Goal: Transaction & Acquisition: Purchase product/service

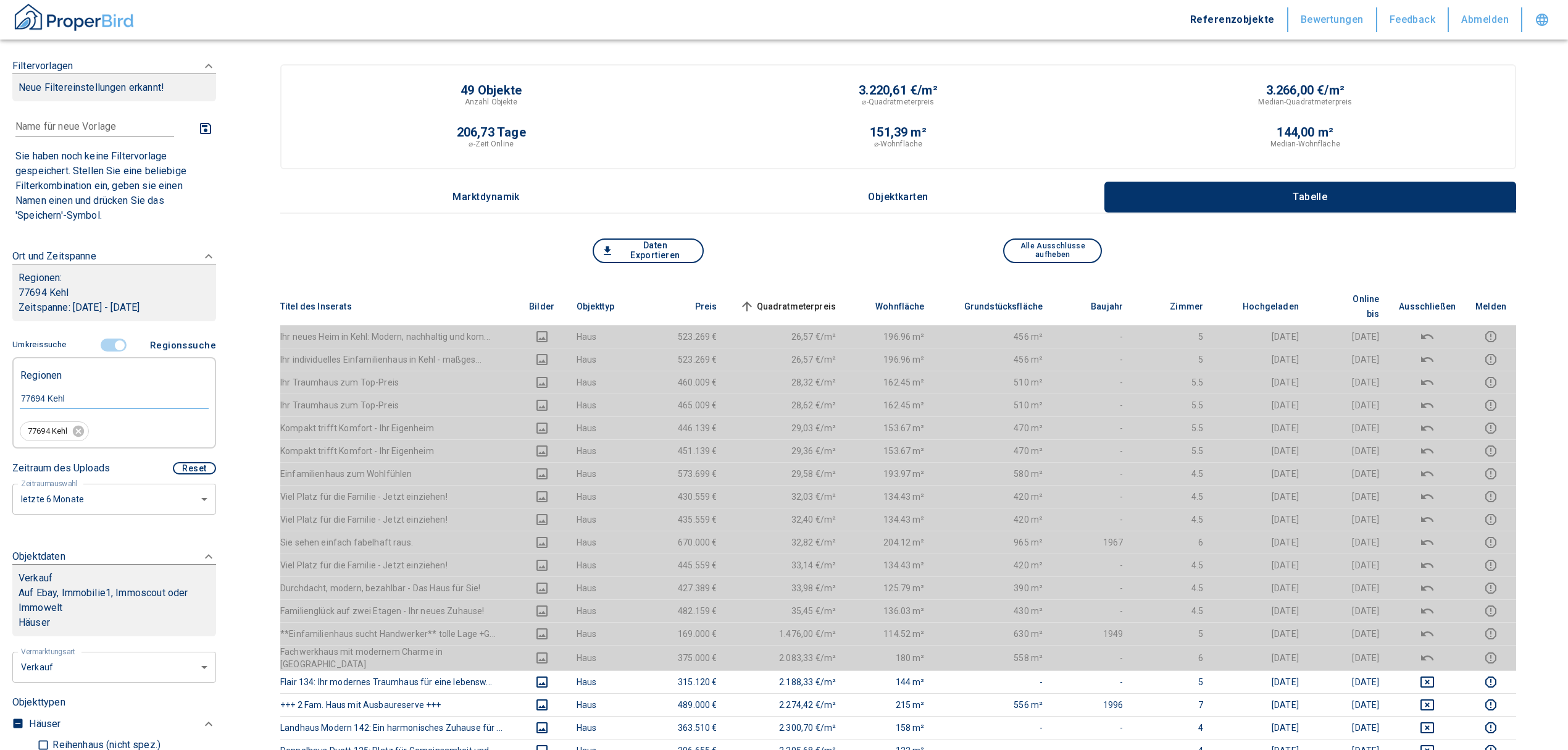
click at [108, 339] on input "controlled" at bounding box center [119, 346] width 37 height 14
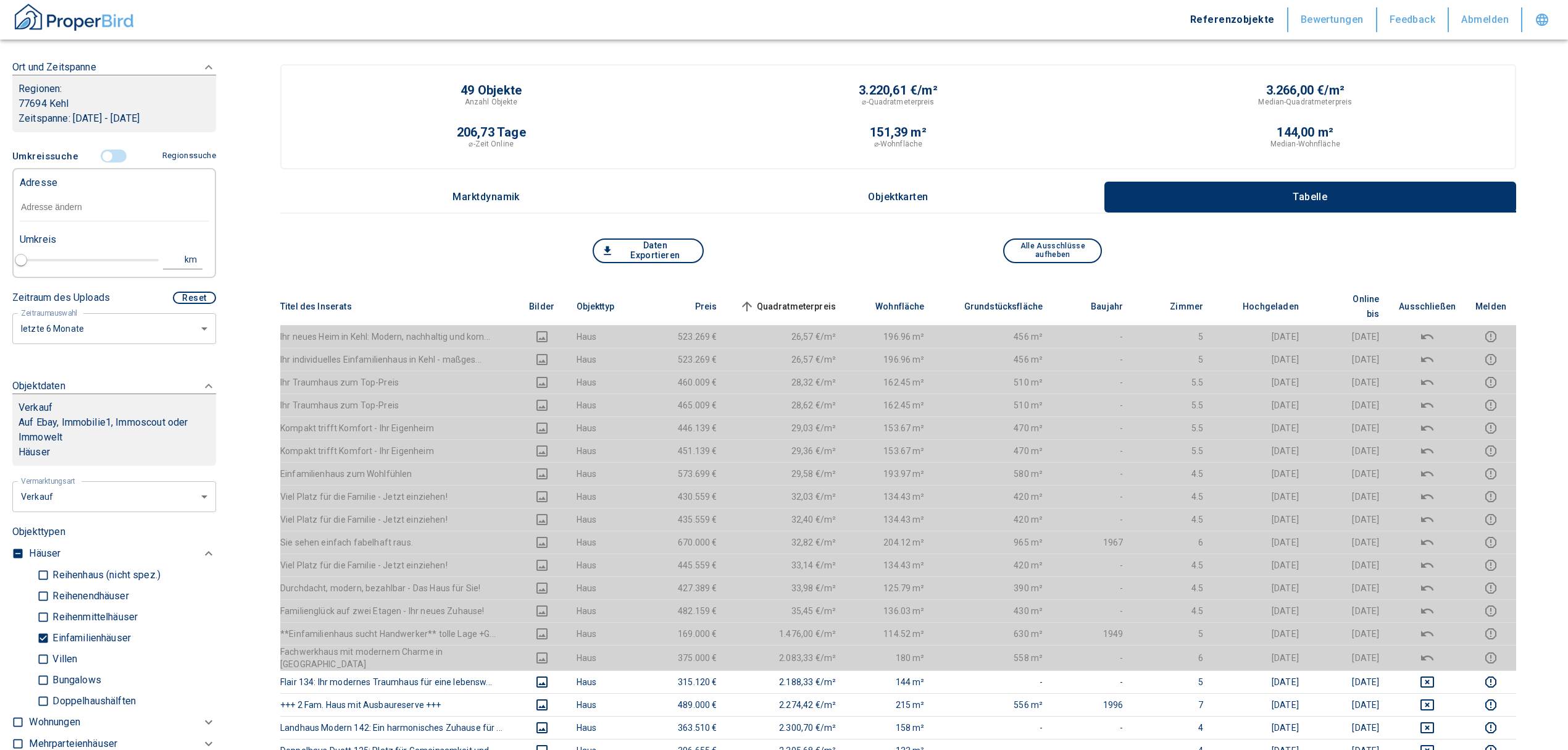
click at [85, 214] on input "text" at bounding box center [114, 207] width 189 height 28
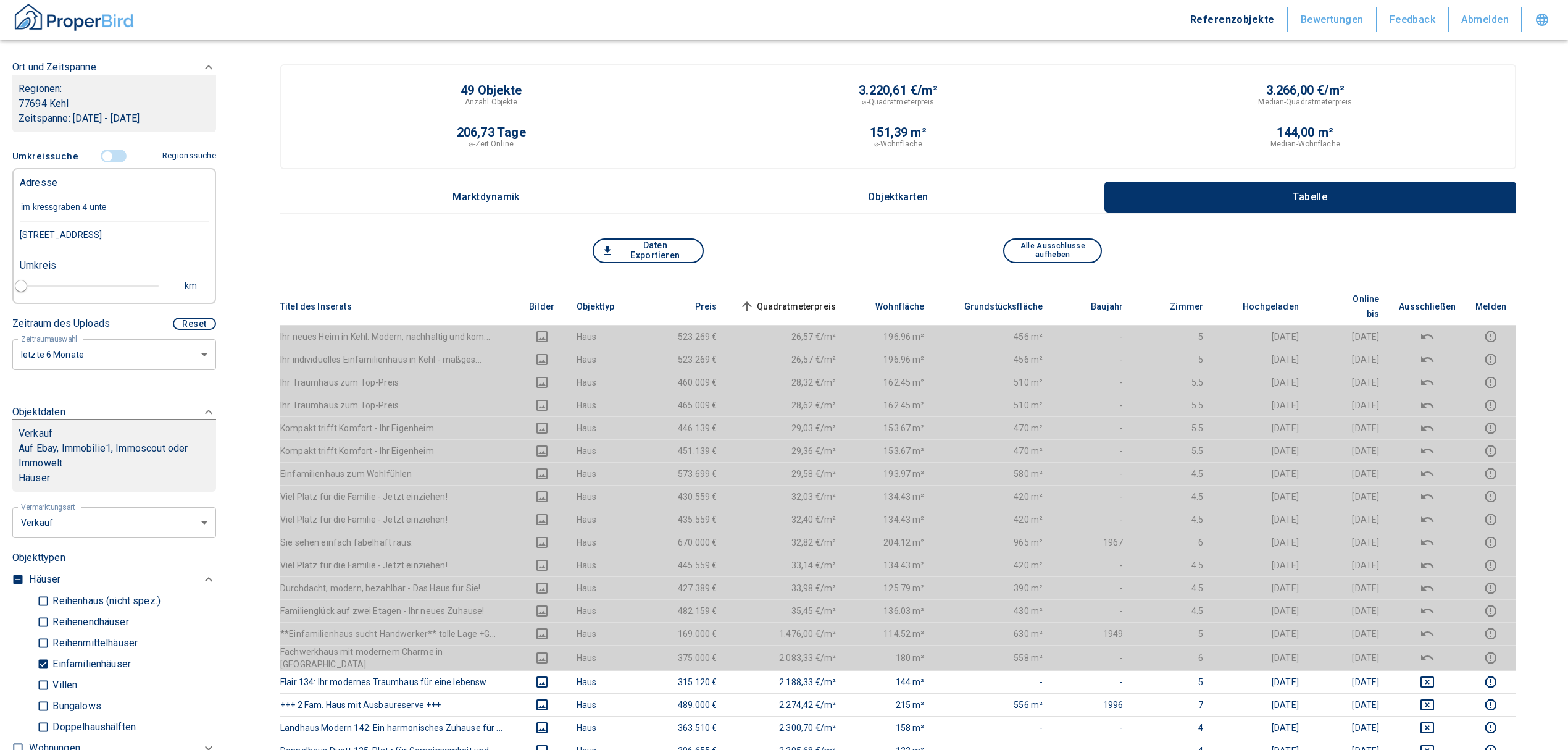
type input "im [STREET_ADDRESS] unter"
click at [89, 232] on div "[STREET_ADDRESS]" at bounding box center [114, 235] width 189 height 26
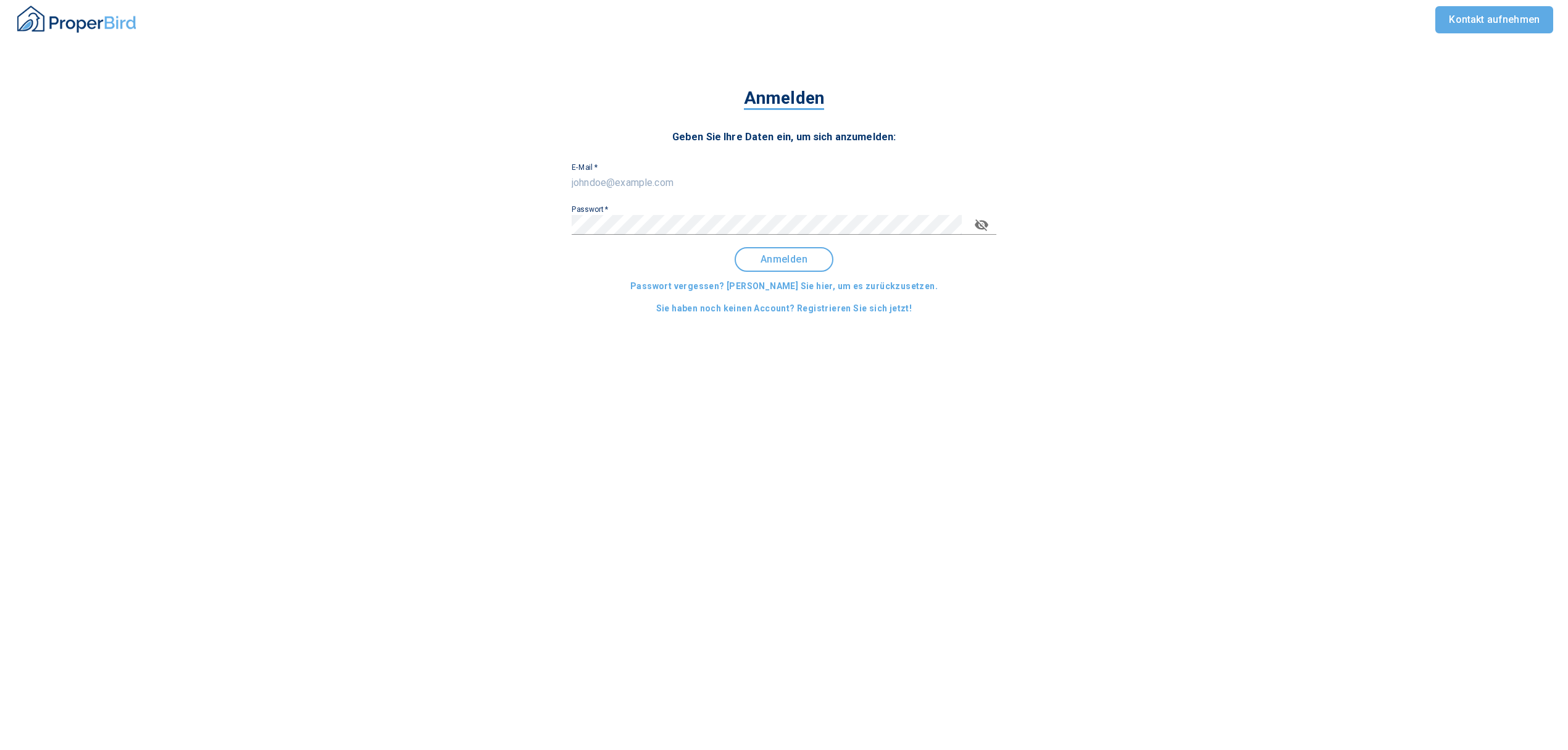
click at [705, 183] on input "E-Mail   *" at bounding box center [784, 182] width 425 height 20
type input "[EMAIL_ADDRESS][DOMAIN_NAME]"
click at [789, 255] on span "Anmelden" at bounding box center [784, 259] width 77 height 11
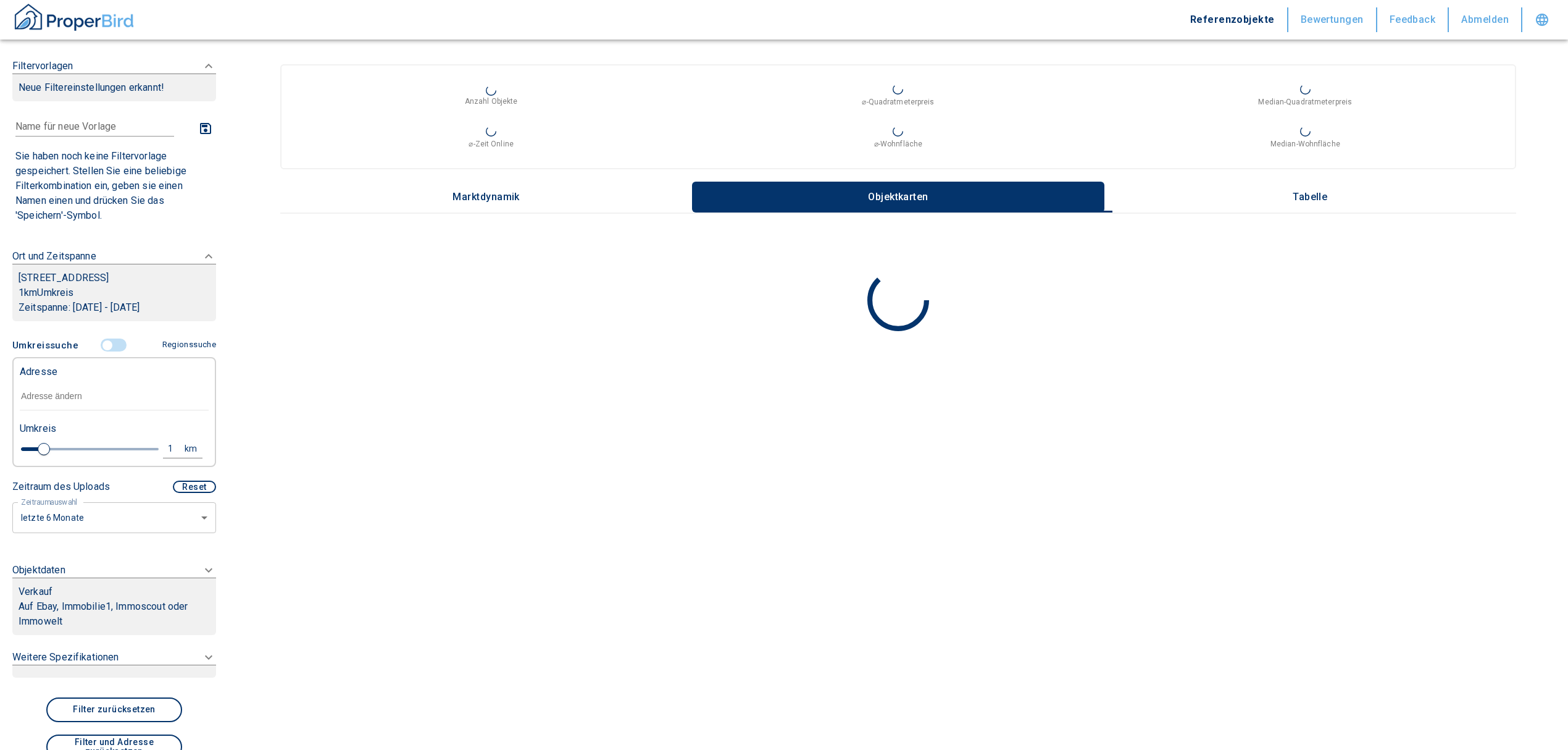
type input "2020"
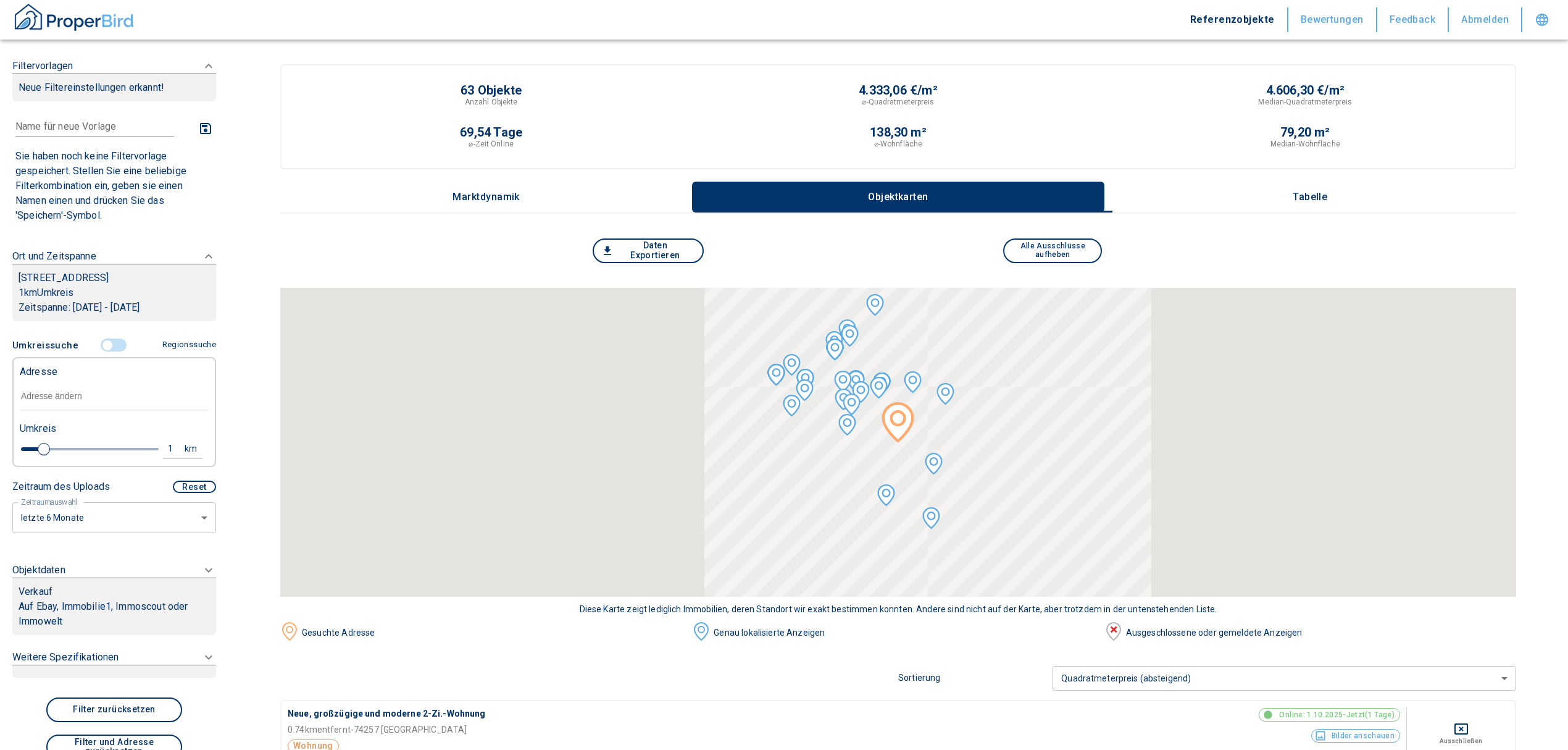
click at [49, 391] on input "text" at bounding box center [114, 397] width 189 height 28
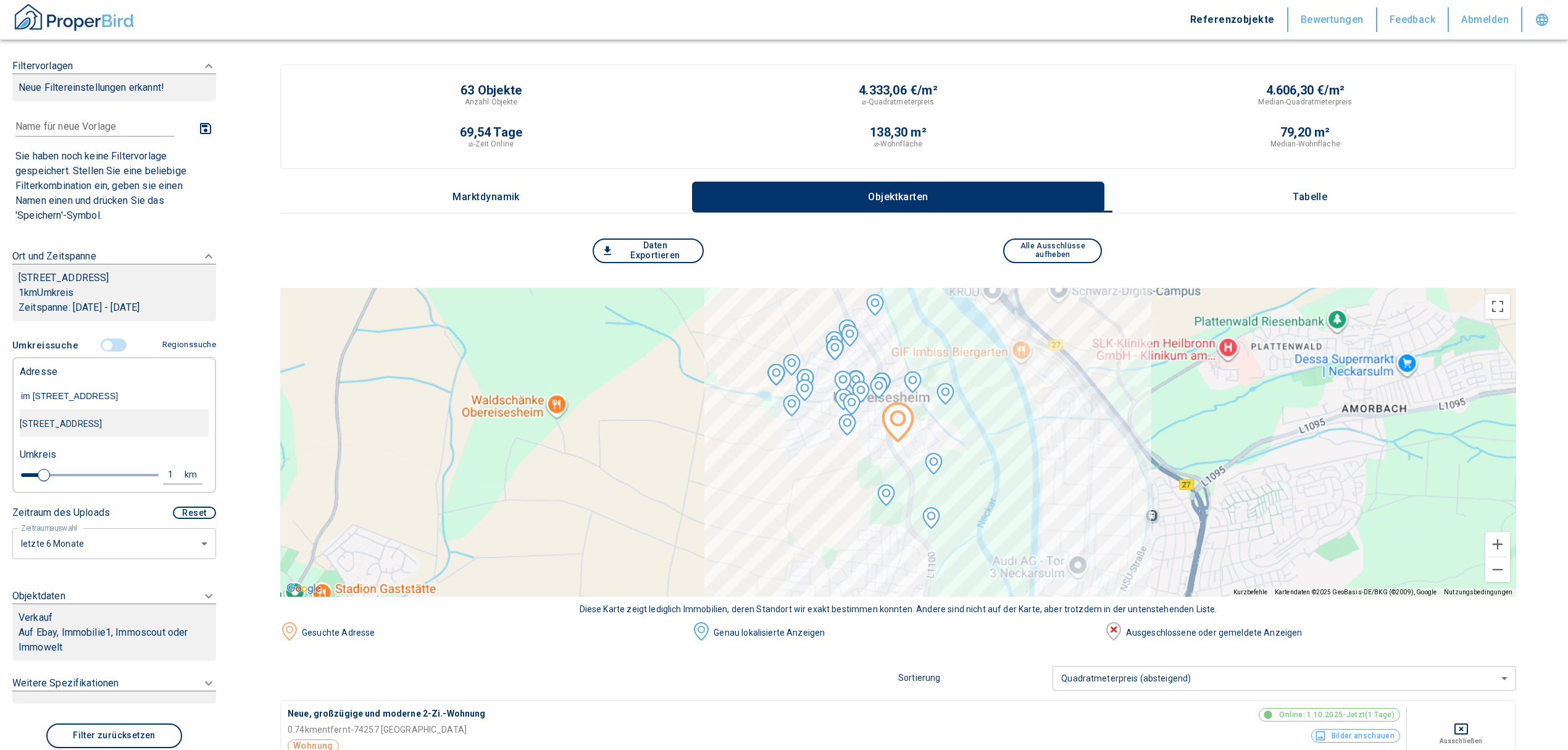
click at [82, 418] on div "[STREET_ADDRESS]" at bounding box center [114, 424] width 189 height 26
type input "[STREET_ADDRESS]"
type input "2020"
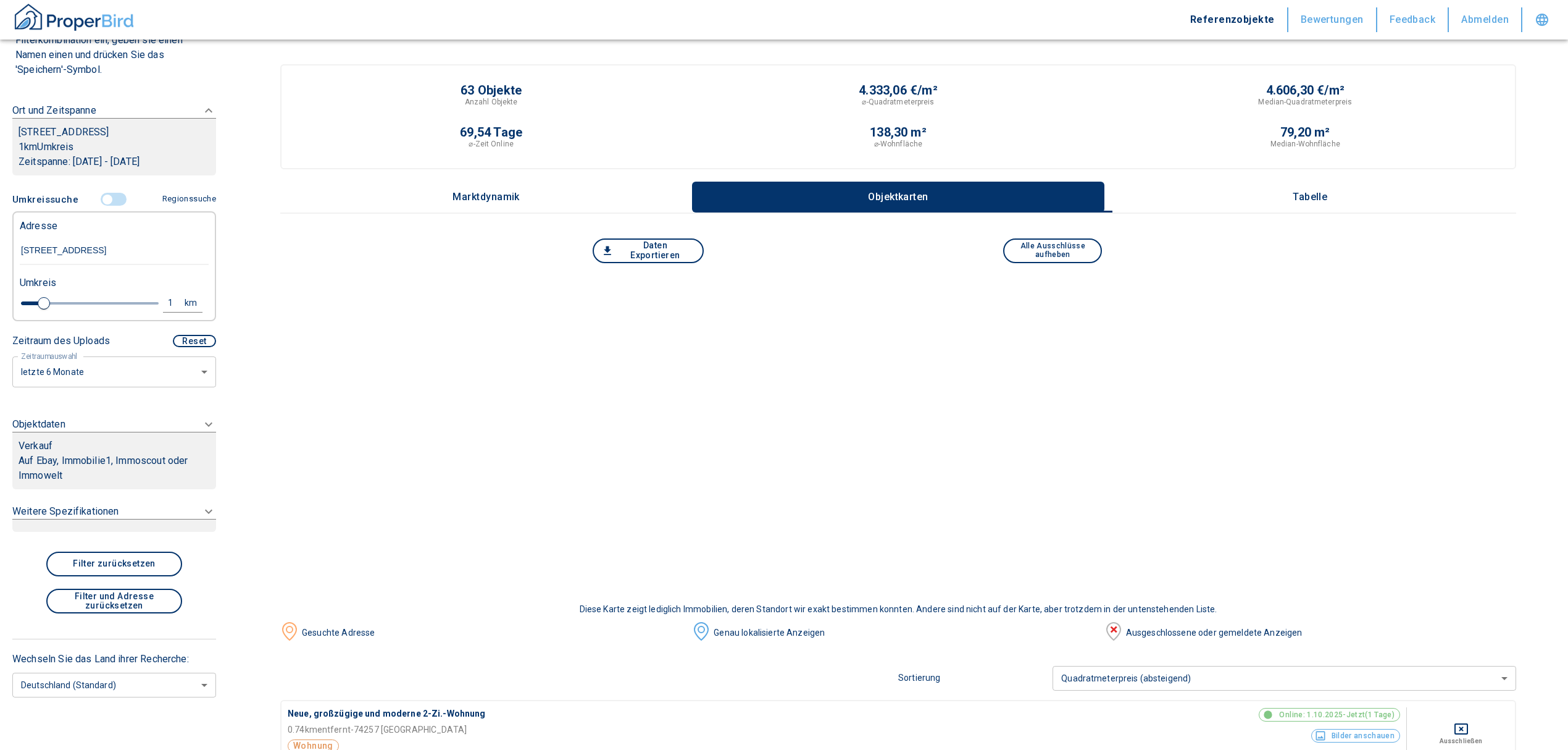
type input "[STREET_ADDRESS]"
click at [92, 447] on div "Verkauf" at bounding box center [114, 446] width 192 height 15
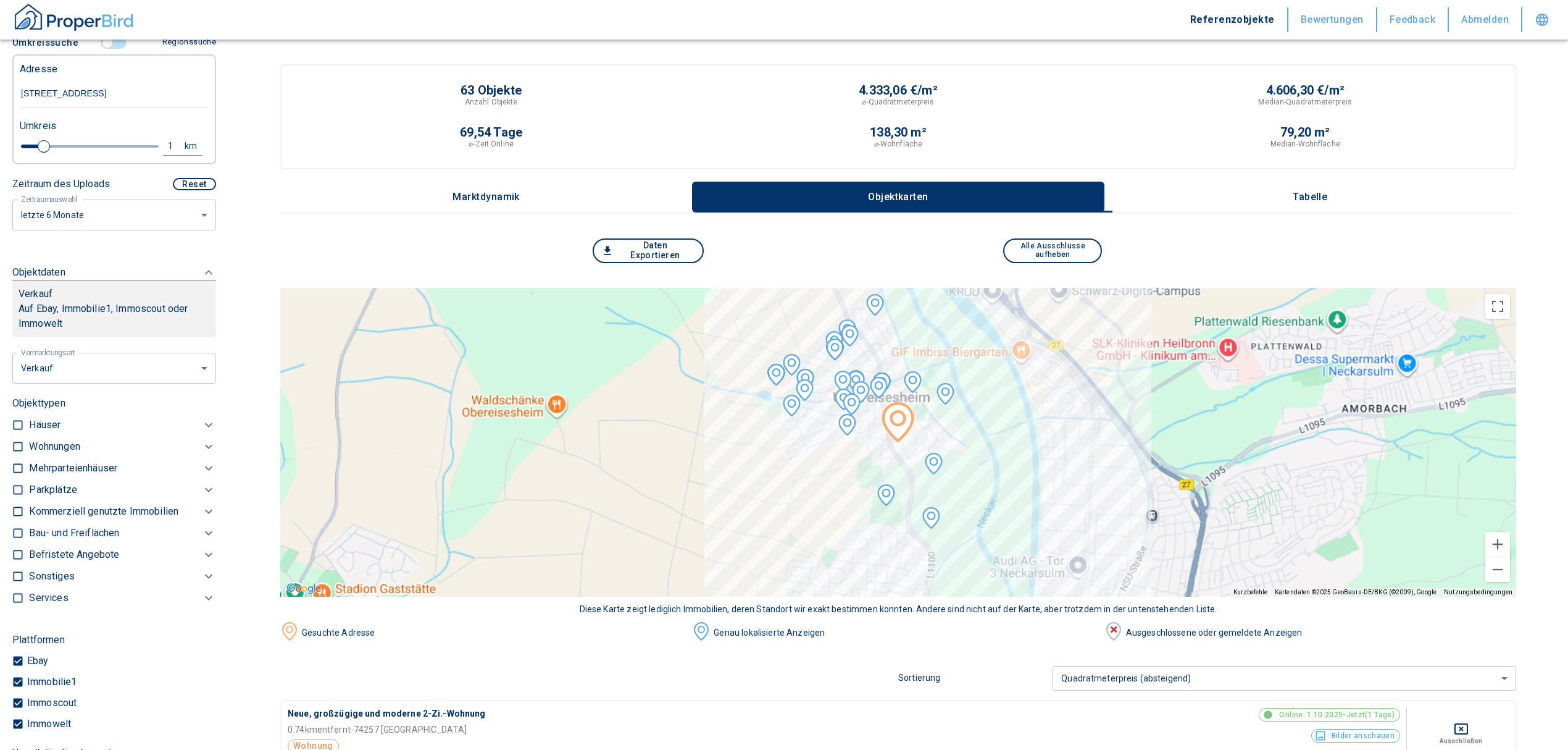
scroll to position [196, 0]
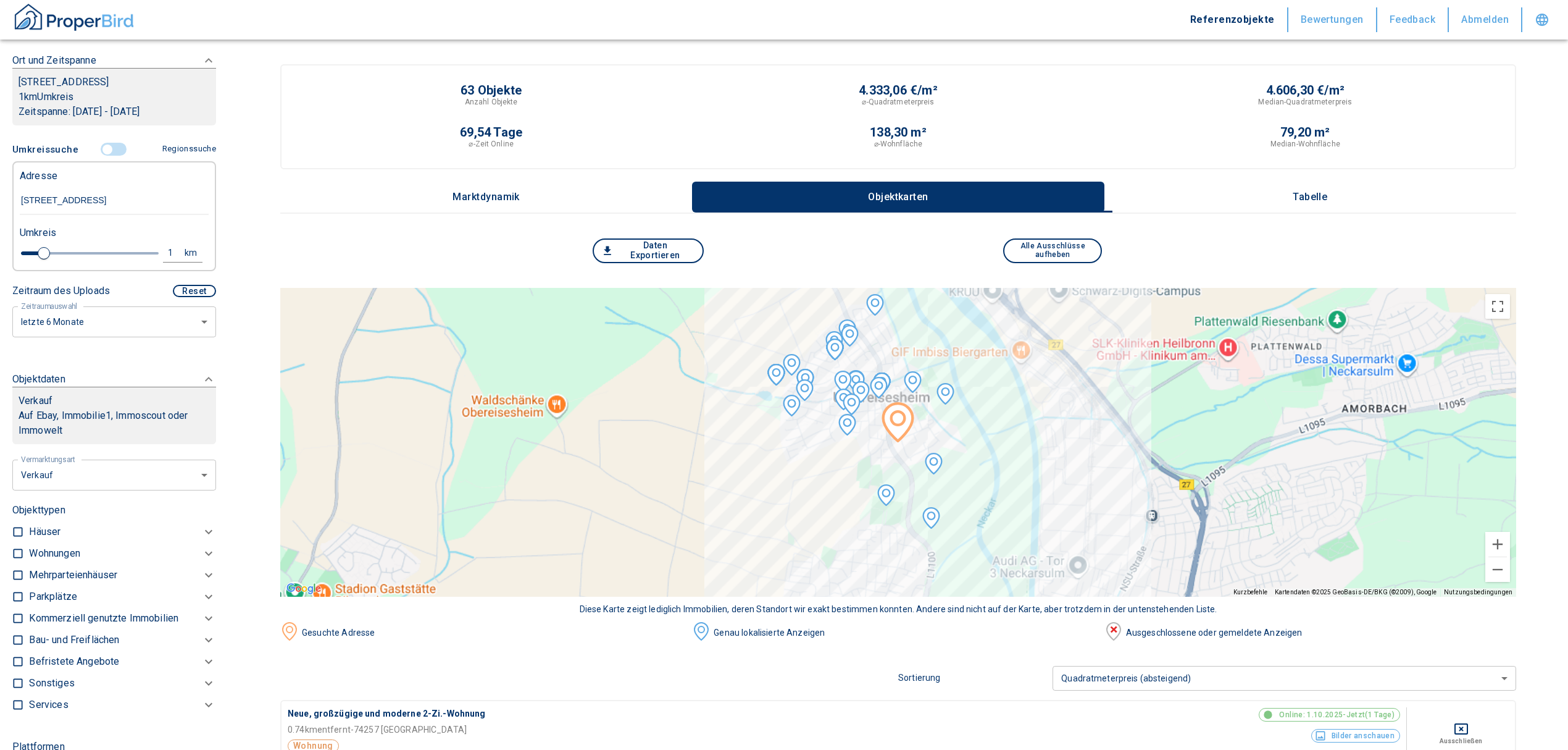
click at [112, 546] on li "Vermietung" at bounding box center [109, 550] width 199 height 22
type input "rent"
type input "2020"
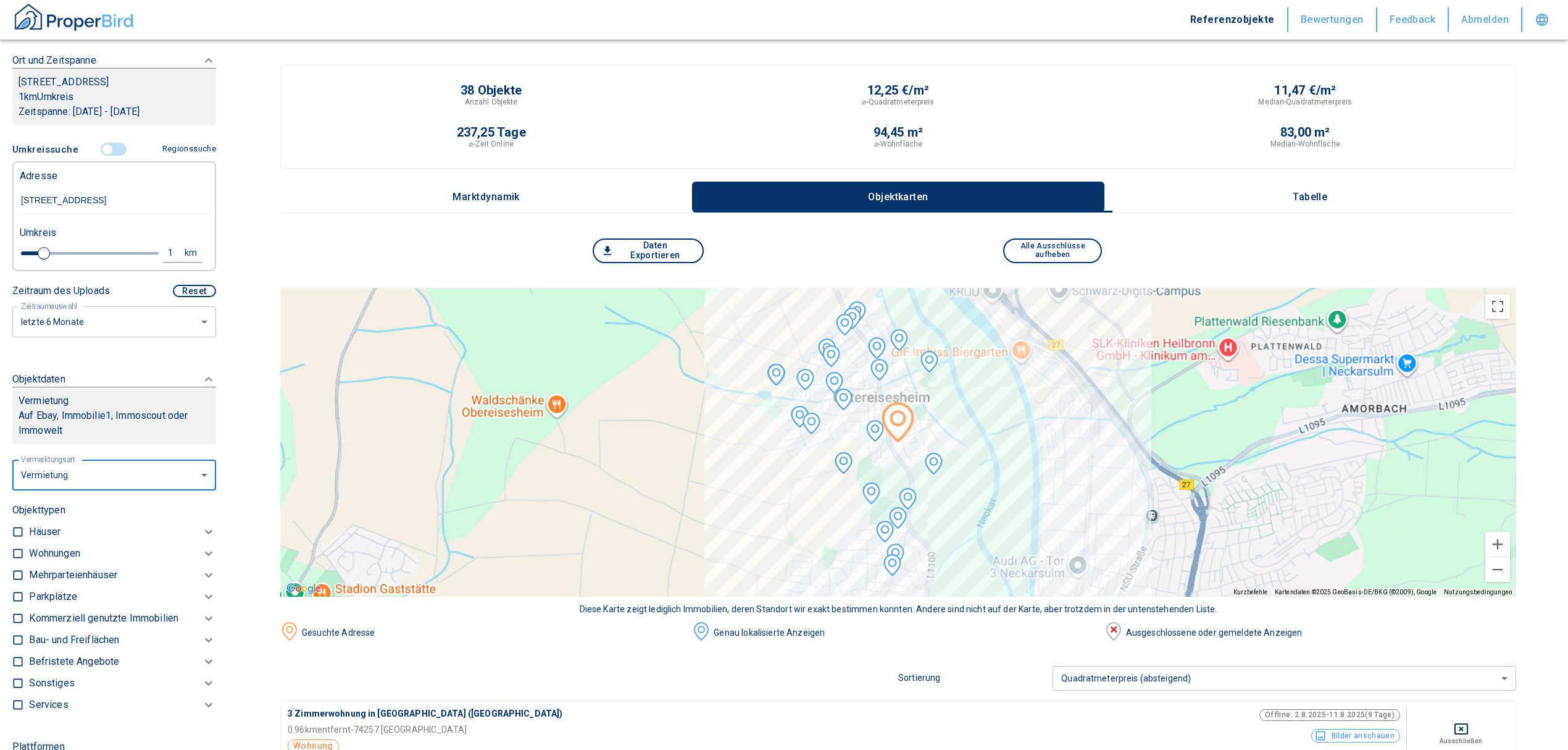
scroll to position [443, 0]
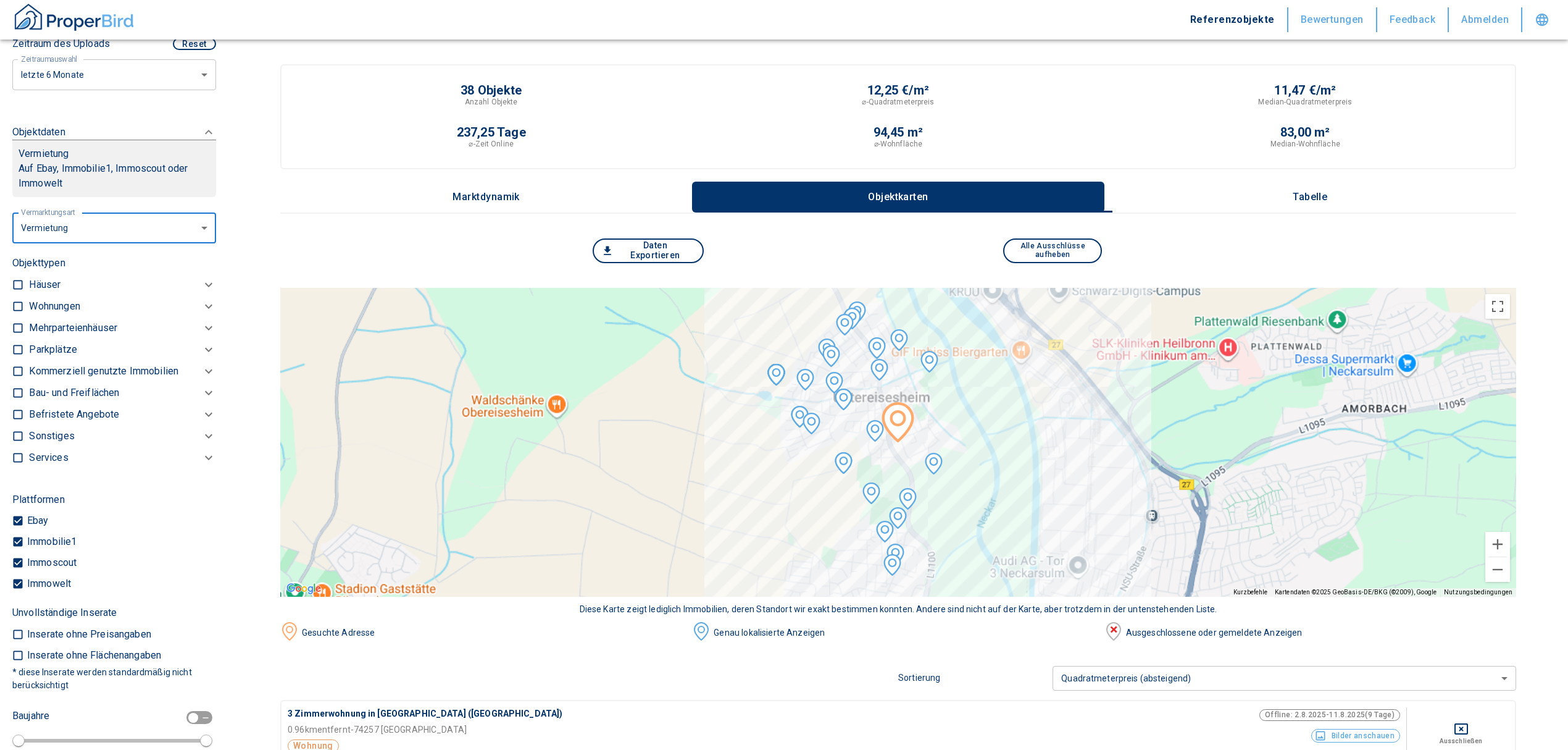
click at [69, 369] on p "Kommerziell genutzte Immobilien" at bounding box center [104, 371] width 150 height 15
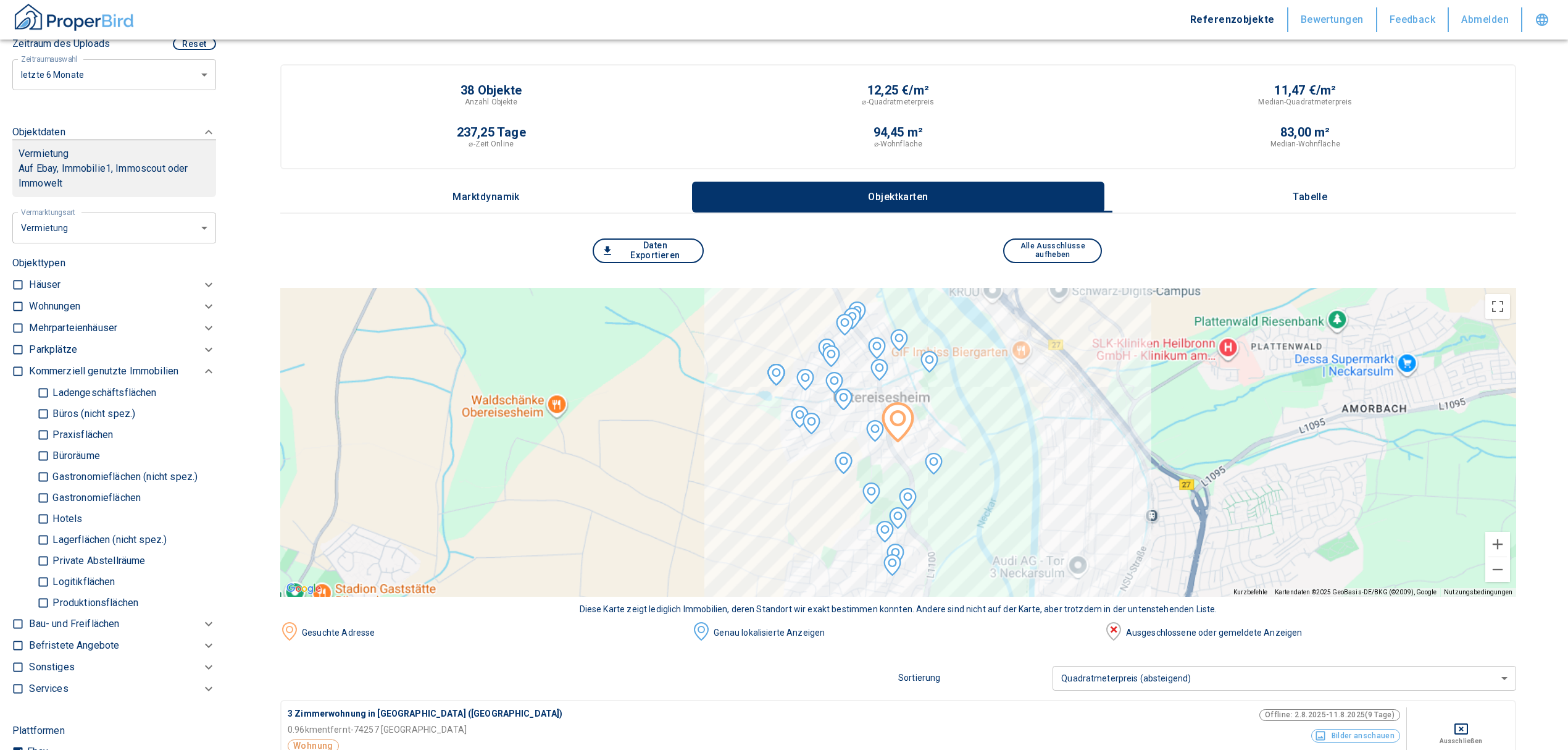
click at [46, 540] on input "Lagerflächen (nicht spez.)" at bounding box center [43, 539] width 12 height 22
checkbox input "true"
type input "2020"
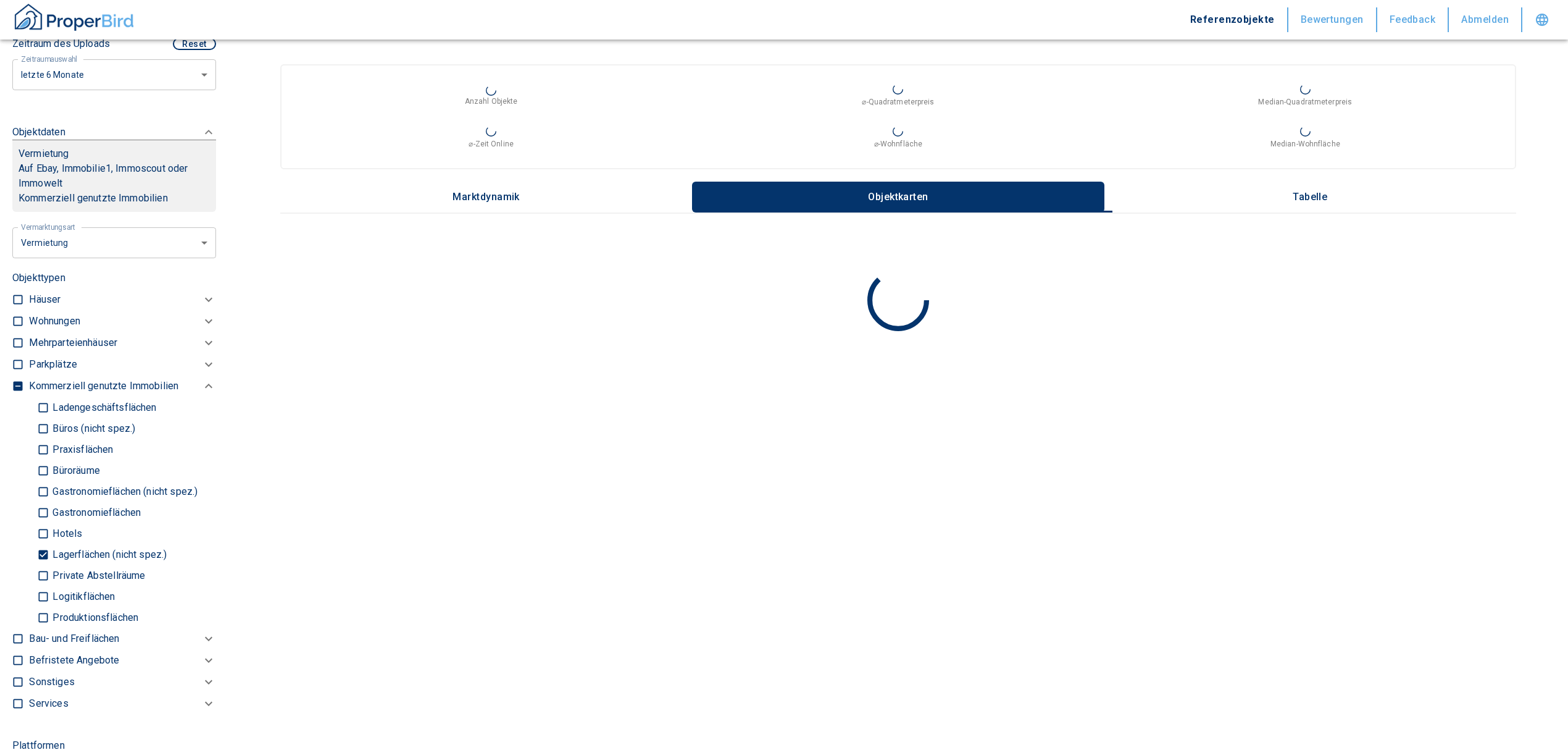
click at [38, 593] on input "Logitikflächen" at bounding box center [43, 596] width 12 height 22
checkbox input "true"
type input "2020"
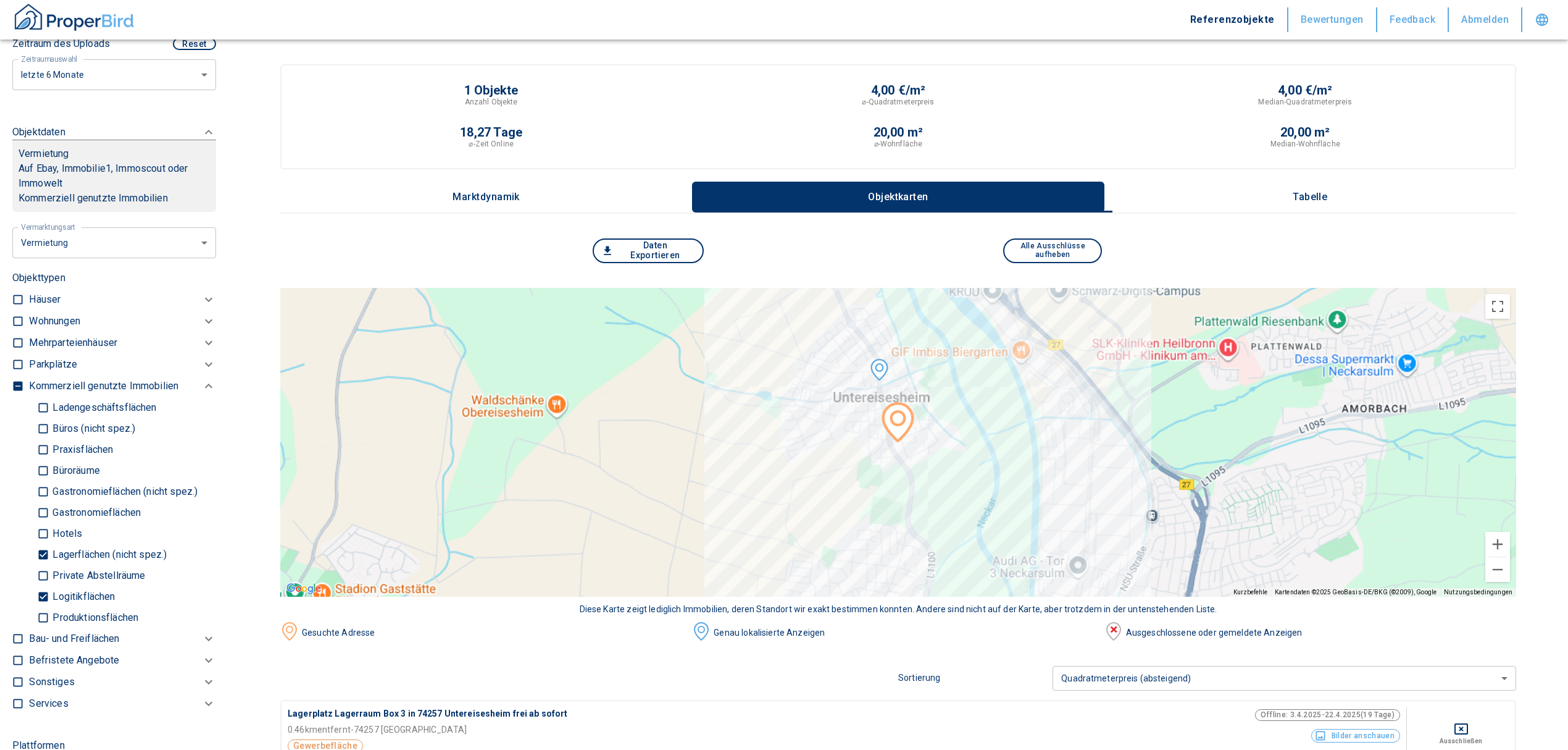
click at [1341, 192] on p "Tabelle" at bounding box center [1310, 197] width 62 height 11
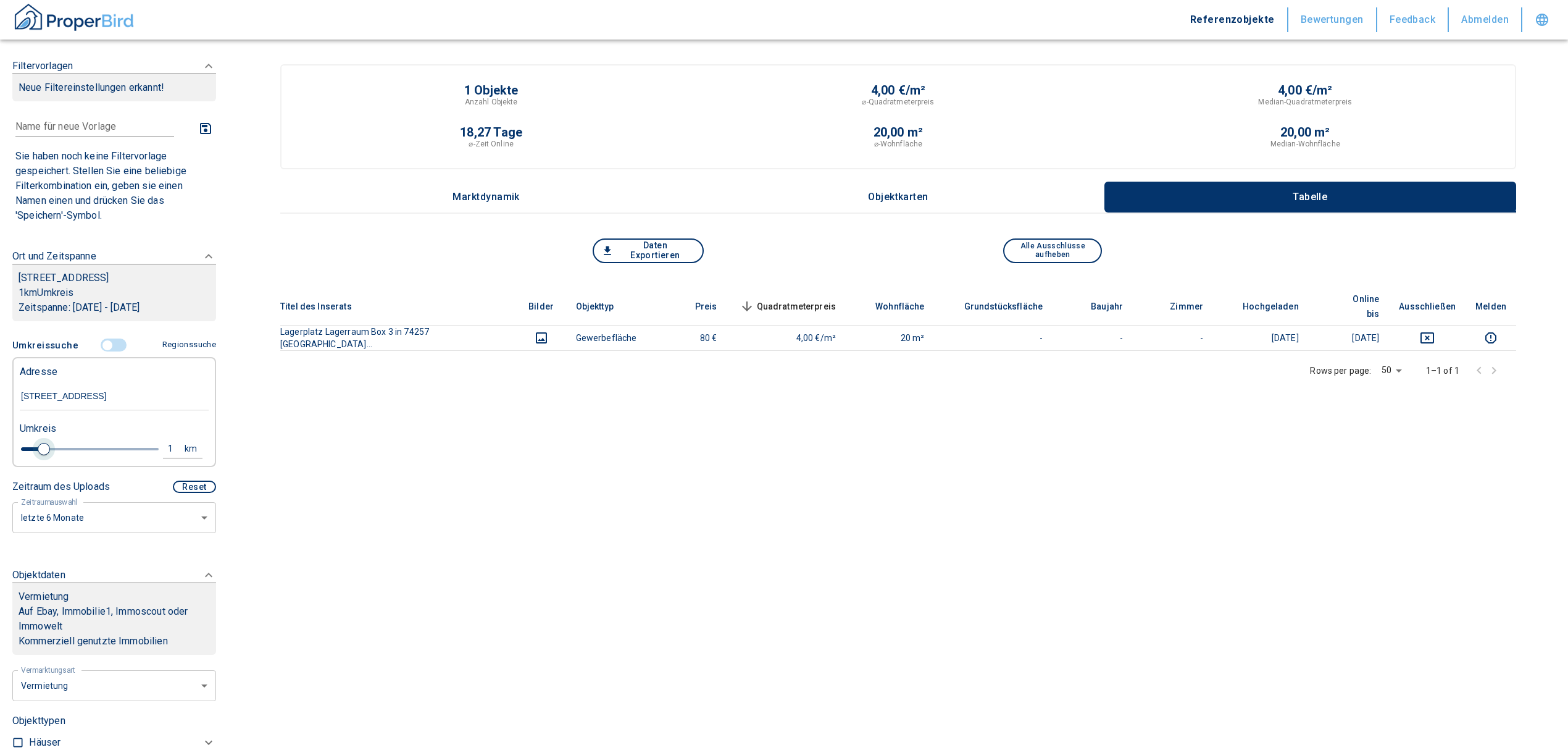
type input "1.2"
type input "2020"
type input "1.6"
type input "2020"
type input "3.2"
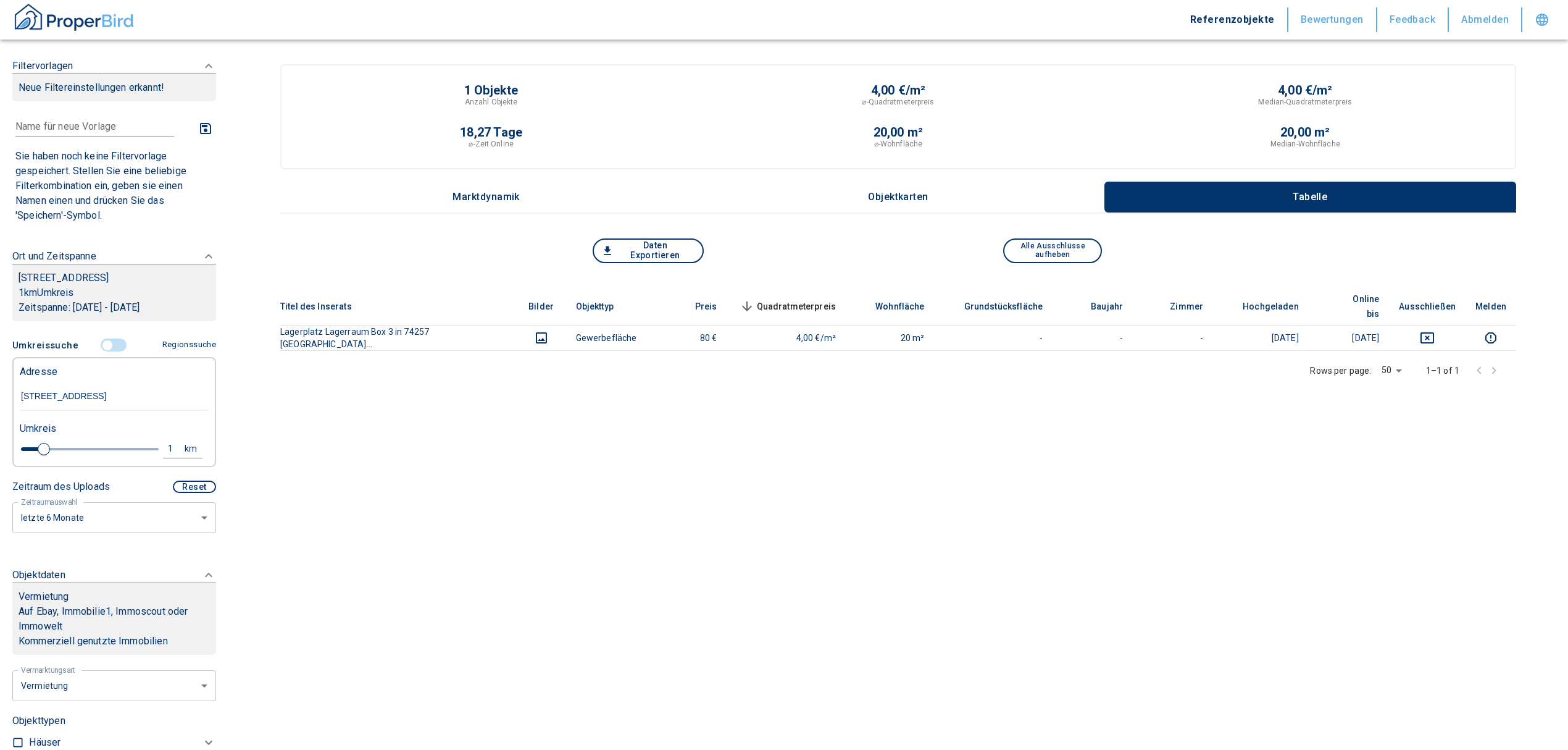
type input "2020"
type input "4.8"
type input "2020"
type input "5"
drag, startPoint x: 48, startPoint y: 447, endPoint x: 185, endPoint y: 460, distance: 137.6
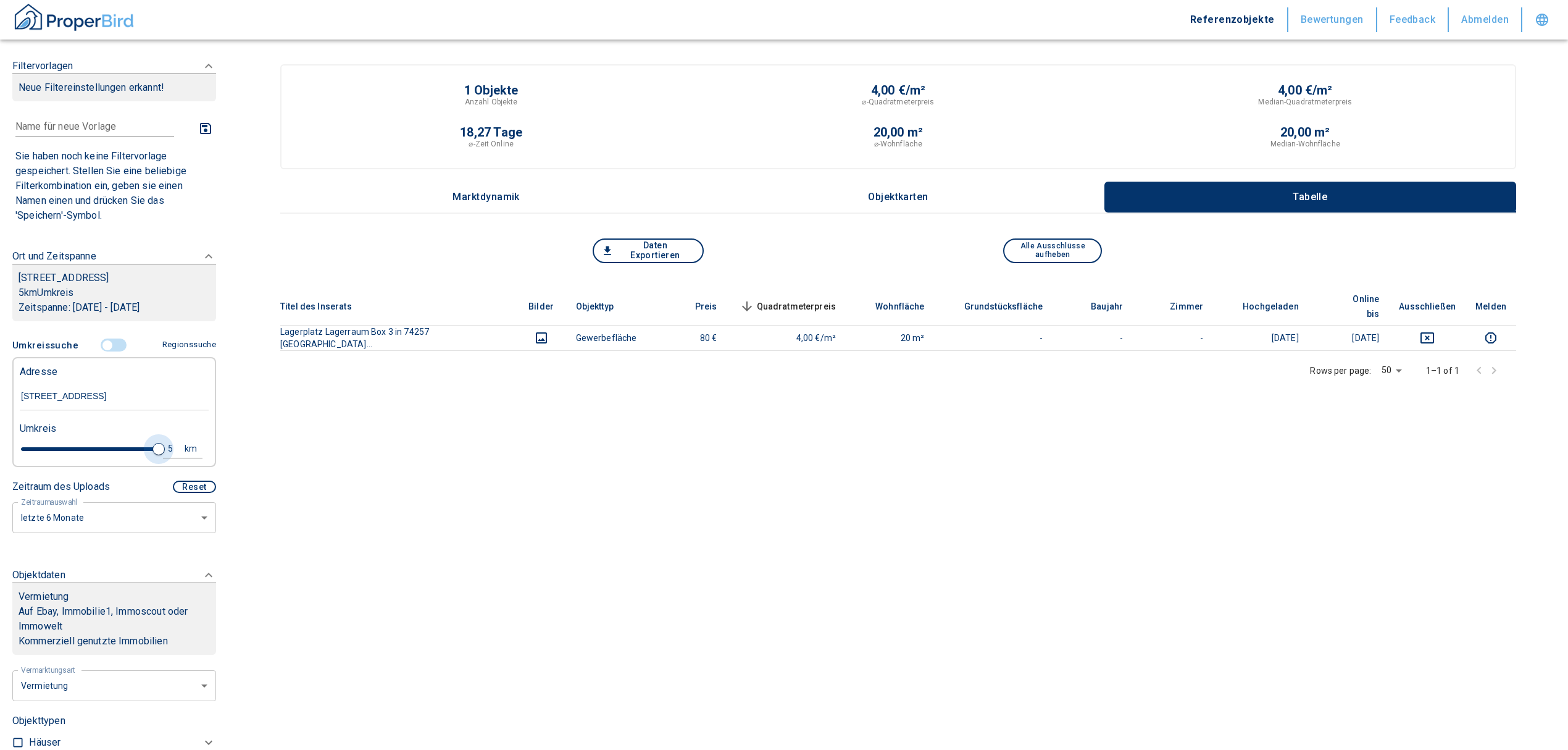
click at [185, 460] on div "5 km" at bounding box center [109, 450] width 189 height 22
type input "2020"
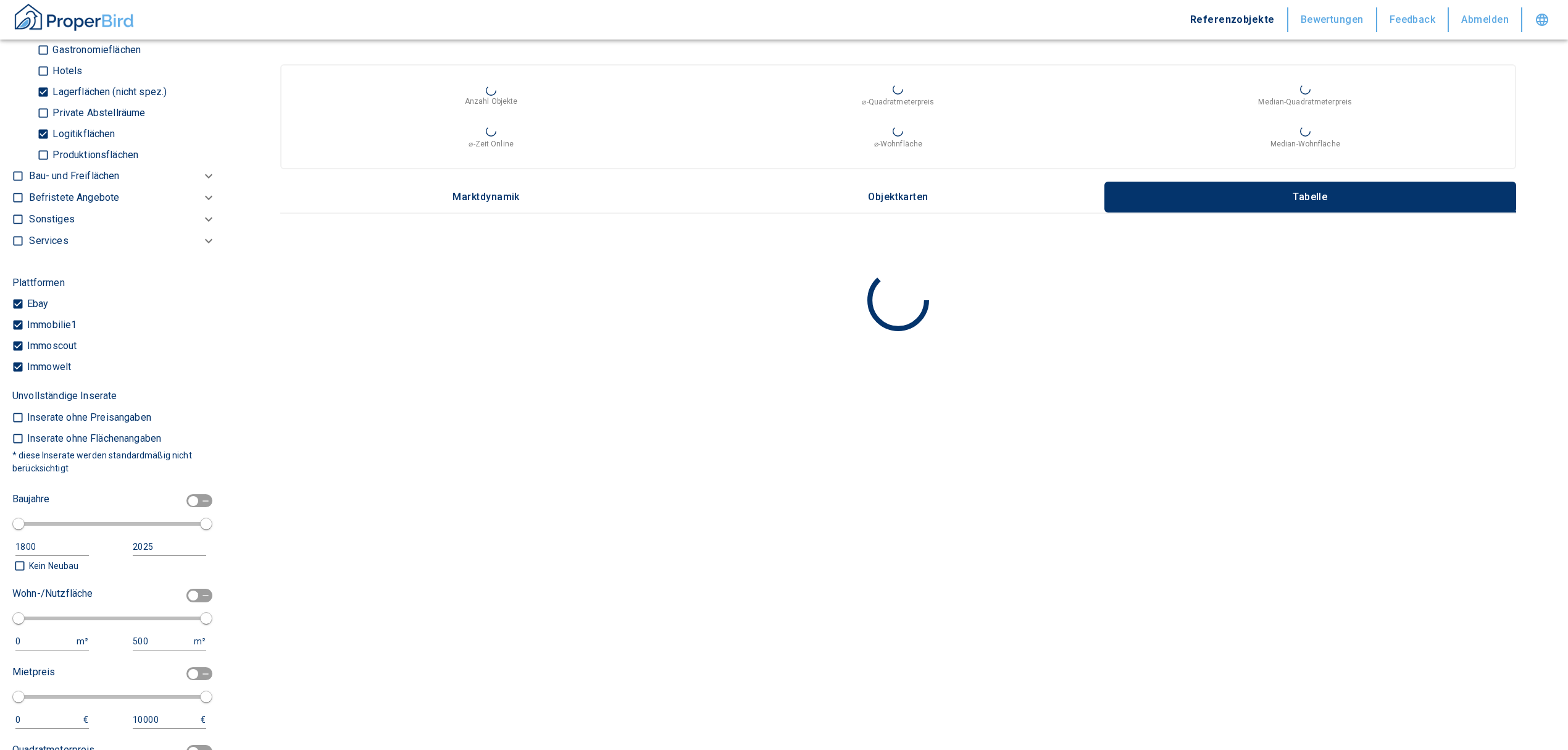
scroll to position [1071, 0]
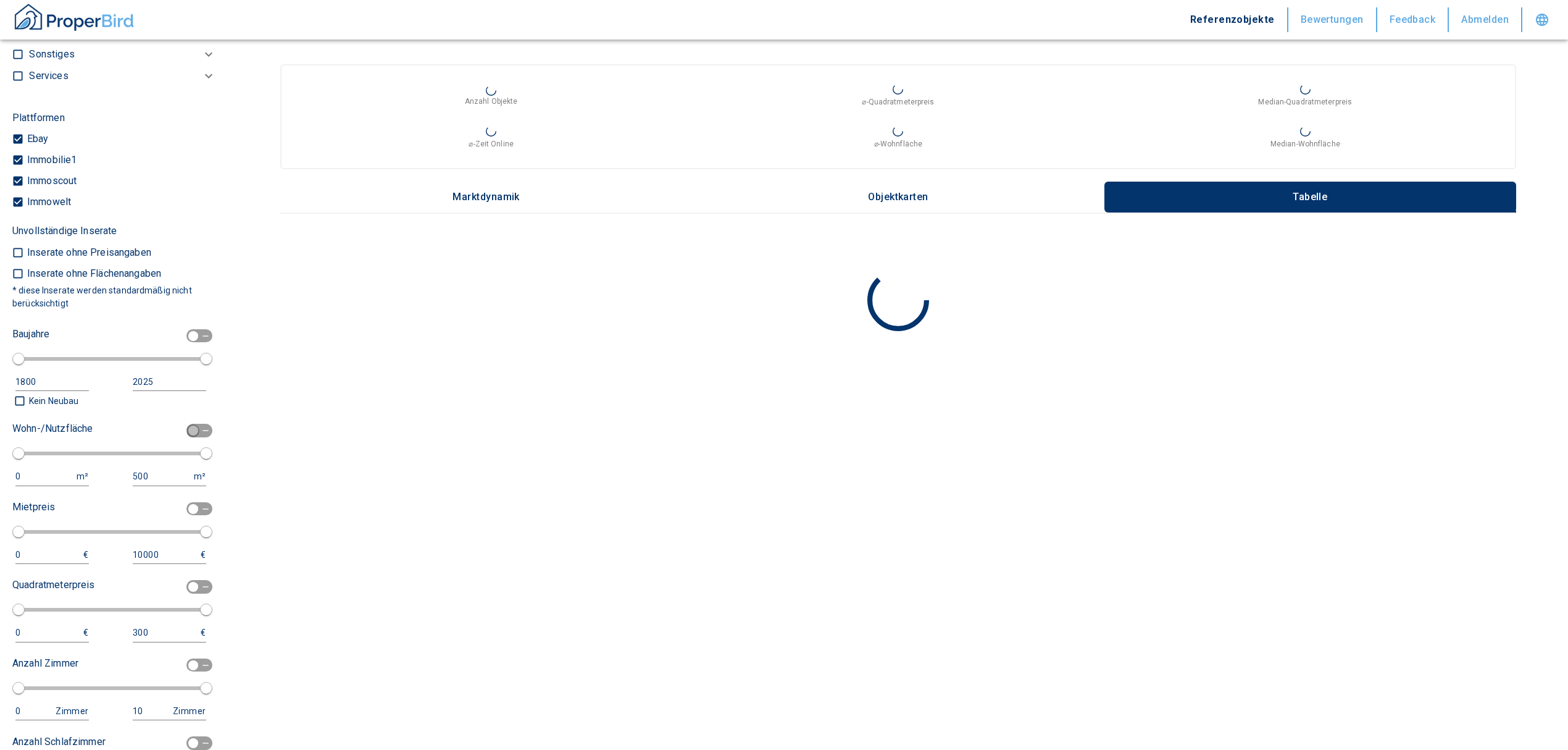
click at [184, 430] on input "checkbox" at bounding box center [193, 431] width 37 height 14
checkbox input "true"
type input "2020"
type input "50"
type input "150"
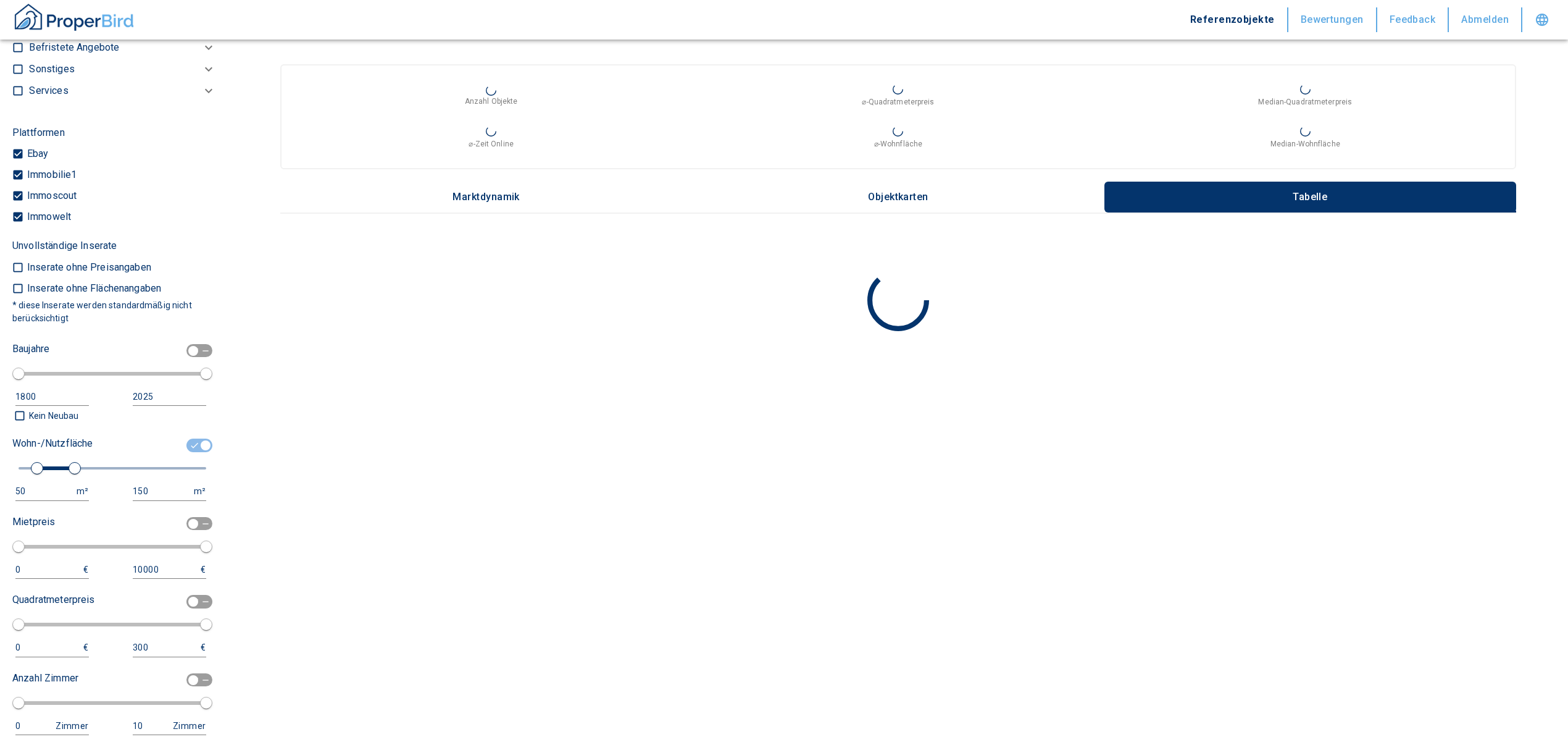
click at [31, 489] on div "50" at bounding box center [40, 491] width 49 height 15
drag, startPoint x: 31, startPoint y: 489, endPoint x: 15, endPoint y: 483, distance: 17.1
click at [15, 483] on input "50" at bounding box center [43, 491] width 56 height 18
type input "1000"
drag, startPoint x: 150, startPoint y: 490, endPoint x: 109, endPoint y: 490, distance: 41.0
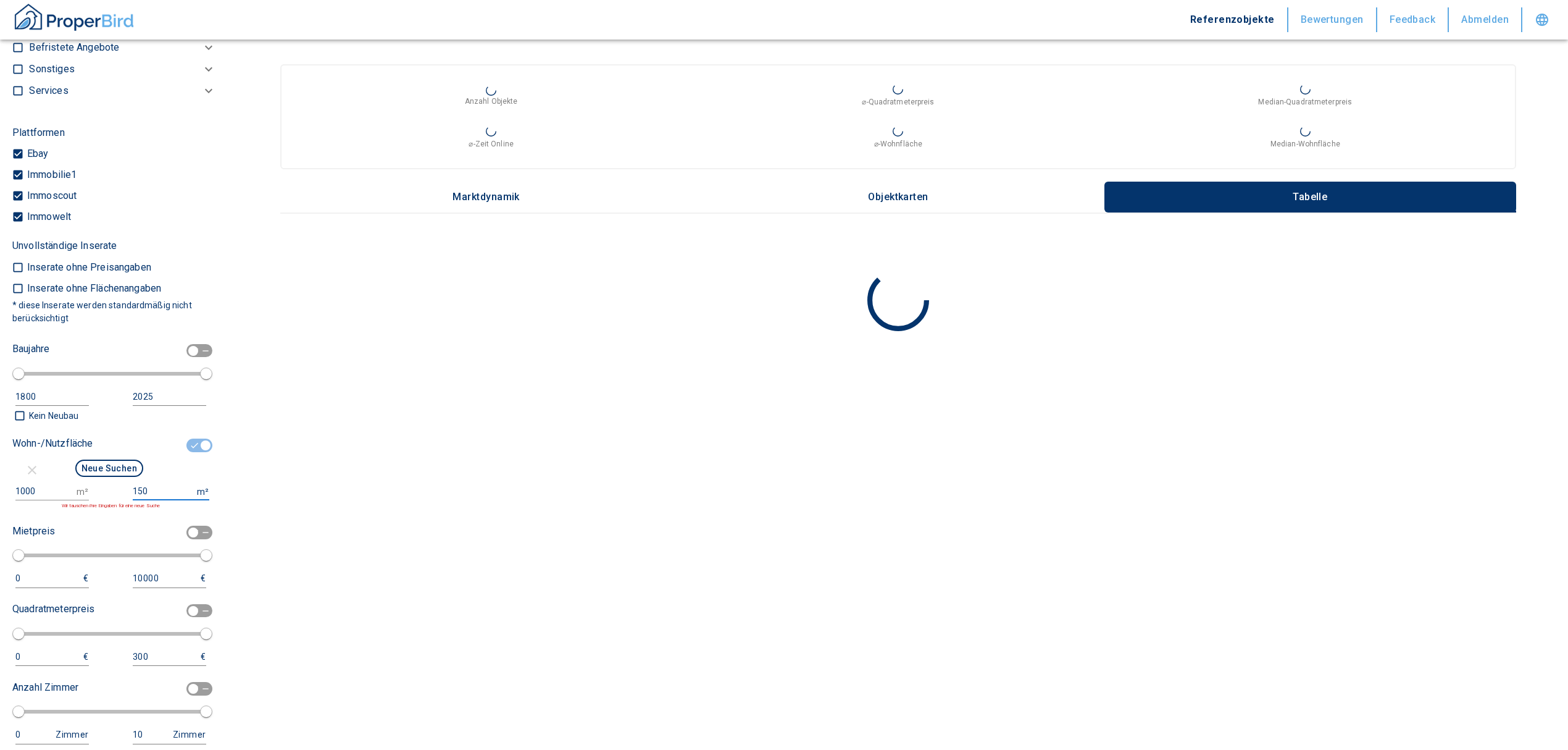
click at [109, 490] on div "1000 m² 150 m² Wir tauschen ihre Eingaben für eine neue Suche" at bounding box center [109, 496] width 194 height 28
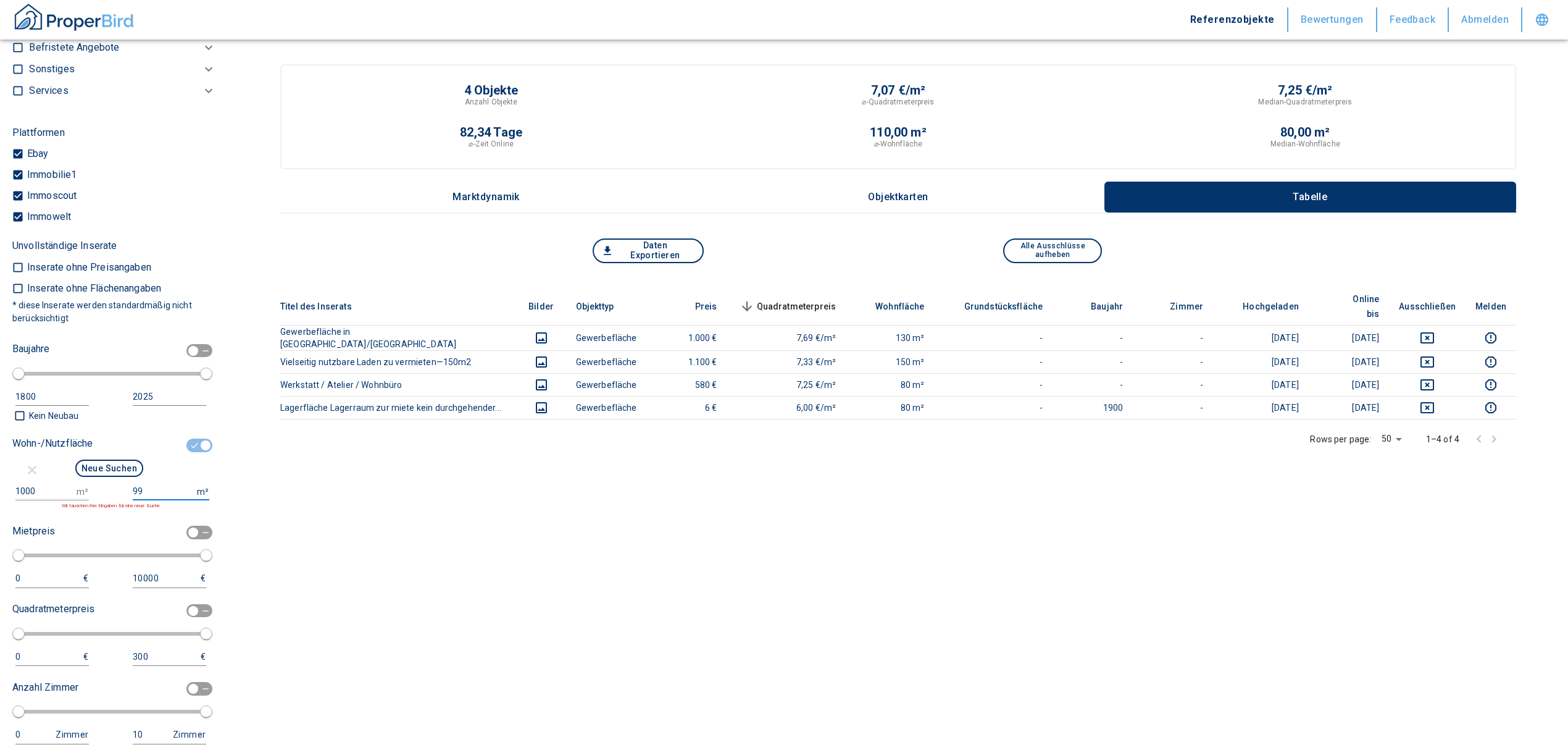
type input "999999999"
click at [89, 475] on button "Neue Suchen" at bounding box center [109, 468] width 68 height 17
type input "2020"
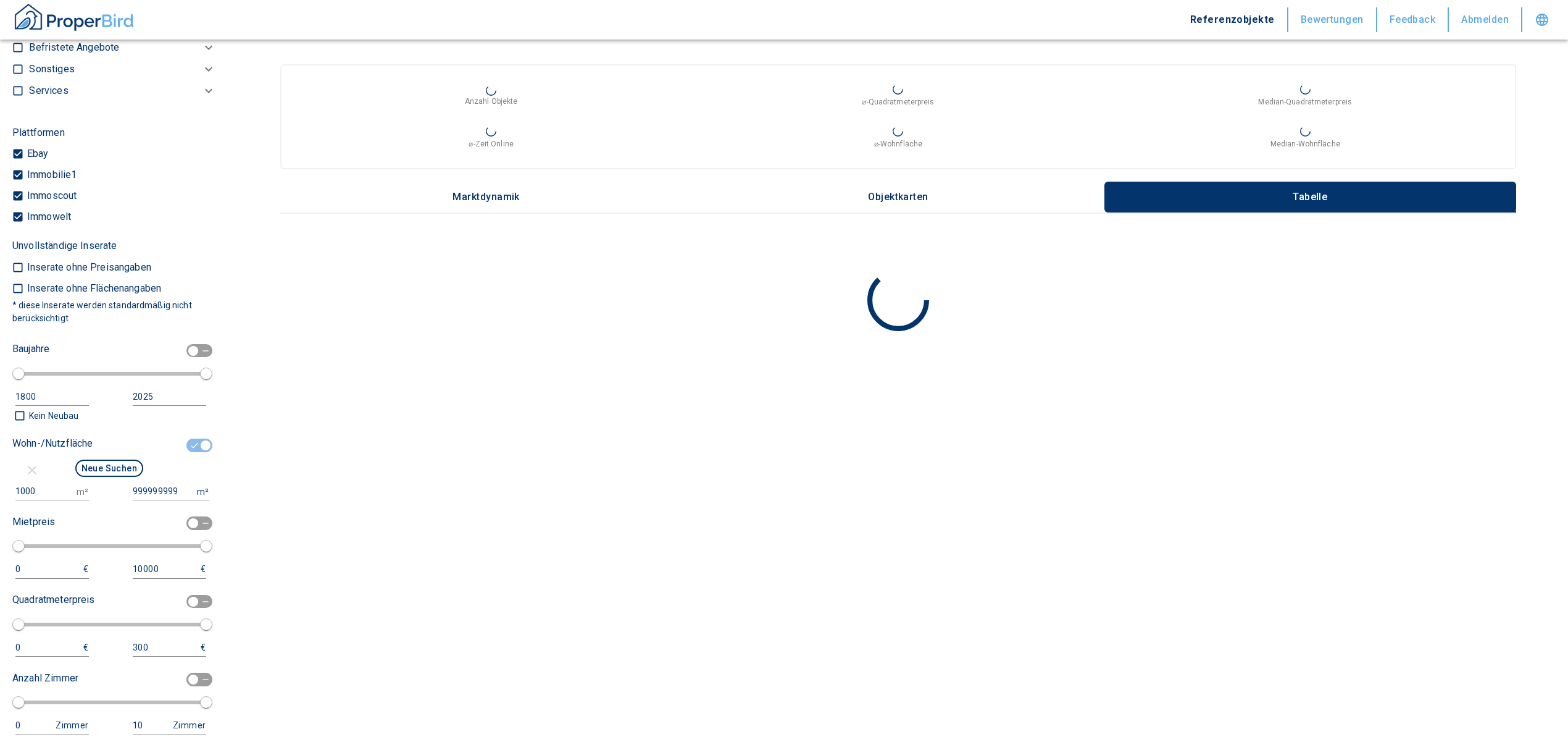
click at [83, 479] on div "Neue Suchen" at bounding box center [109, 470] width 194 height 25
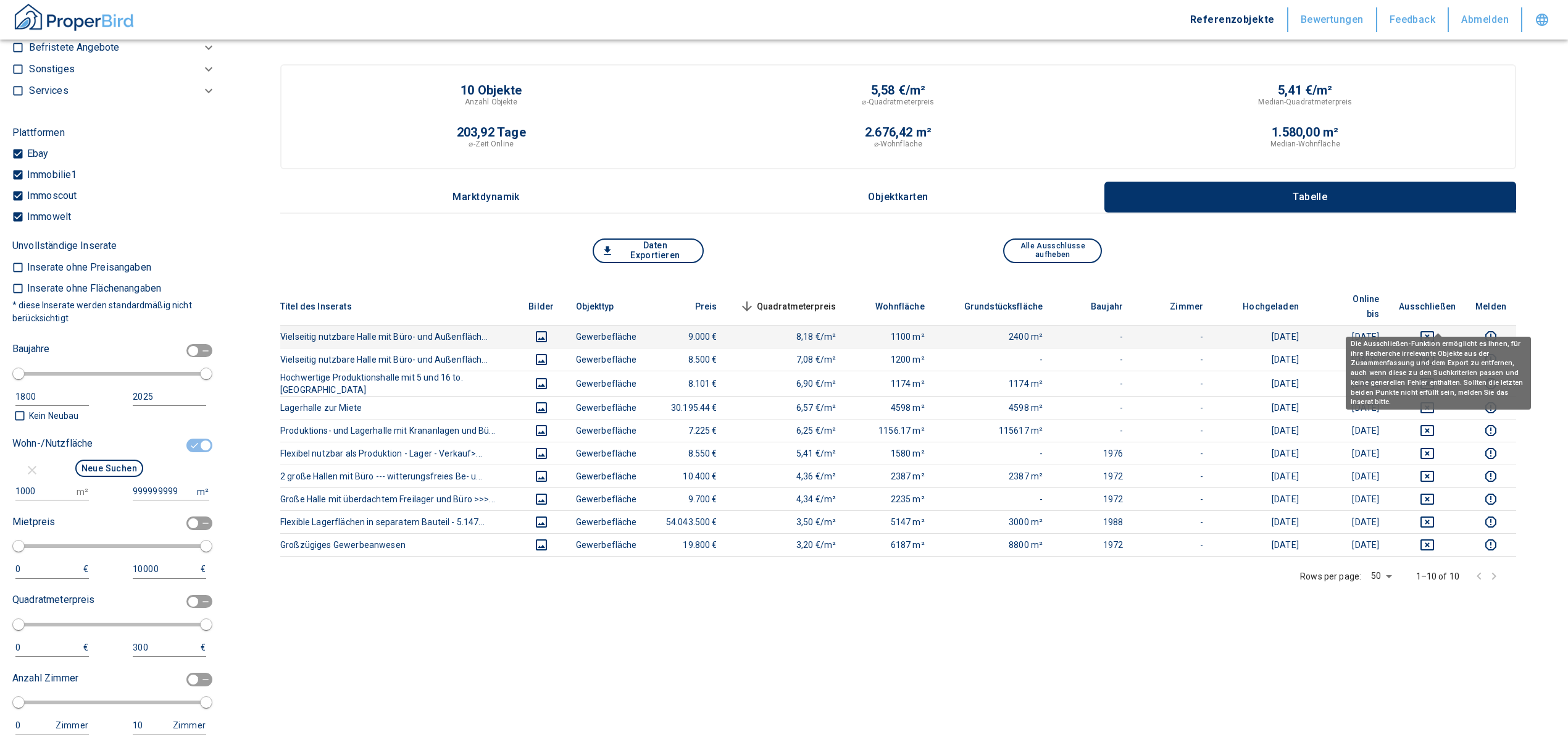
click at [1435, 329] on icon "deselect this listing" at bounding box center [1427, 336] width 15 height 15
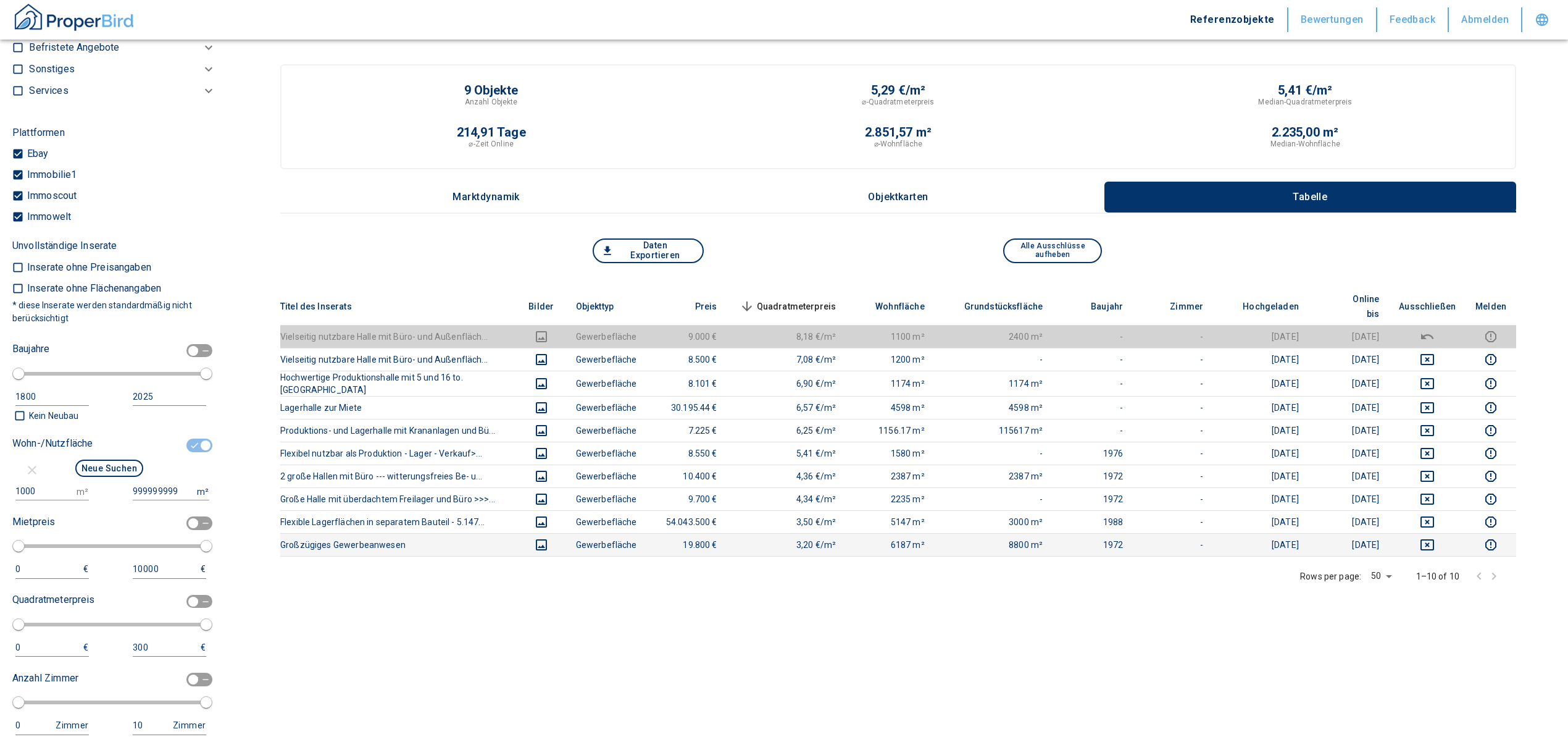
click at [1430, 538] on icon "deselect this listing" at bounding box center [1427, 544] width 15 height 15
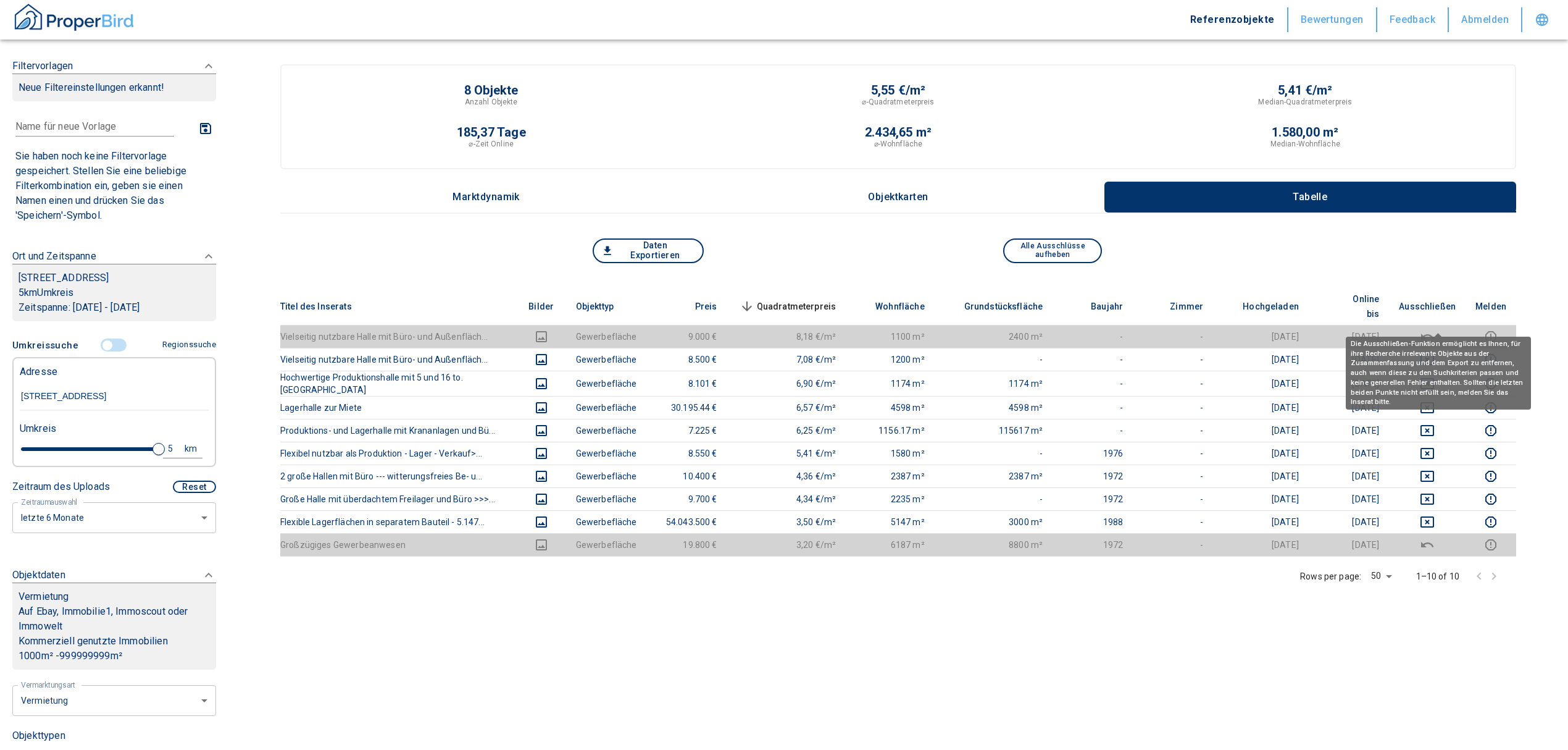
click at [1435, 329] on icon "deselect this listing" at bounding box center [1427, 336] width 15 height 15
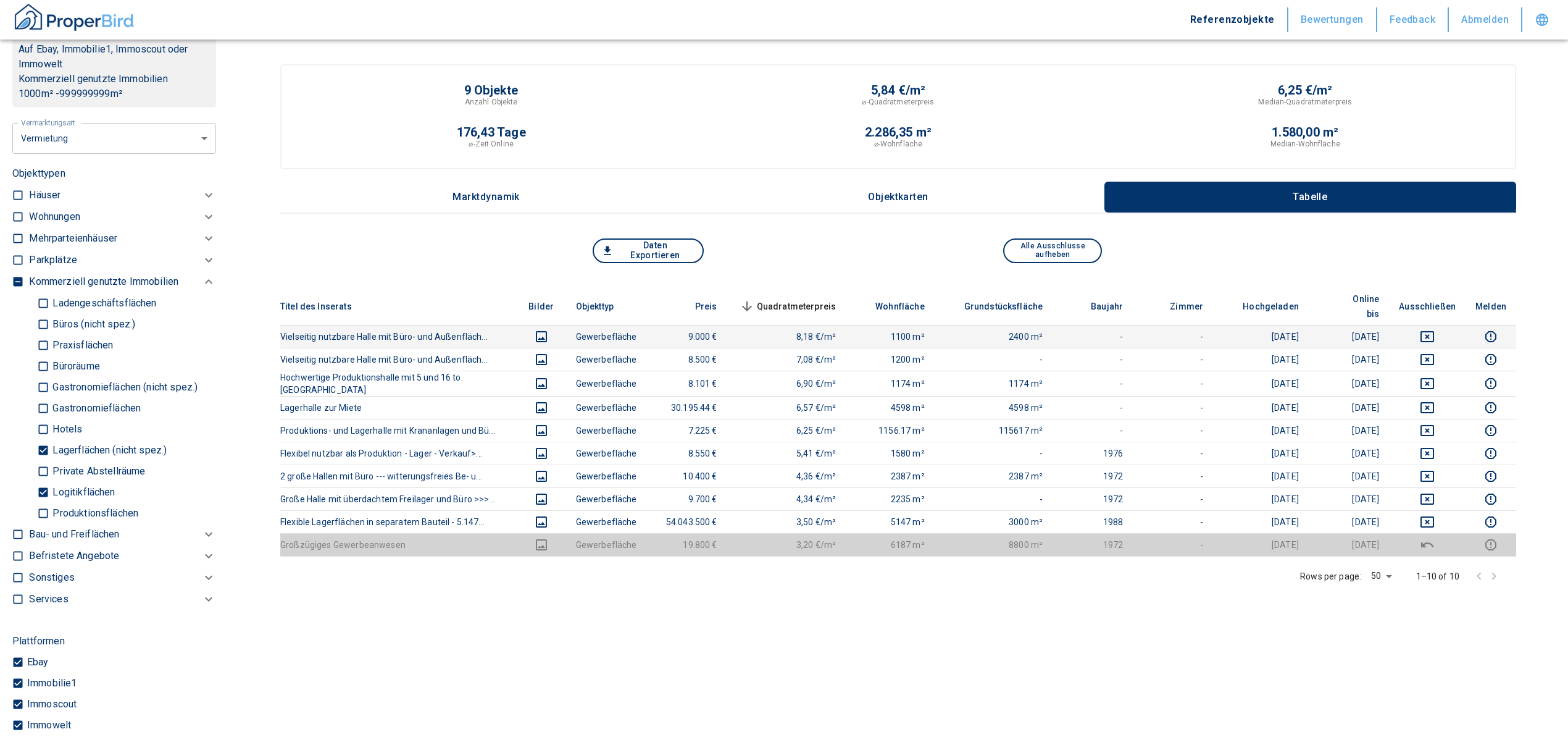
scroll to position [576, 0]
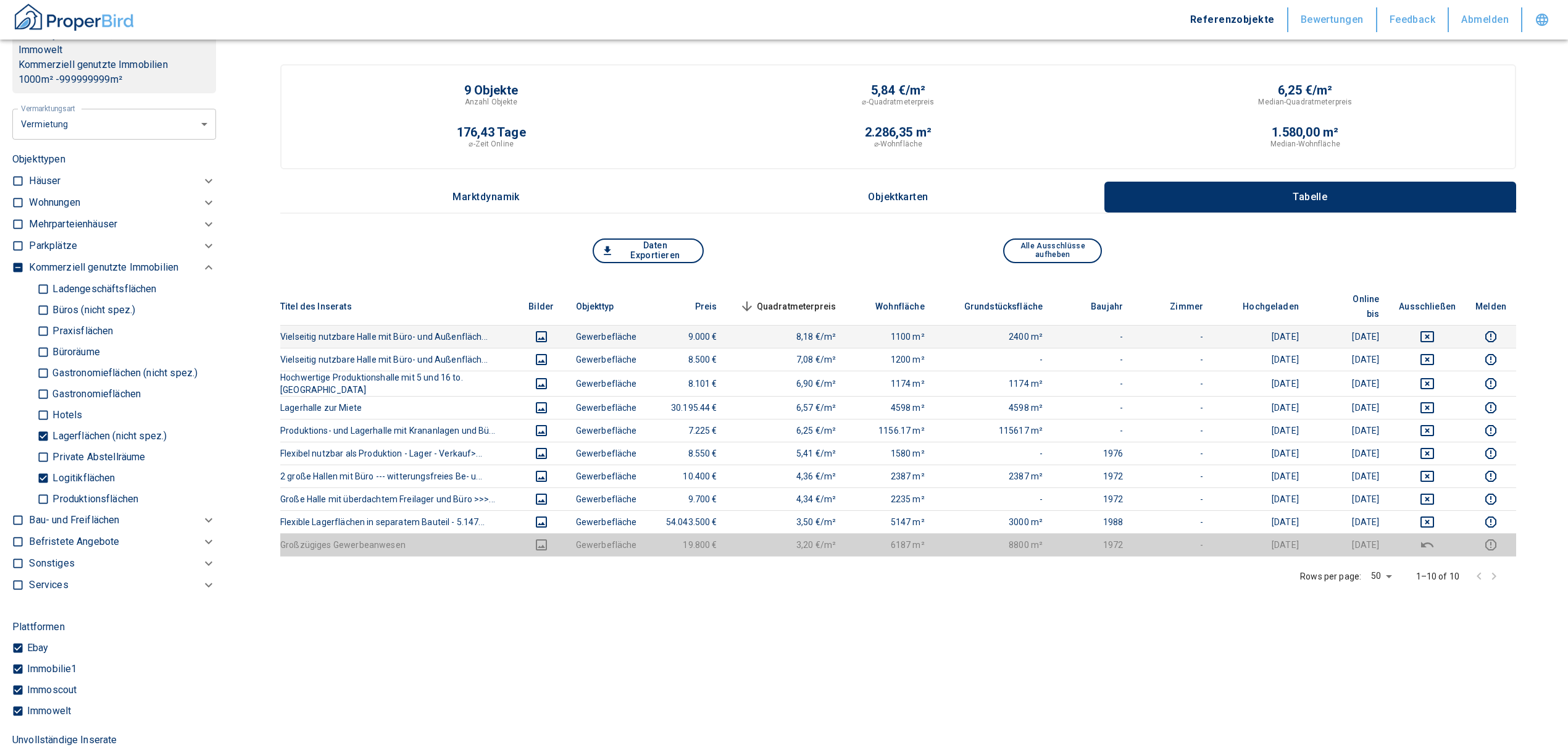
click at [46, 475] on input "Logitikflächen" at bounding box center [43, 477] width 12 height 22
checkbox input "false"
type input "2020"
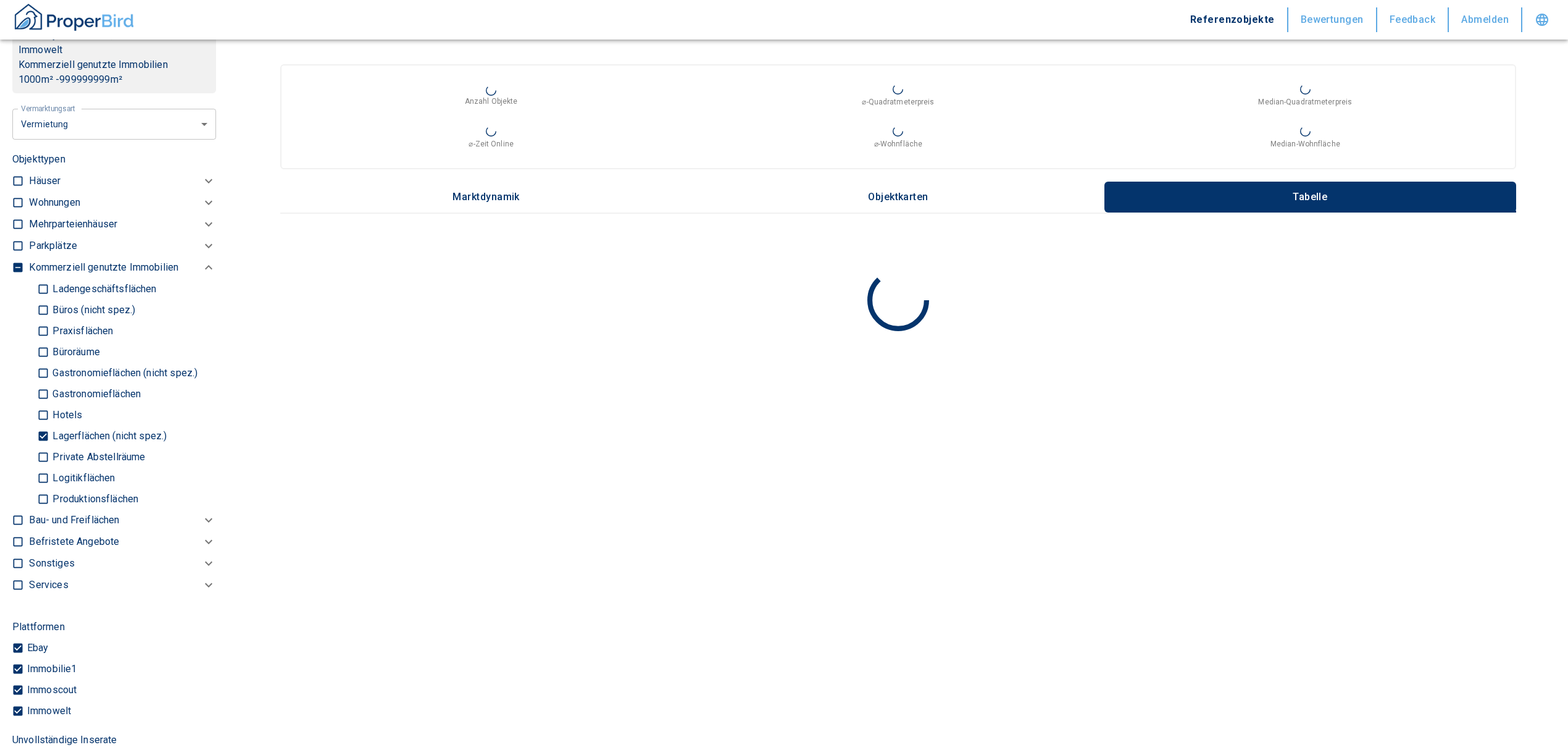
click at [40, 435] on input "Lagerflächen (nicht spez.)" at bounding box center [43, 435] width 12 height 22
checkbox input "false"
type input "2020"
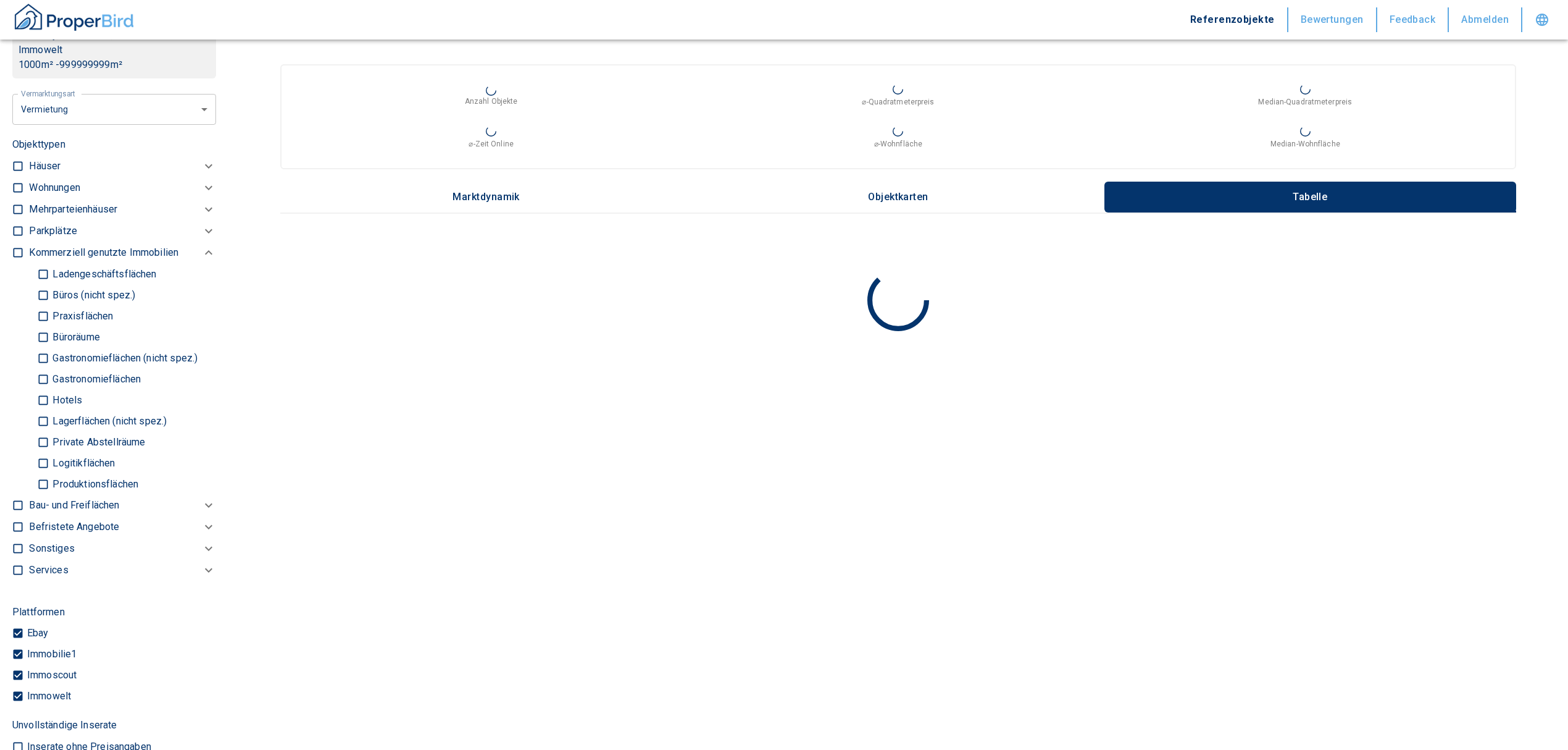
click at [40, 292] on input "Büros (nicht spez.)" at bounding box center [43, 294] width 12 height 22
checkbox input "true"
type input "2020"
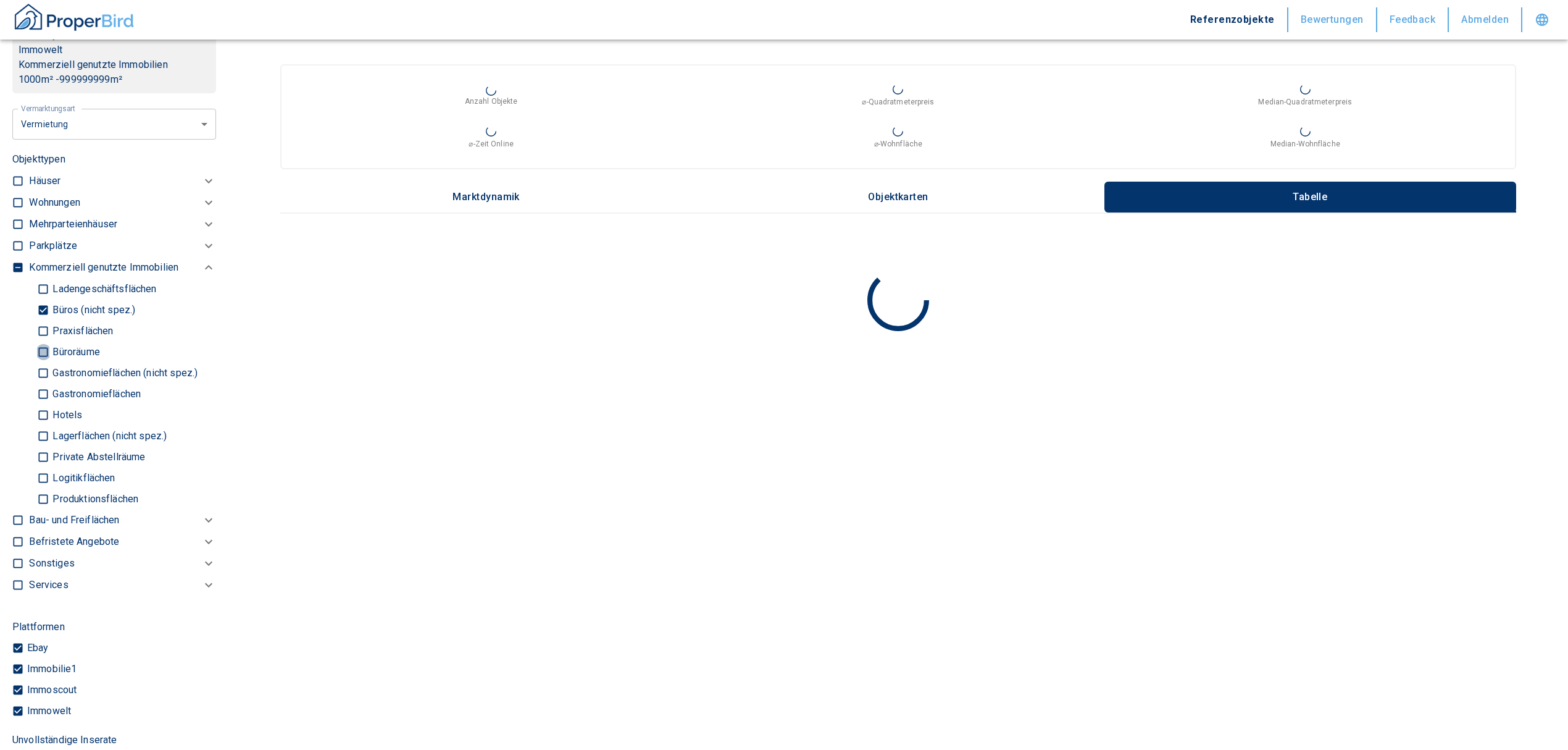
click at [45, 344] on input "Büroräume" at bounding box center [43, 352] width 12 height 22
checkbox input "true"
type input "2020"
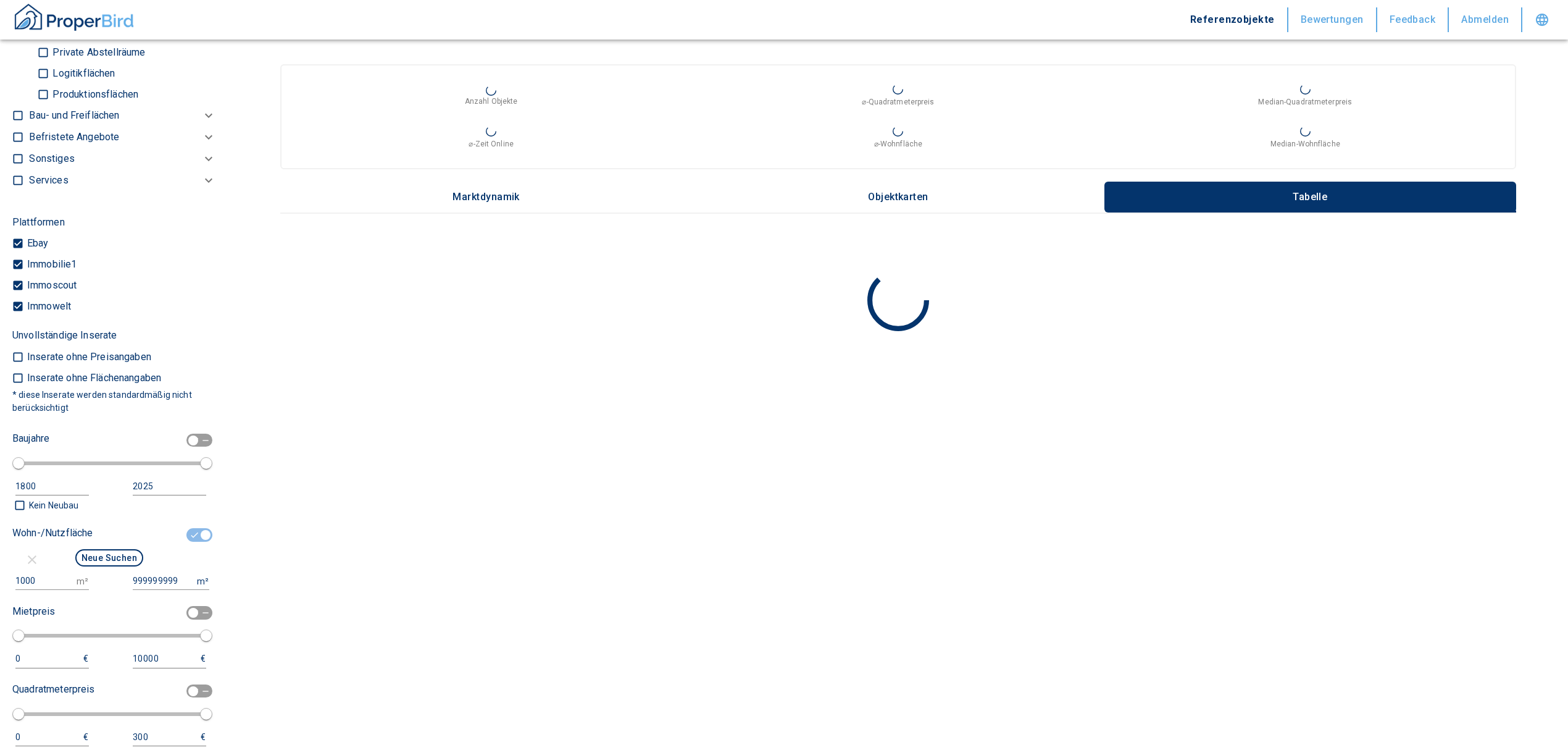
scroll to position [906, 0]
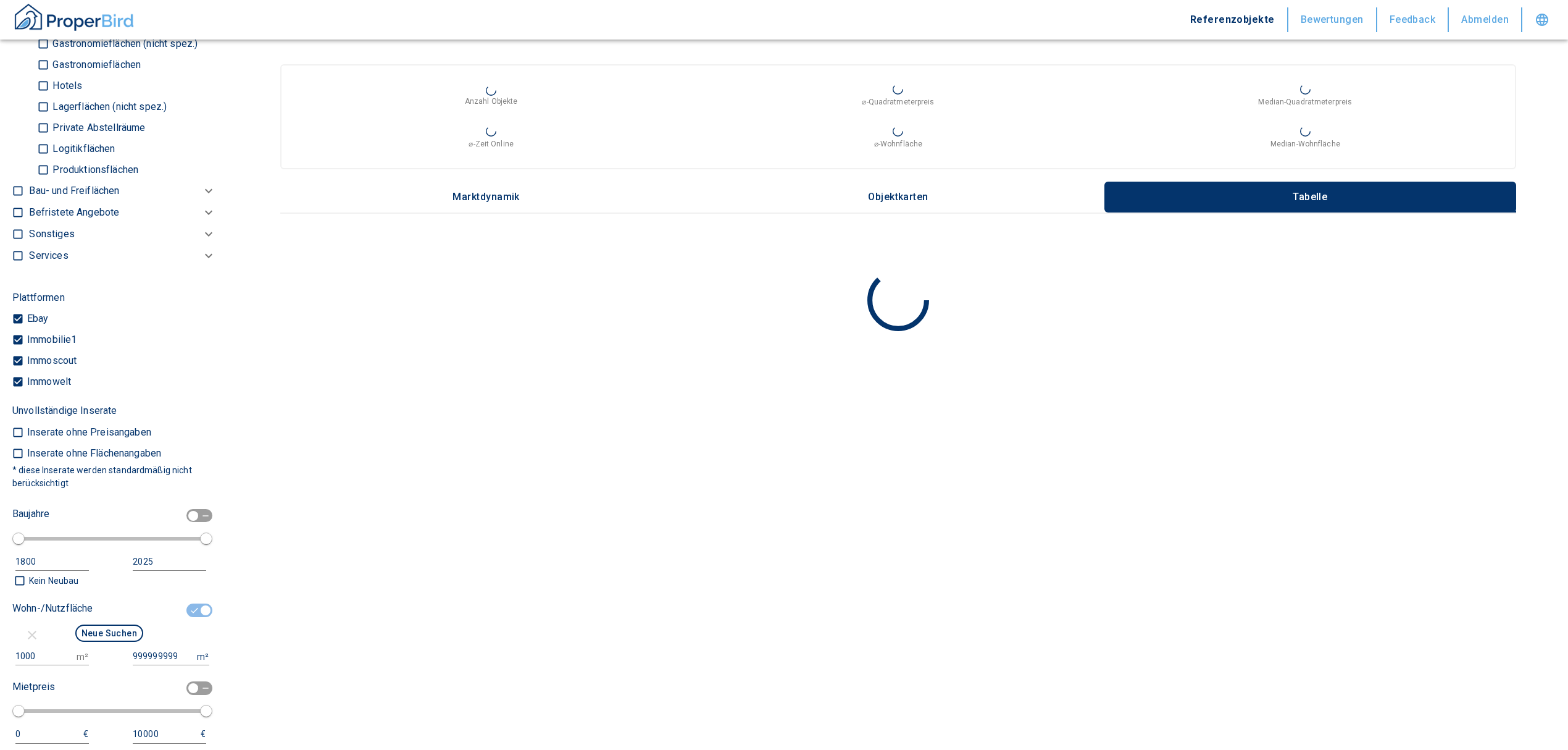
click at [191, 609] on input "checkbox" at bounding box center [205, 611] width 37 height 14
checkbox input "false"
type input "2020"
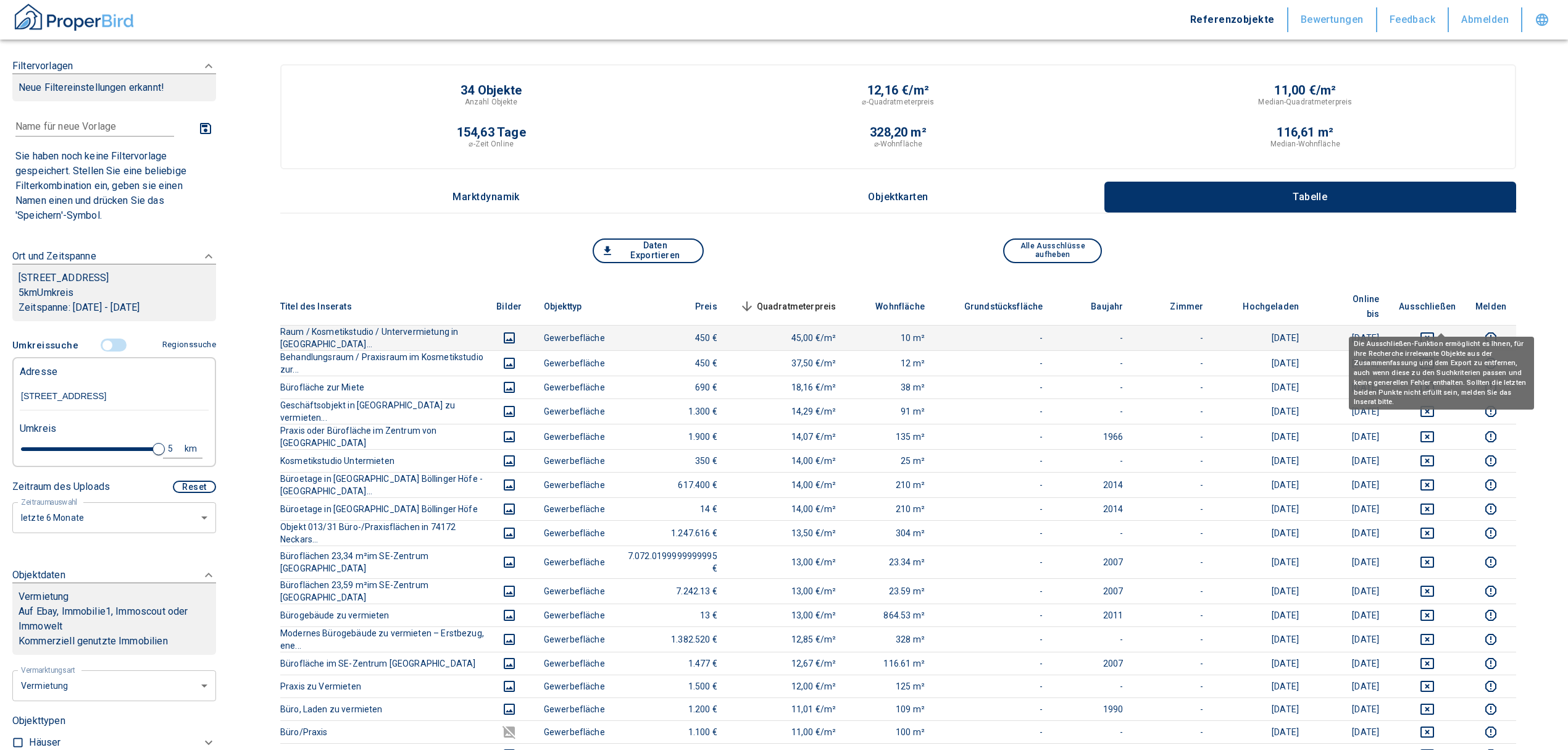
click at [1435, 330] on icon "deselect this listing" at bounding box center [1427, 337] width 15 height 15
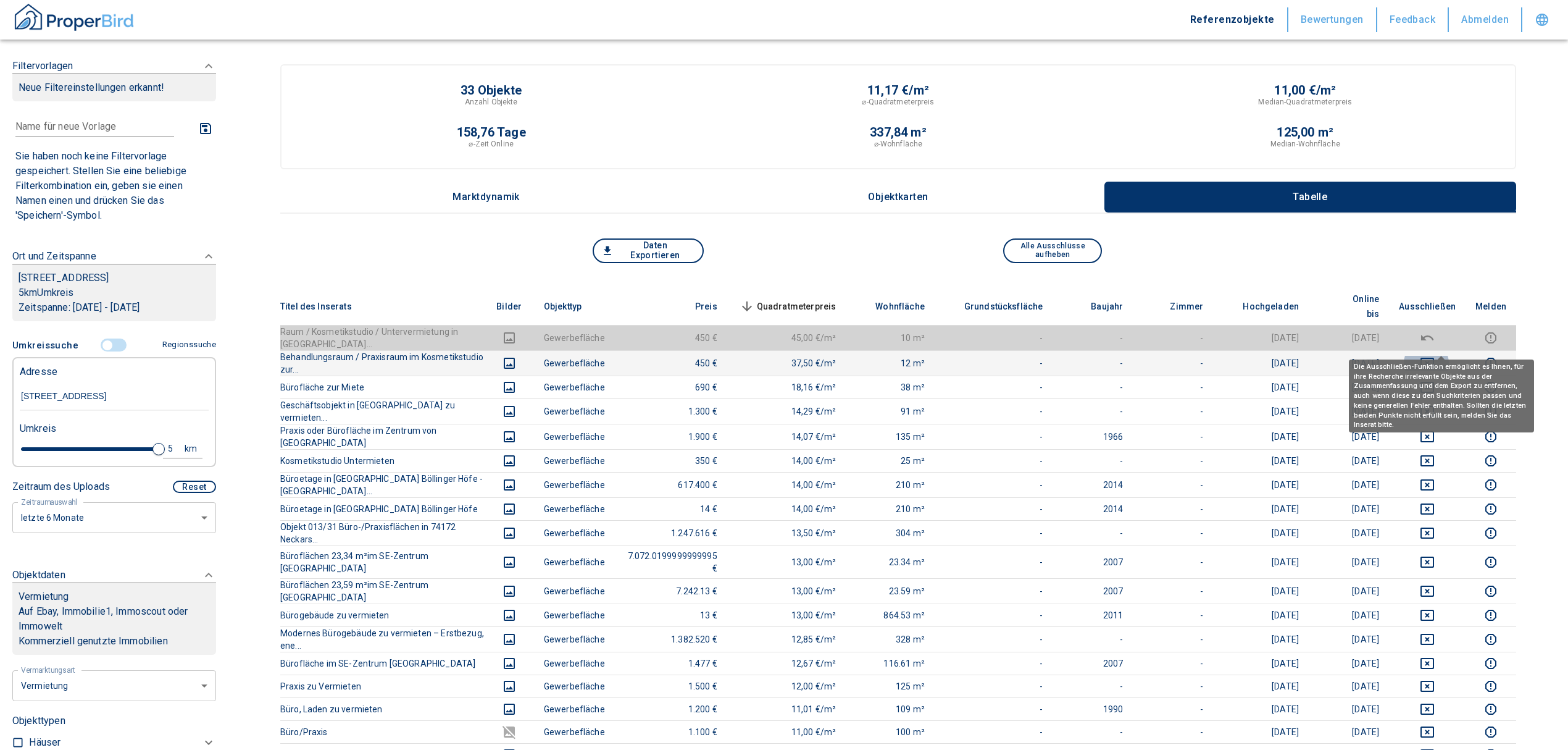
click at [1435, 356] on icon "deselect this listing" at bounding box center [1427, 363] width 15 height 15
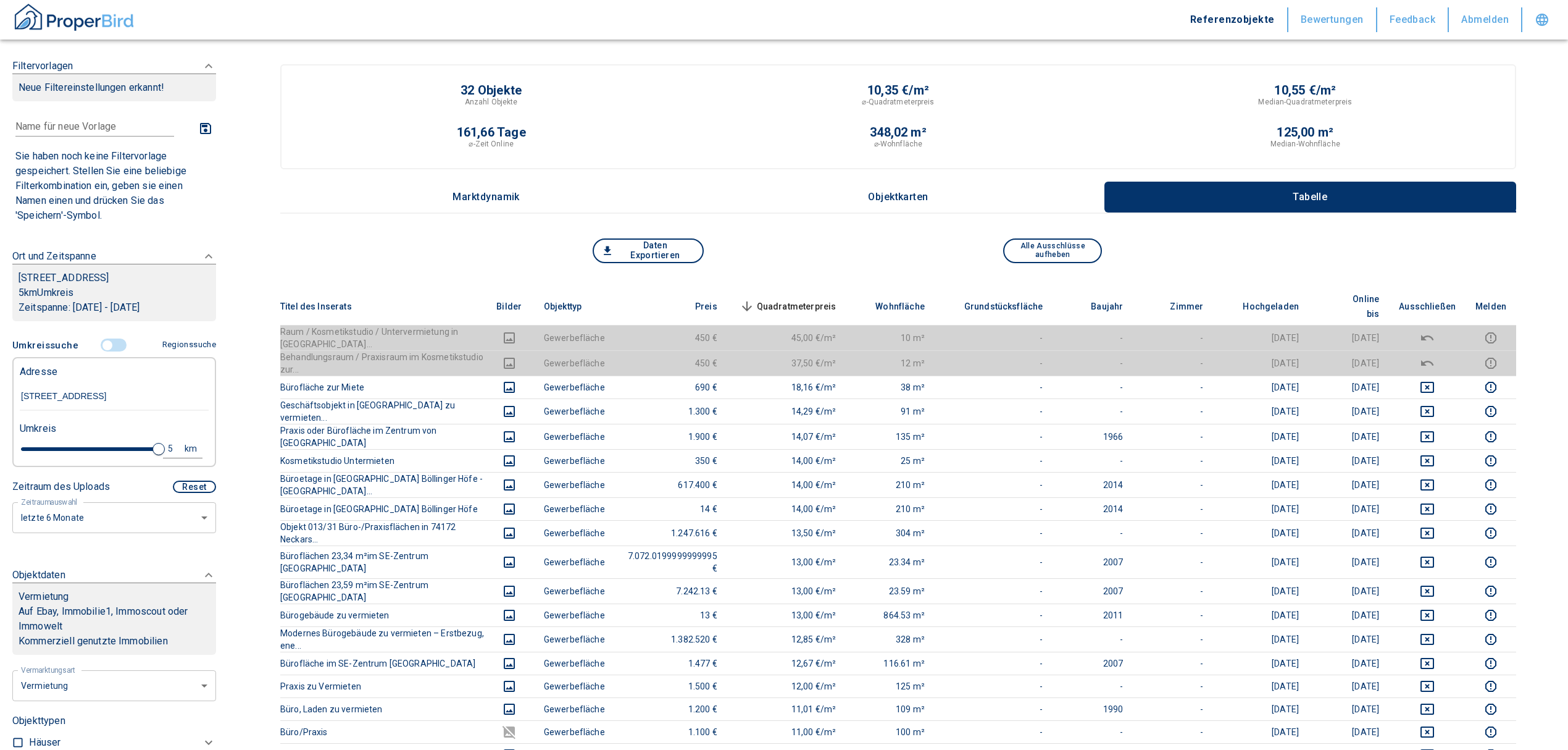
click at [824, 299] on span "Quadratmeterpreis sorted descending" at bounding box center [787, 306] width 100 height 15
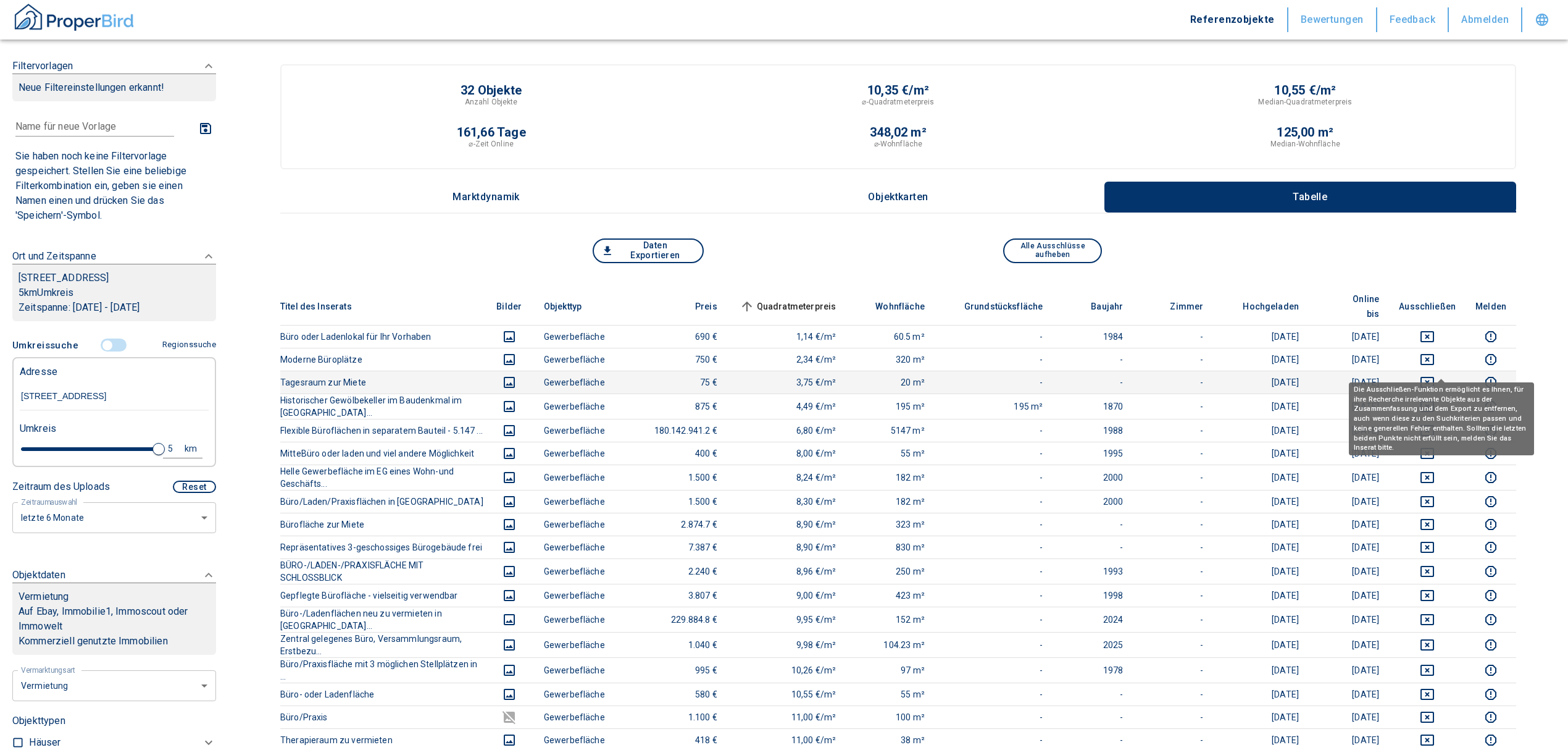
click at [1435, 377] on icon "deselect this listing" at bounding box center [1428, 382] width 14 height 11
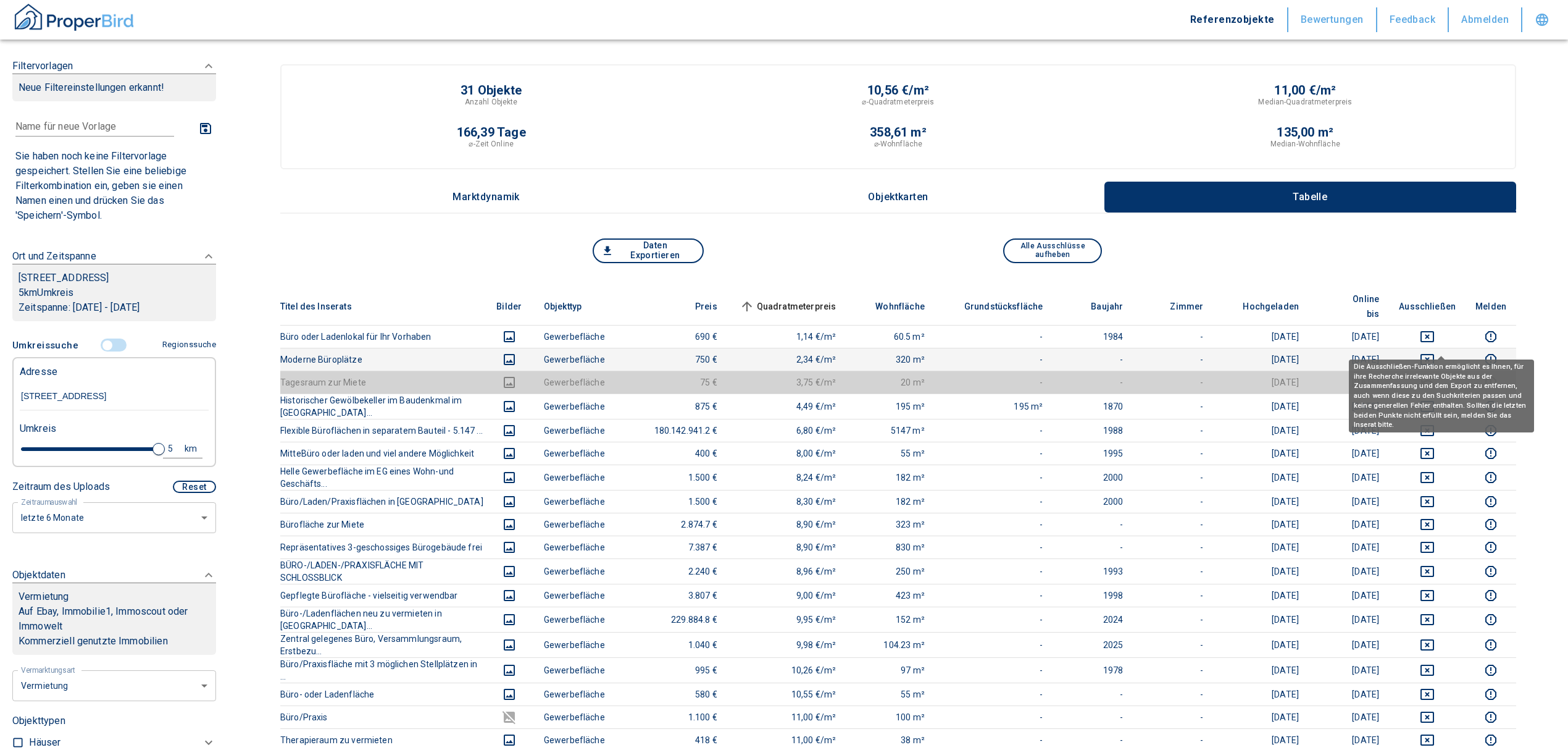
click at [1435, 352] on icon "deselect this listing" at bounding box center [1427, 359] width 15 height 15
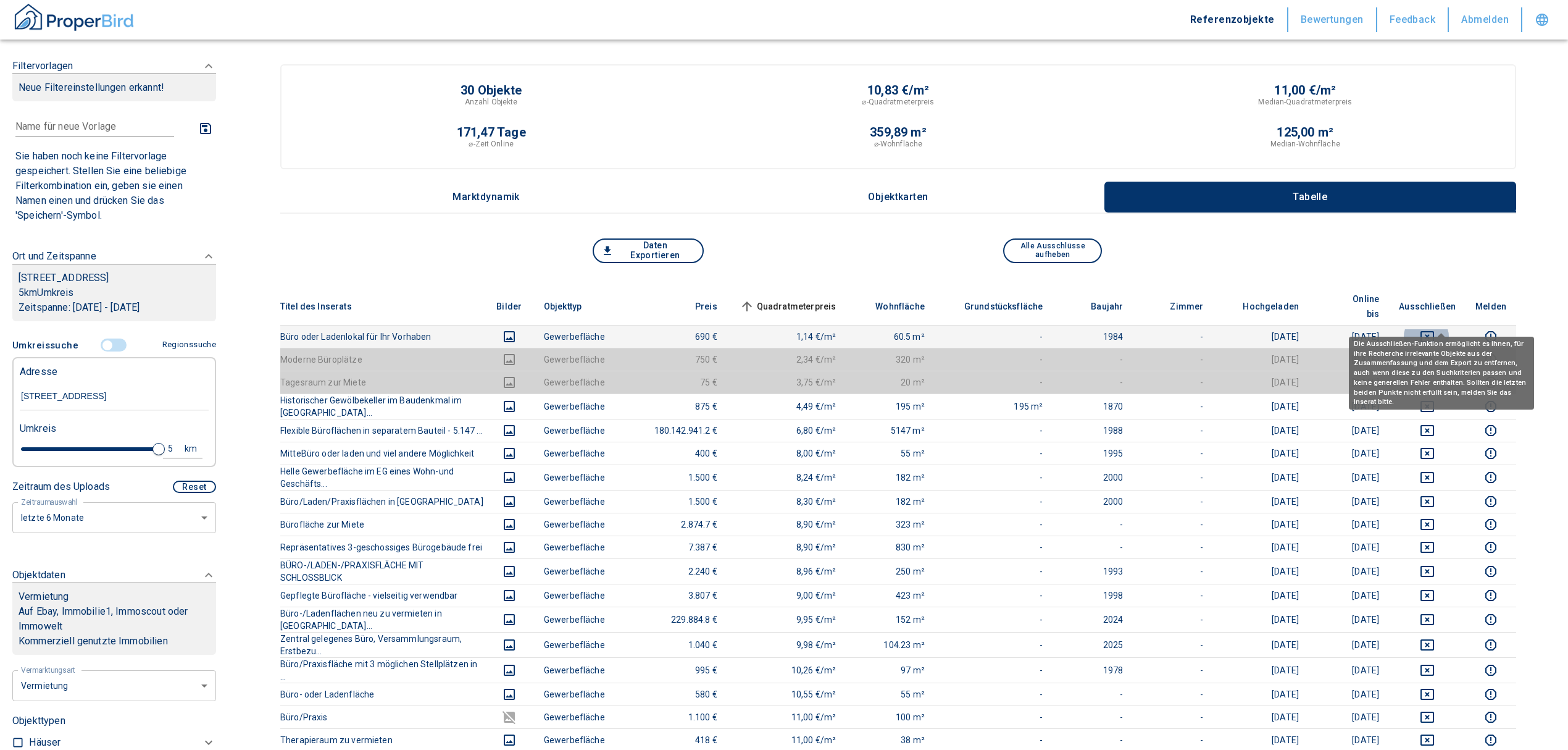
click at [1435, 331] on icon "deselect this listing" at bounding box center [1428, 336] width 14 height 11
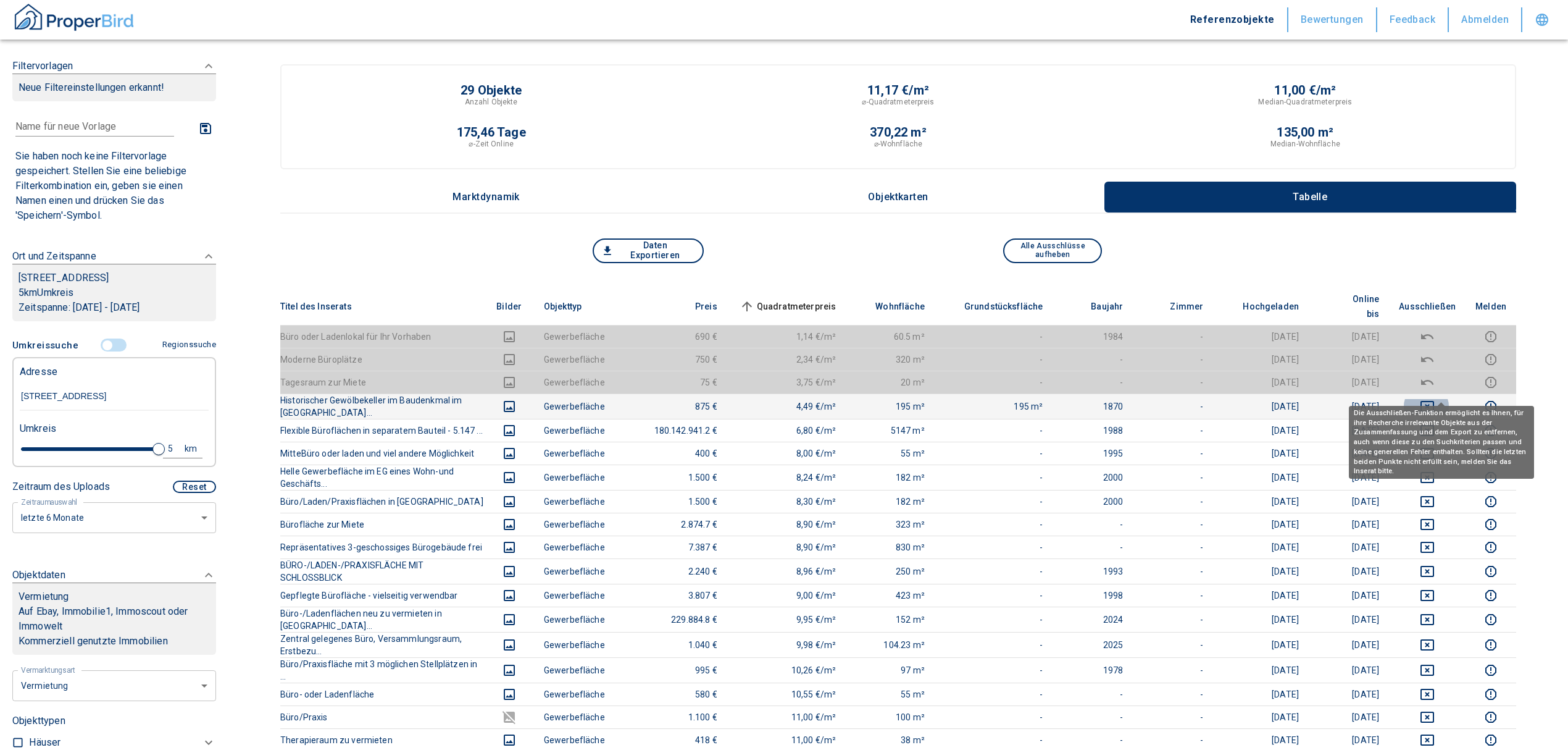
click at [1435, 399] on icon "deselect this listing" at bounding box center [1427, 406] width 15 height 15
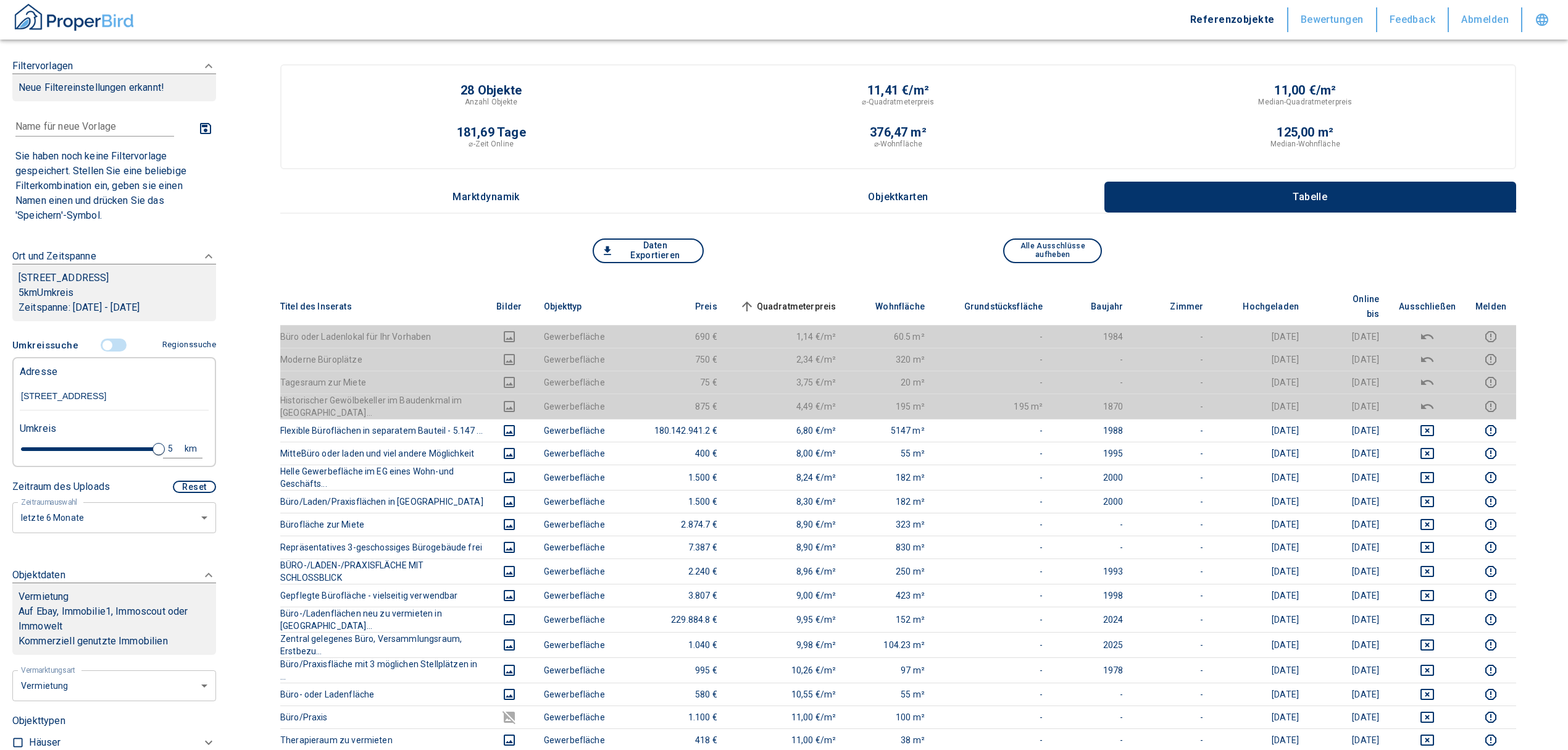
click at [818, 299] on span "Quadratmeterpreis sorted ascending" at bounding box center [787, 306] width 100 height 15
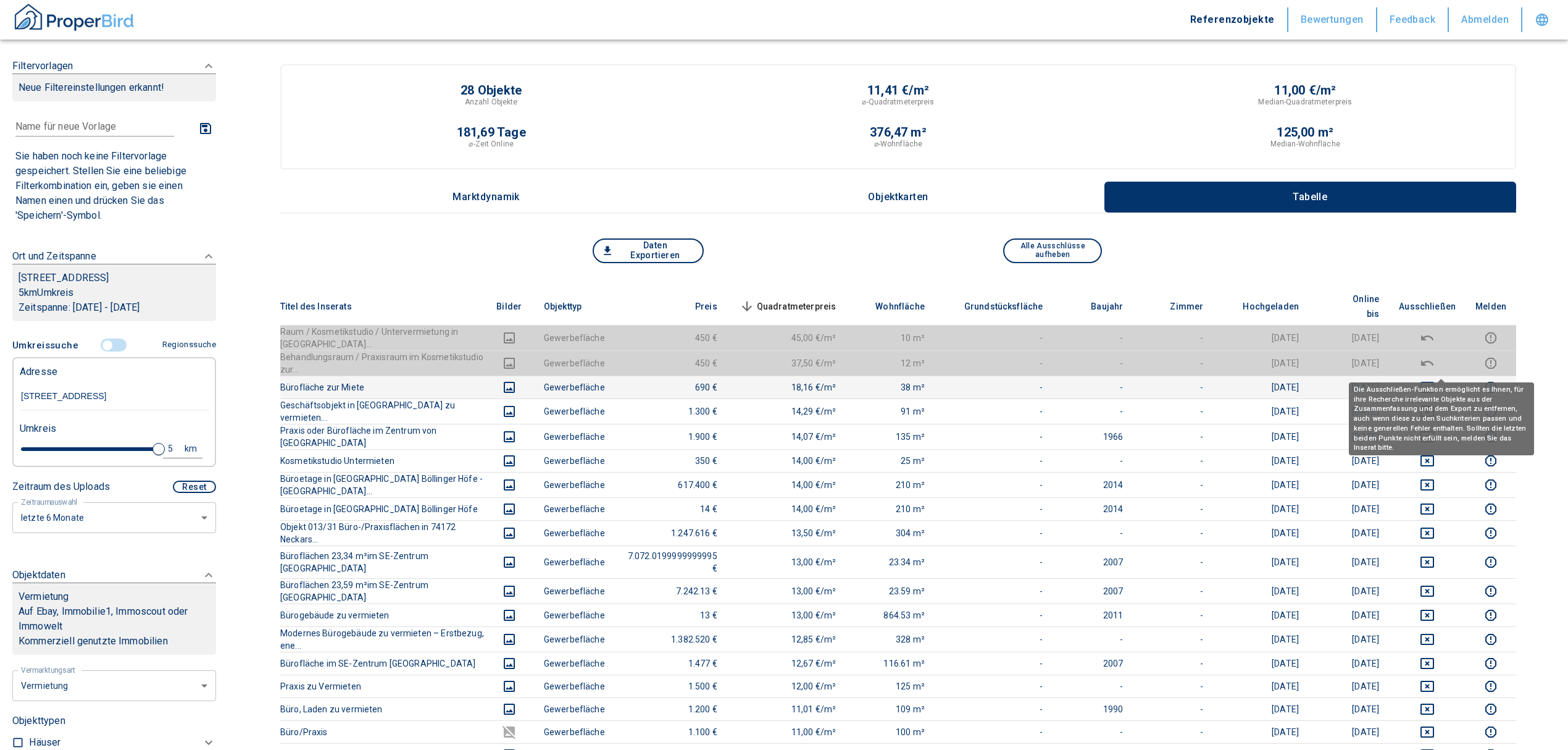
click at [1435, 380] on icon "deselect this listing" at bounding box center [1427, 387] width 15 height 15
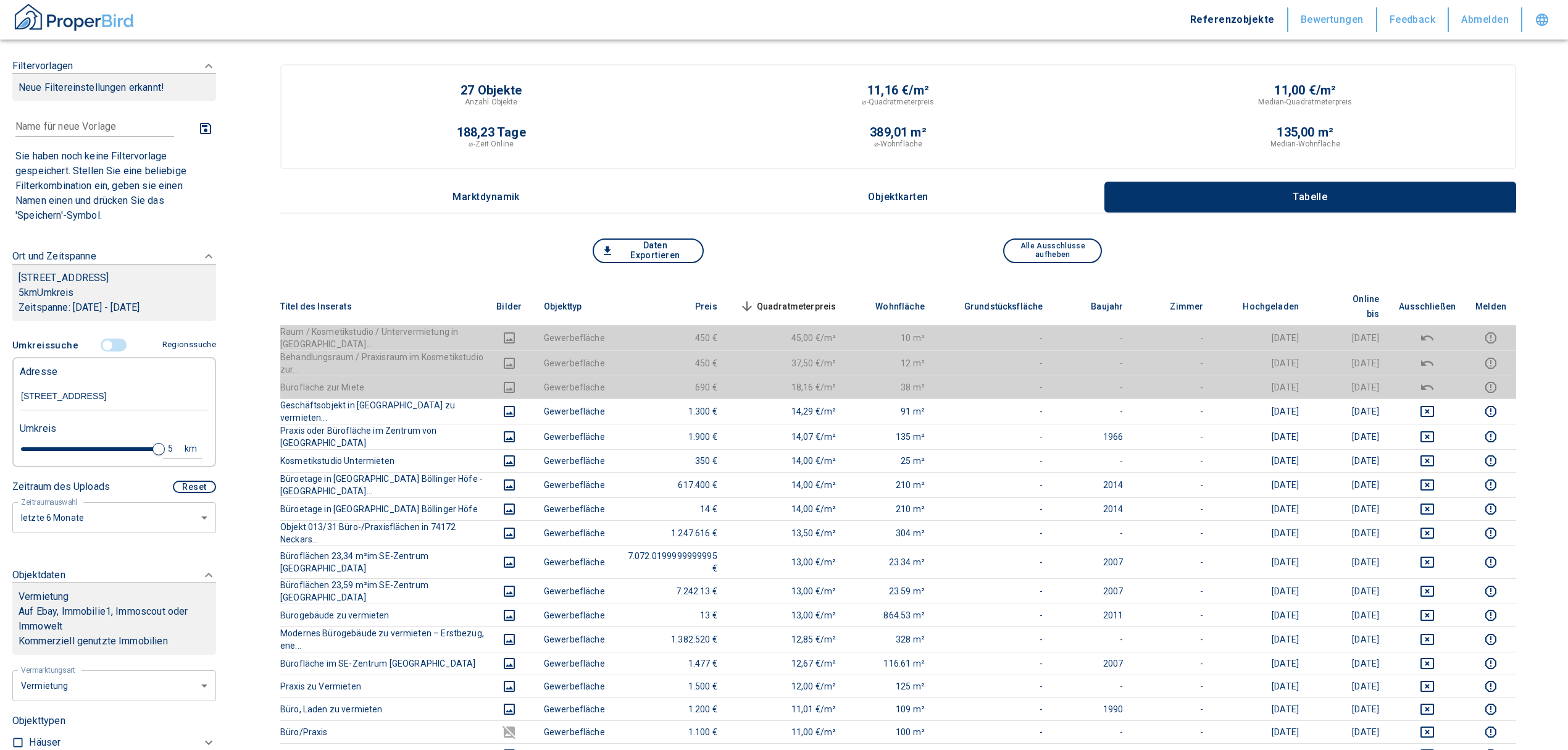
click at [831, 299] on span "Quadratmeterpreis sorted descending" at bounding box center [787, 306] width 100 height 15
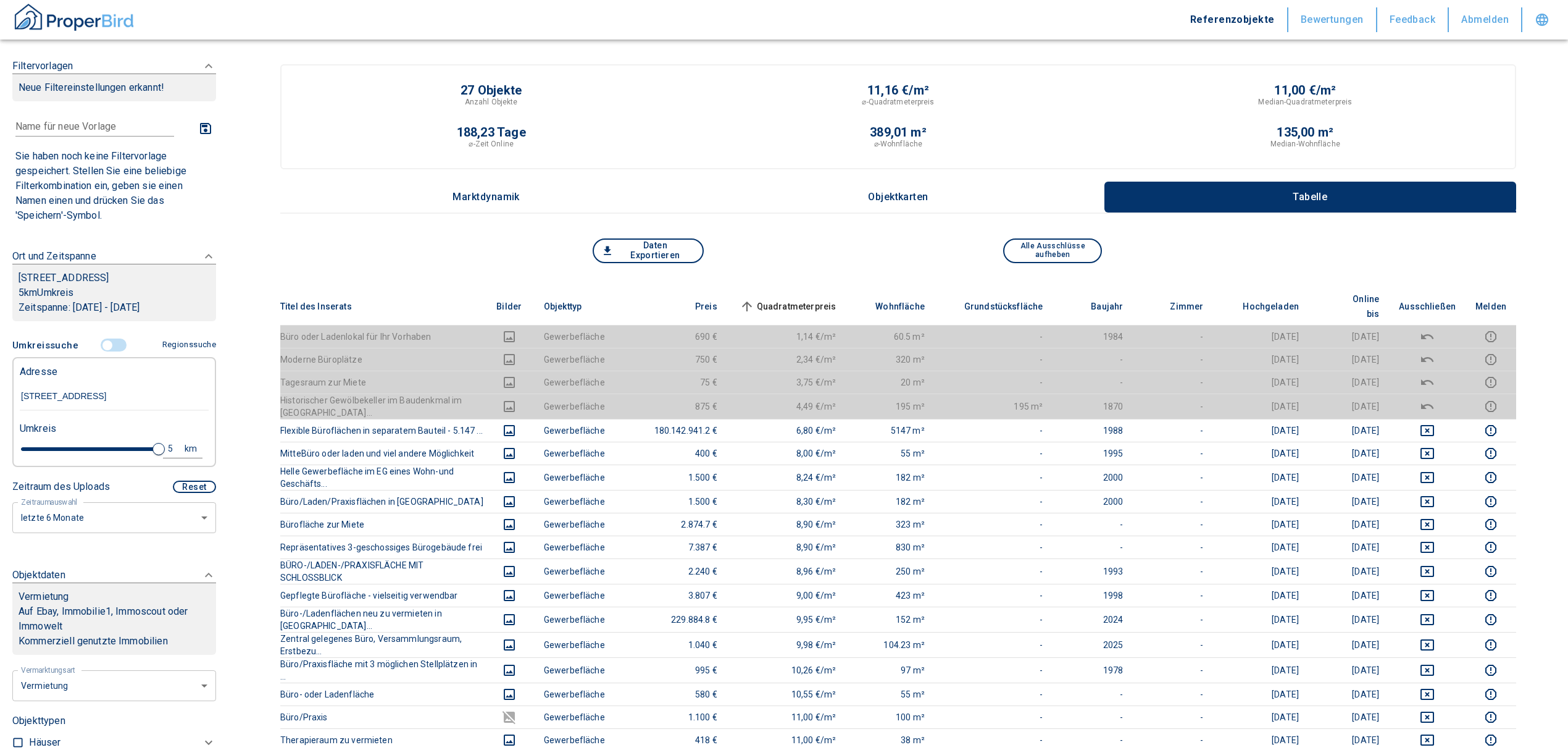
drag, startPoint x: 156, startPoint y: 394, endPoint x: -47, endPoint y: 403, distance: 203.2
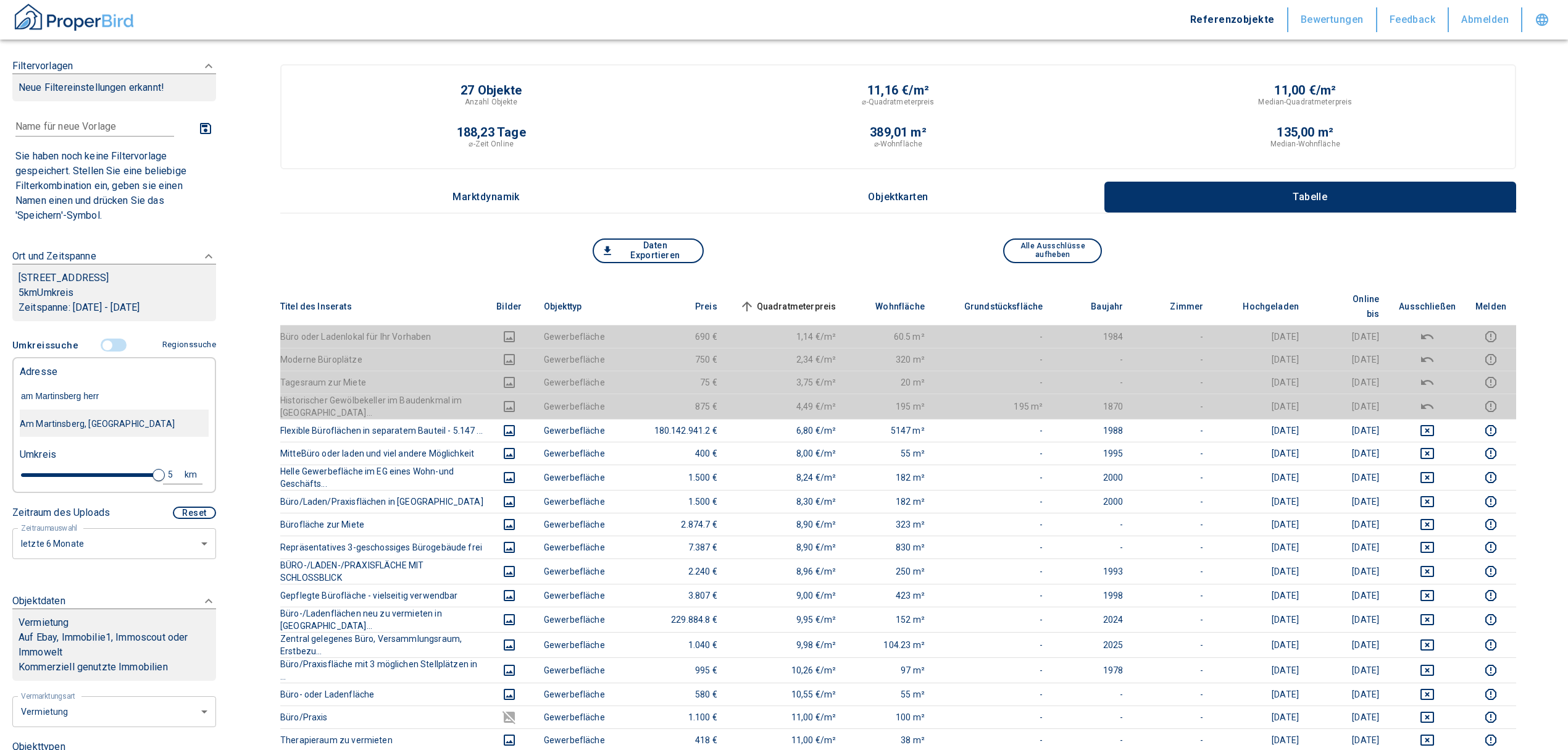
click at [105, 416] on div "Am Martinsberg, [GEOGRAPHIC_DATA]" at bounding box center [114, 424] width 189 height 26
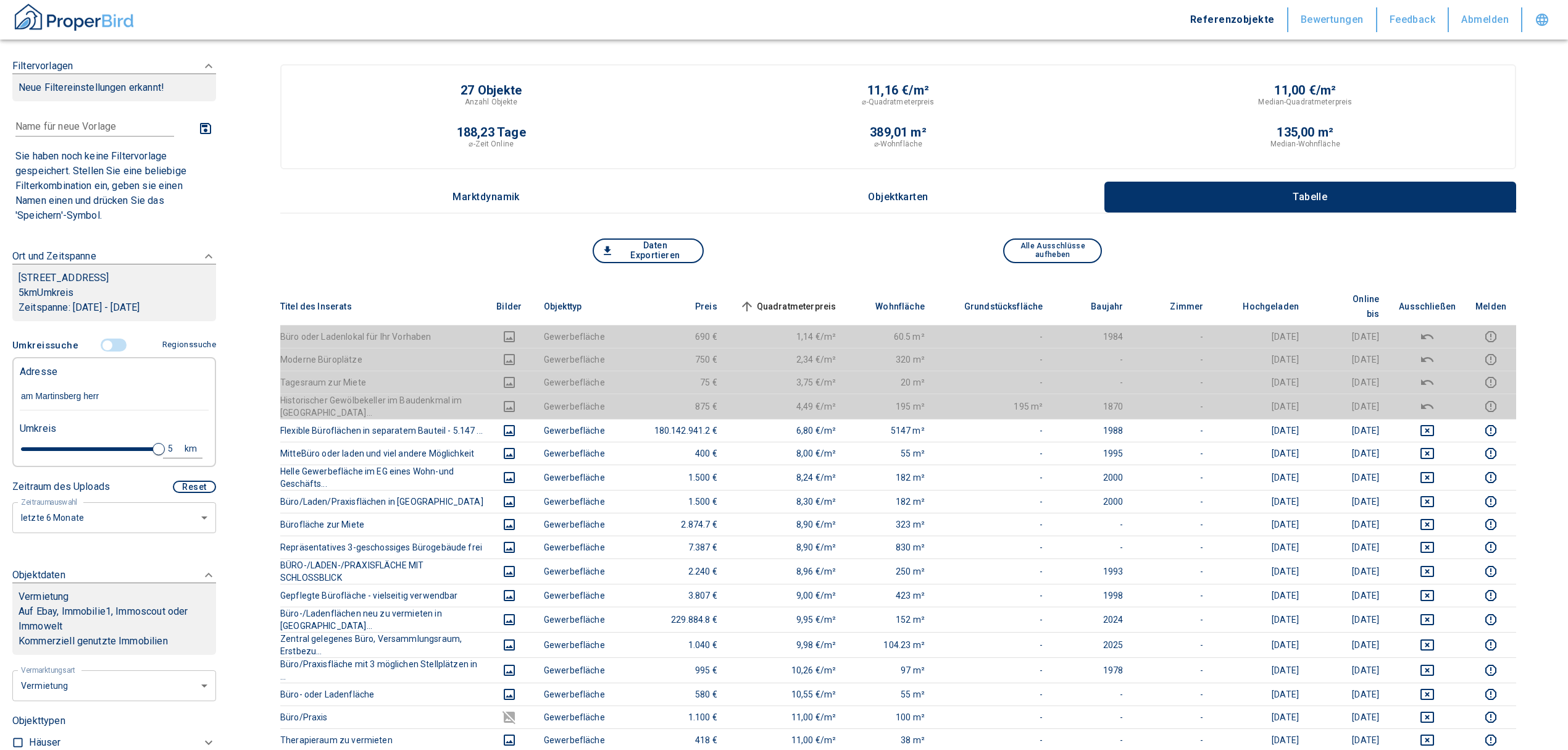
type input "Am Martinsberg, [GEOGRAPHIC_DATA]"
type input "2020"
type input "999999990"
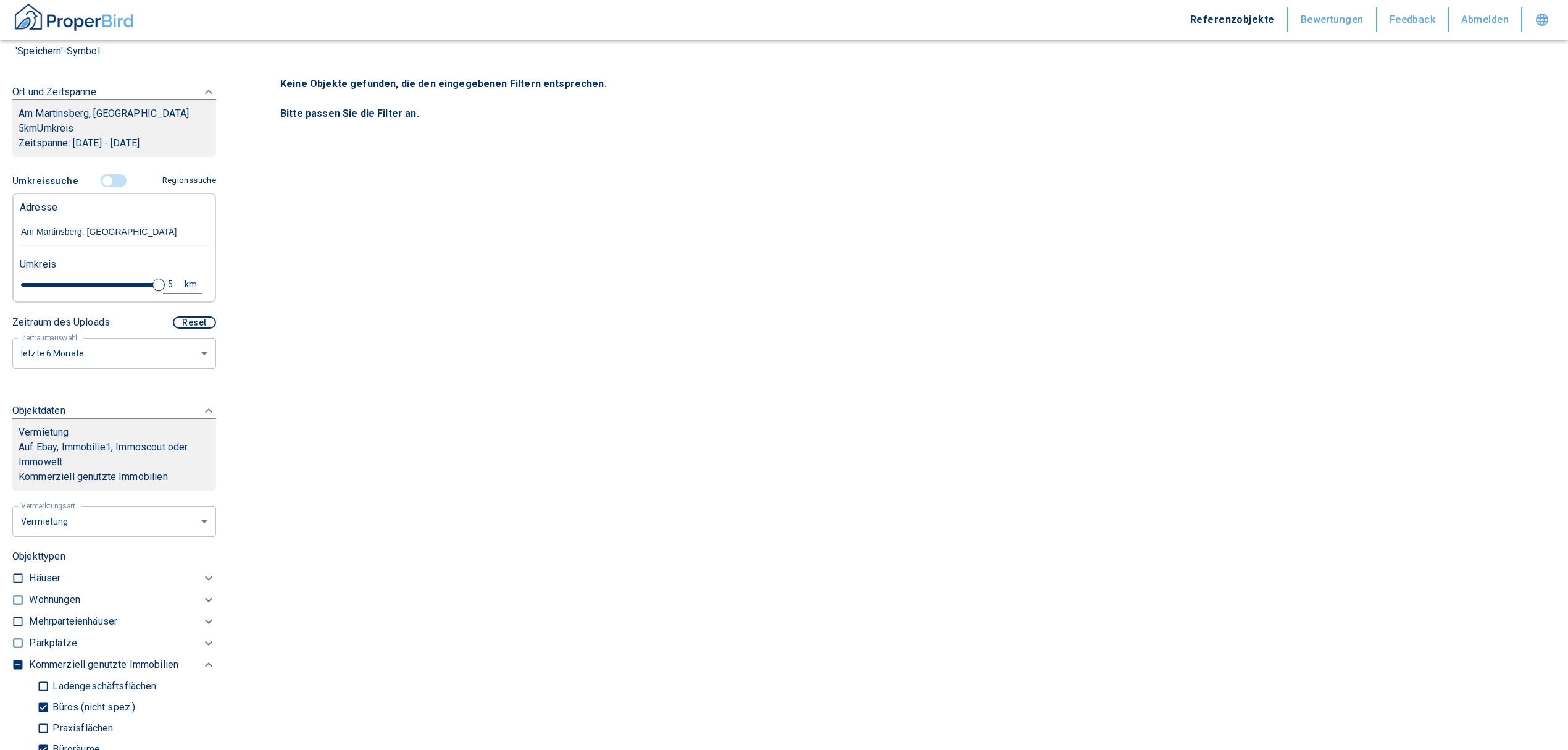
scroll to position [495, 0]
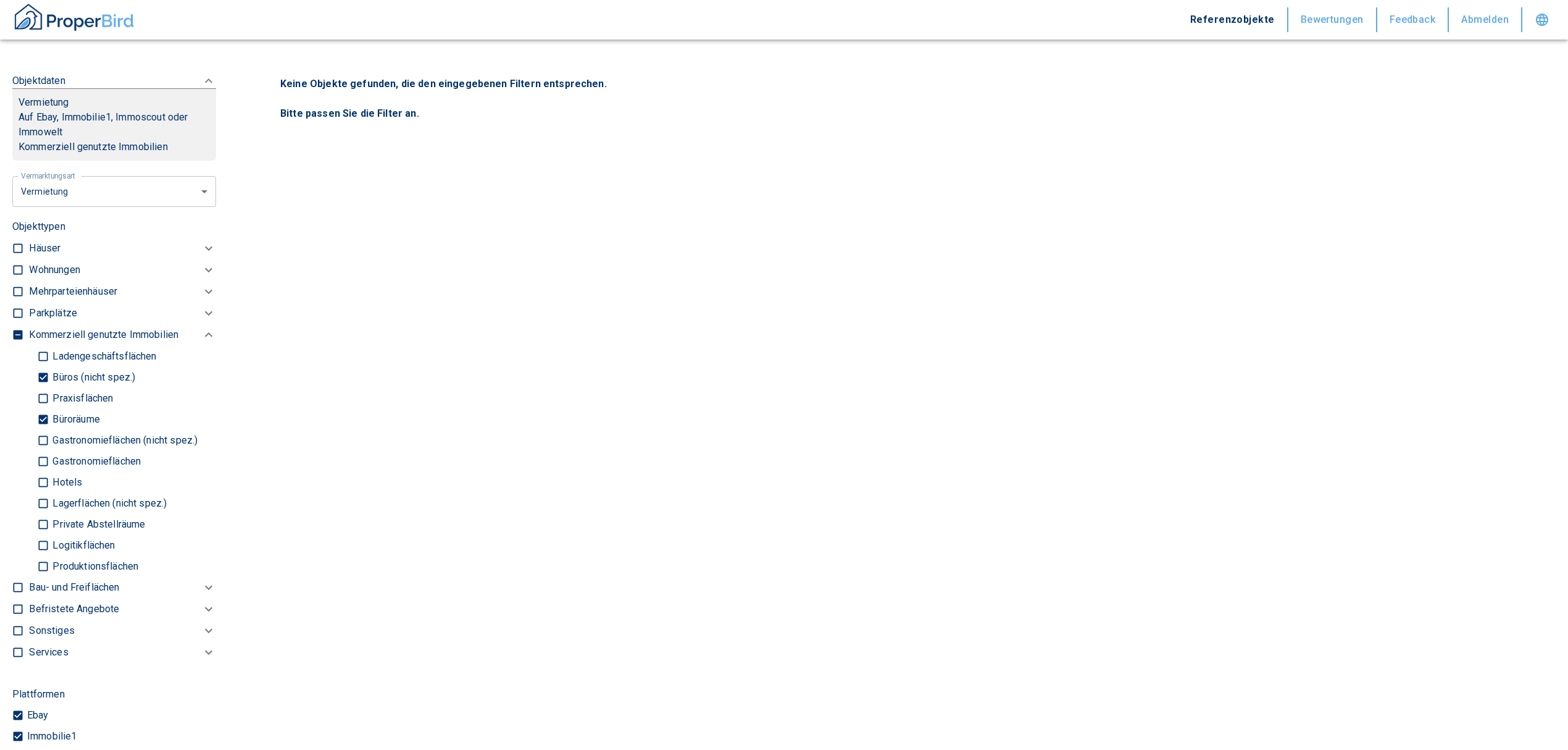
type input "Am Martinsberg, [GEOGRAPHIC_DATA]"
click at [39, 376] on input "Büros (nicht spez.)" at bounding box center [43, 377] width 12 height 22
checkbox input "false"
type input "2020"
type input "999999990"
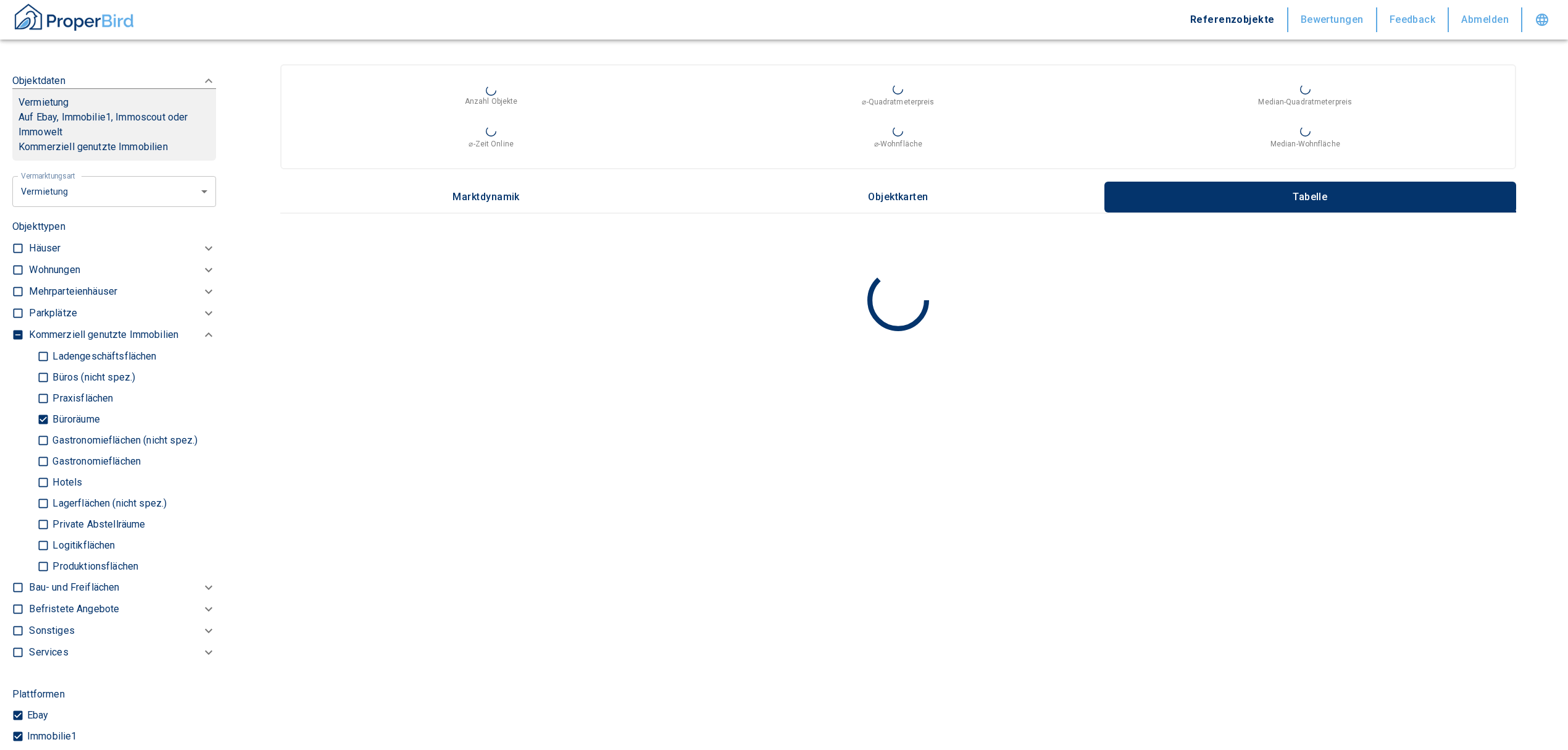
click at [43, 418] on input "Büroräume" at bounding box center [43, 419] width 12 height 22
checkbox input "false"
type input "2020"
type input "999999990"
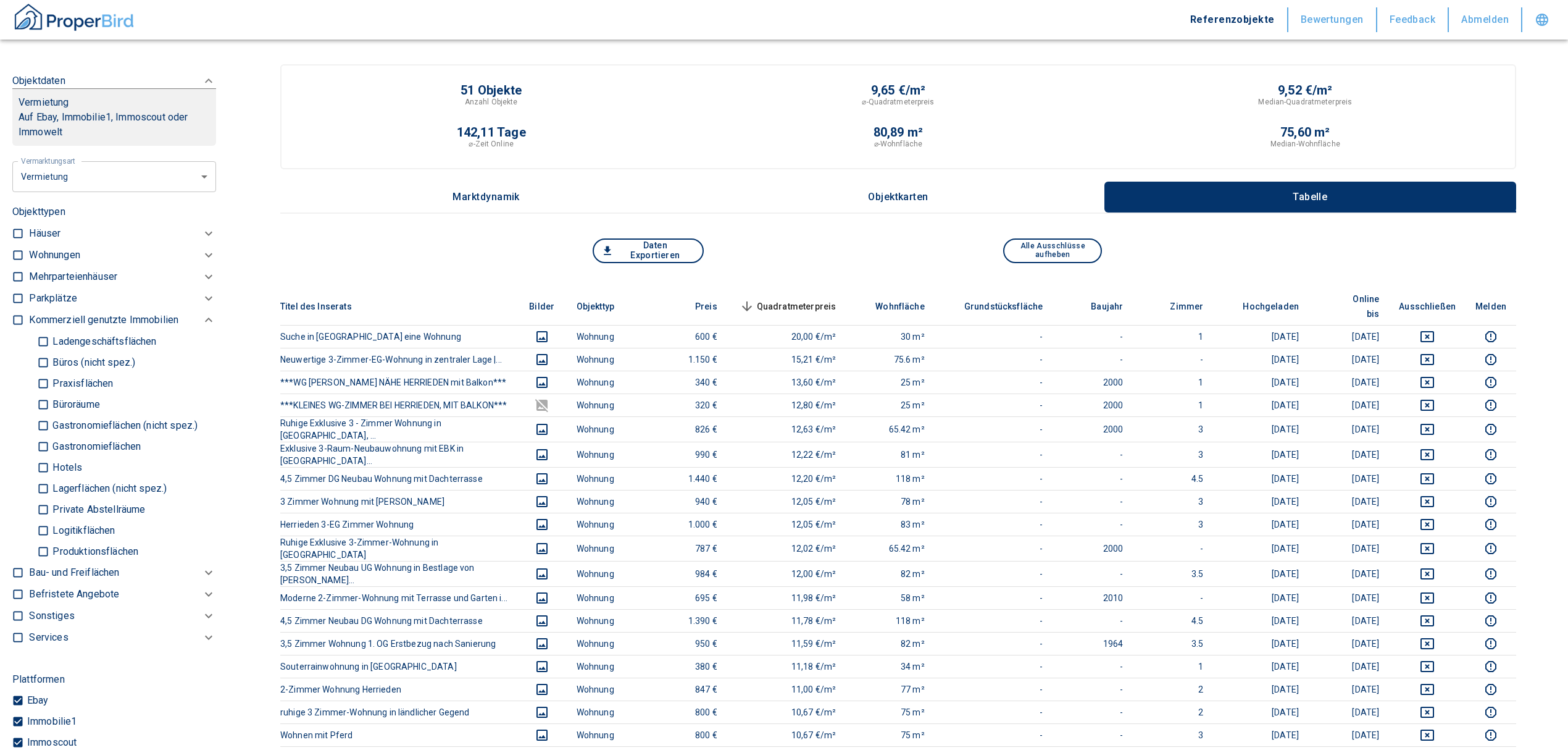
click at [47, 235] on p "Häuser" at bounding box center [45, 233] width 32 height 15
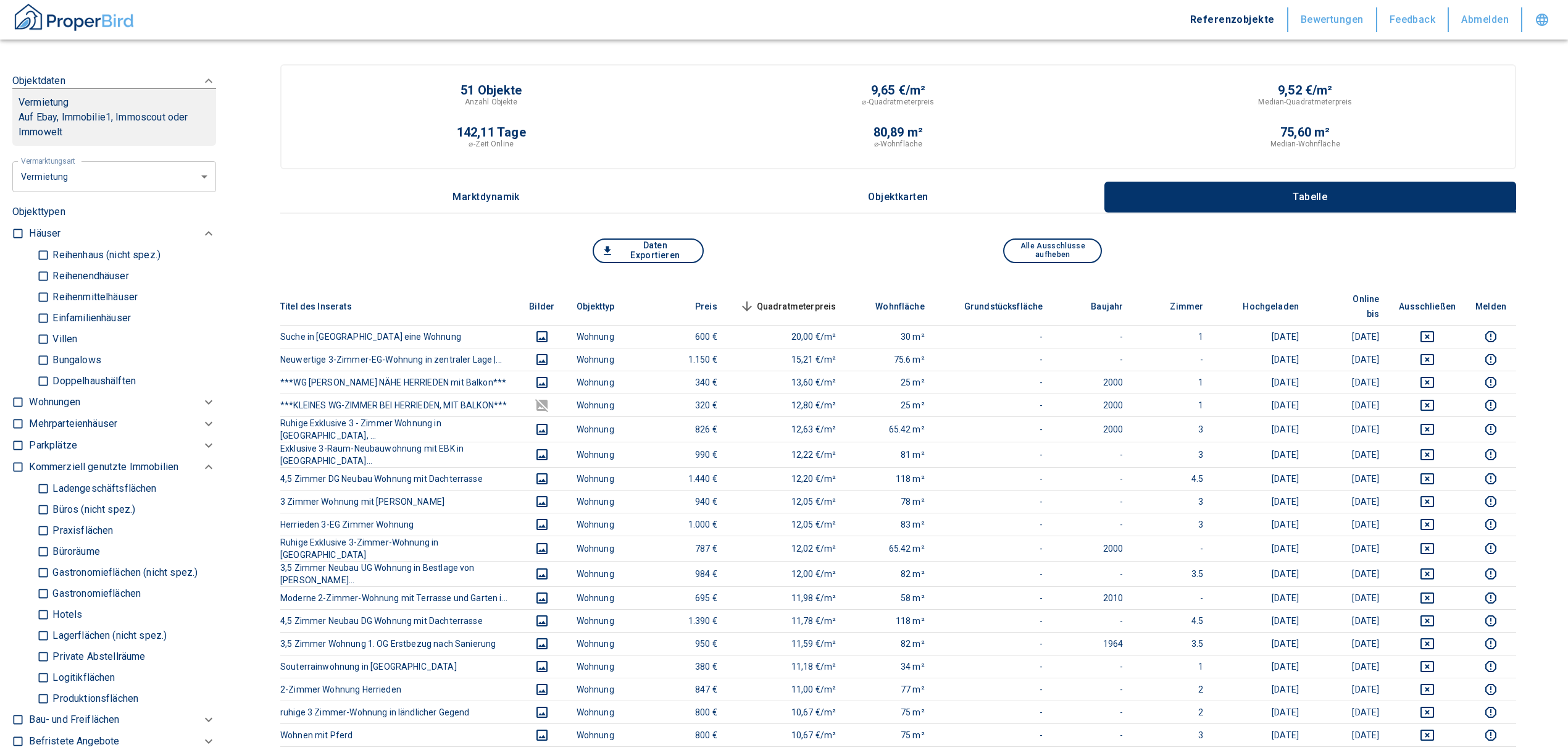
click at [45, 317] on input "Einfamilienhäuser" at bounding box center [43, 317] width 12 height 22
checkbox input "true"
type input "2020"
type input "999999990"
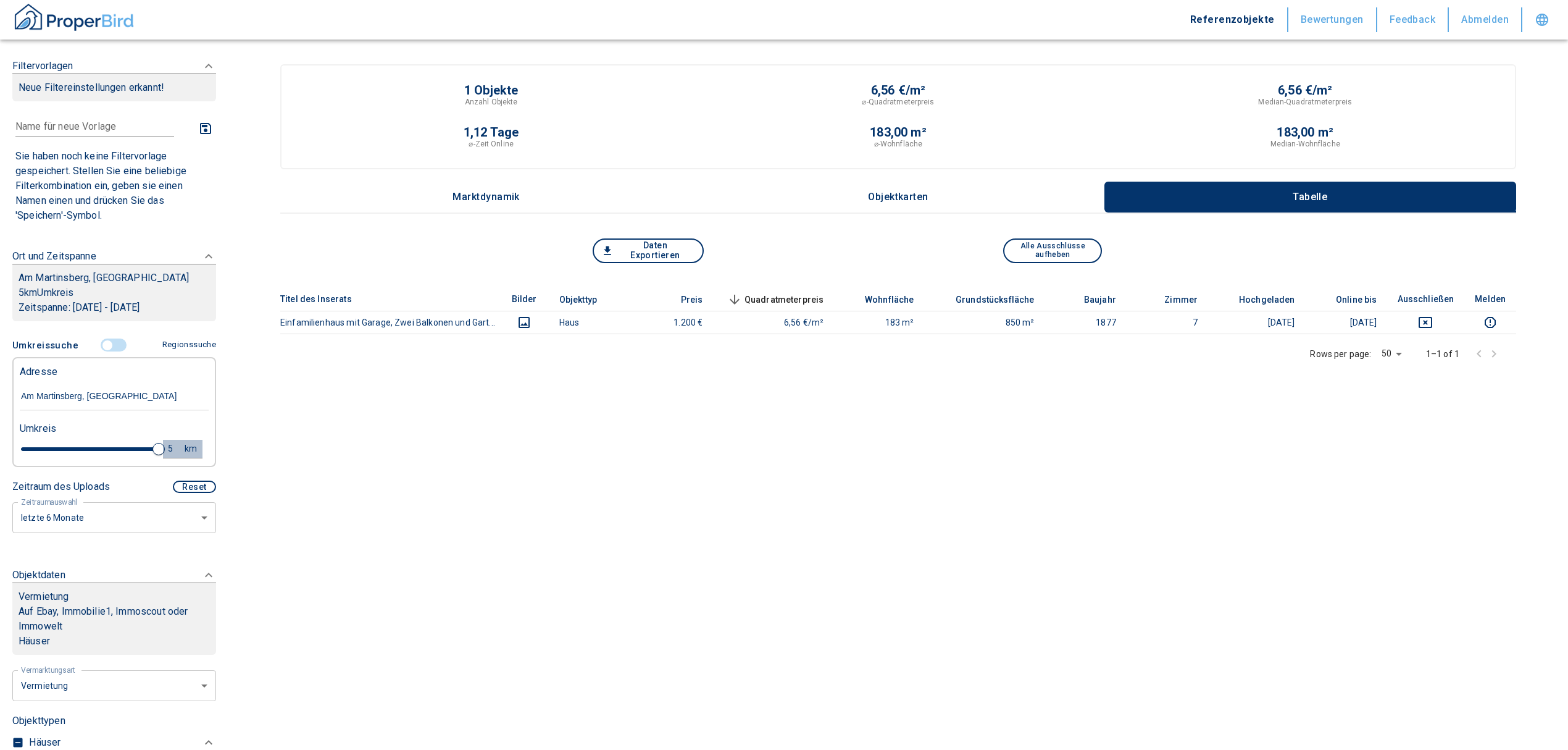
click at [166, 446] on div "5" at bounding box center [177, 449] width 22 height 15
drag, startPoint x: 65, startPoint y: 448, endPoint x: 16, endPoint y: 442, distance: 49.4
click at [18, 443] on div "5 km Neue Suchen" at bounding box center [104, 450] width 189 height 29
click at [456, 459] on div "Titel des Inserats Bilder Objekttyp Preis Quadratmeterpreis sorted descending W…" at bounding box center [898, 393] width 1236 height 210
drag, startPoint x: 63, startPoint y: 450, endPoint x: 34, endPoint y: 453, distance: 29.2
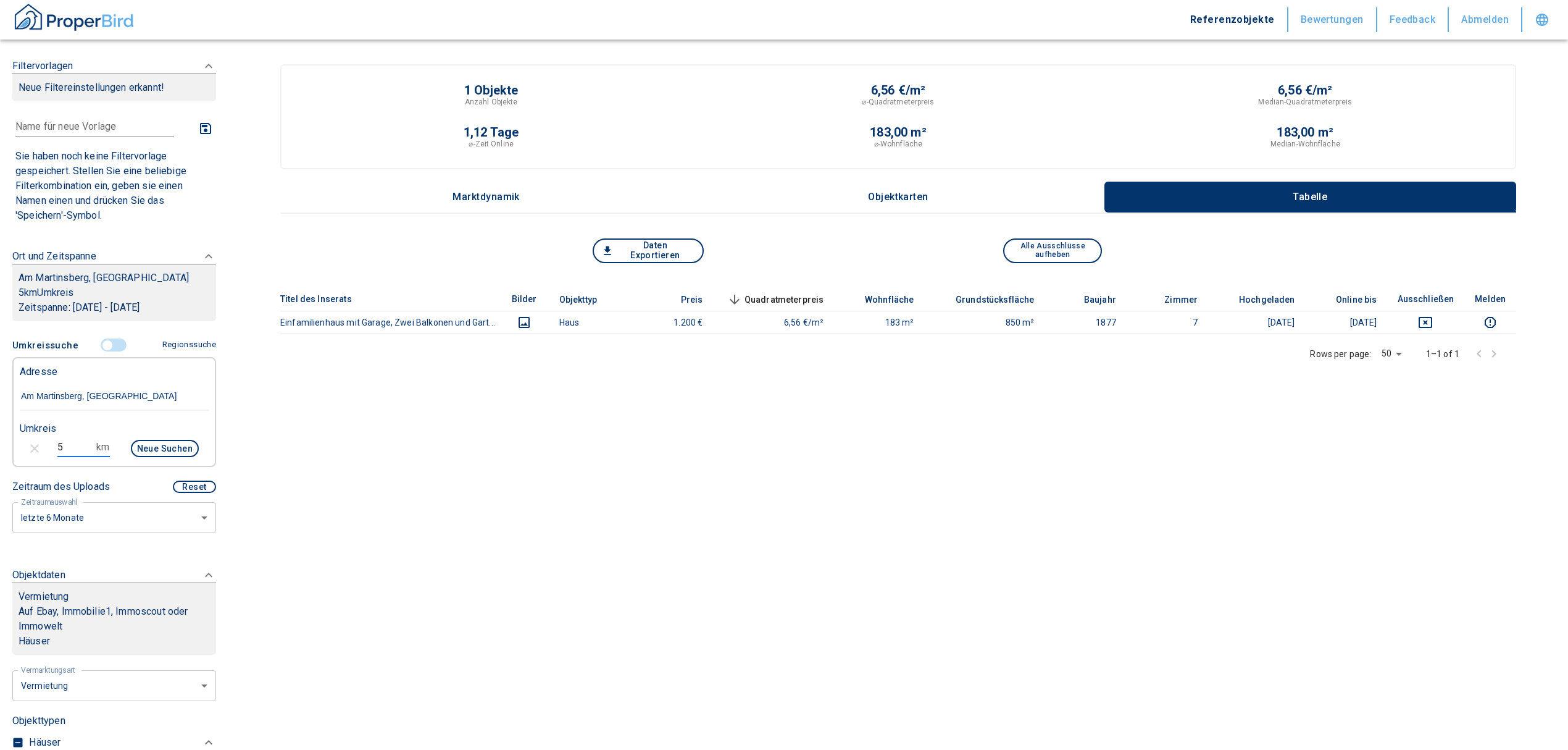
click at [34, 453] on div "5 km Neue Suchen" at bounding box center [104, 450] width 189 height 29
type input "10"
click at [144, 446] on button "Neue Suchen" at bounding box center [164, 448] width 68 height 17
type input "2020"
type input "999999990"
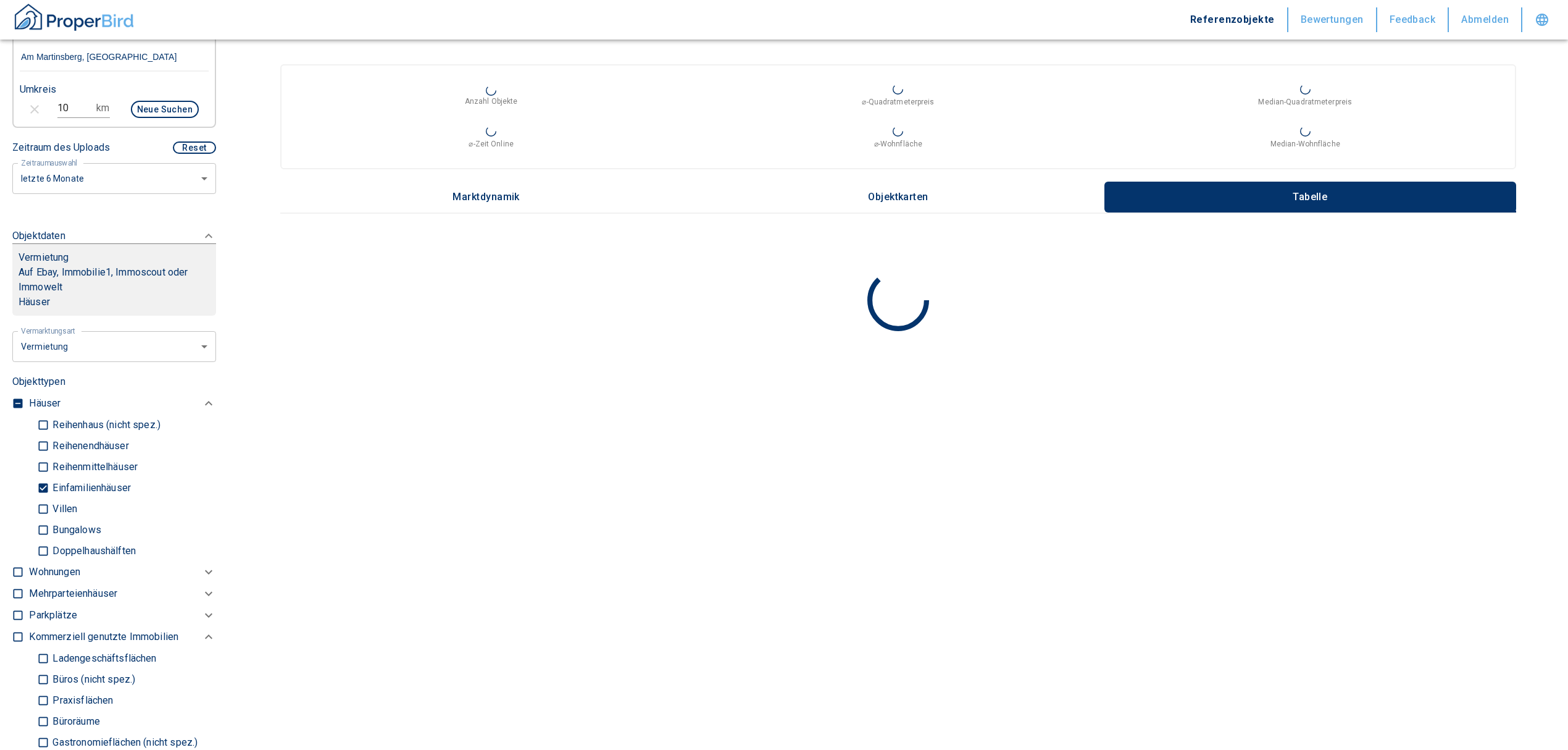
scroll to position [329, 0]
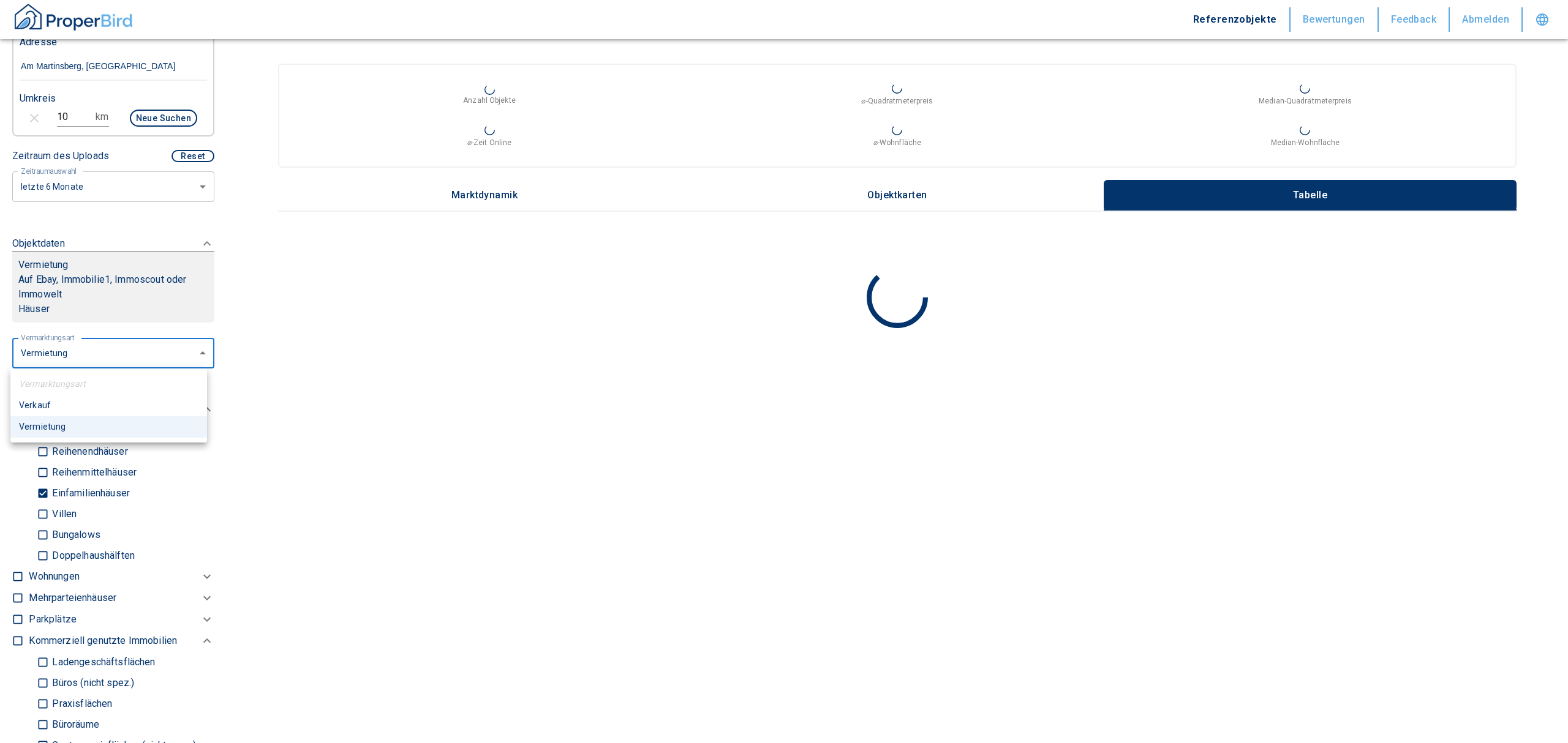
click at [77, 348] on body "Referenzobjekte Bewertungen Feedback Abmelden Filtervorlagen Neue Filtereinstel…" at bounding box center [784, 372] width 1568 height 743
click at [32, 395] on li "Verkauf" at bounding box center [108, 405] width 197 height 21
type input "buy"
type input "2020"
type input "999999990"
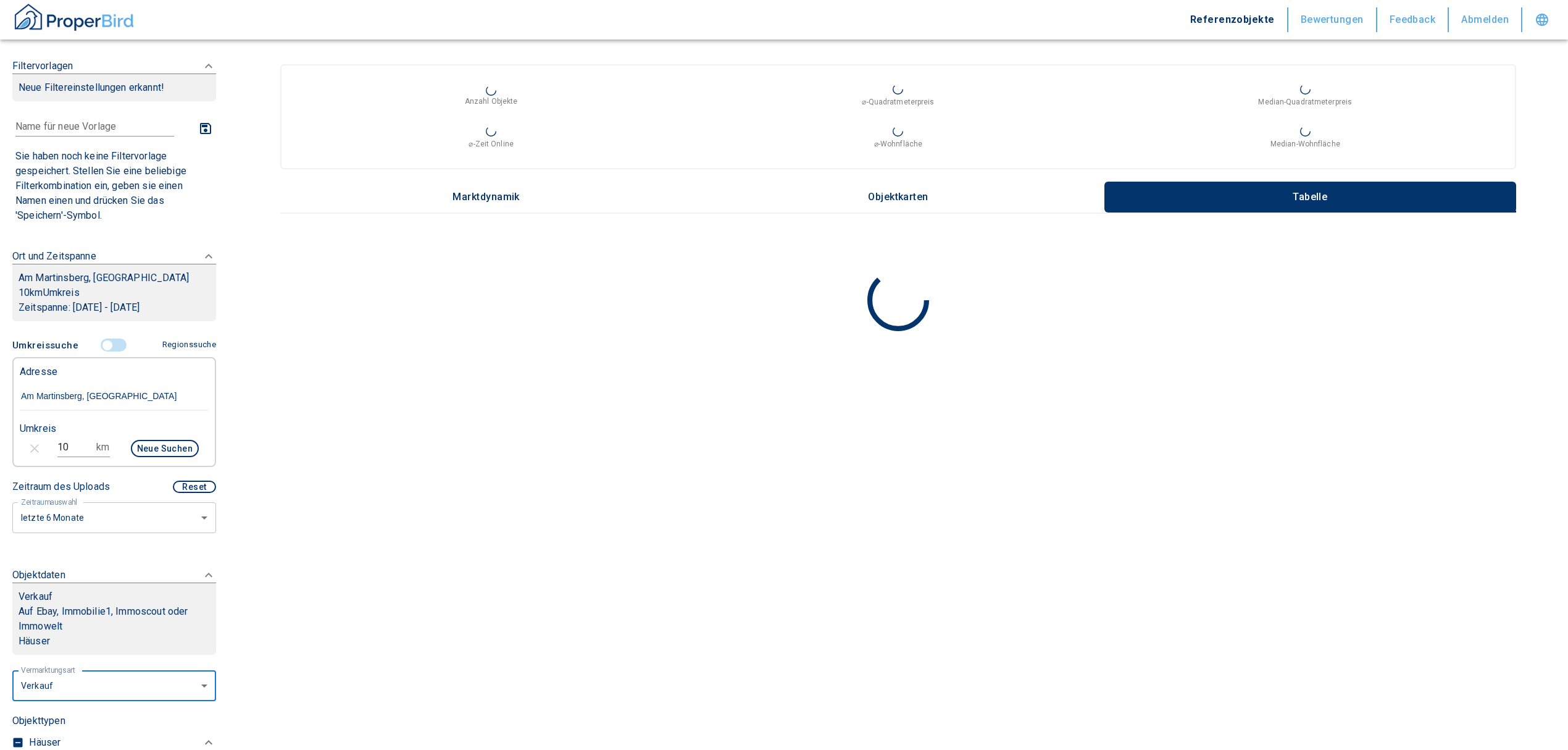
drag, startPoint x: 52, startPoint y: 444, endPoint x: 45, endPoint y: 444, distance: 7.0
click at [48, 444] on div "10 km Neue Suchen" at bounding box center [104, 450] width 189 height 29
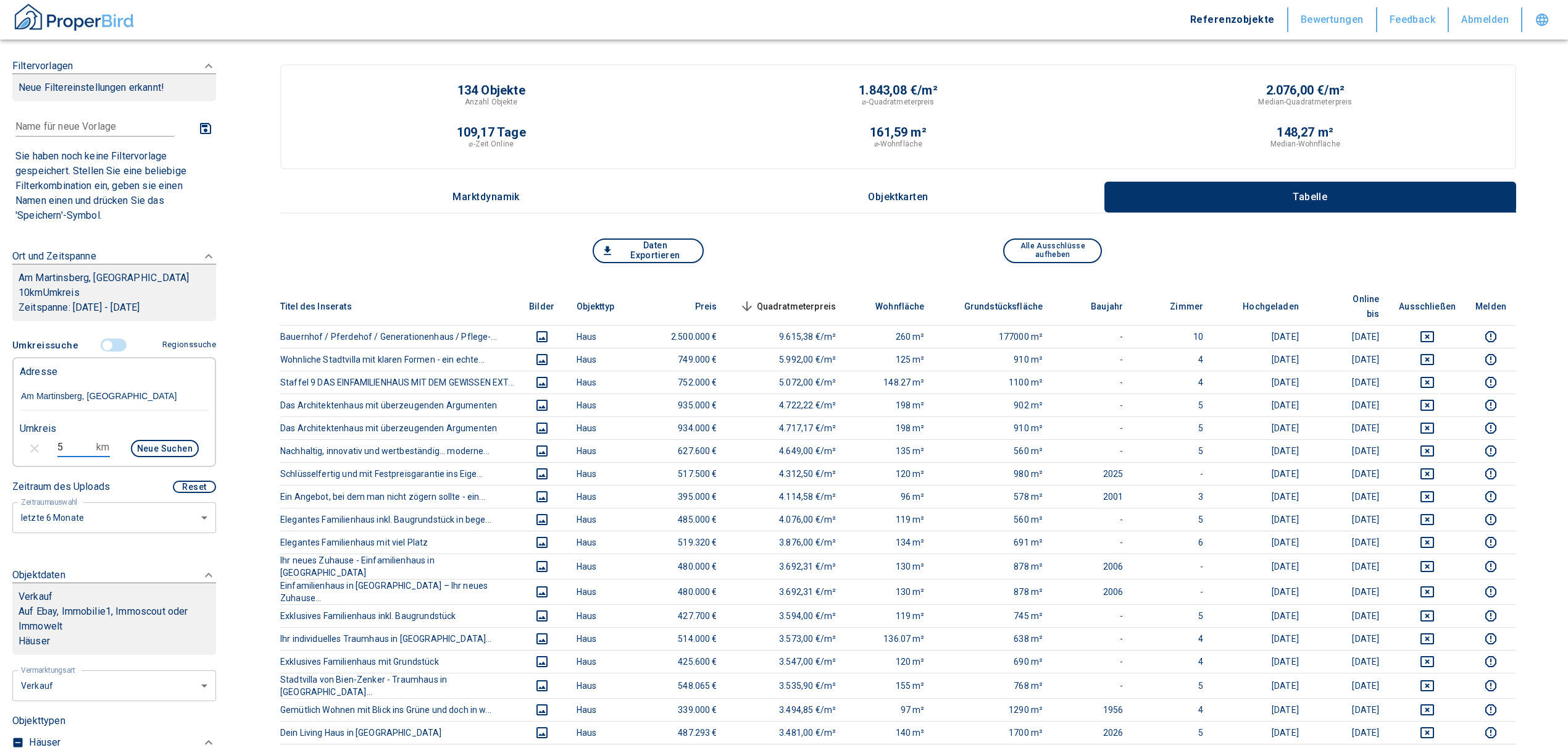
type input "5"
click at [151, 446] on button "Neue Suchen" at bounding box center [164, 448] width 68 height 17
type input "2020"
type input "999999990"
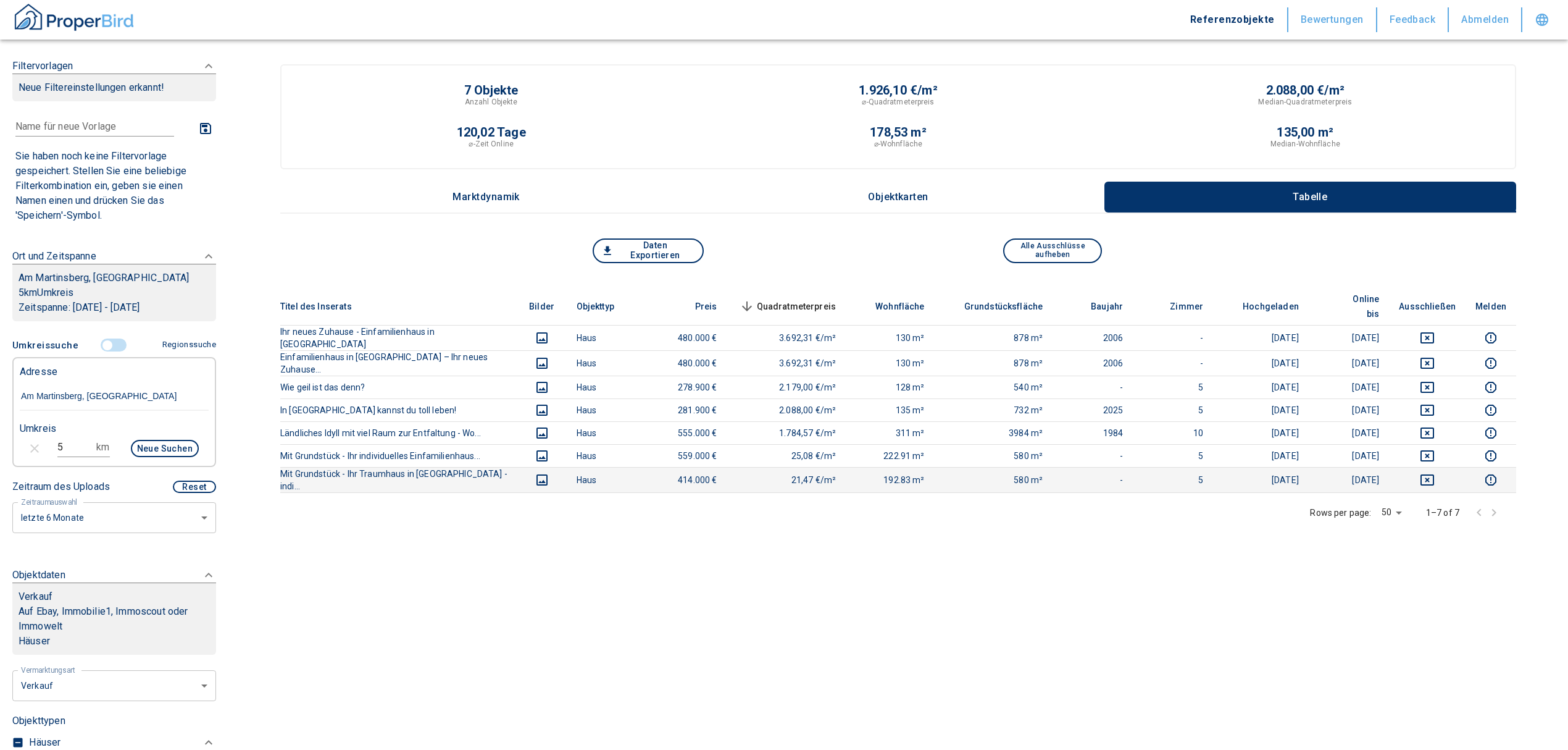
click at [1435, 473] on icon "deselect this listing" at bounding box center [1427, 480] width 15 height 15
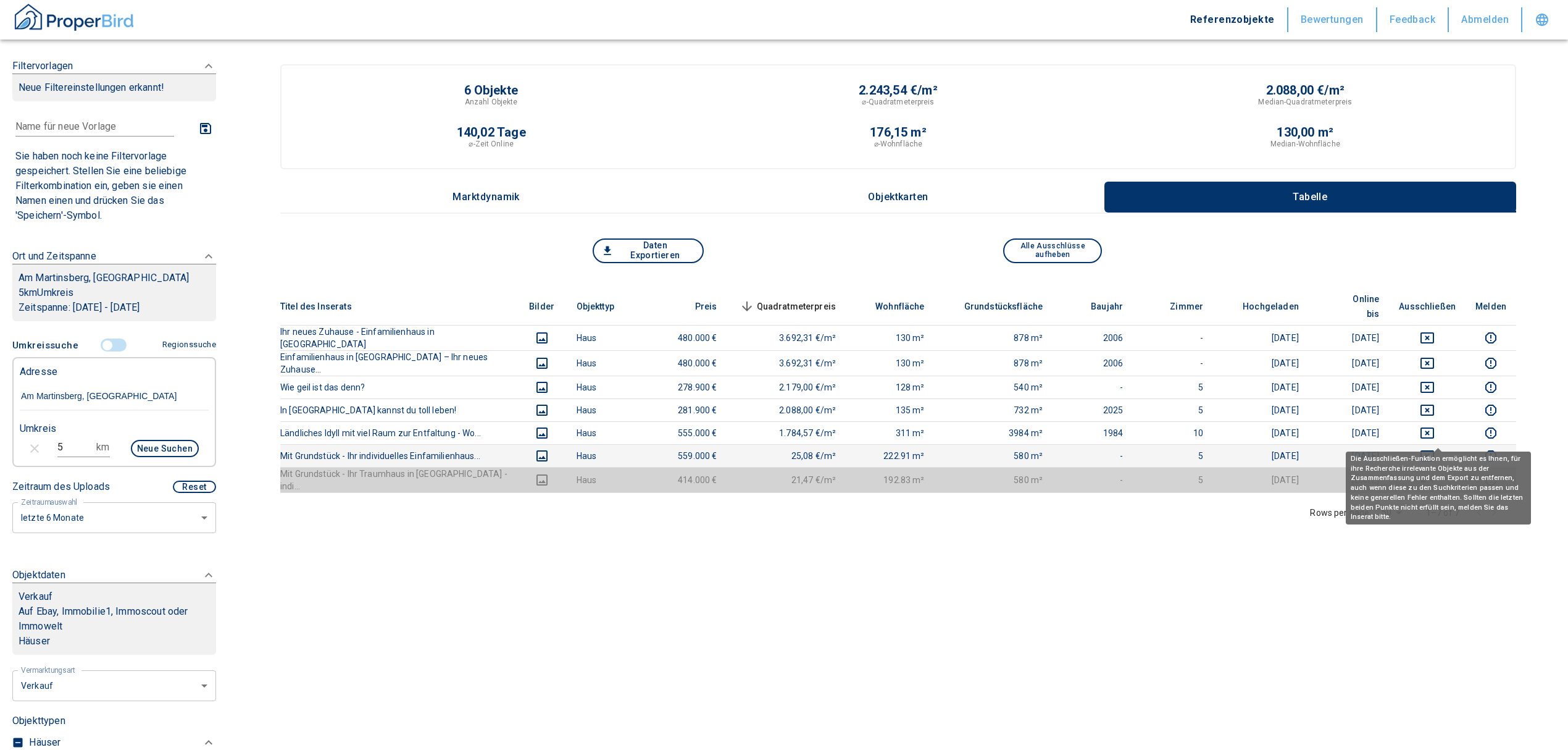
click at [1435, 451] on icon "deselect this listing" at bounding box center [1428, 456] width 14 height 11
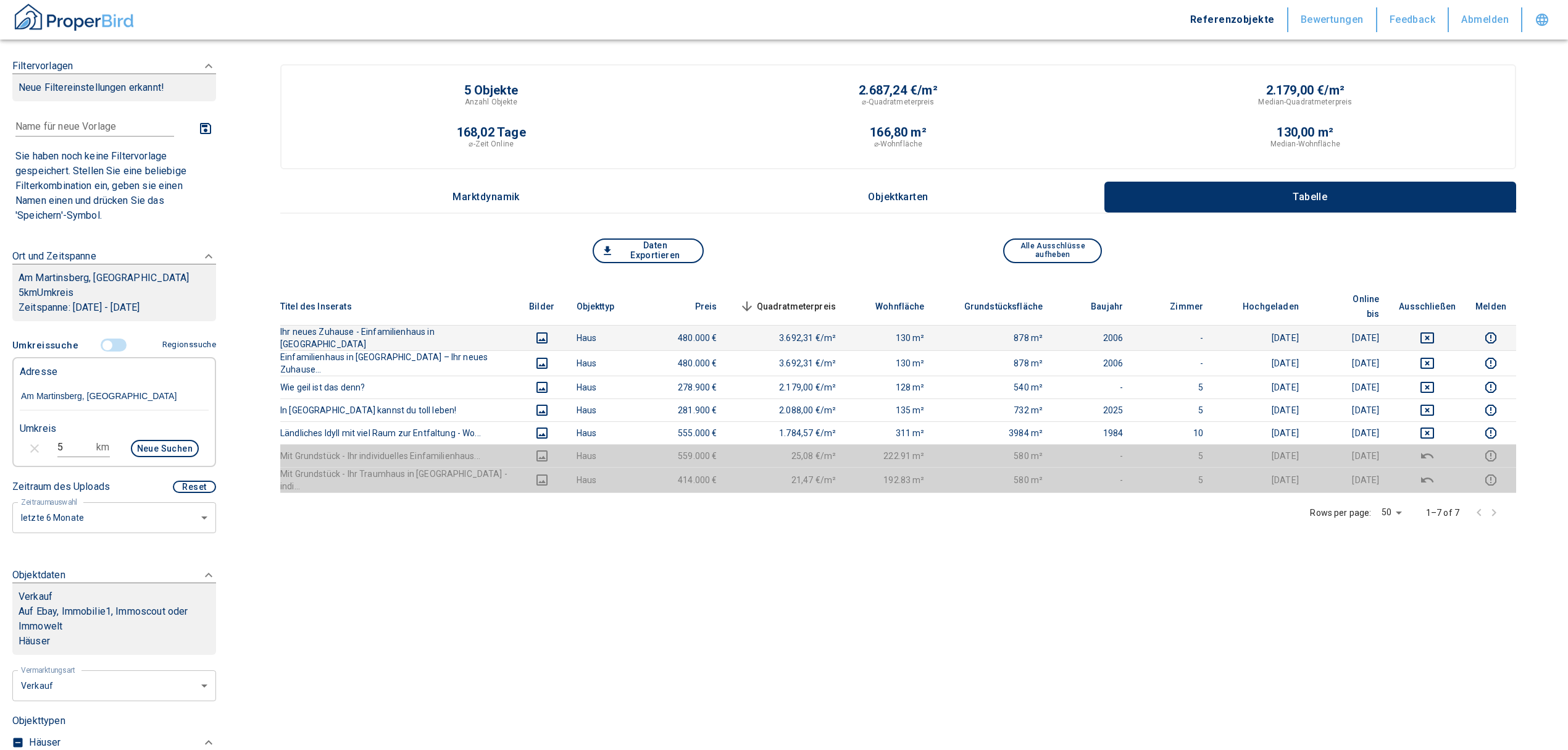
click at [420, 325] on th "Ihr neues Zuhause - Einfamilienhaus in [GEOGRAPHIC_DATA]" at bounding box center [399, 337] width 237 height 25
click at [426, 325] on th "Ihr neues Zuhause - Einfamilienhaus in [GEOGRAPHIC_DATA]" at bounding box center [399, 337] width 237 height 25
click at [910, 192] on p "Objektkarten" at bounding box center [898, 197] width 62 height 11
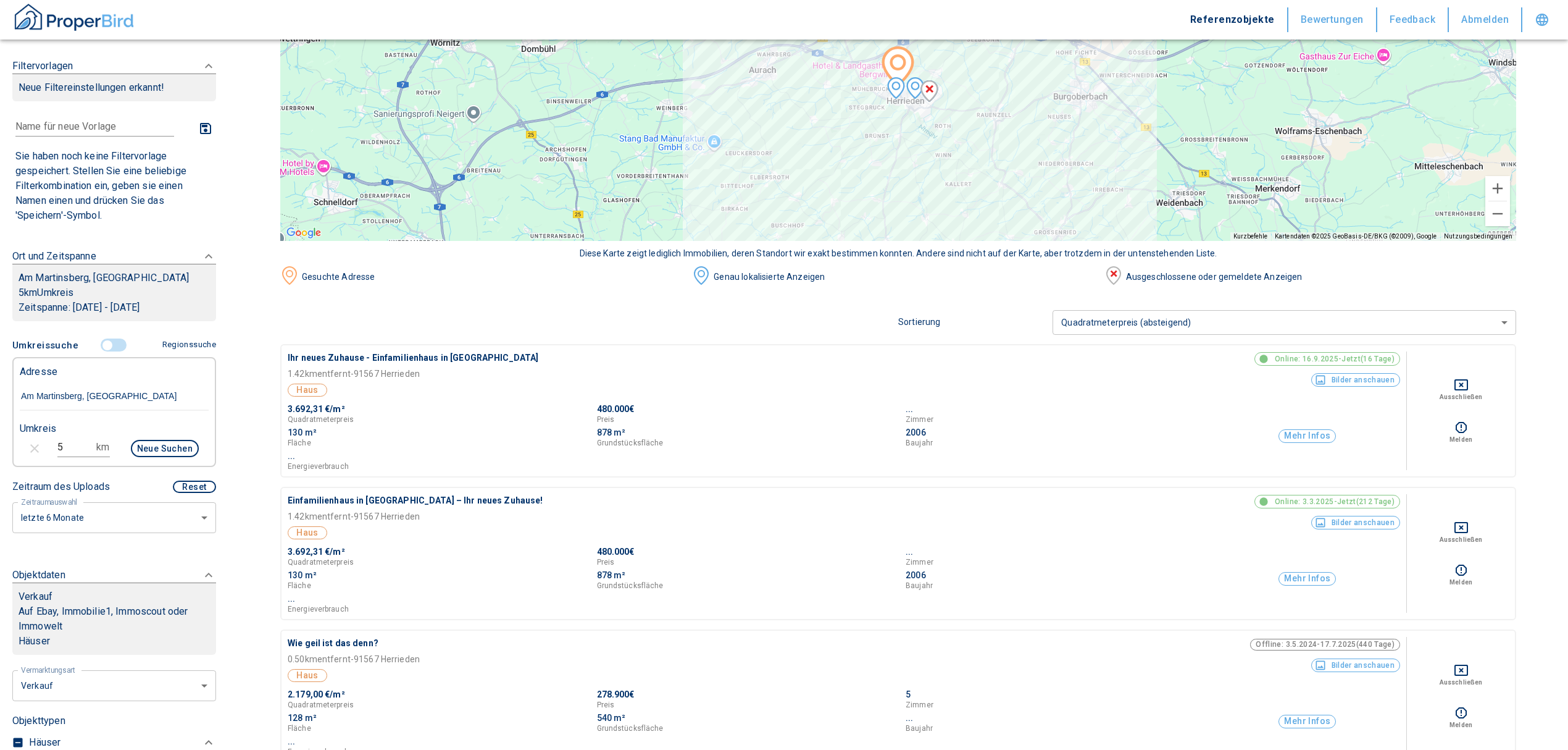
scroll to position [329, 0]
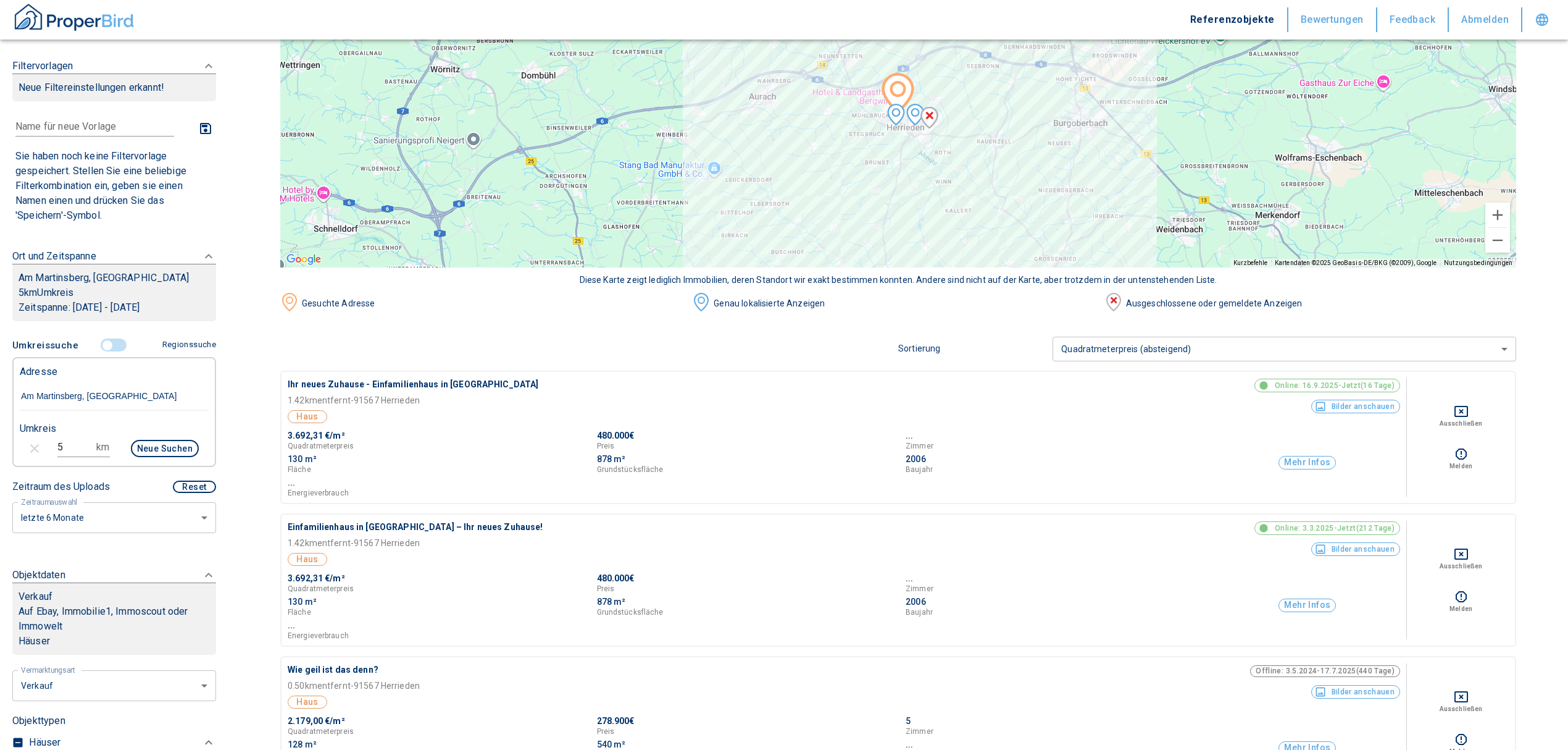
click at [410, 385] on p "Ihr neues Zuhause - Einfamilienhaus in [GEOGRAPHIC_DATA]" at bounding box center [612, 384] width 649 height 13
click at [415, 383] on p "Ihr neues Zuhause - Einfamilienhaus in [GEOGRAPHIC_DATA]" at bounding box center [612, 384] width 649 height 13
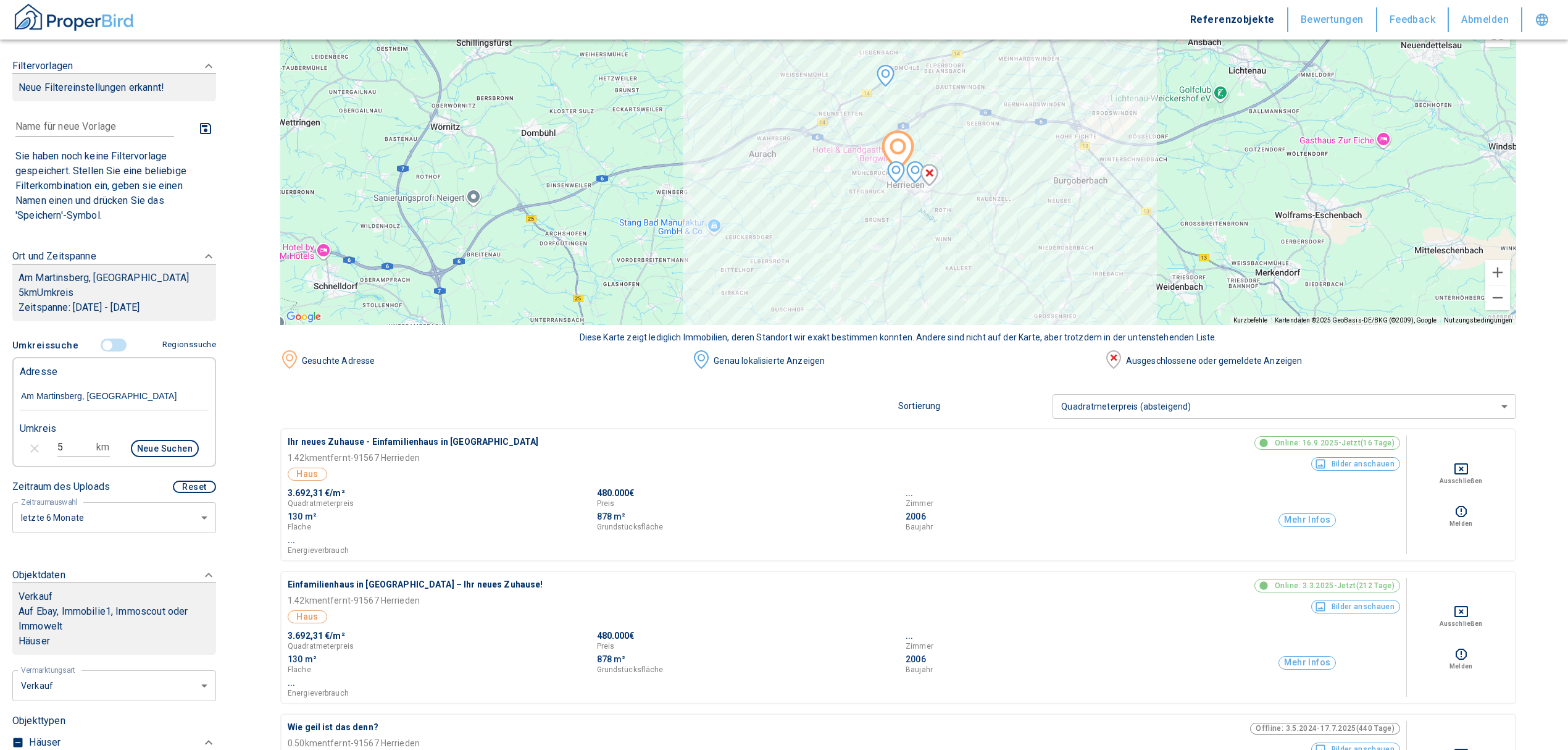
scroll to position [247, 0]
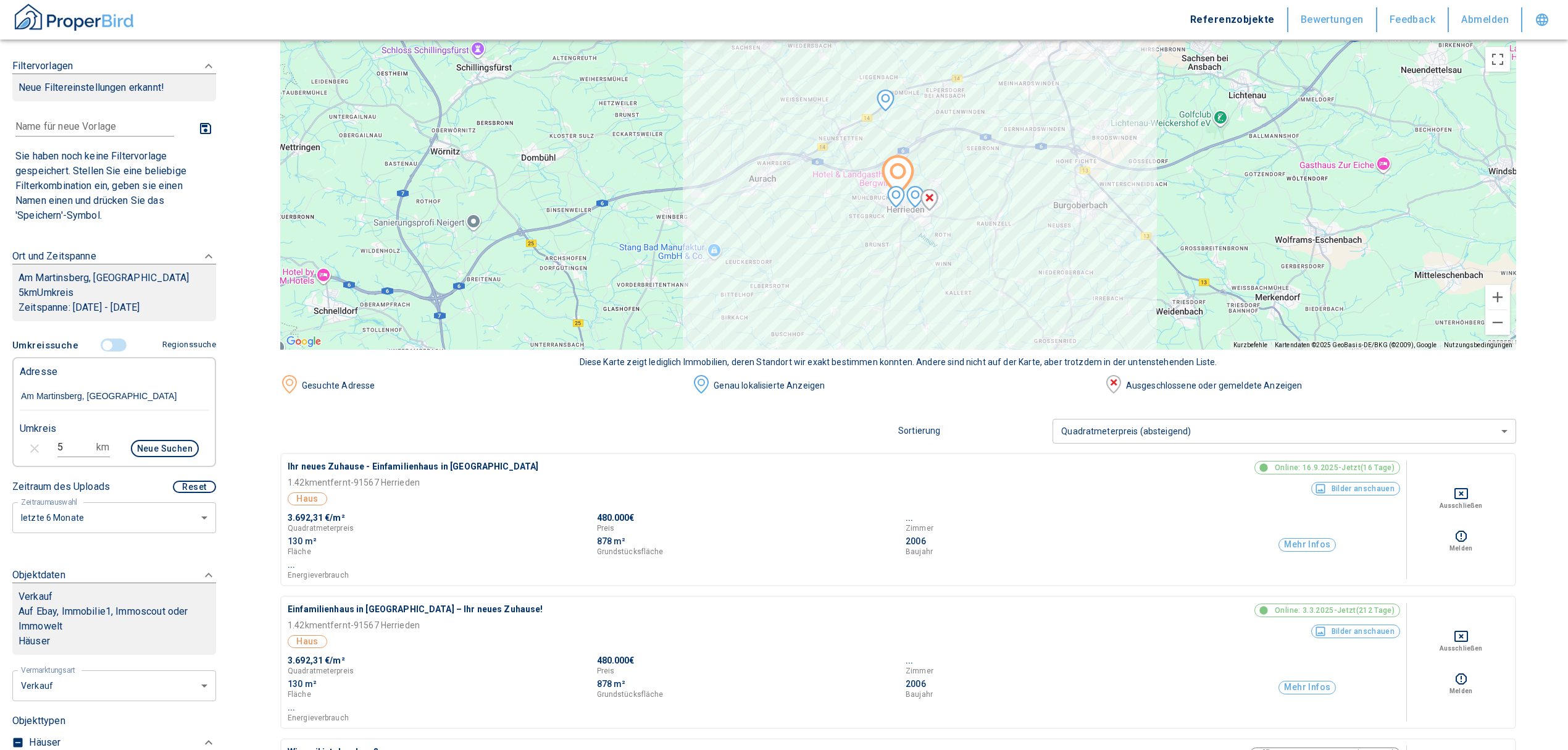
click at [308, 495] on div "Haus" at bounding box center [612, 499] width 649 height 14
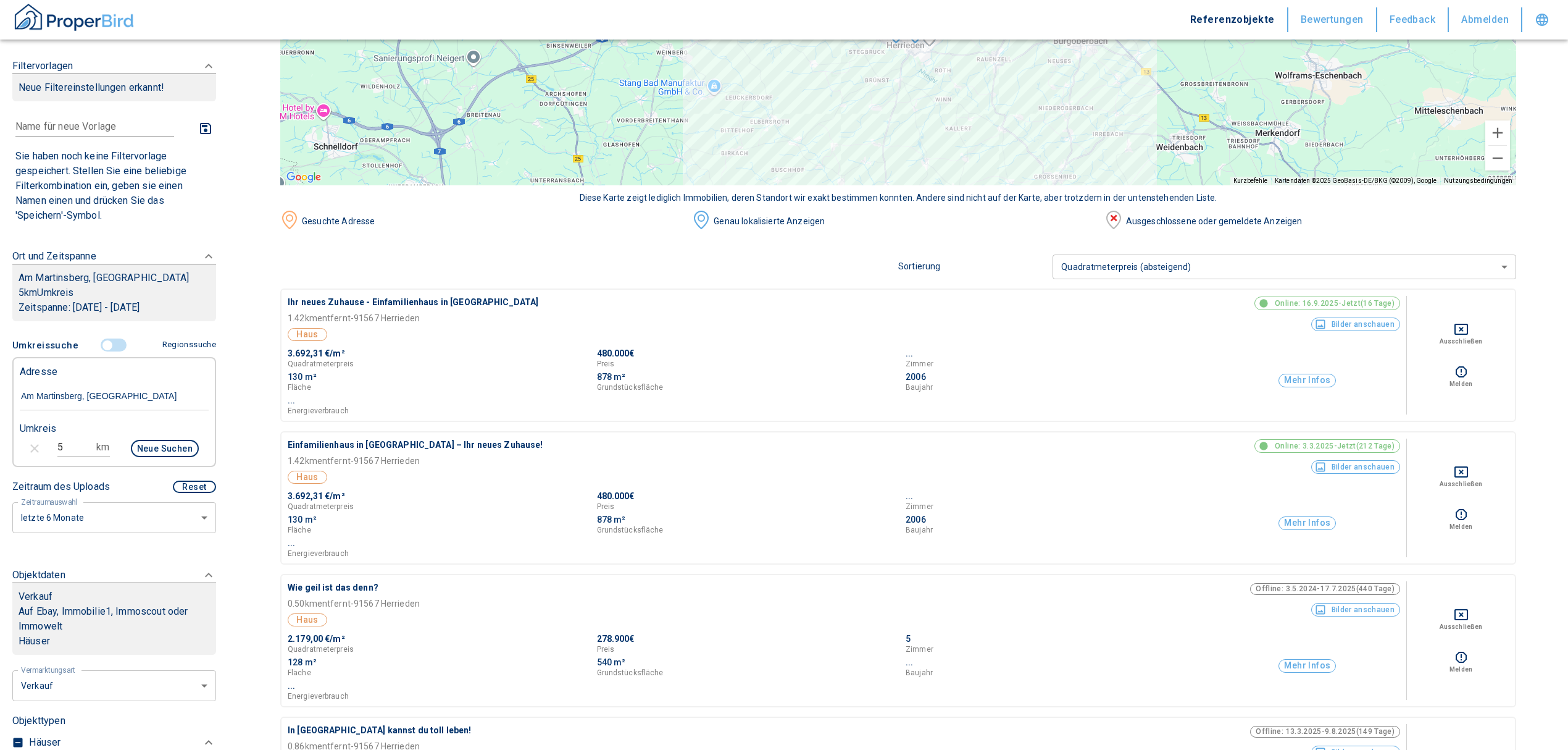
scroll to position [164, 0]
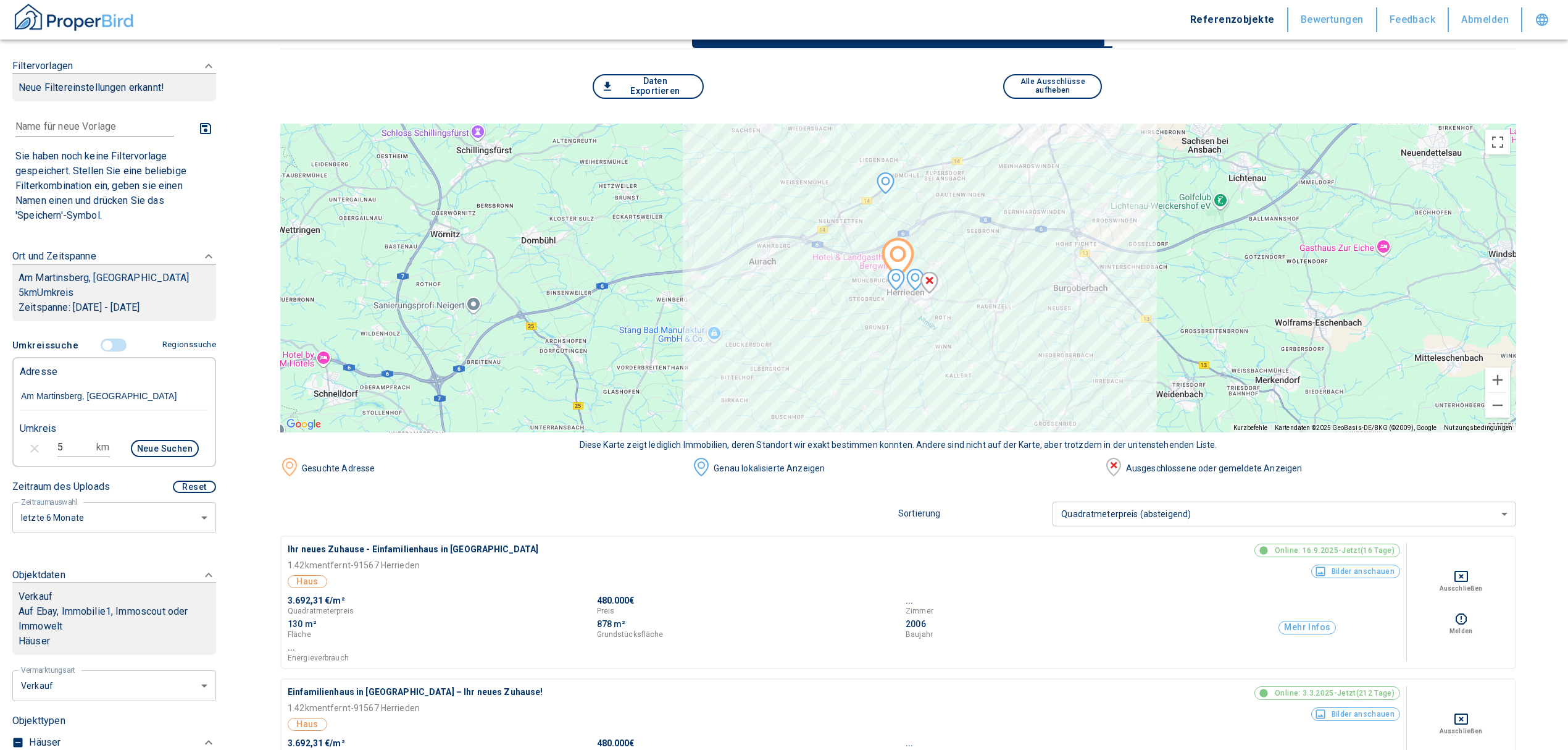
click at [1367, 569] on button "Bilder anschauen" at bounding box center [1357, 572] width 89 height 14
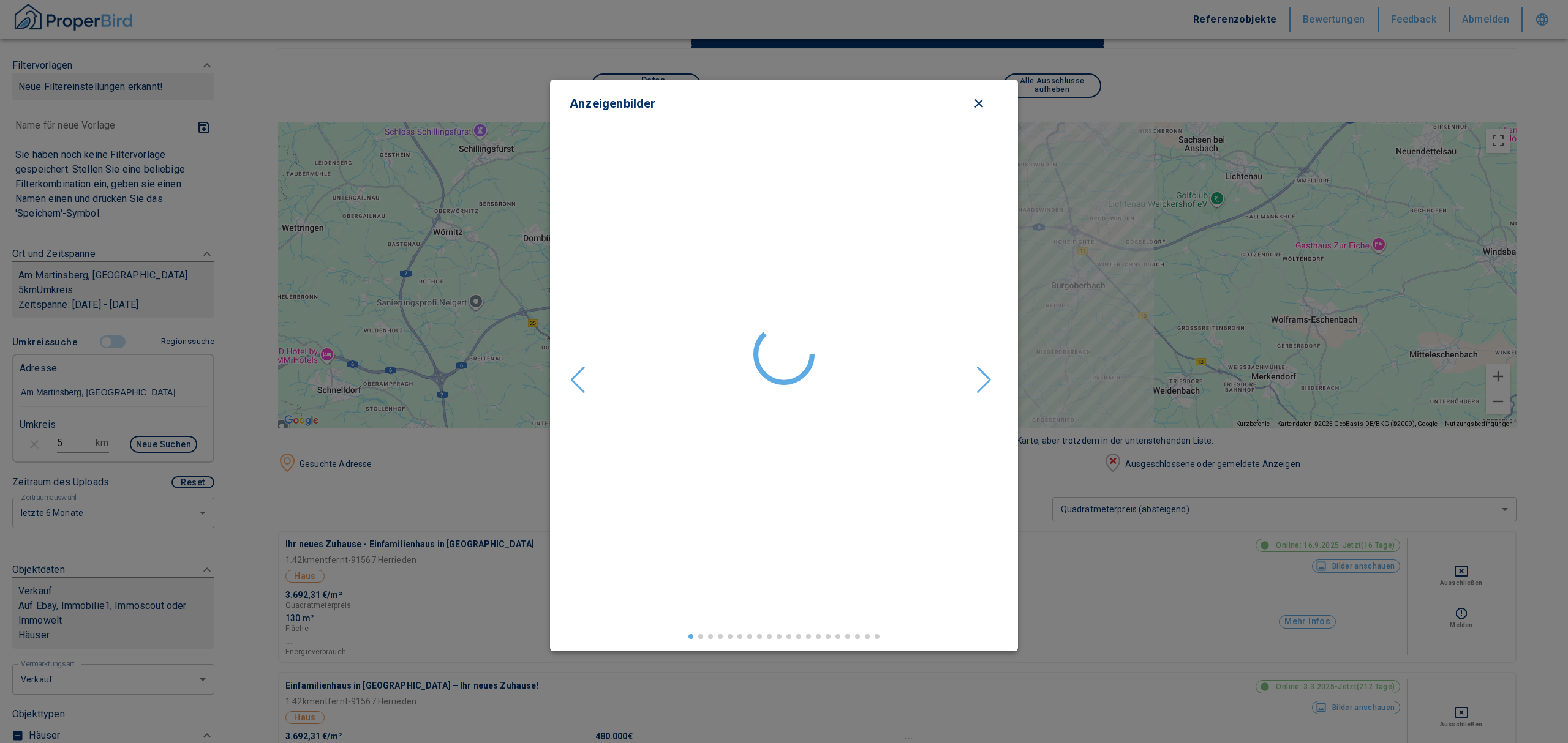
click at [991, 373] on div "Next slide" at bounding box center [983, 380] width 16 height 27
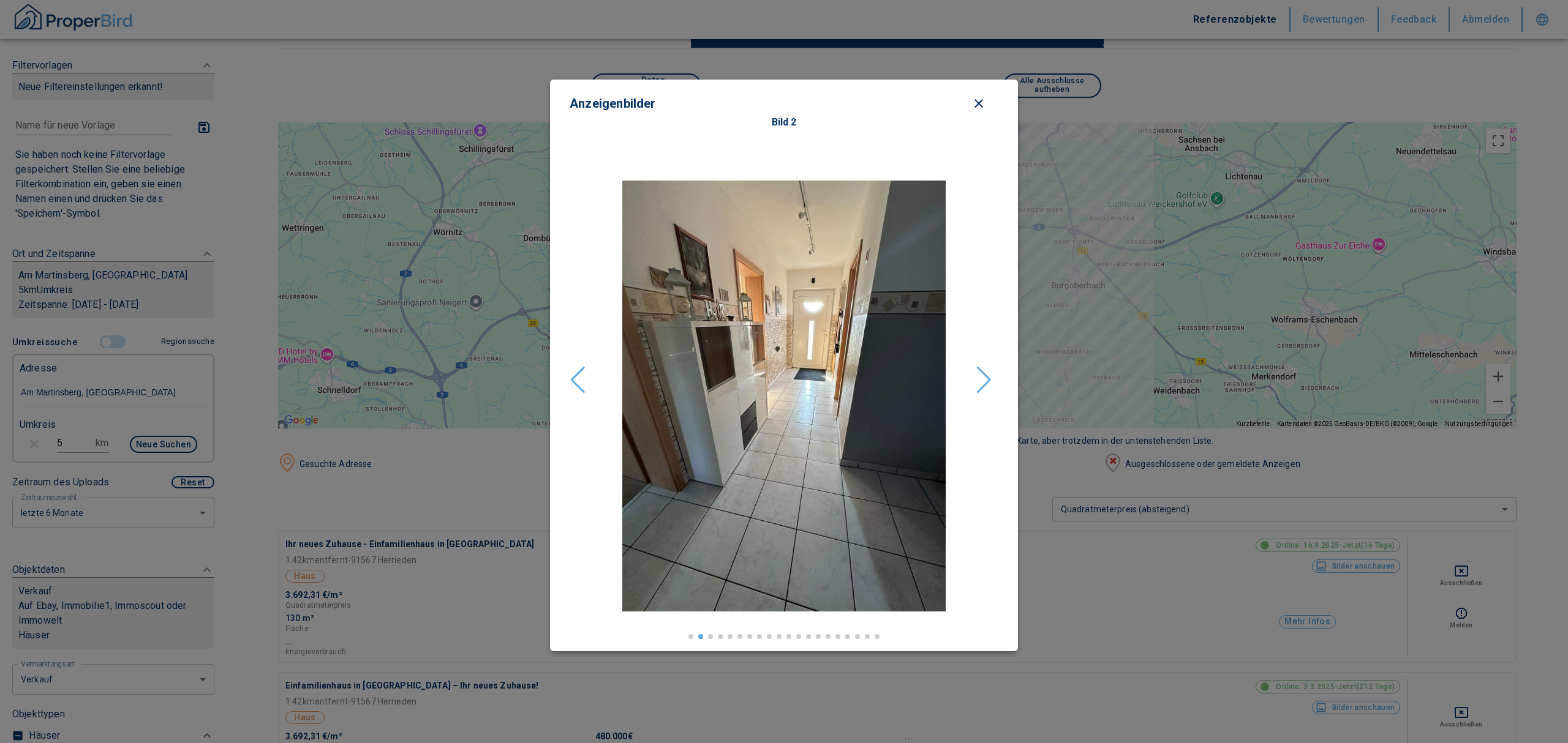
click at [988, 372] on div "Next slide" at bounding box center [983, 380] width 16 height 27
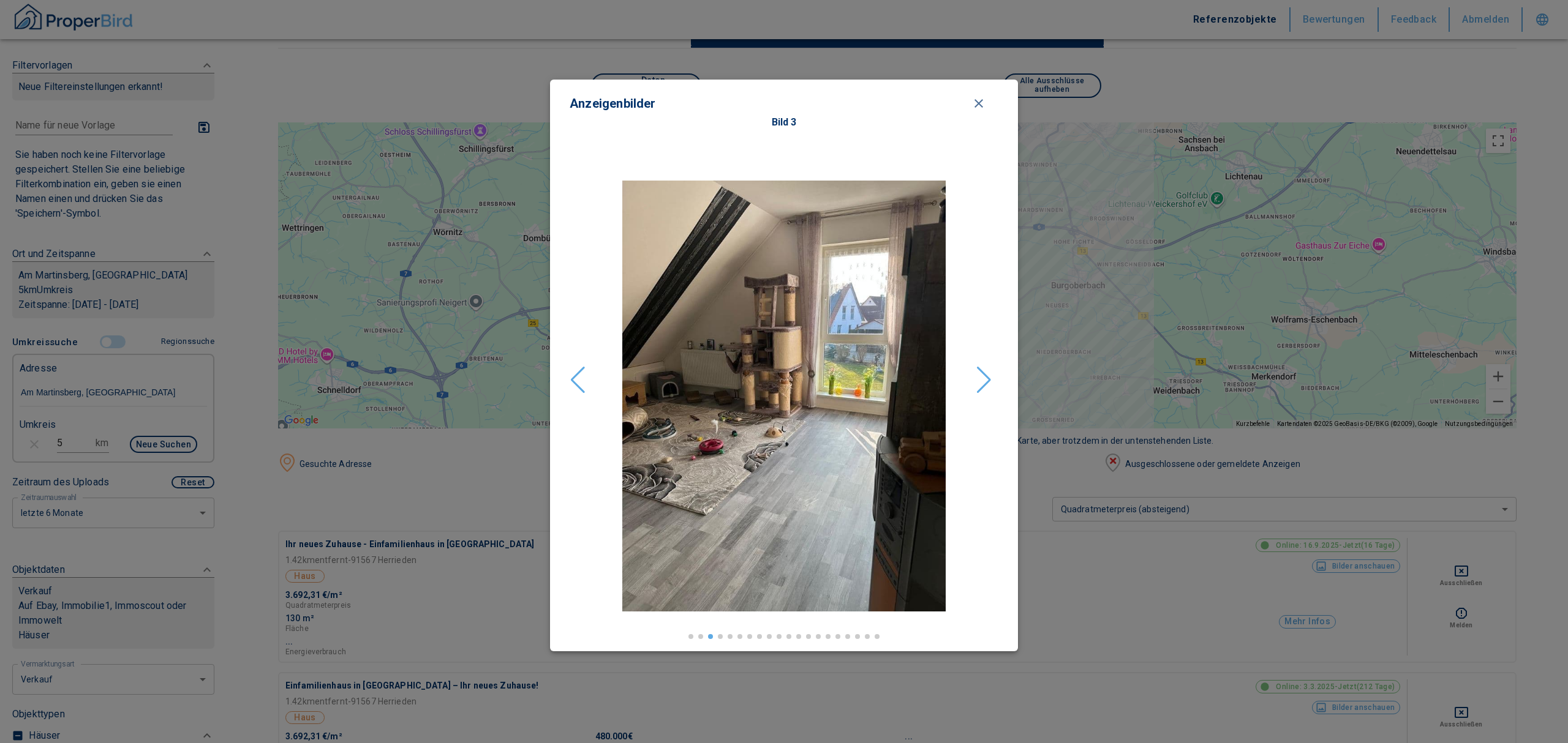
click at [979, 104] on icon "close modal" at bounding box center [979, 103] width 9 height 9
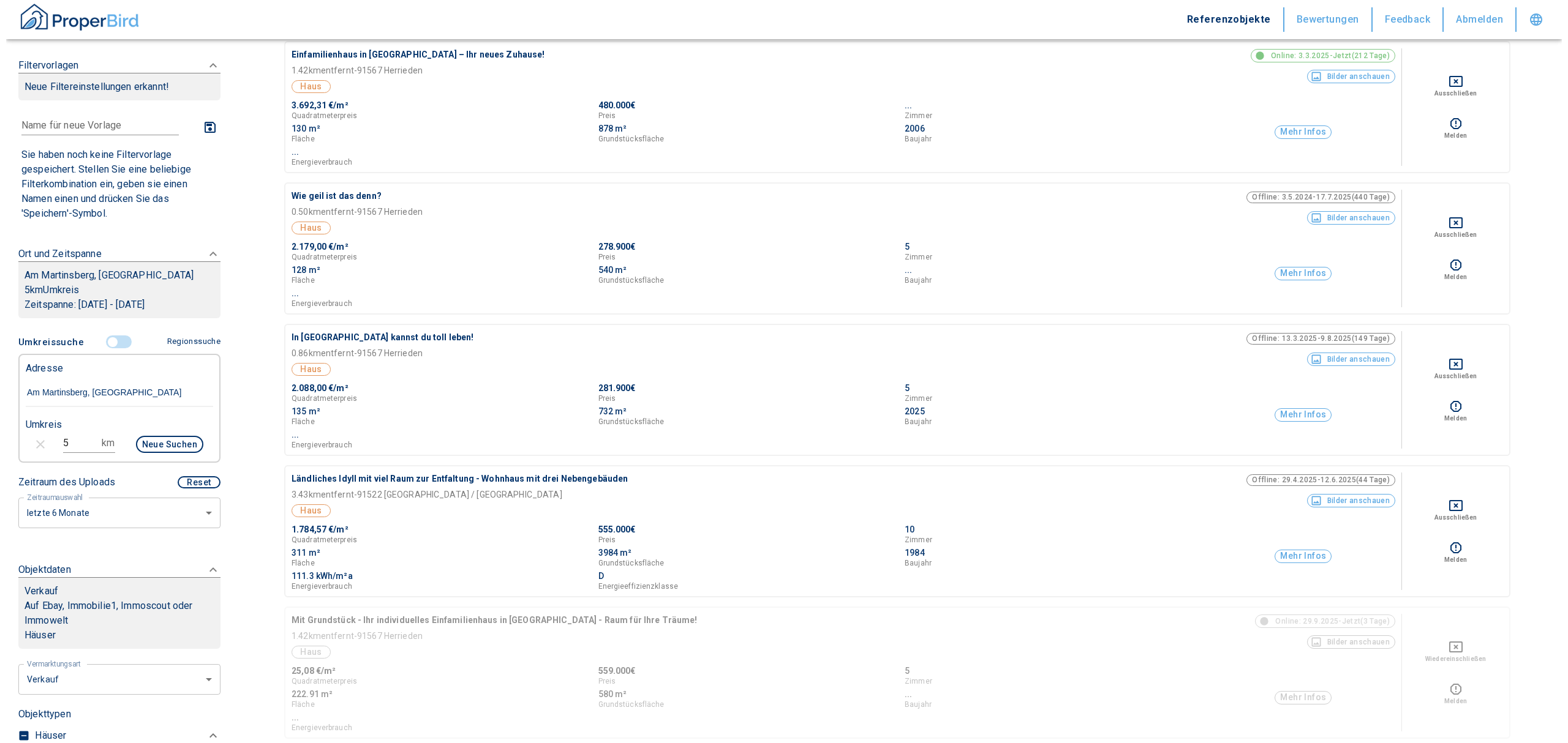
scroll to position [816, 0]
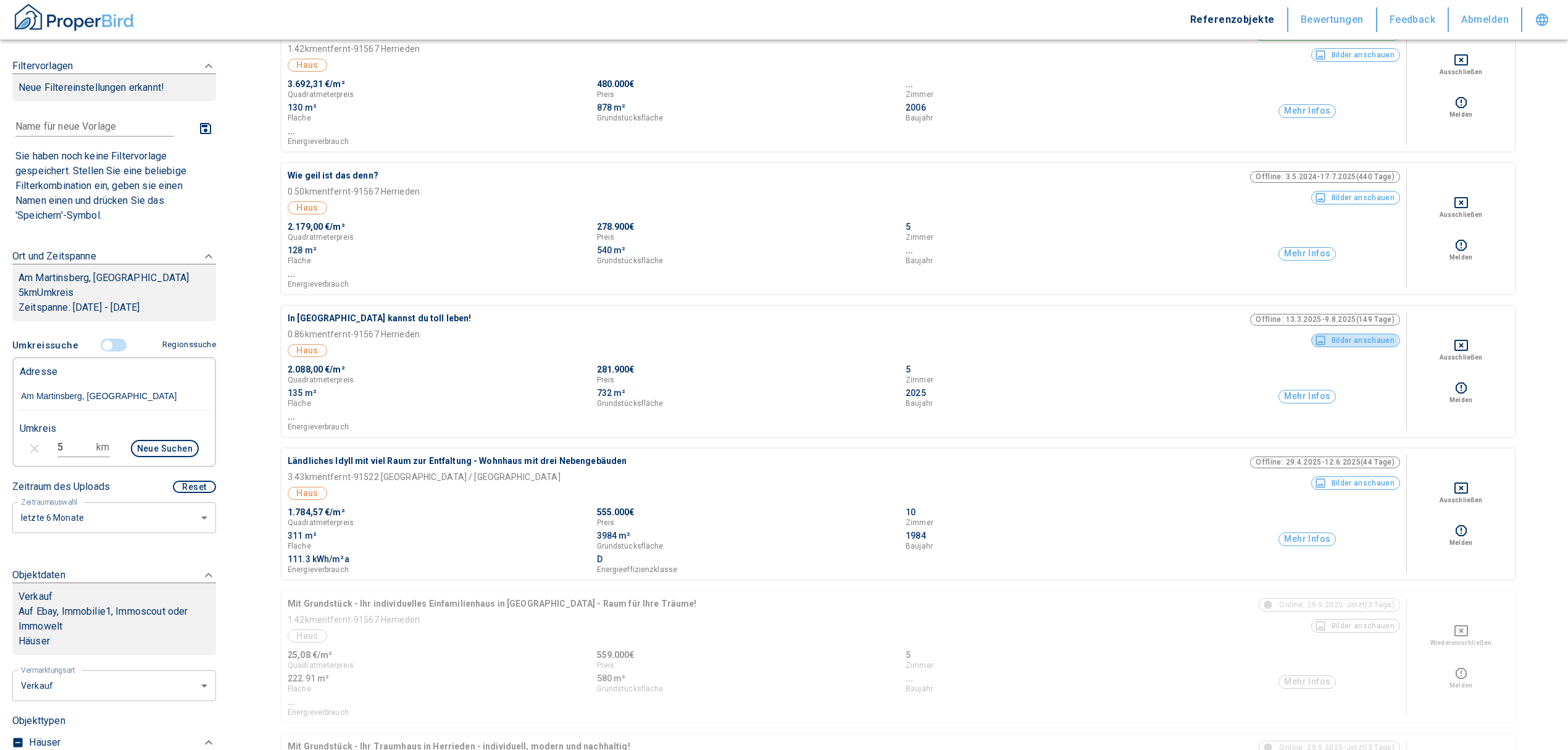
click at [1344, 340] on button "Bilder anschauen" at bounding box center [1357, 341] width 89 height 14
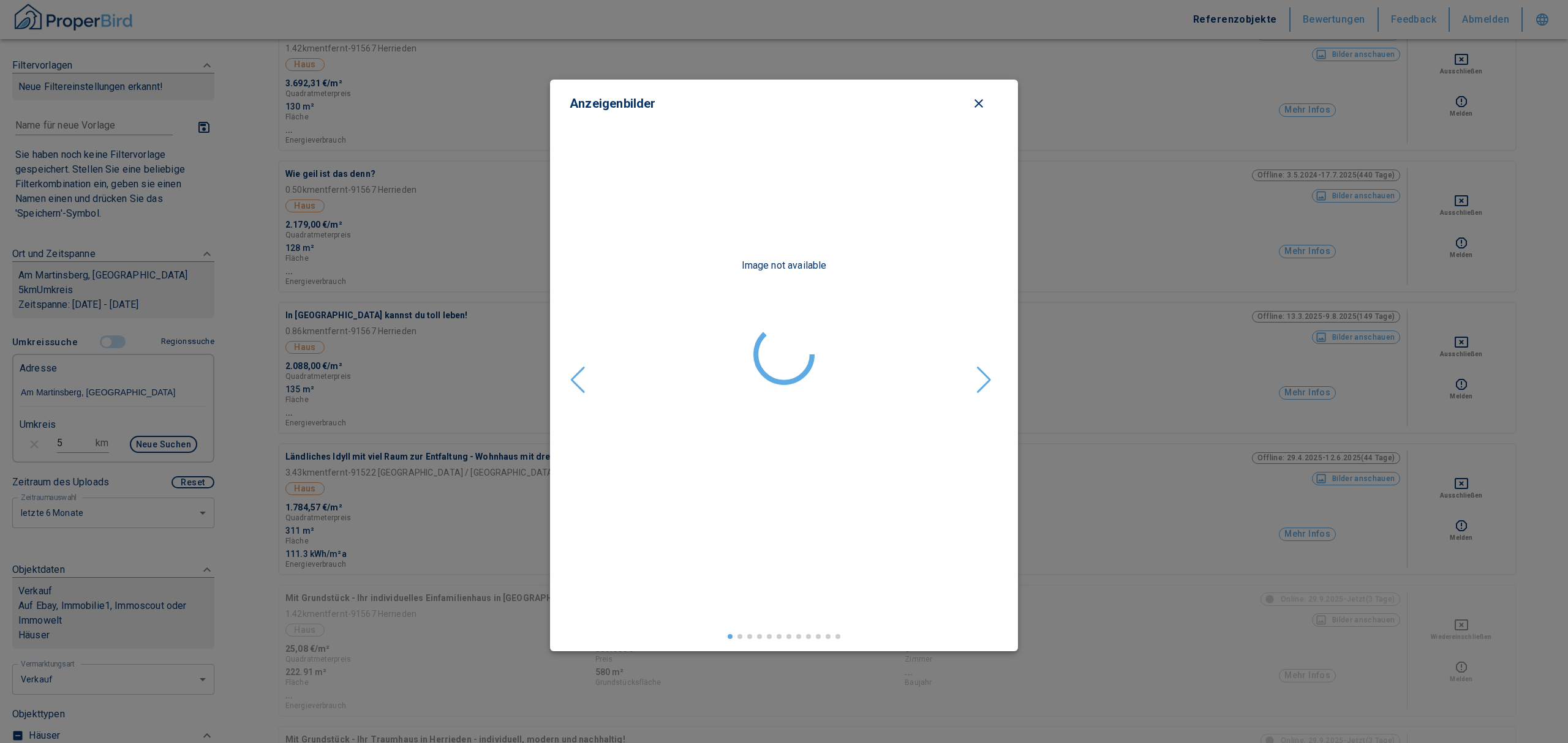
click at [981, 101] on icon "close modal" at bounding box center [979, 103] width 9 height 9
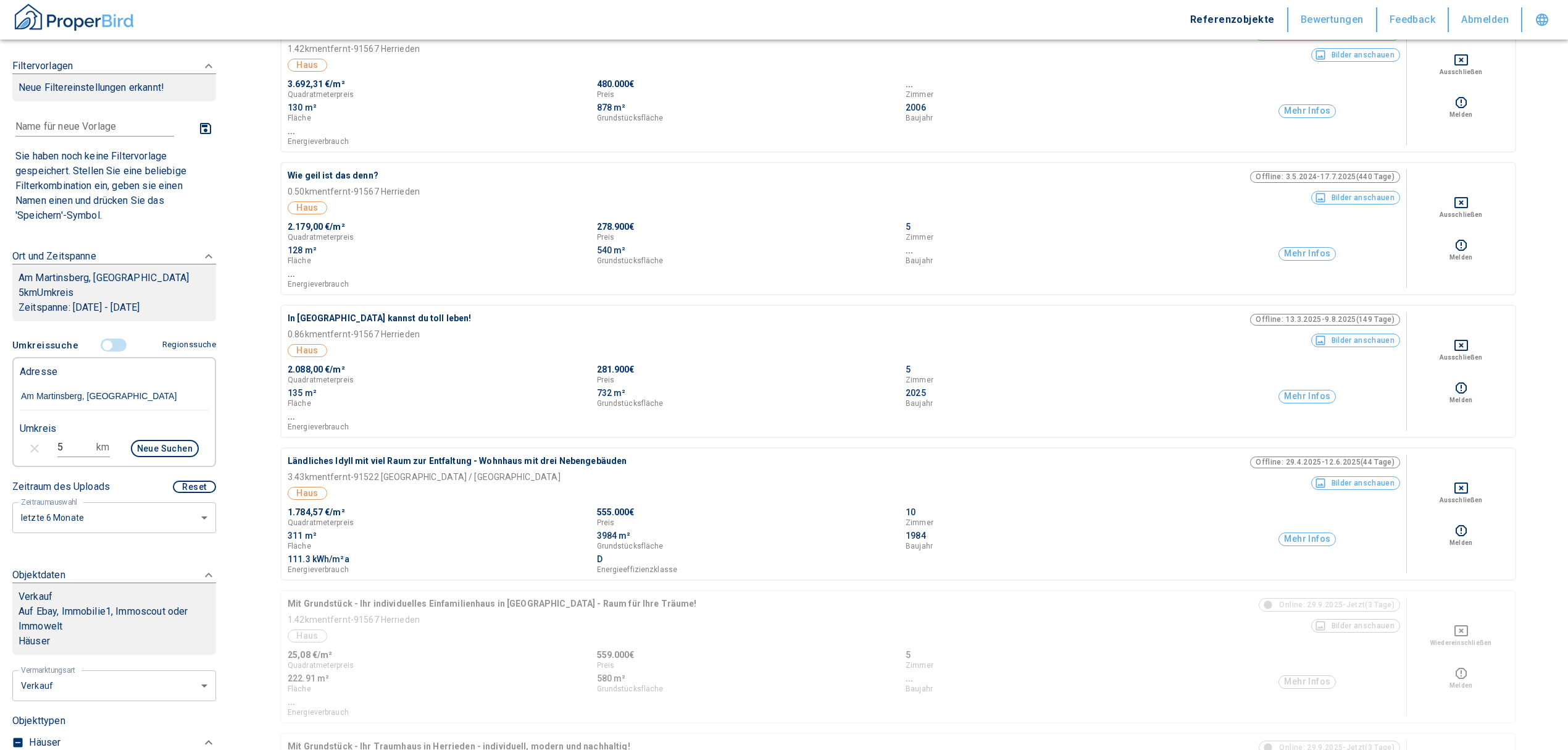
click at [1313, 394] on button "Mehr Infos" at bounding box center [1308, 397] width 58 height 14
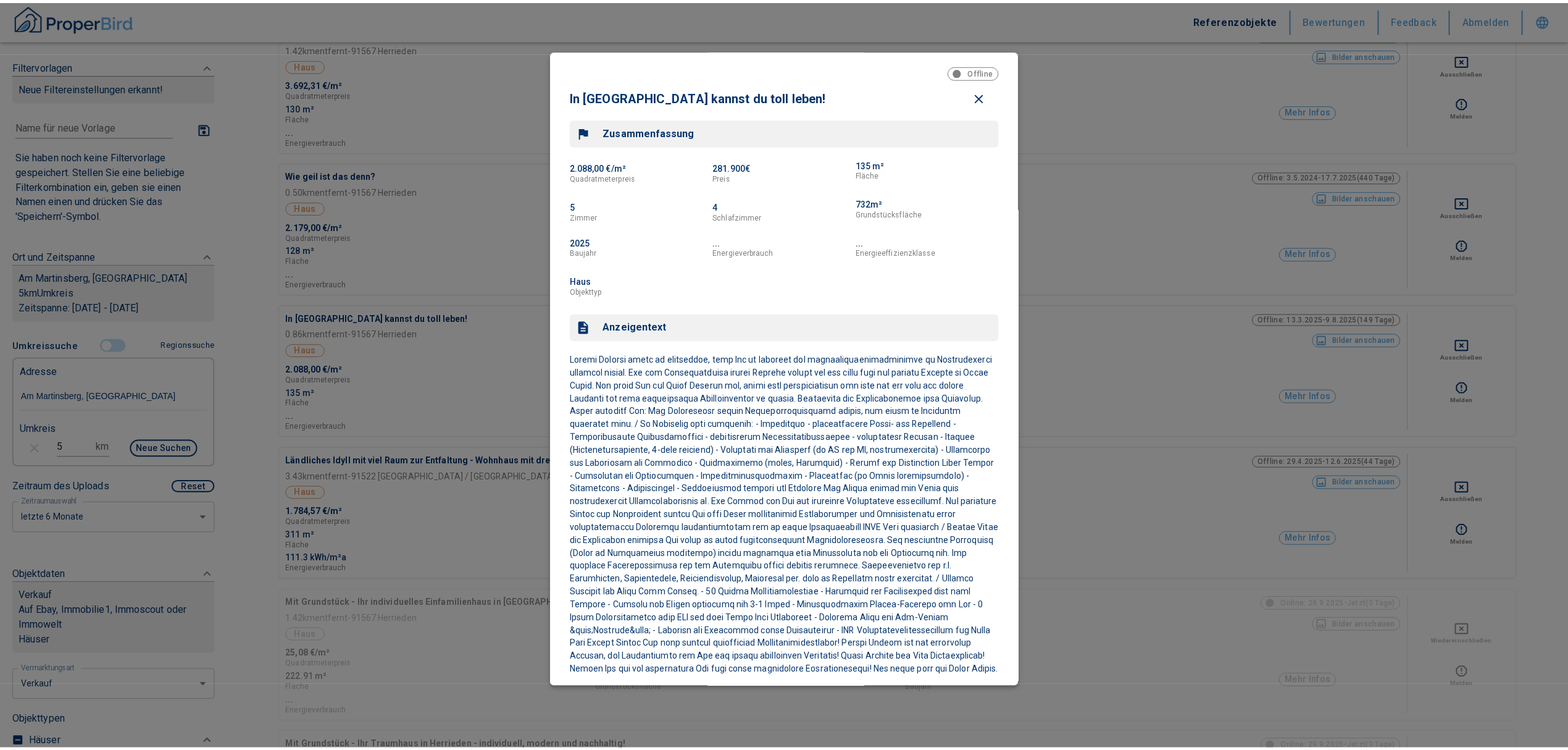
scroll to position [83, 0]
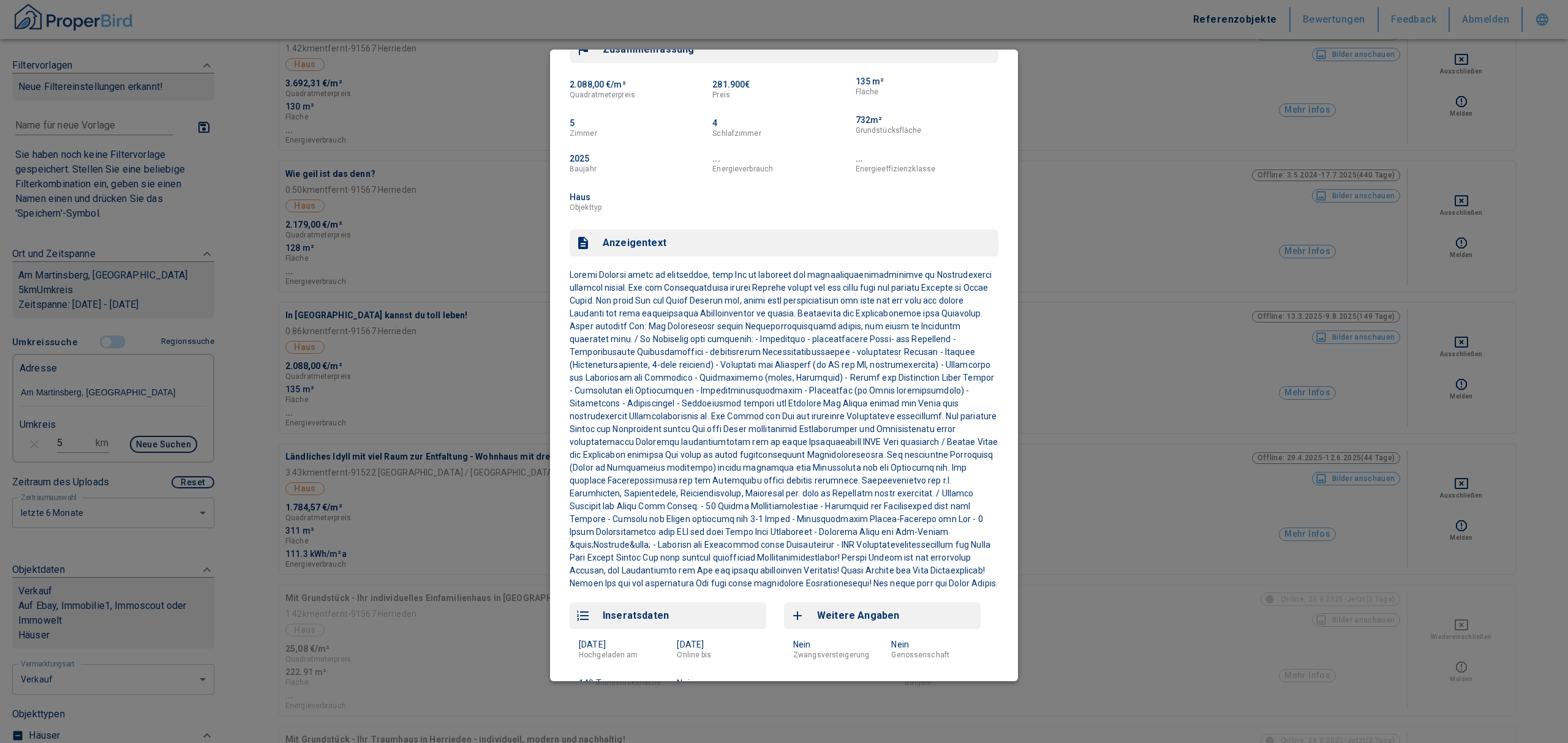
click at [1108, 101] on div at bounding box center [784, 372] width 1568 height 743
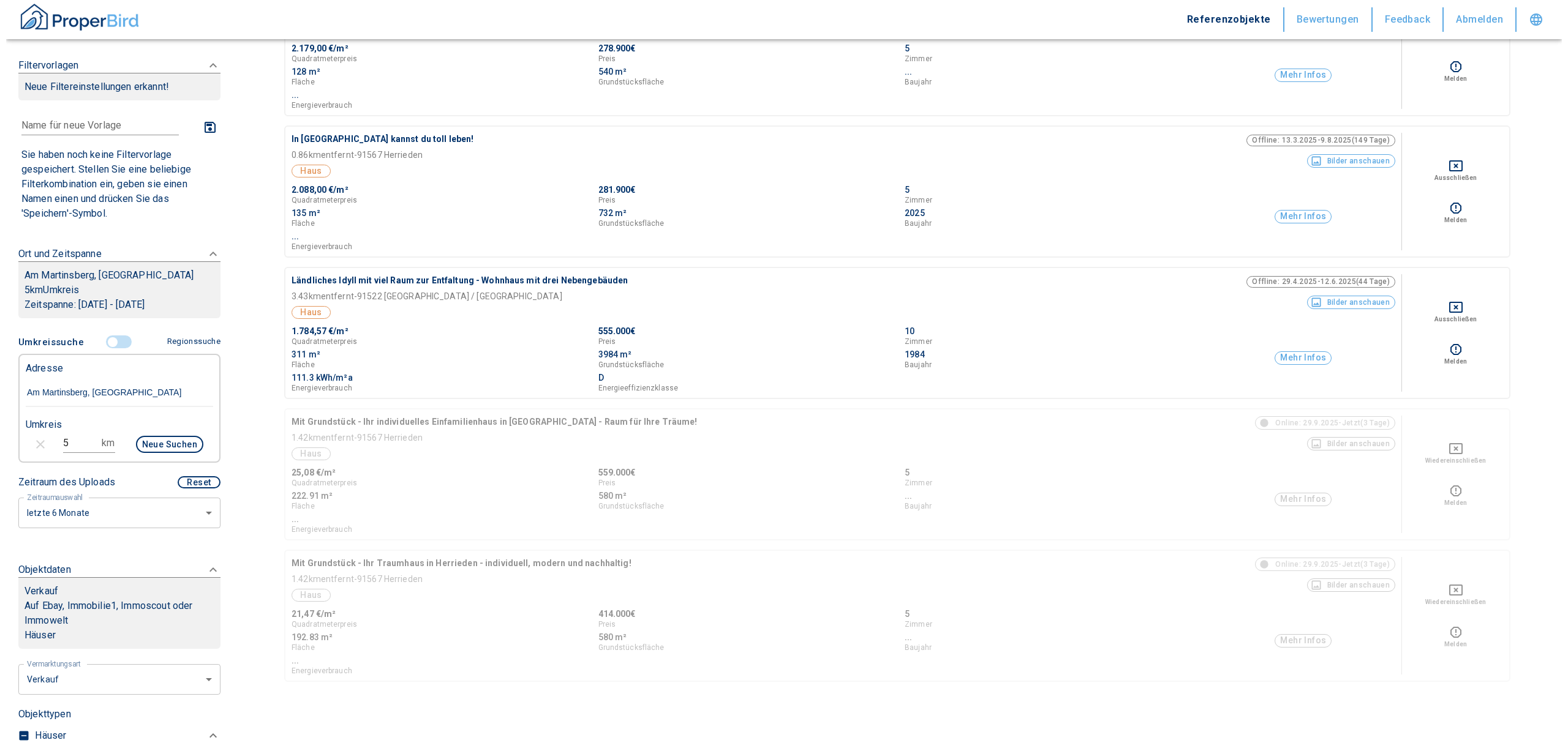
scroll to position [979, 0]
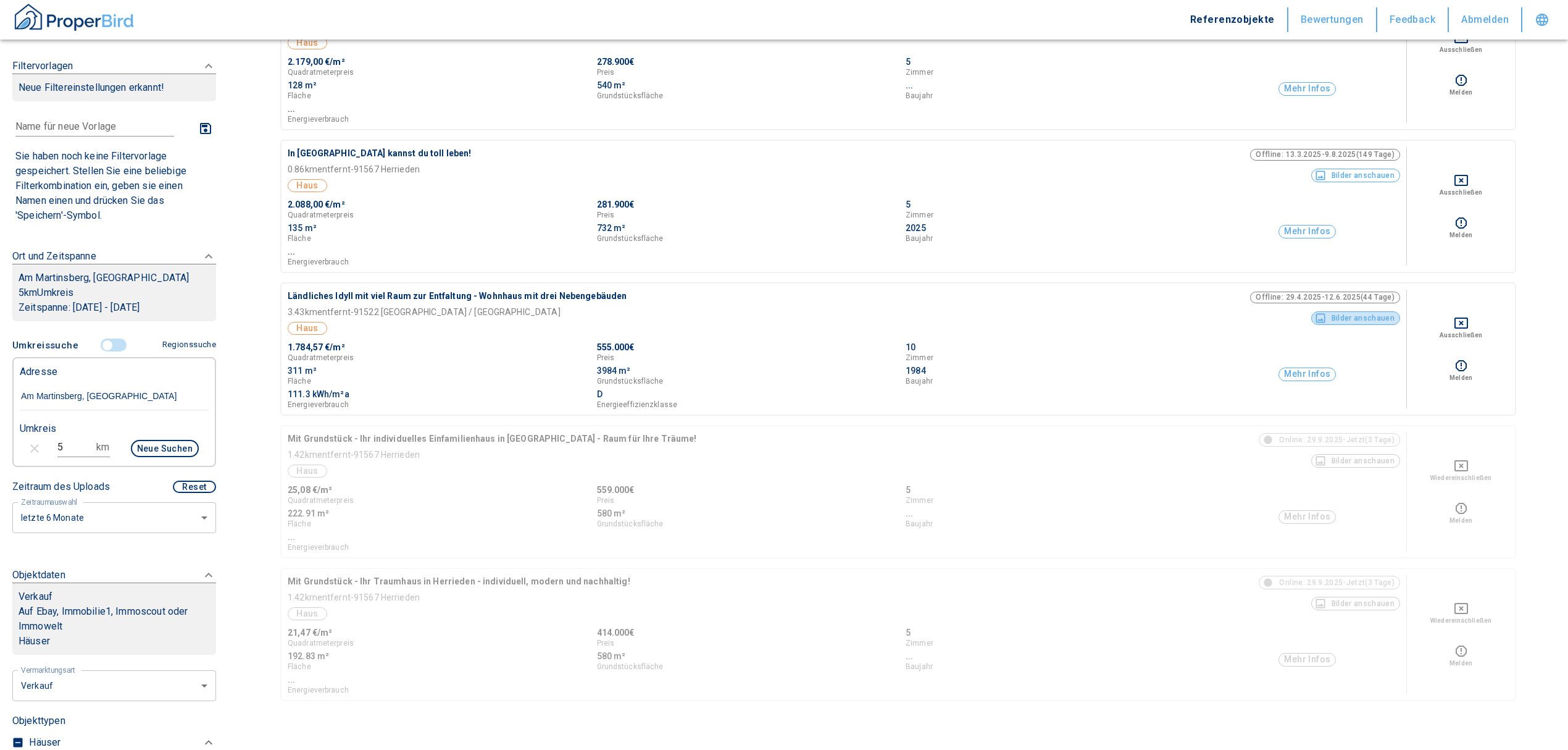
click at [1377, 319] on button "Bilder anschauen" at bounding box center [1357, 318] width 89 height 14
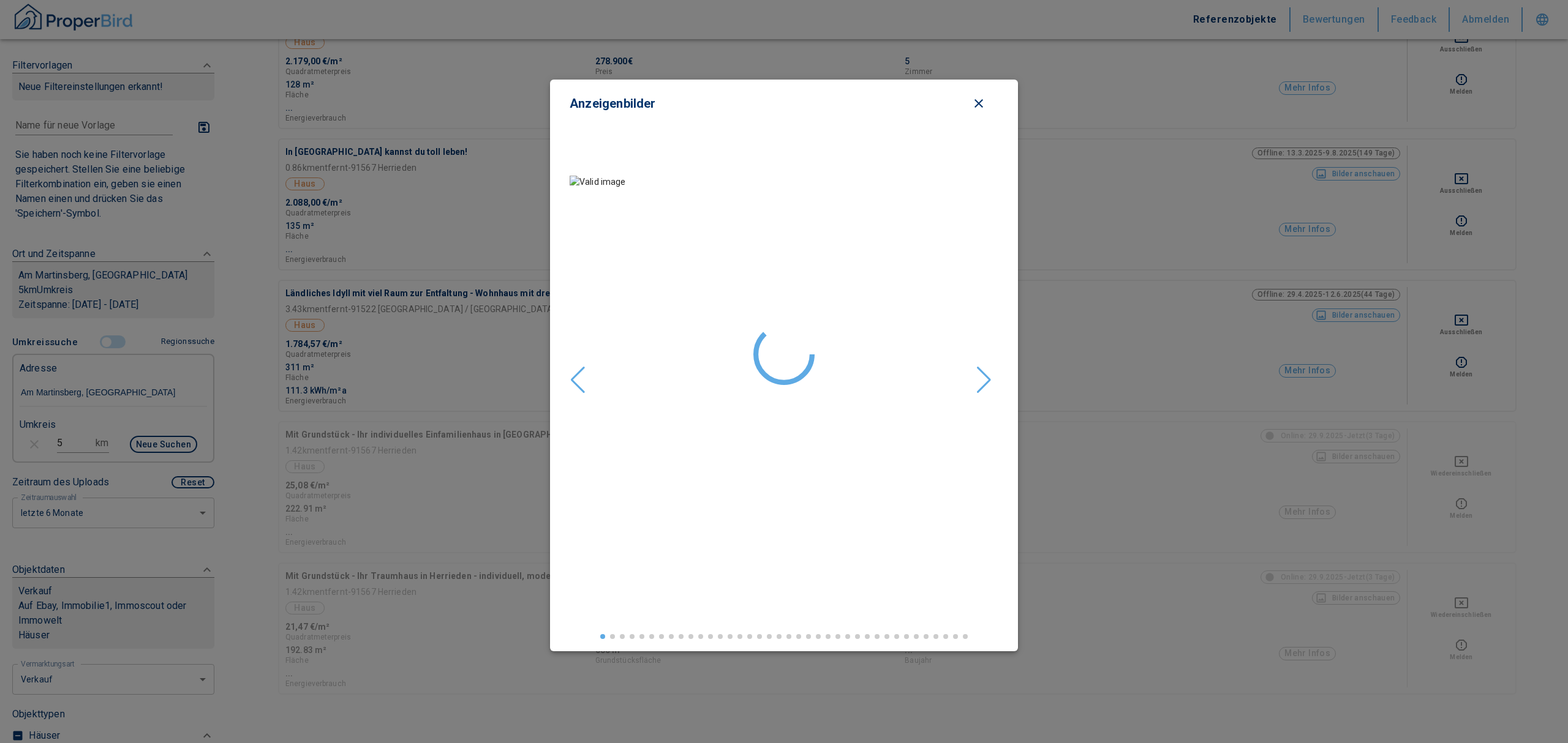
click at [982, 103] on icon "close modal" at bounding box center [978, 103] width 14 height 14
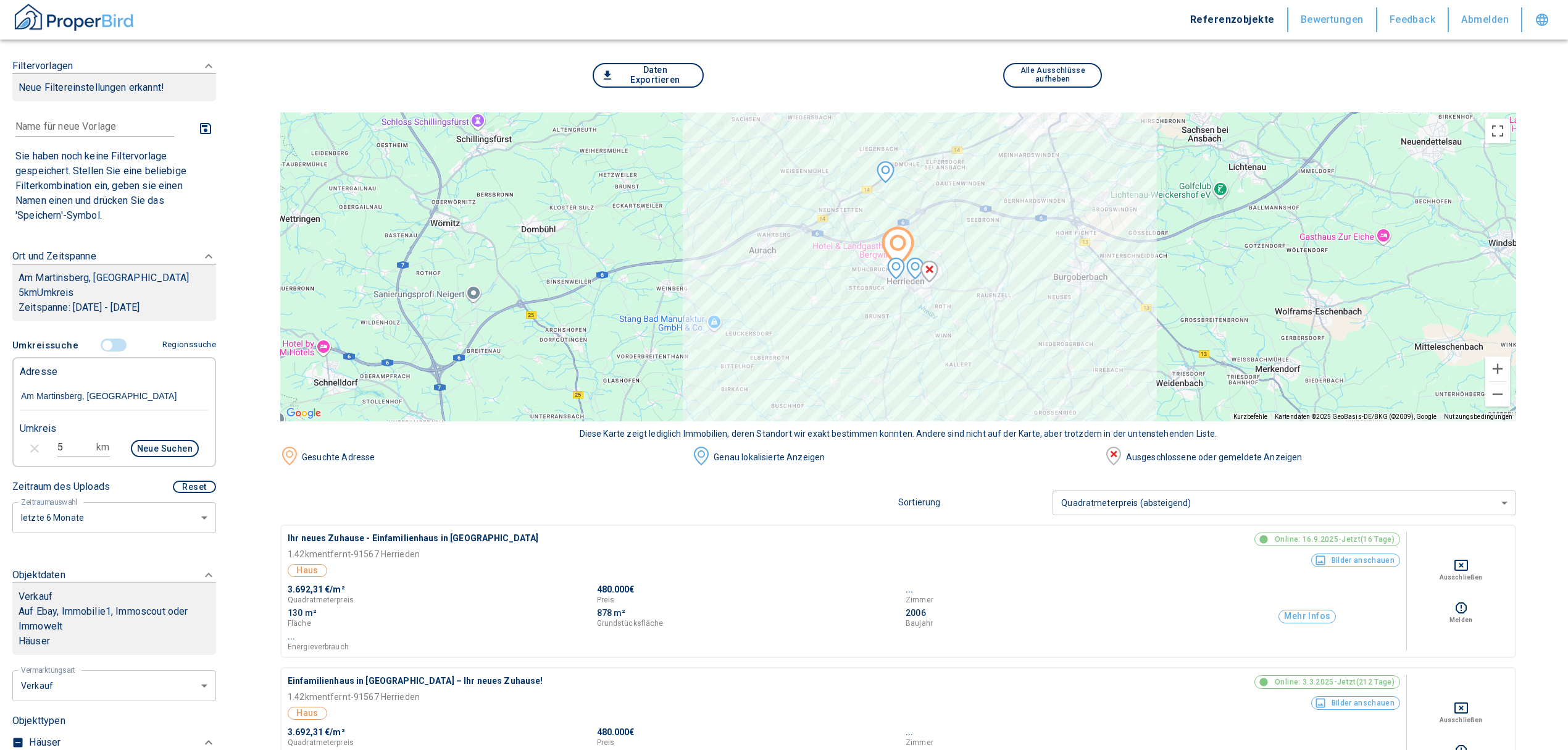
scroll to position [0, 0]
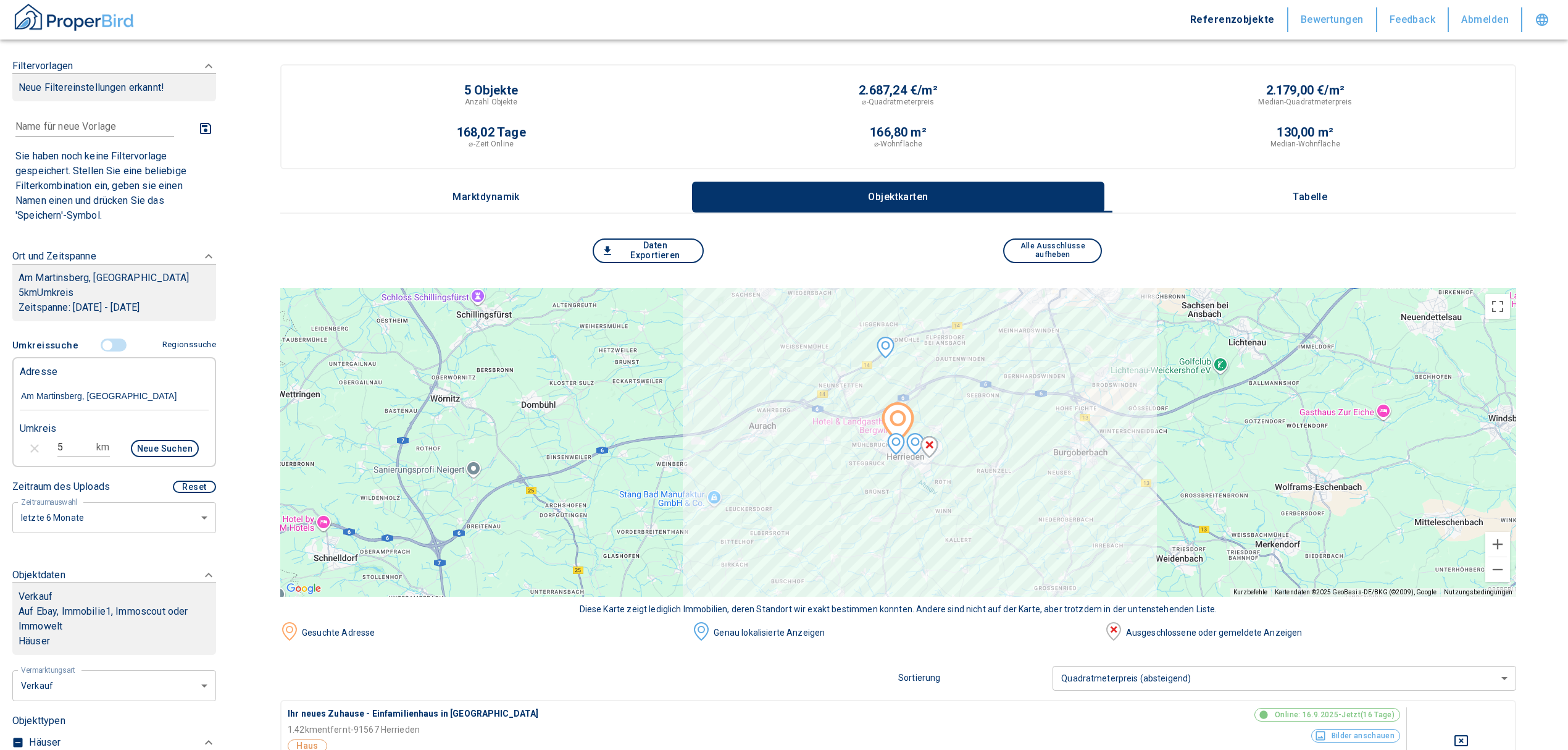
click at [1320, 185] on button "Tabelle" at bounding box center [1310, 197] width 412 height 31
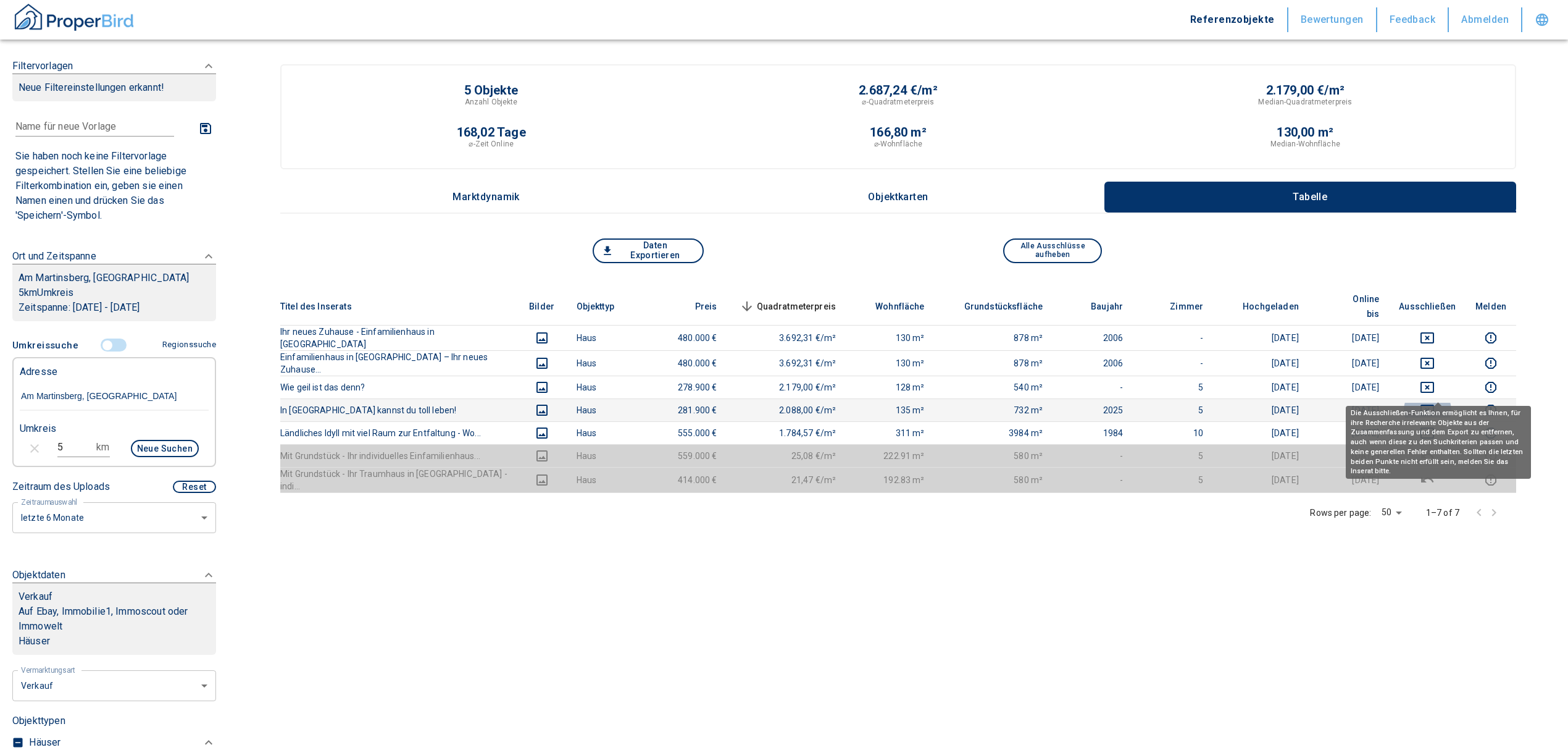
click at [1435, 404] on icon "deselect this listing" at bounding box center [1428, 409] width 14 height 11
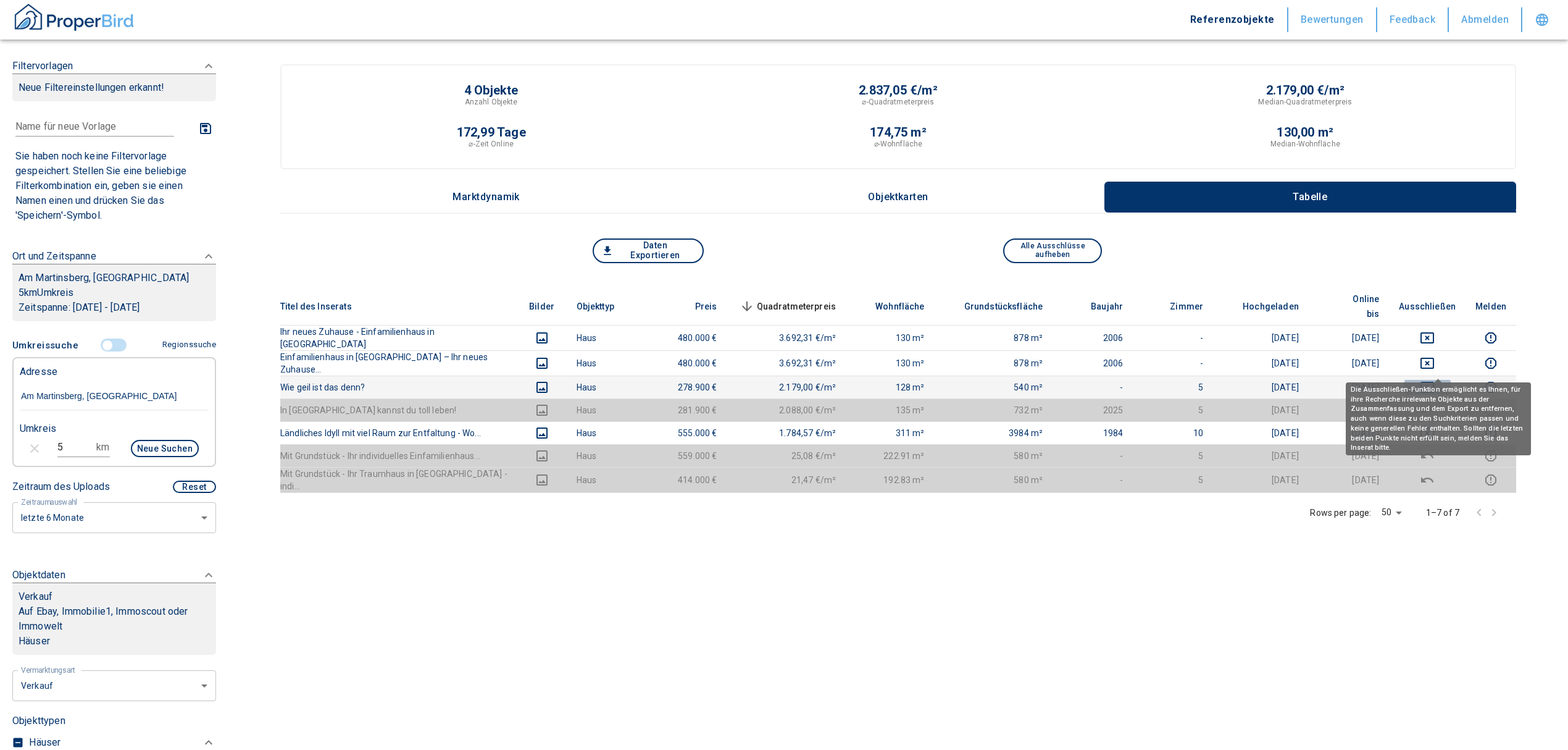
click at [1435, 380] on icon "deselect this listing" at bounding box center [1427, 387] width 15 height 15
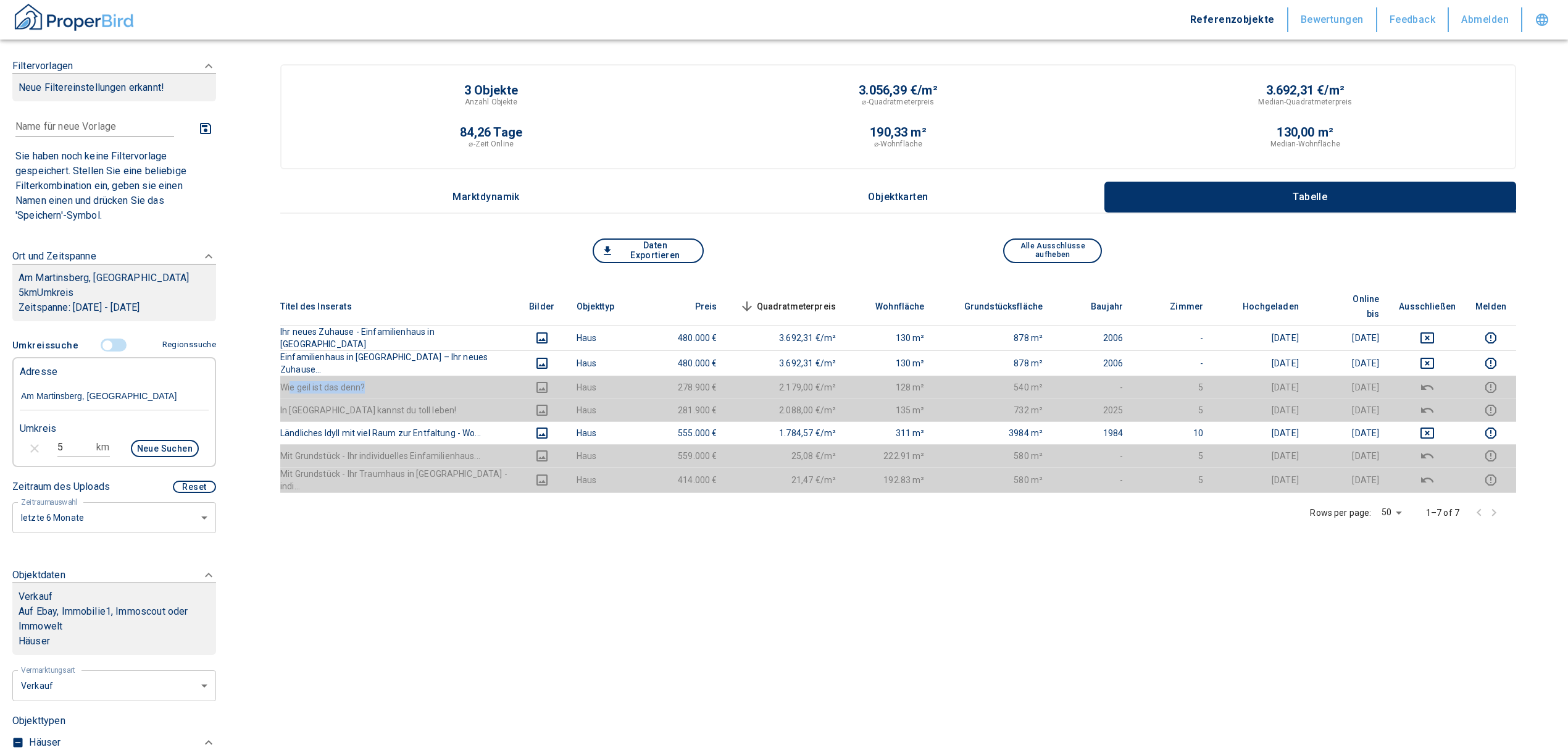
drag, startPoint x: 371, startPoint y: 364, endPoint x: 290, endPoint y: 356, distance: 81.4
click at [290, 376] on th "Wie geil ist das denn?" at bounding box center [399, 387] width 237 height 23
drag, startPoint x: 377, startPoint y: 502, endPoint x: 391, endPoint y: 502, distance: 14.0
click at [378, 503] on div "Rows per page: 50 50 1–7 of 7" at bounding box center [898, 513] width 1236 height 40
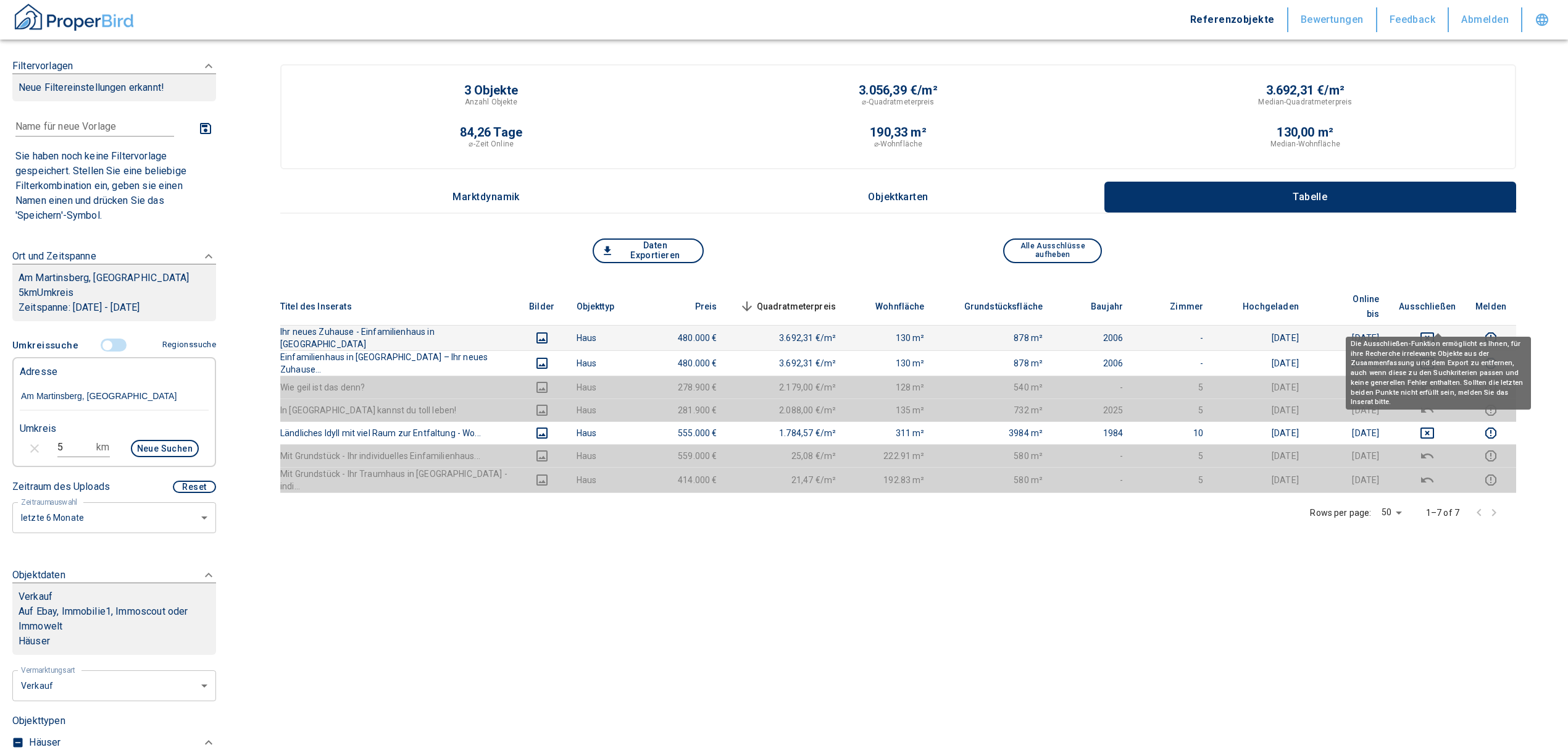
click at [1435, 332] on icon "deselect this listing" at bounding box center [1428, 337] width 14 height 11
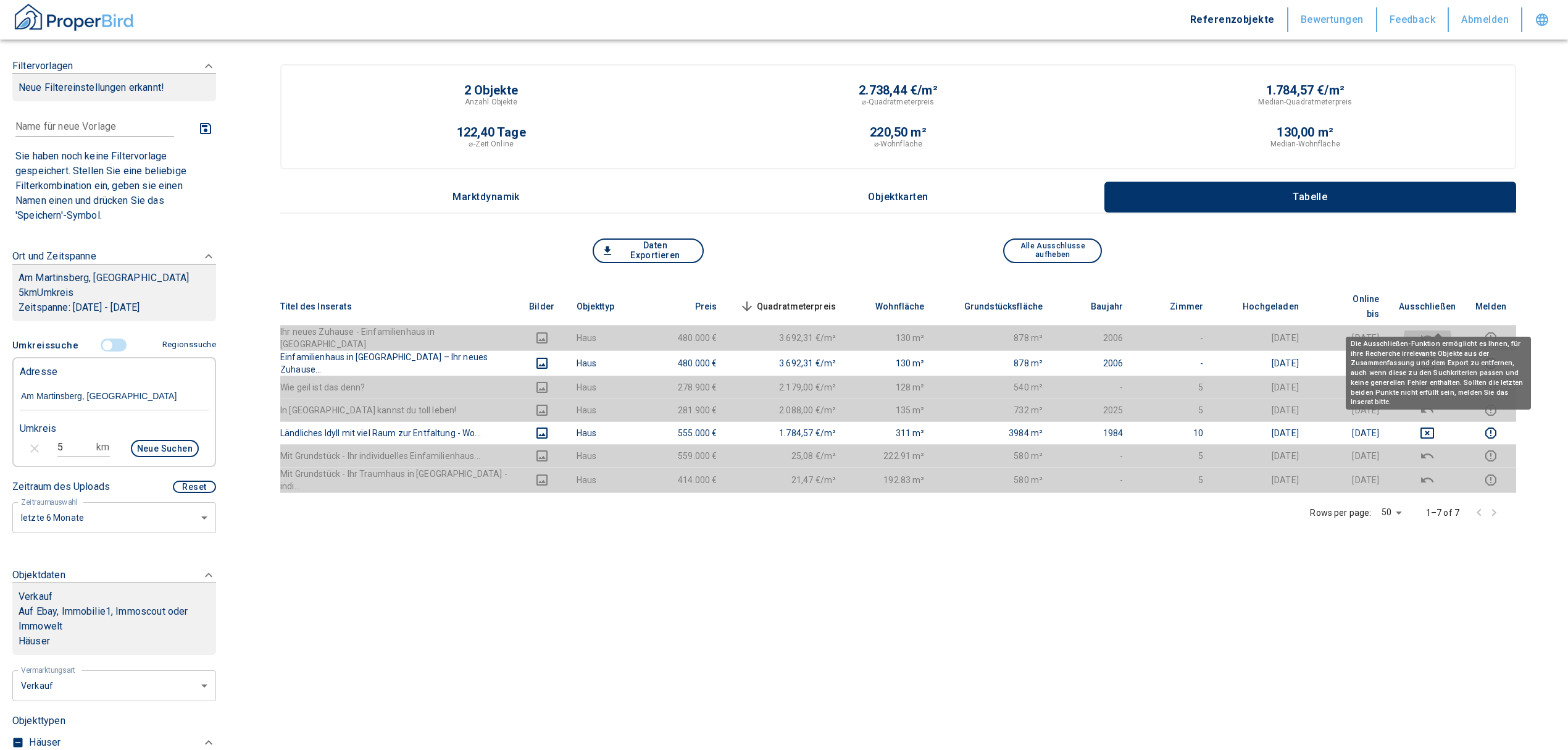
click at [1435, 330] on icon "deselect this listing" at bounding box center [1427, 337] width 15 height 15
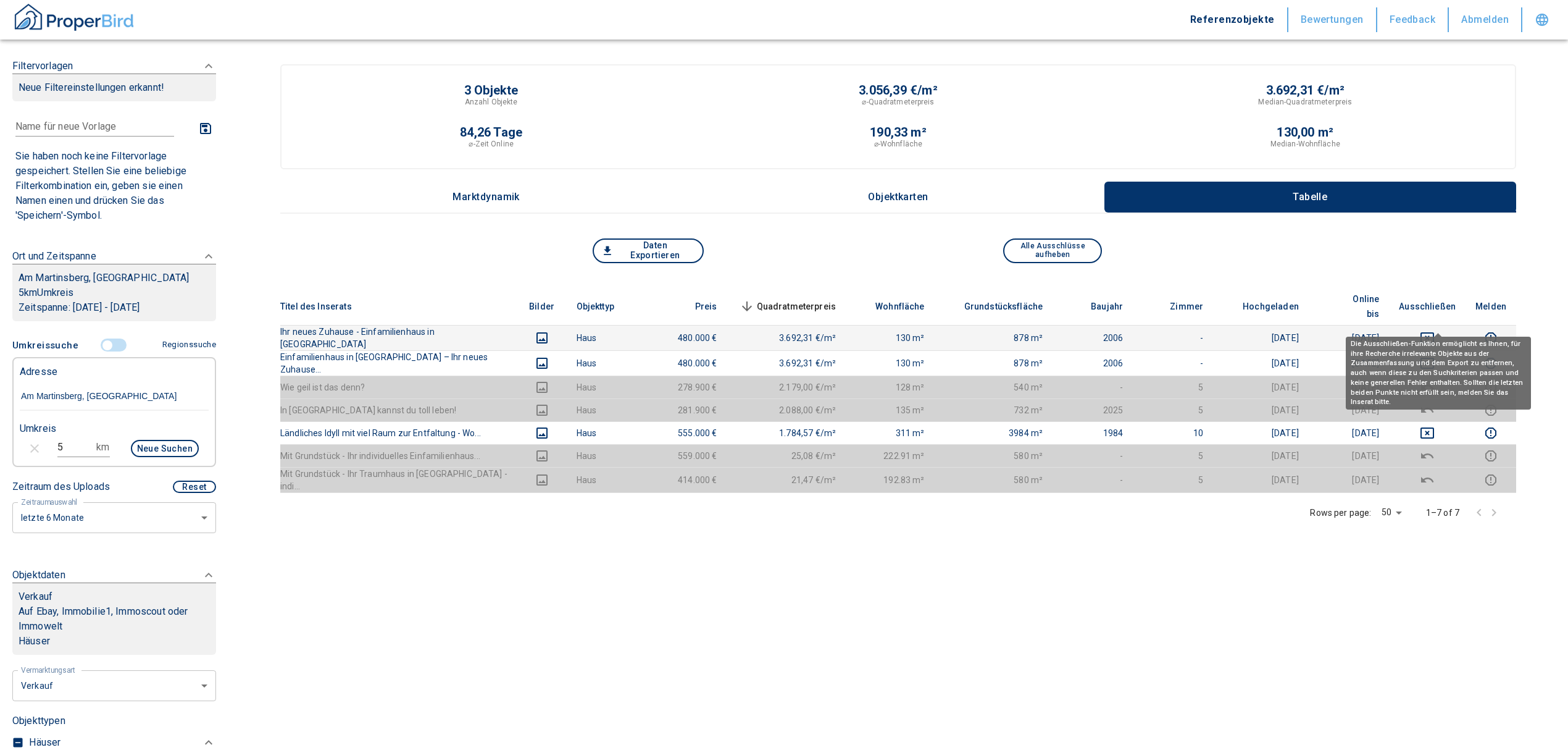
click at [1435, 330] on icon "deselect this listing" at bounding box center [1427, 337] width 15 height 15
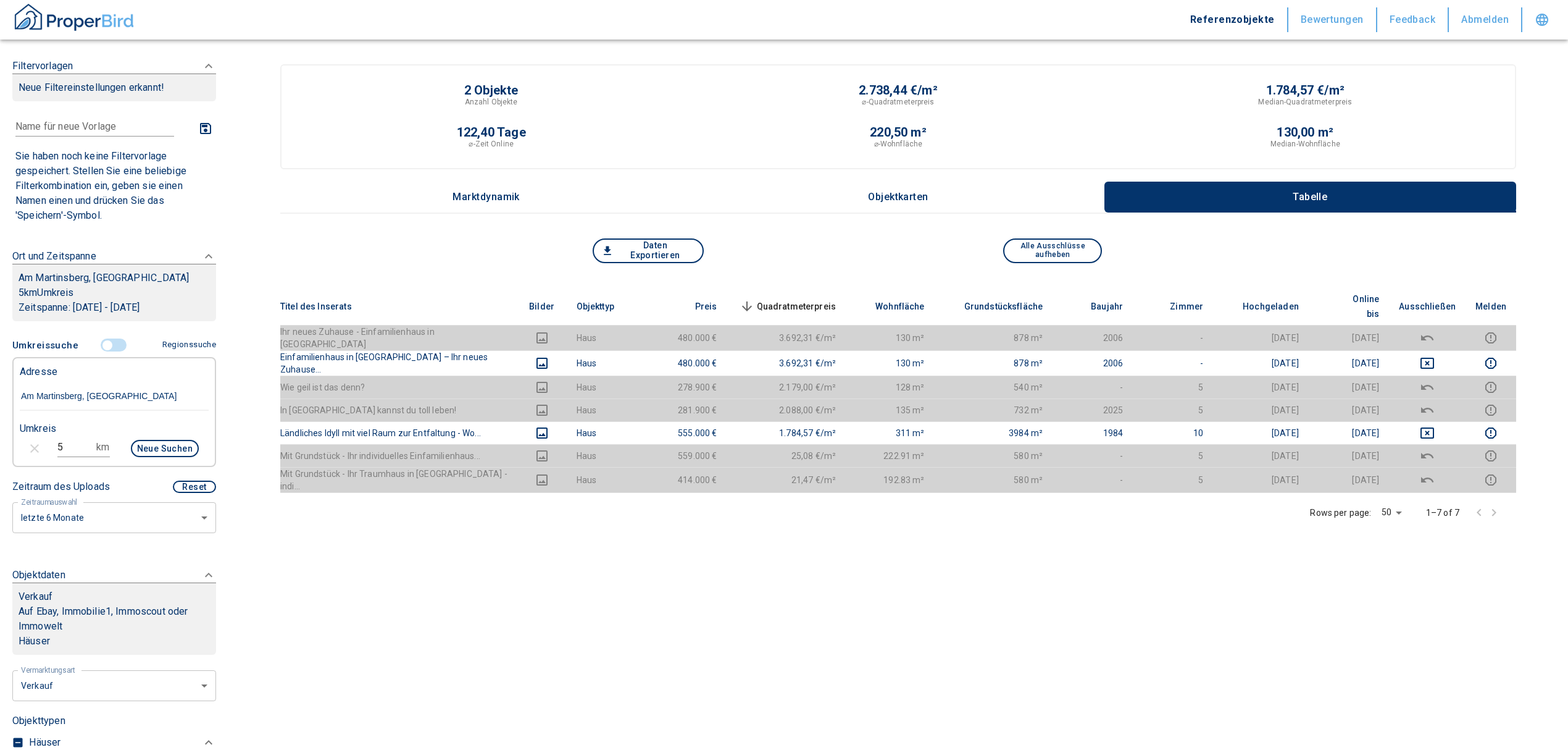
click at [480, 206] on button "Marktdynamik" at bounding box center [486, 197] width 412 height 31
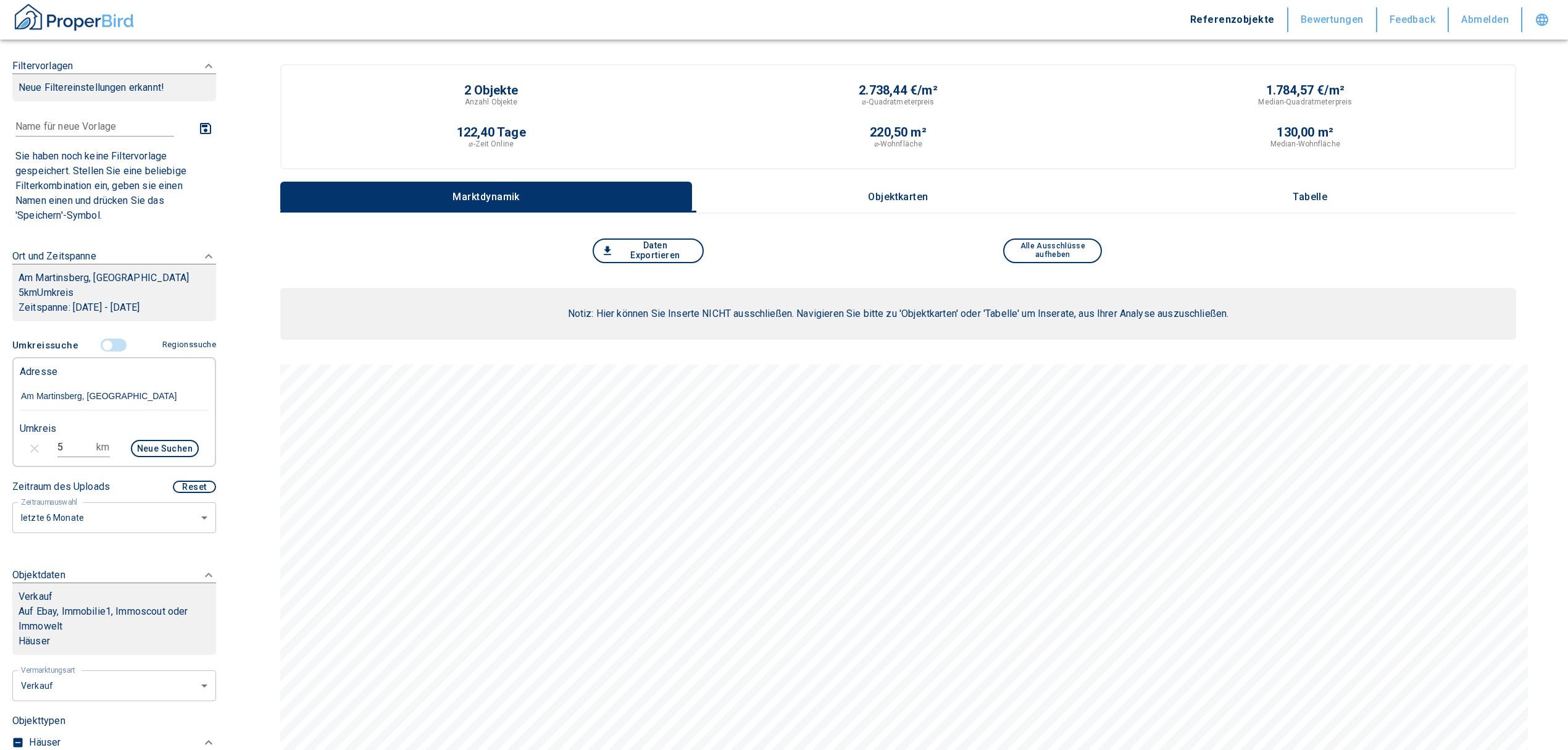
click at [900, 187] on button "Objektkarten" at bounding box center [897, 197] width 412 height 31
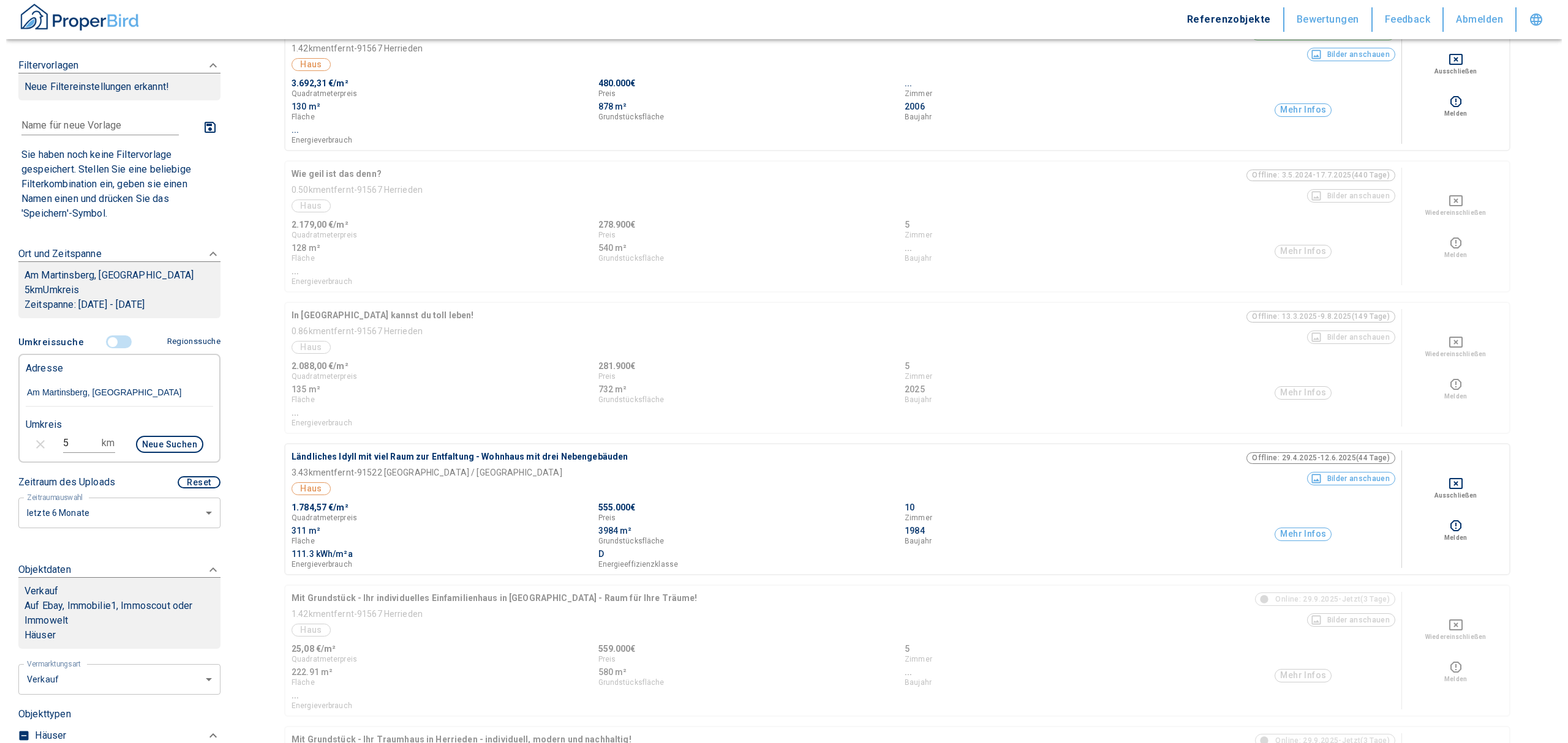
scroll to position [979, 0]
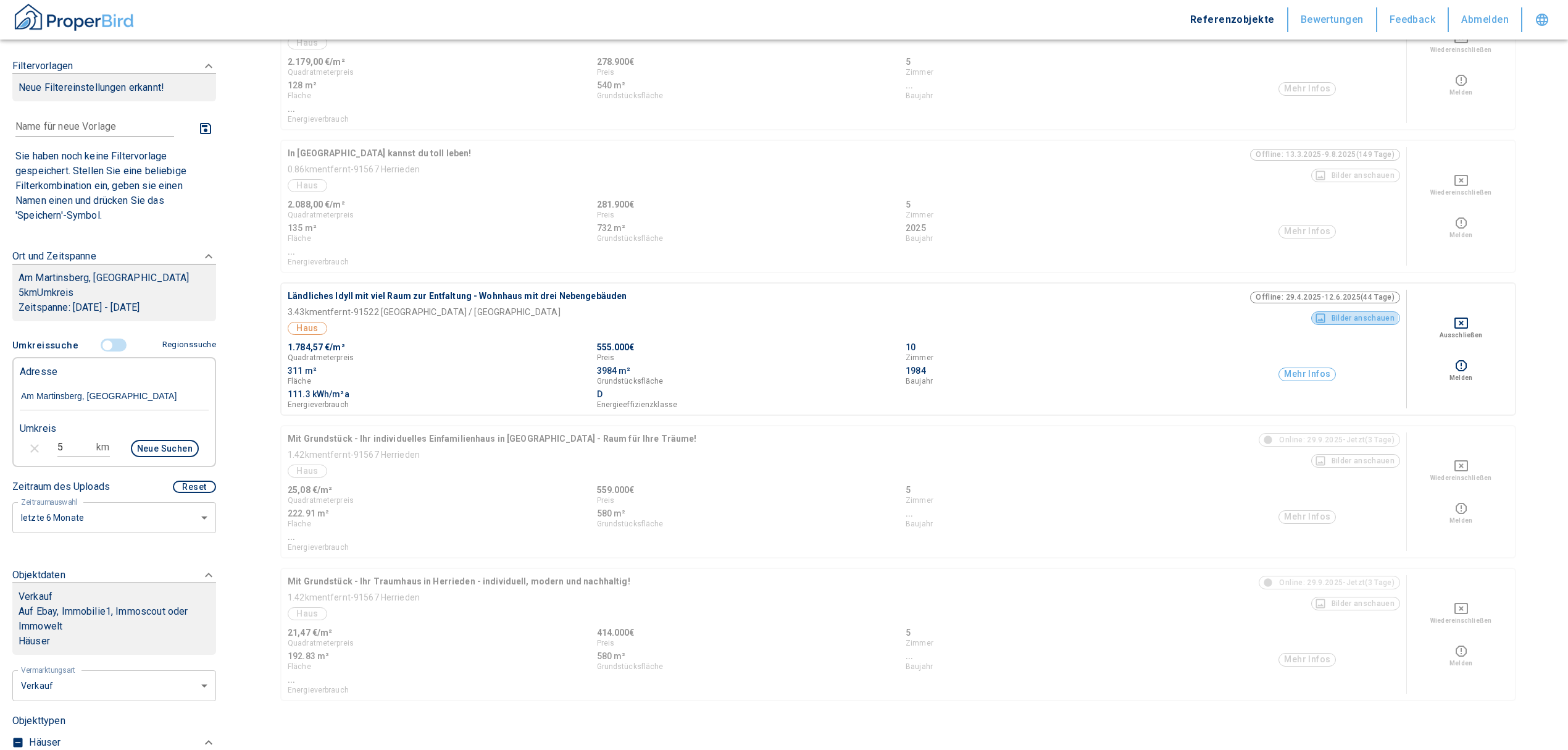
click at [1362, 314] on button "Bilder anschauen" at bounding box center [1357, 318] width 89 height 14
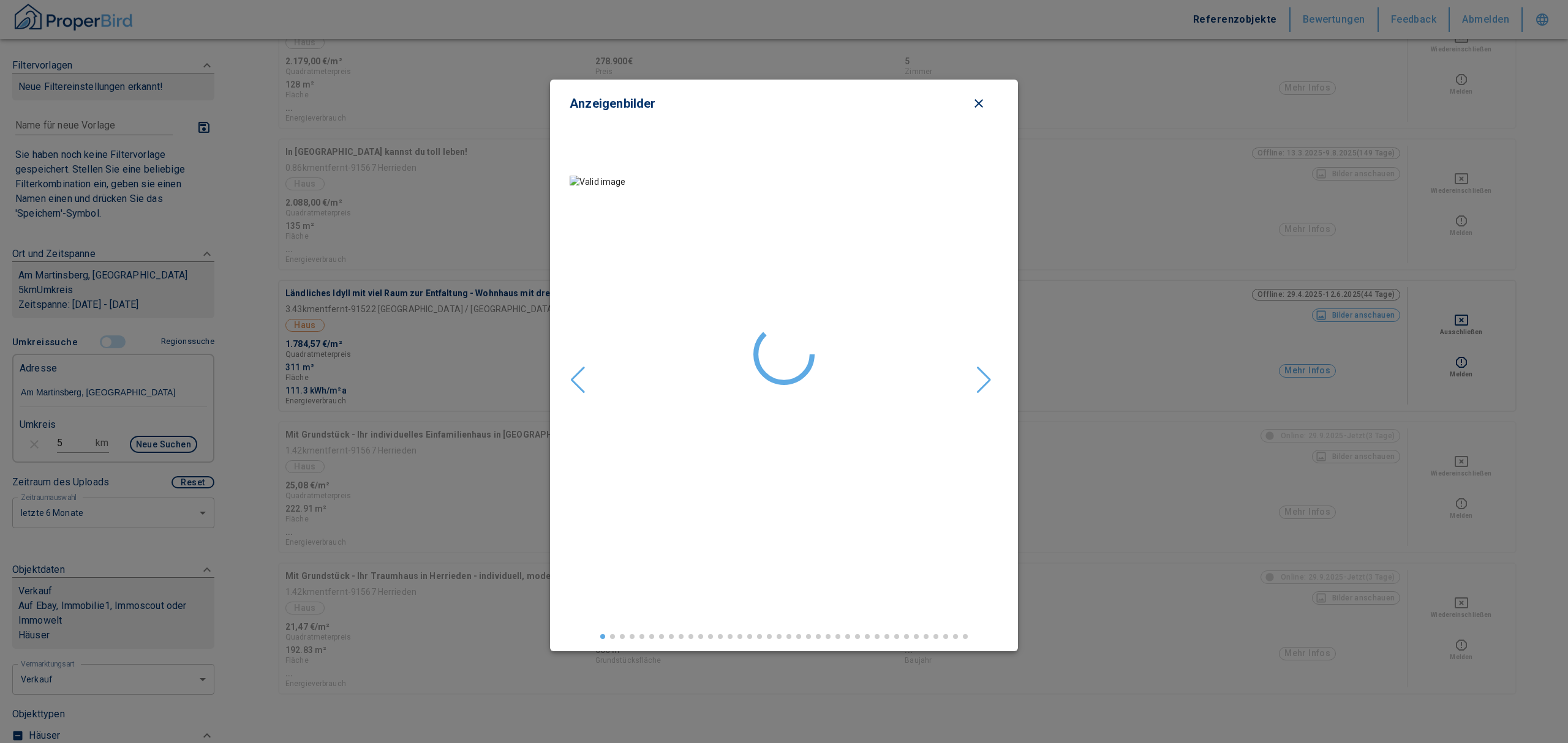
click at [977, 99] on icon "close modal" at bounding box center [978, 103] width 14 height 14
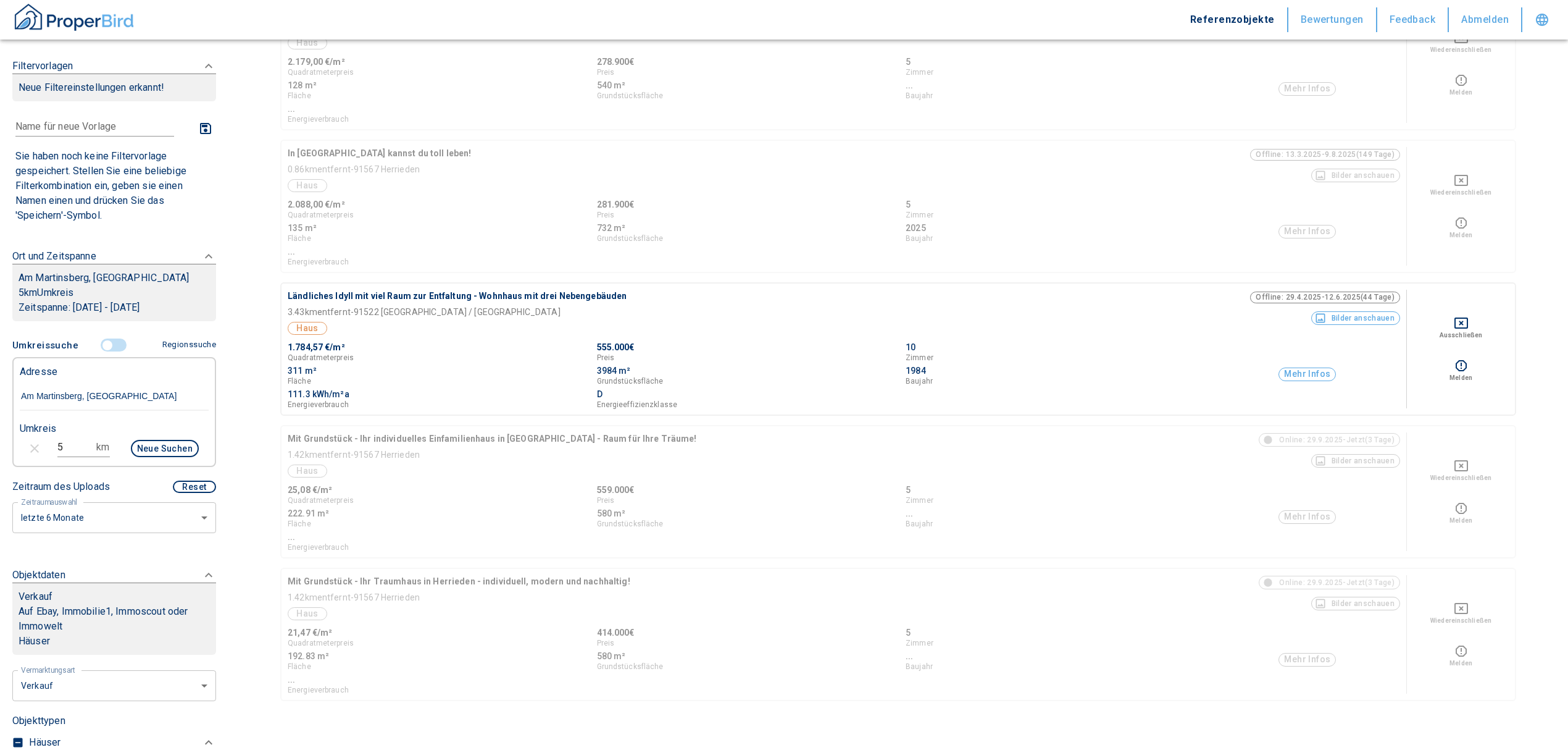
click at [1334, 368] on button "Mehr Infos" at bounding box center [1308, 374] width 58 height 14
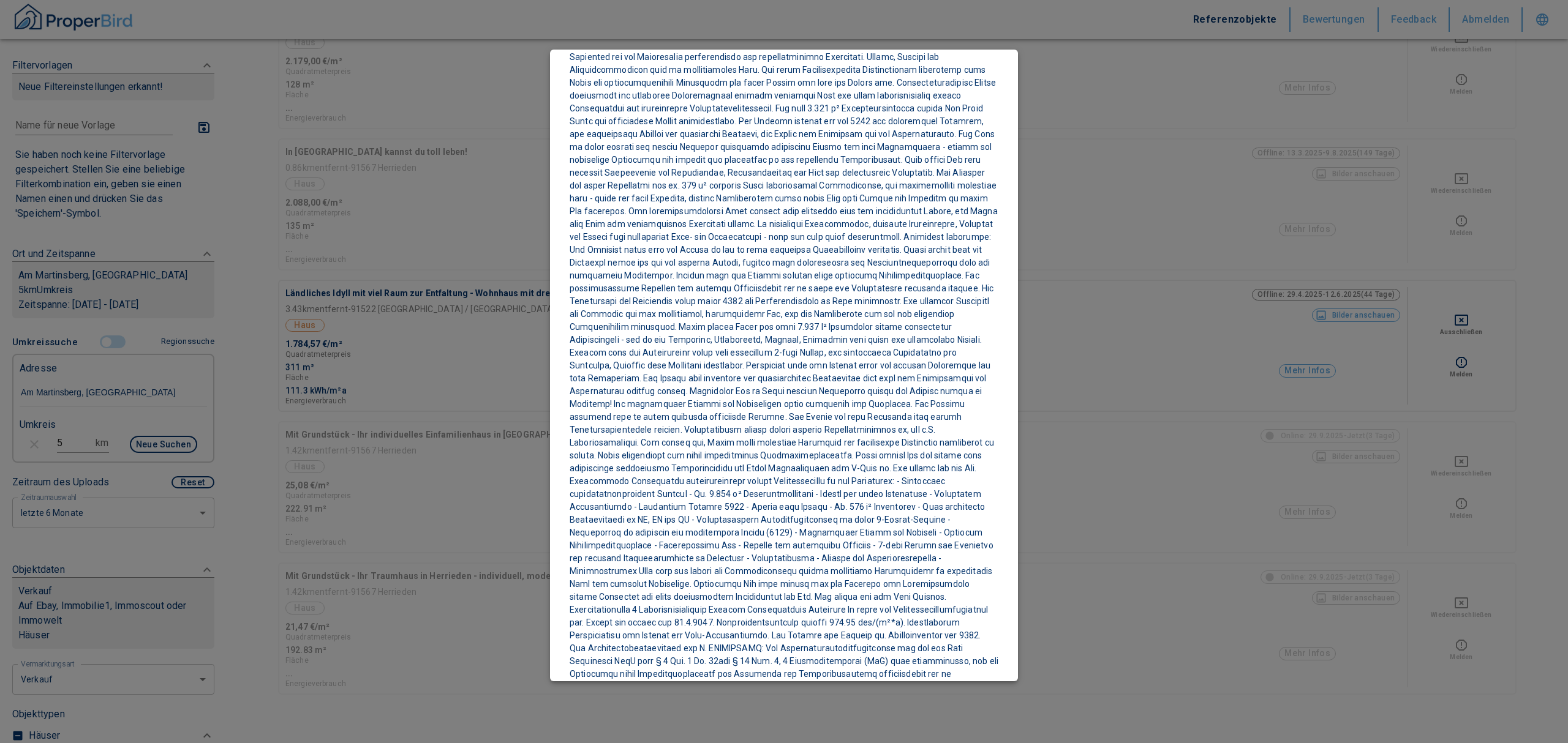
scroll to position [490, 0]
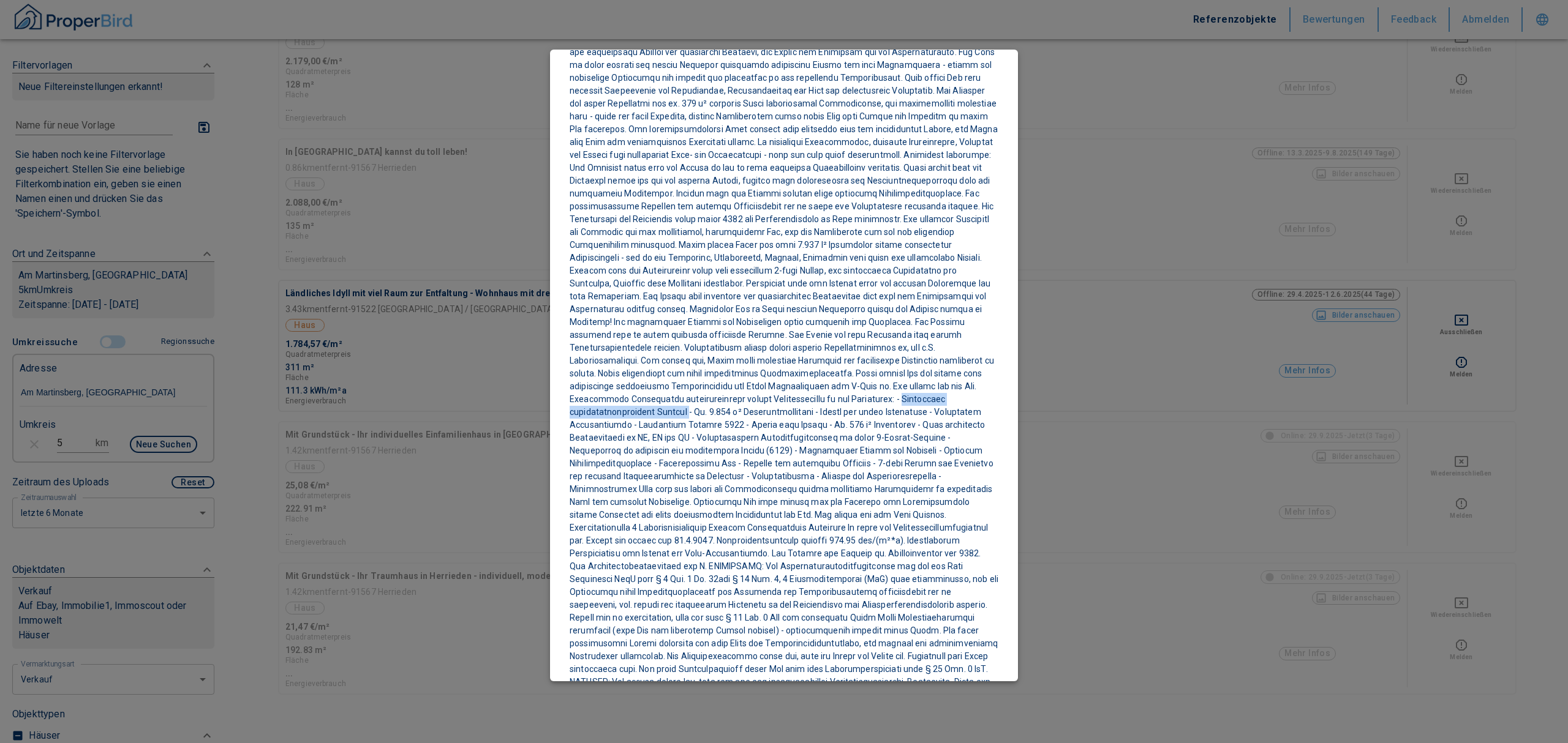
drag, startPoint x: 681, startPoint y: 410, endPoint x: 905, endPoint y: 401, distance: 224.2
click at [905, 401] on p at bounding box center [784, 354] width 429 height 951
click at [890, 481] on p at bounding box center [784, 354] width 429 height 951
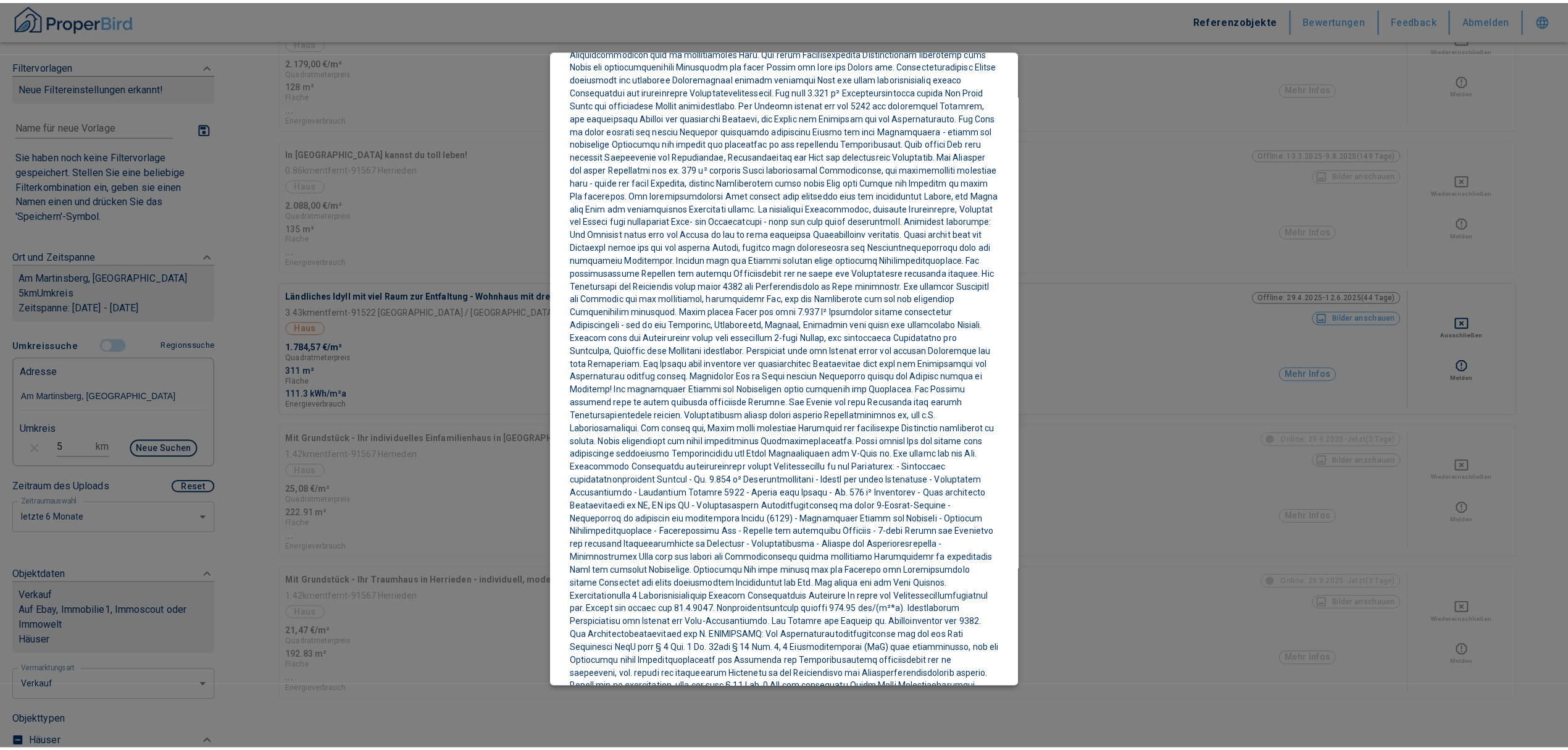
scroll to position [247, 0]
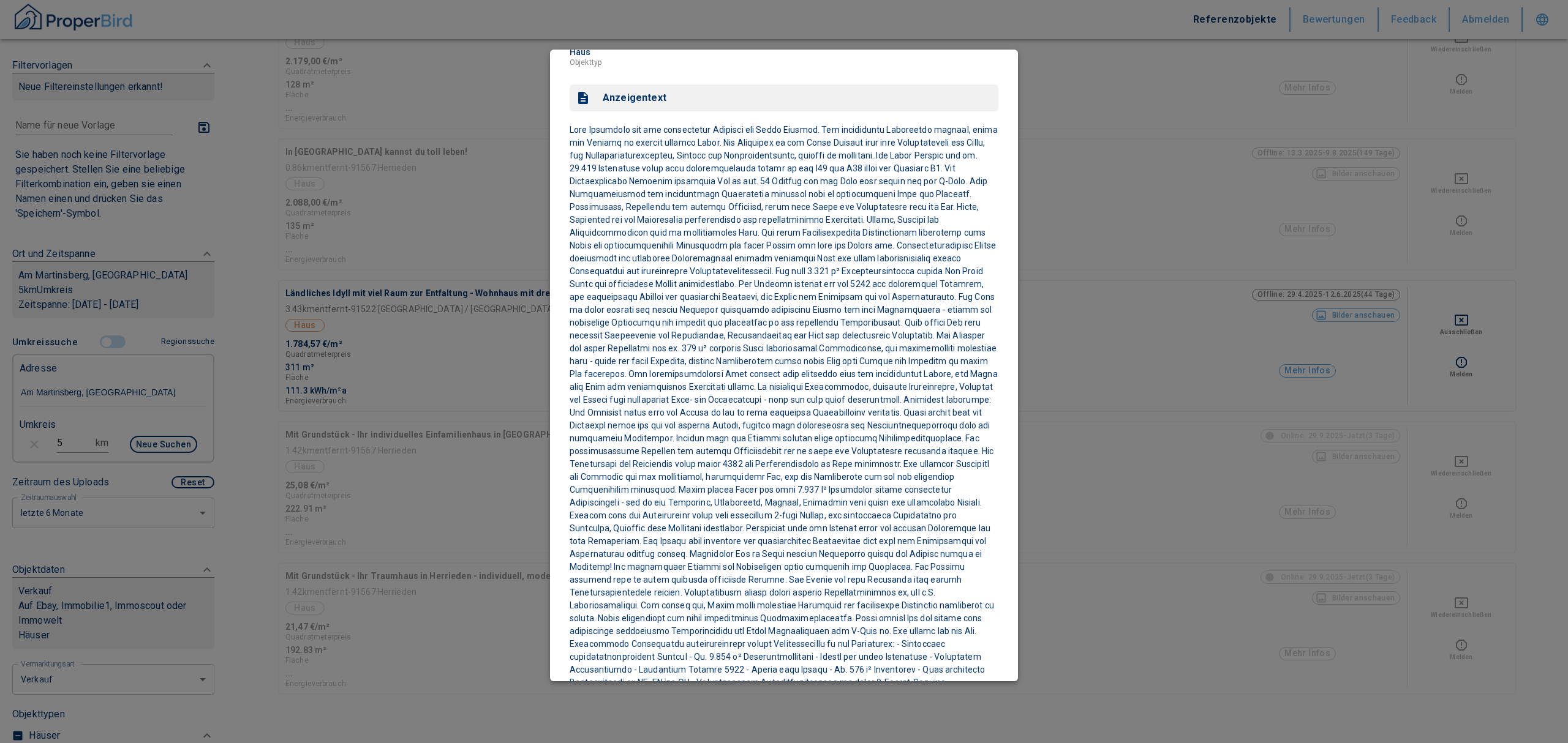
click at [1125, 101] on div at bounding box center [784, 372] width 1568 height 743
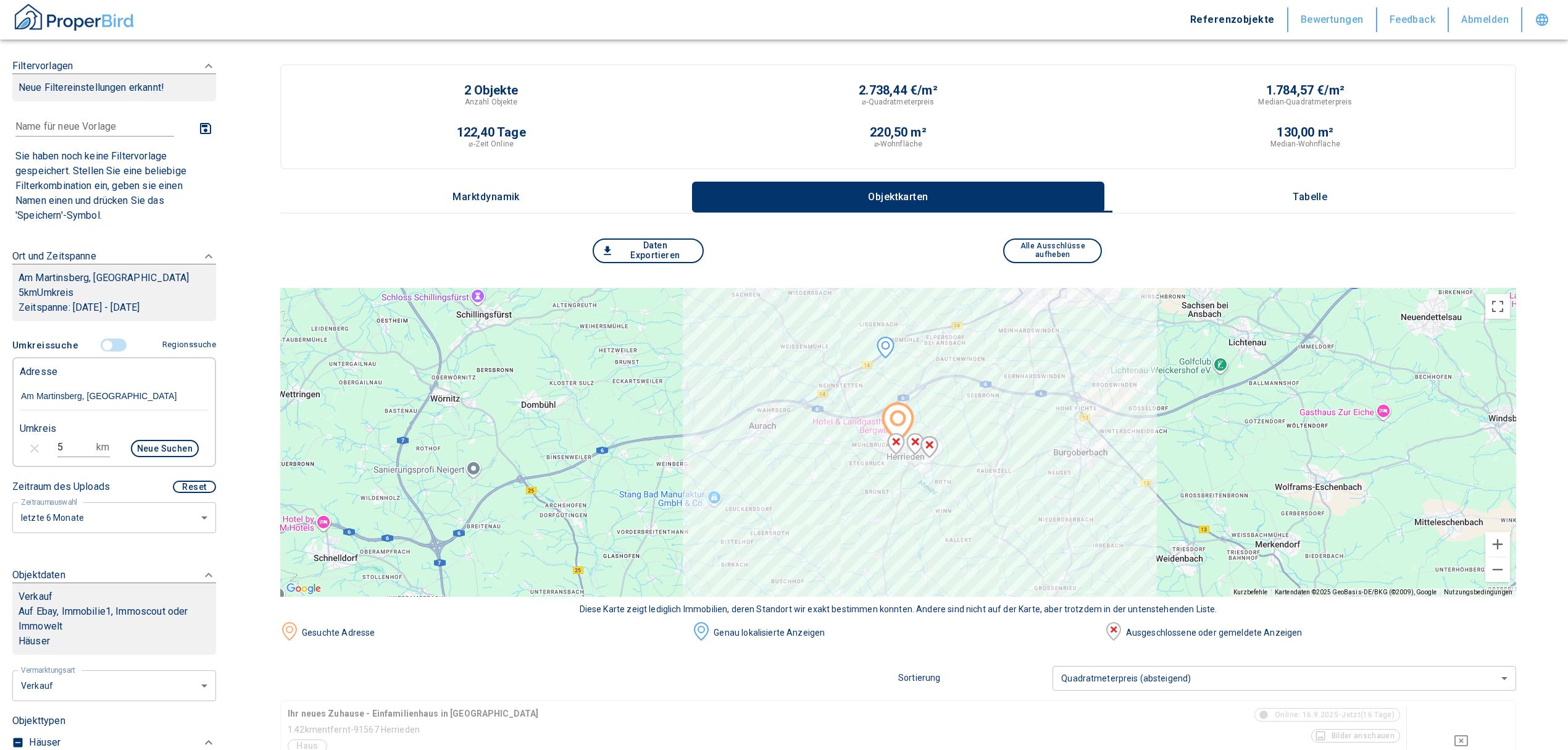
click at [1317, 199] on p "Tabelle" at bounding box center [1310, 197] width 62 height 11
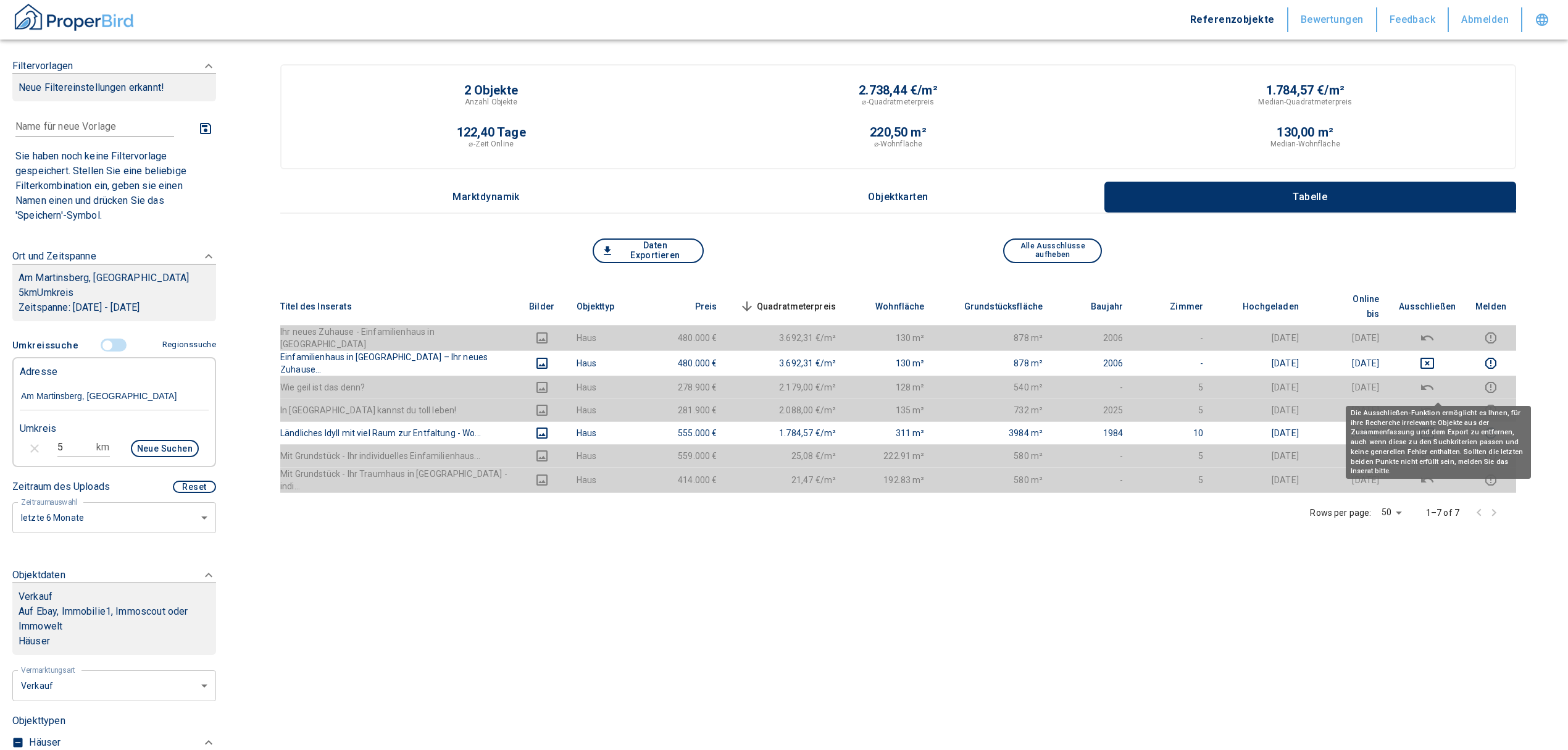
click at [1434, 404] on div "Die Ausschließen-Funktion ermöglicht es Ihnen, für ihre Recherche irrelevante O…" at bounding box center [1438, 438] width 185 height 82
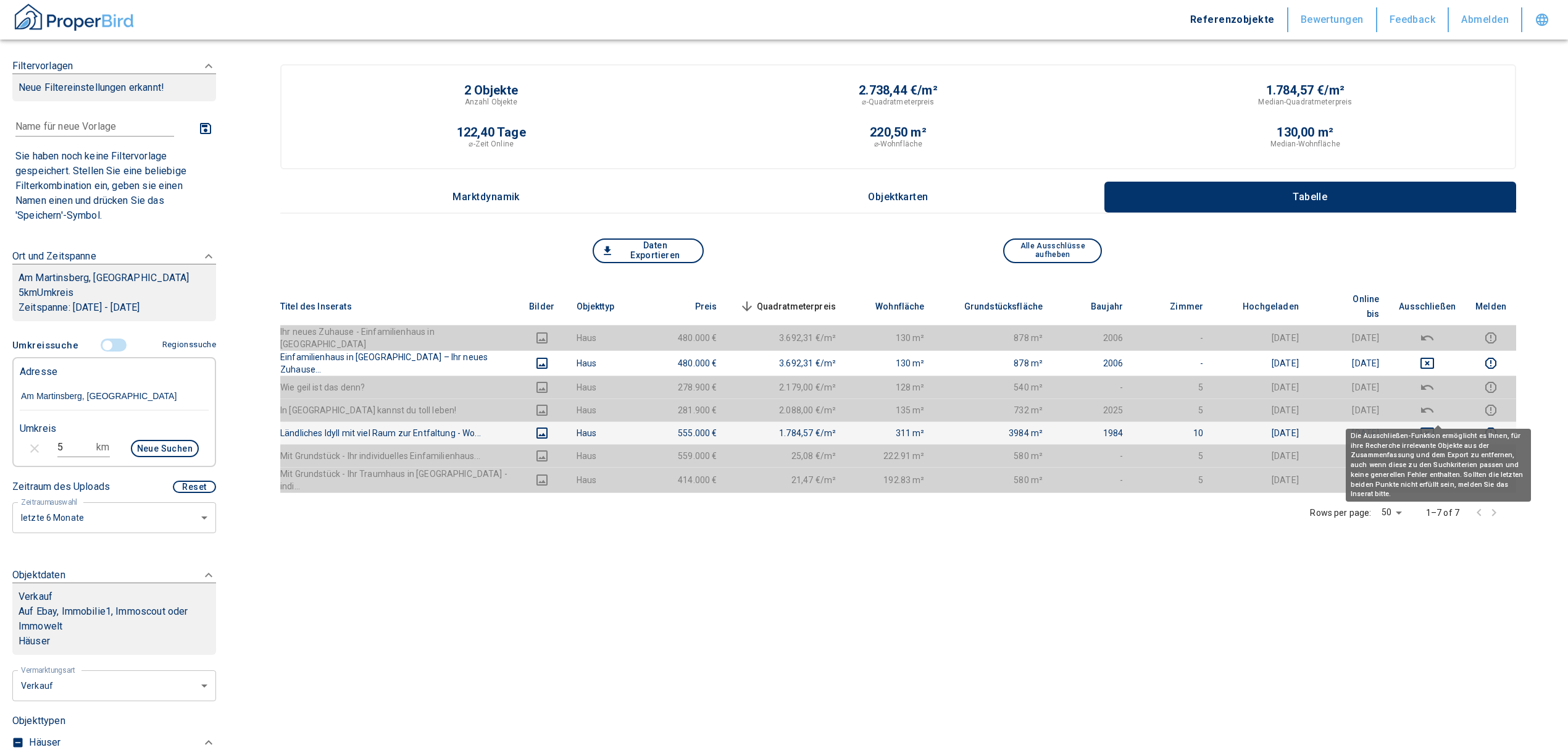
click at [1435, 426] on icon "deselect this listing" at bounding box center [1427, 433] width 15 height 15
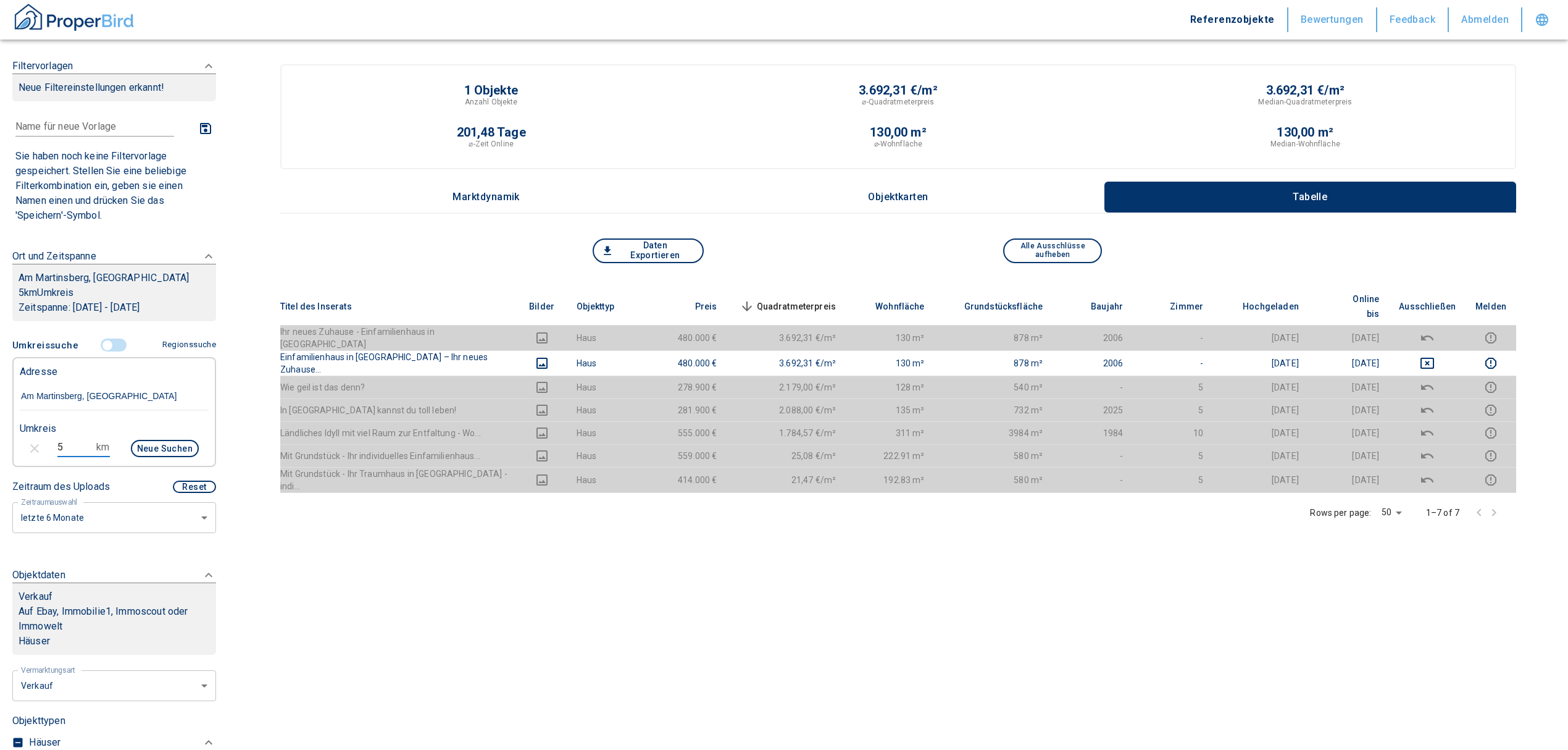
drag, startPoint x: 23, startPoint y: 446, endPoint x: -12, endPoint y: 441, distance: 35.4
click at [0, 441] on html "Referenzobjekte Bewertungen Feedback Abmelden Filtervorlagen Neue Filtereinstel…" at bounding box center [784, 458] width 1568 height 918
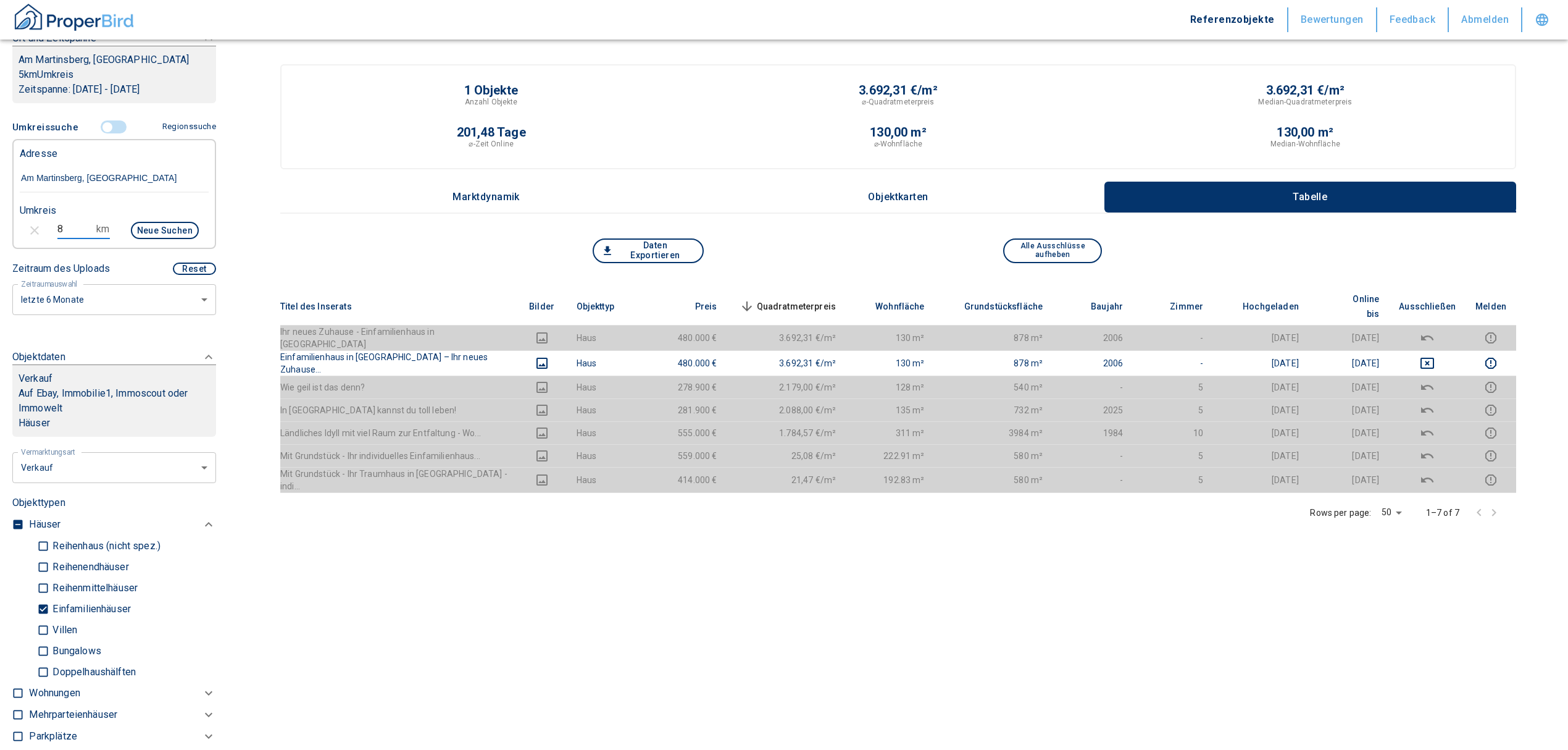
scroll to position [83, 0]
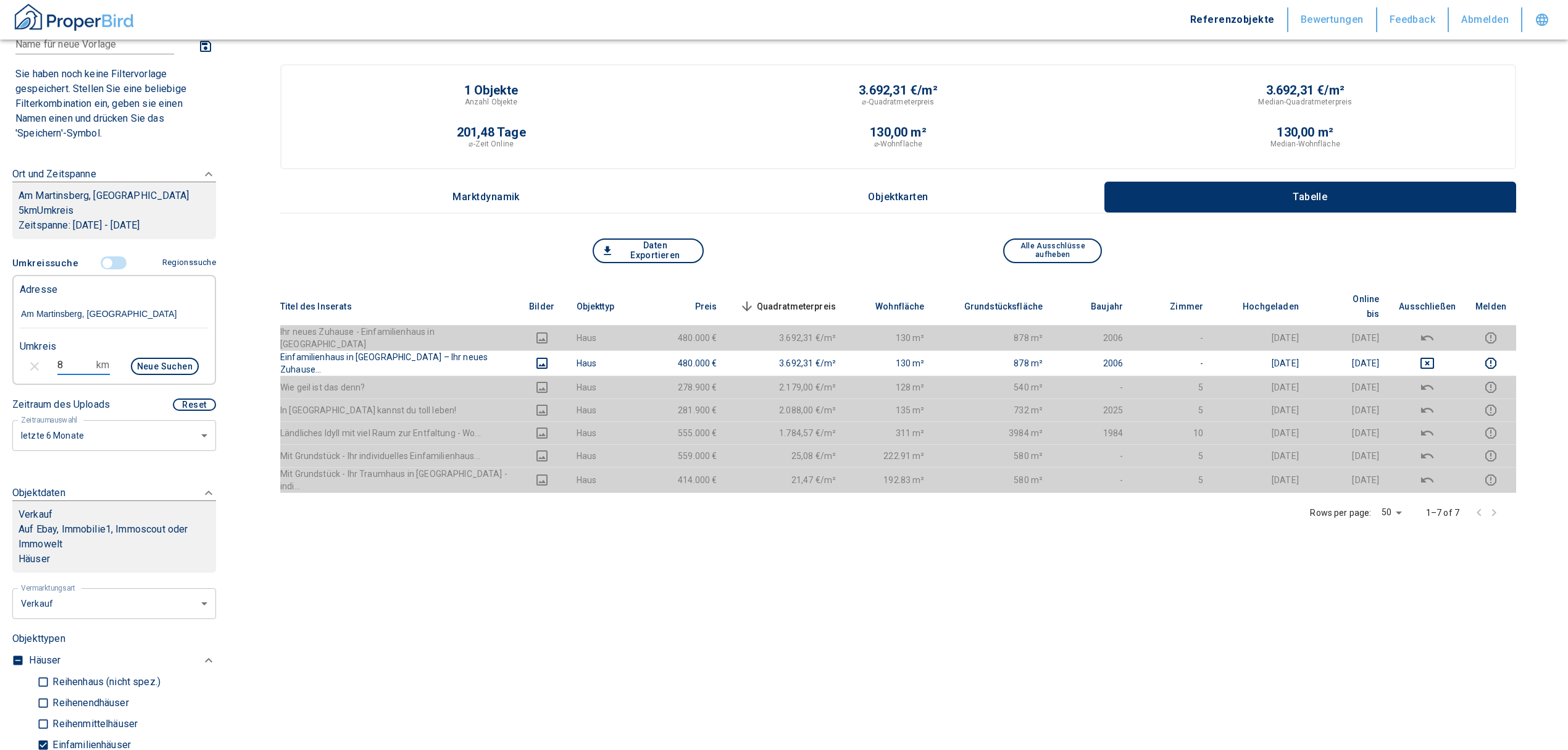
type input "8"
click at [156, 371] on button "Neue Suchen" at bounding box center [164, 366] width 68 height 17
type input "2020"
type input "999999990"
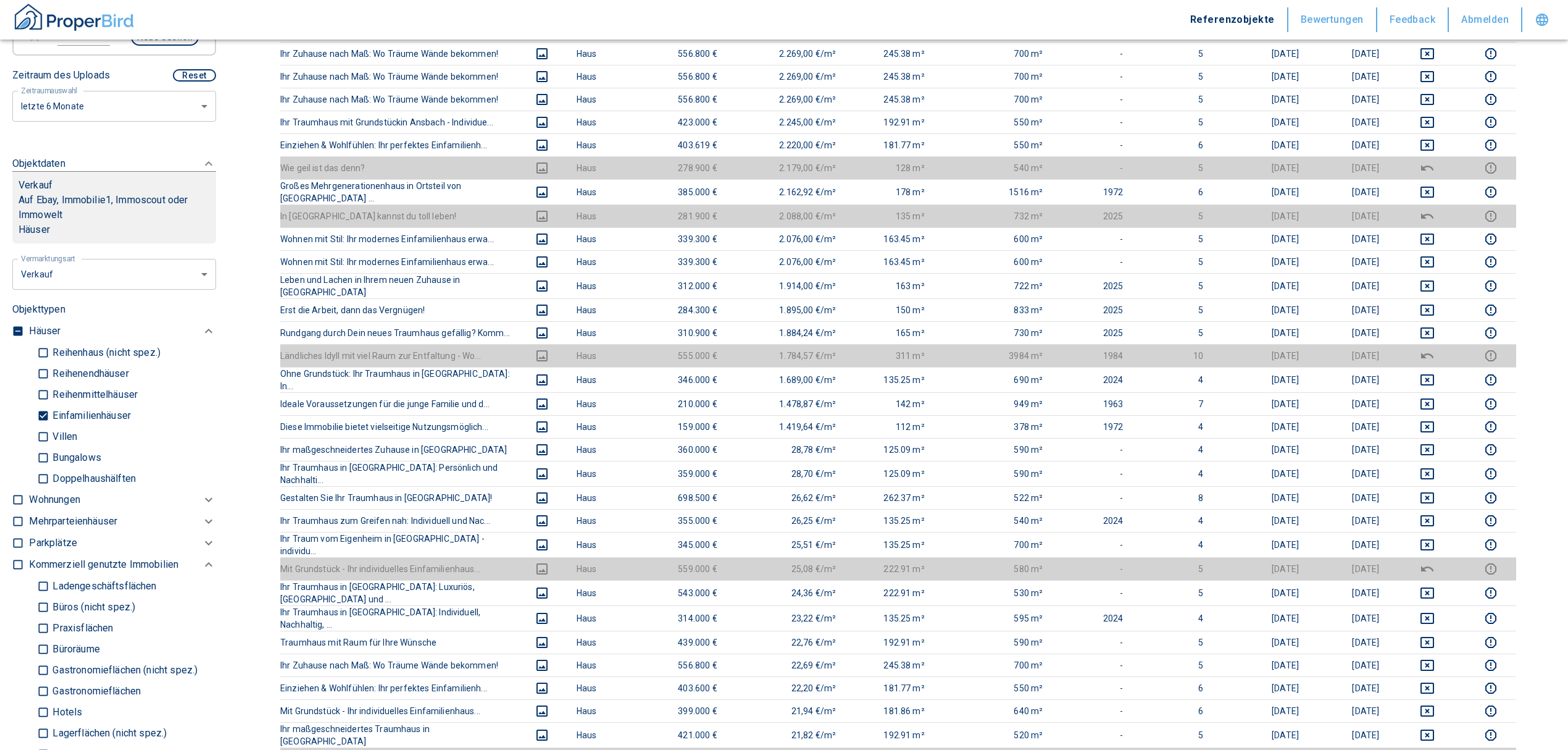
scroll to position [741, 0]
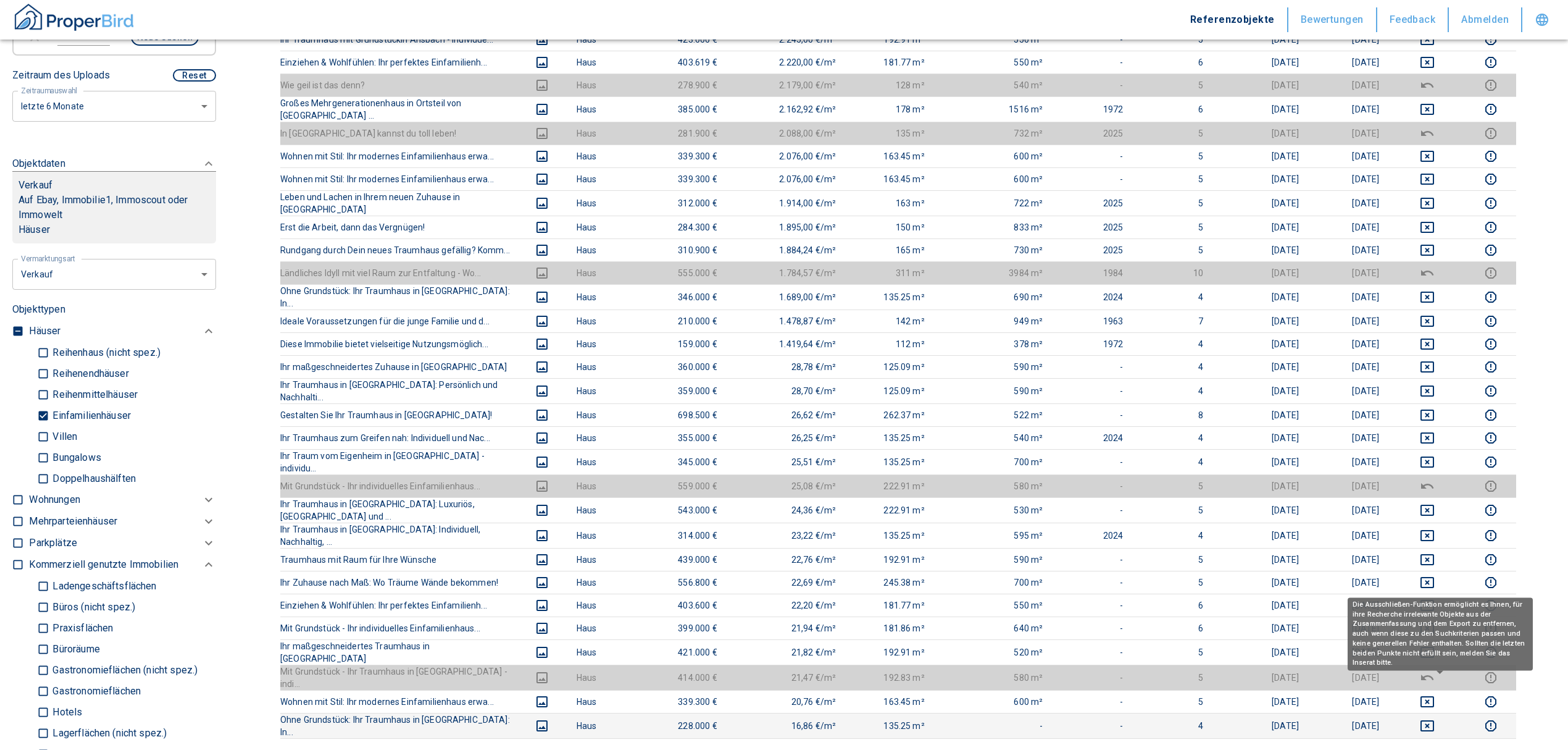
click at [1435, 721] on icon "deselect this listing" at bounding box center [1428, 726] width 14 height 11
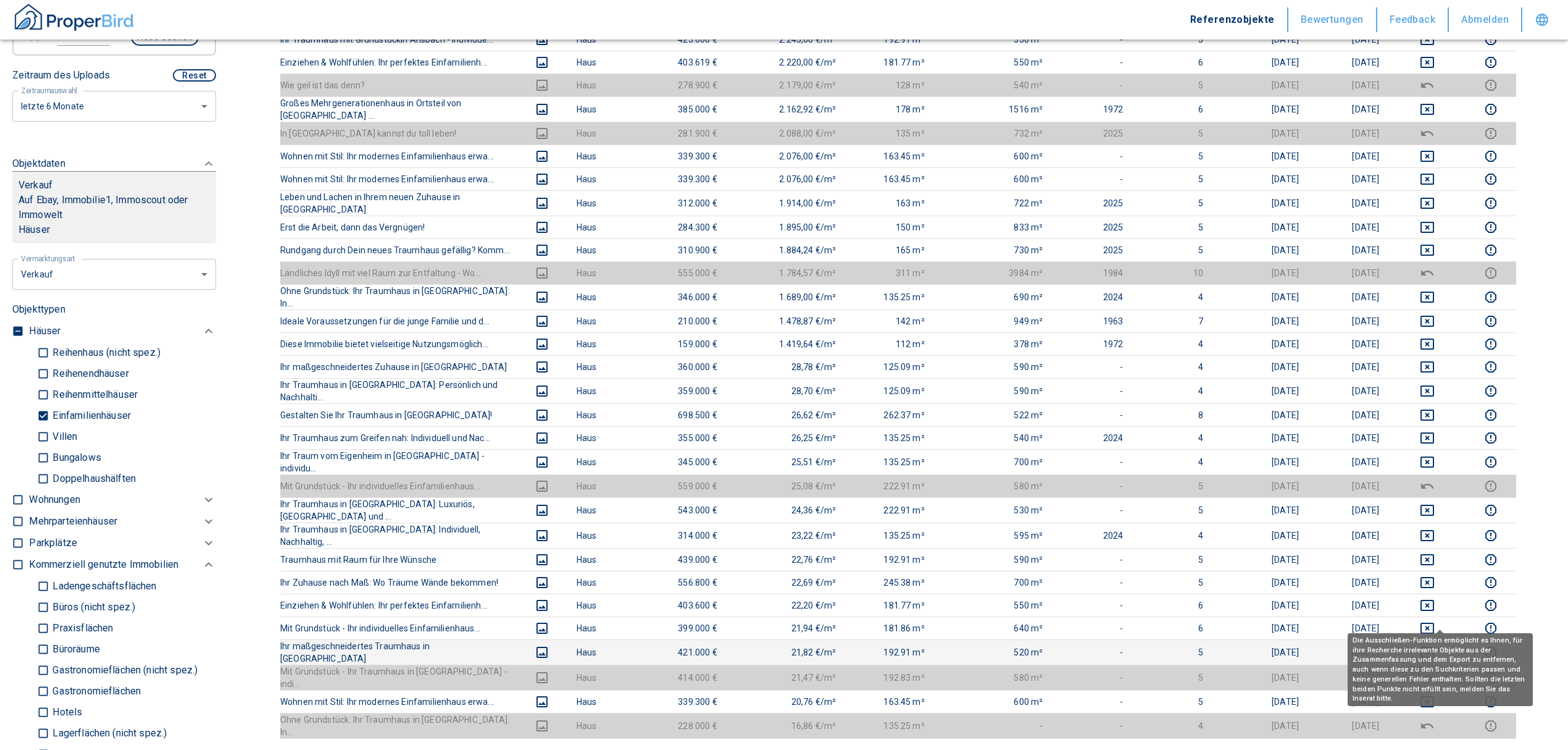
drag, startPoint x: 1437, startPoint y: 616, endPoint x: 1438, endPoint y: 599, distance: 17.0
click at [1435, 645] on icon "deselect this listing" at bounding box center [1427, 652] width 15 height 15
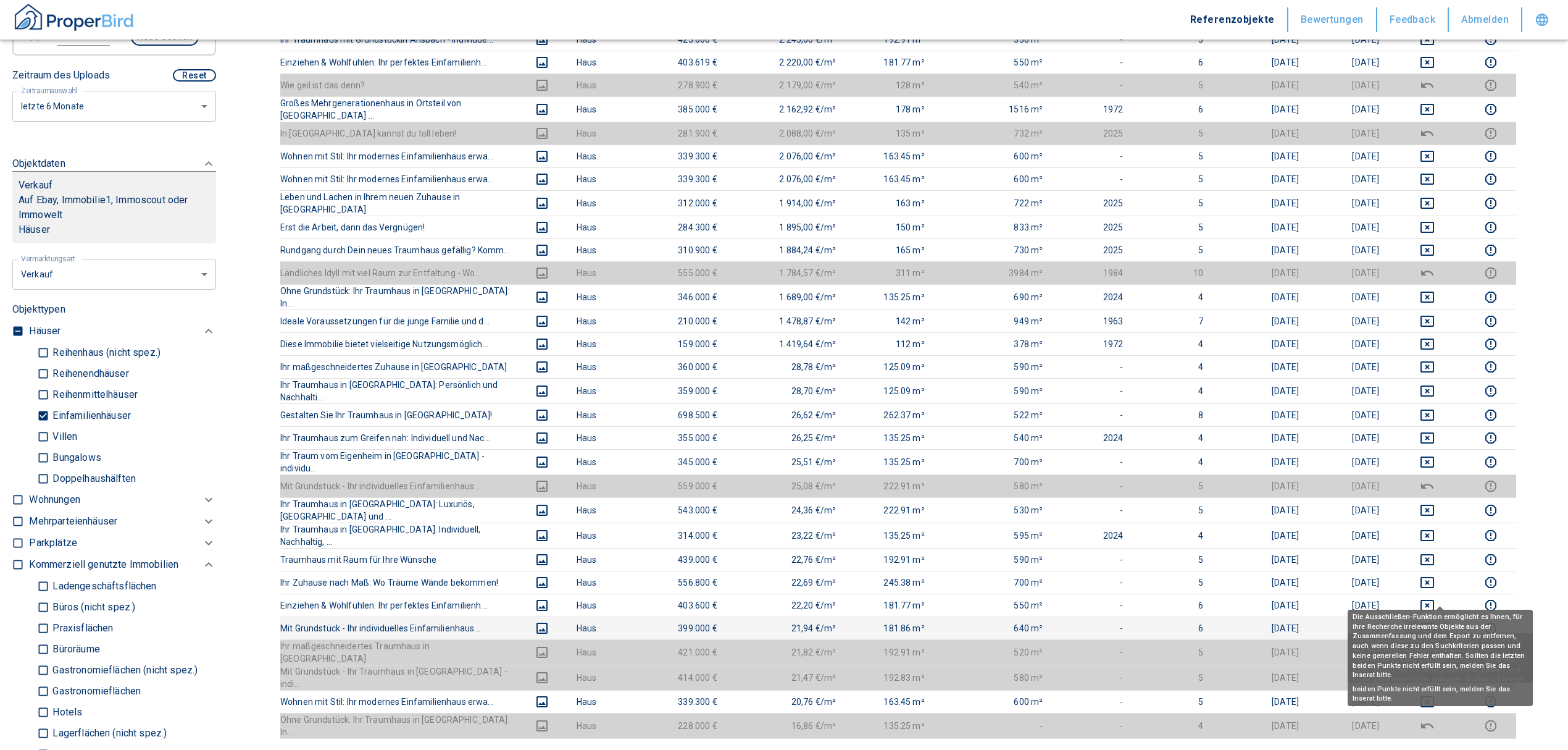
click at [1435, 621] on icon "deselect this listing" at bounding box center [1427, 628] width 15 height 15
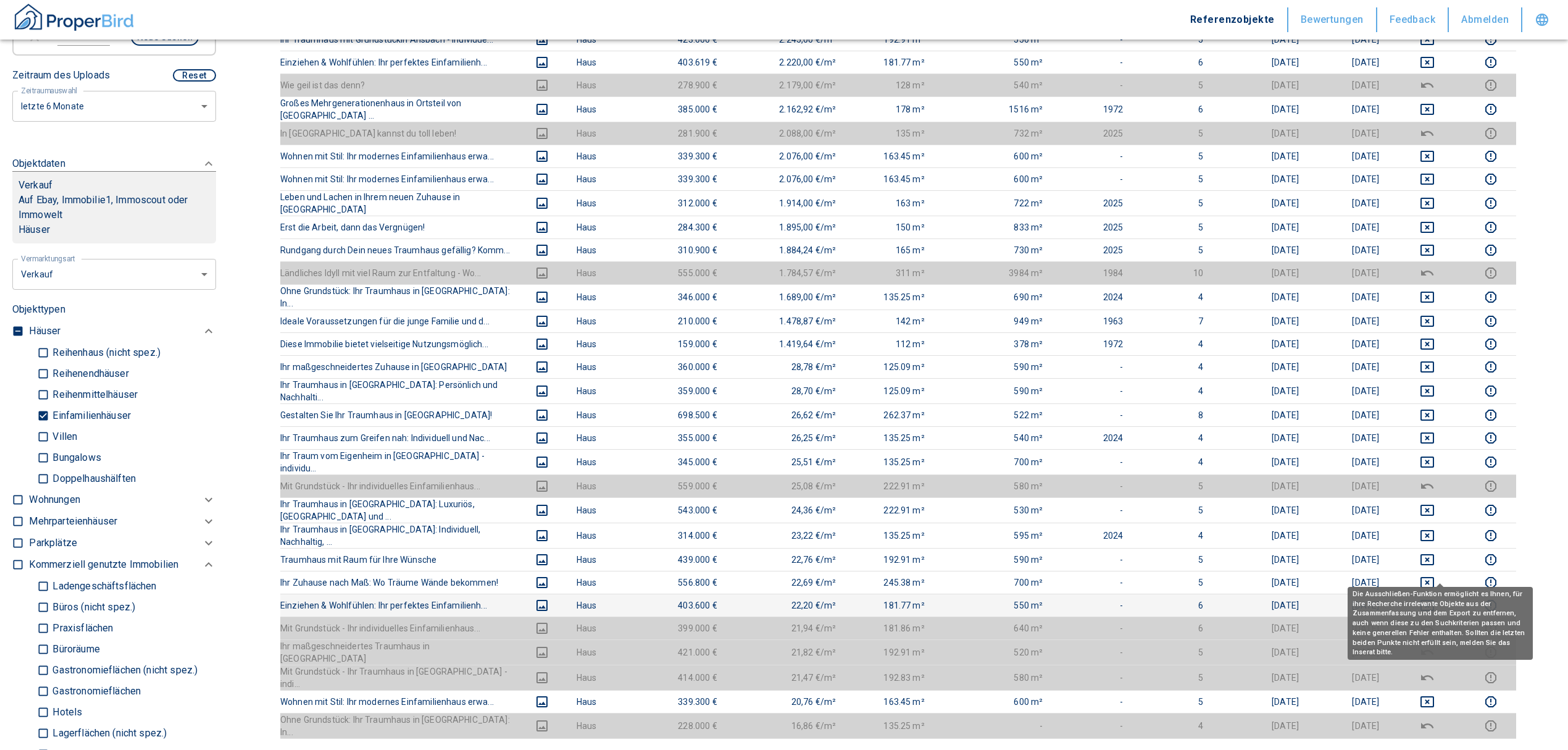
click at [1435, 598] on icon "deselect this listing" at bounding box center [1427, 605] width 15 height 15
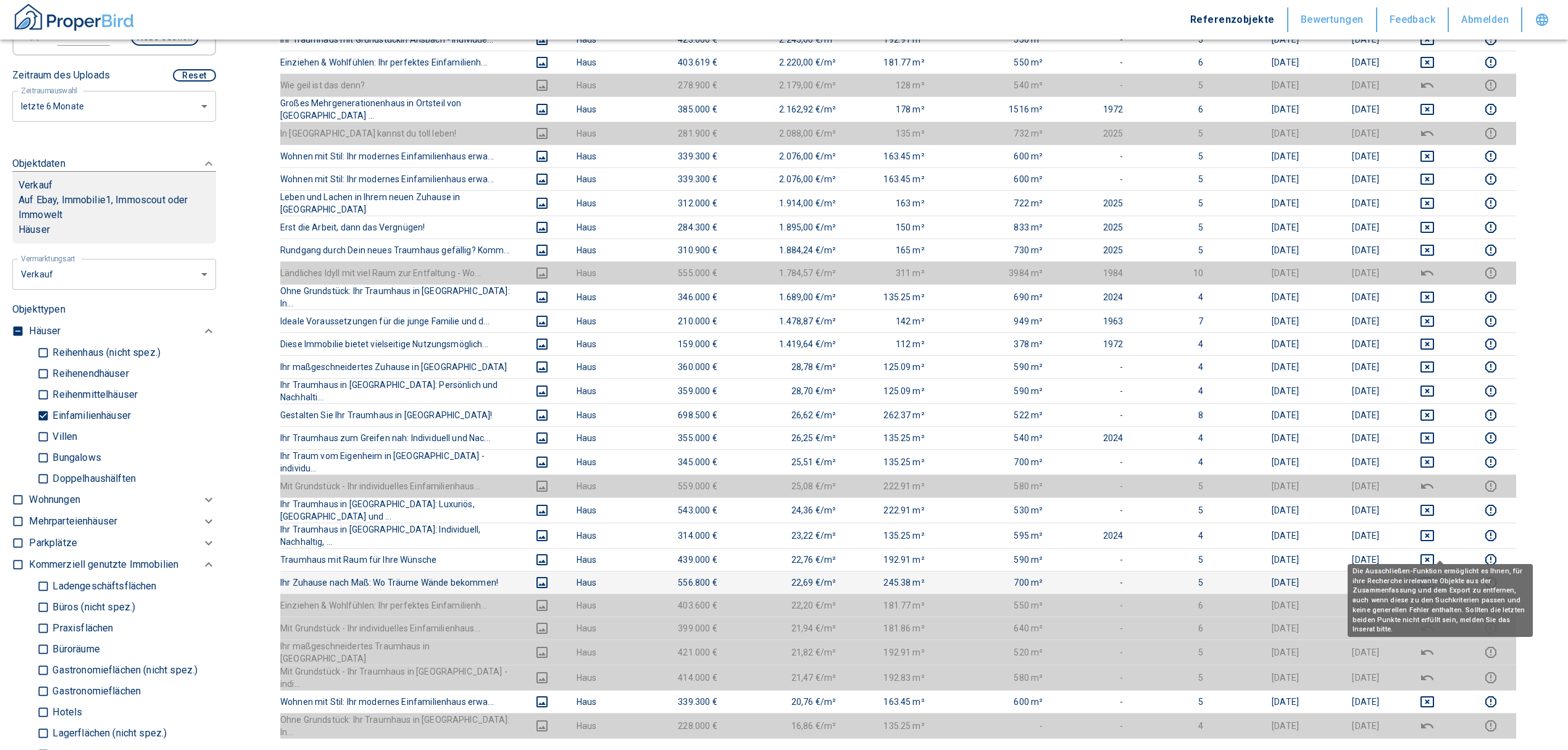
click at [1435, 577] on icon "deselect this listing" at bounding box center [1428, 582] width 14 height 11
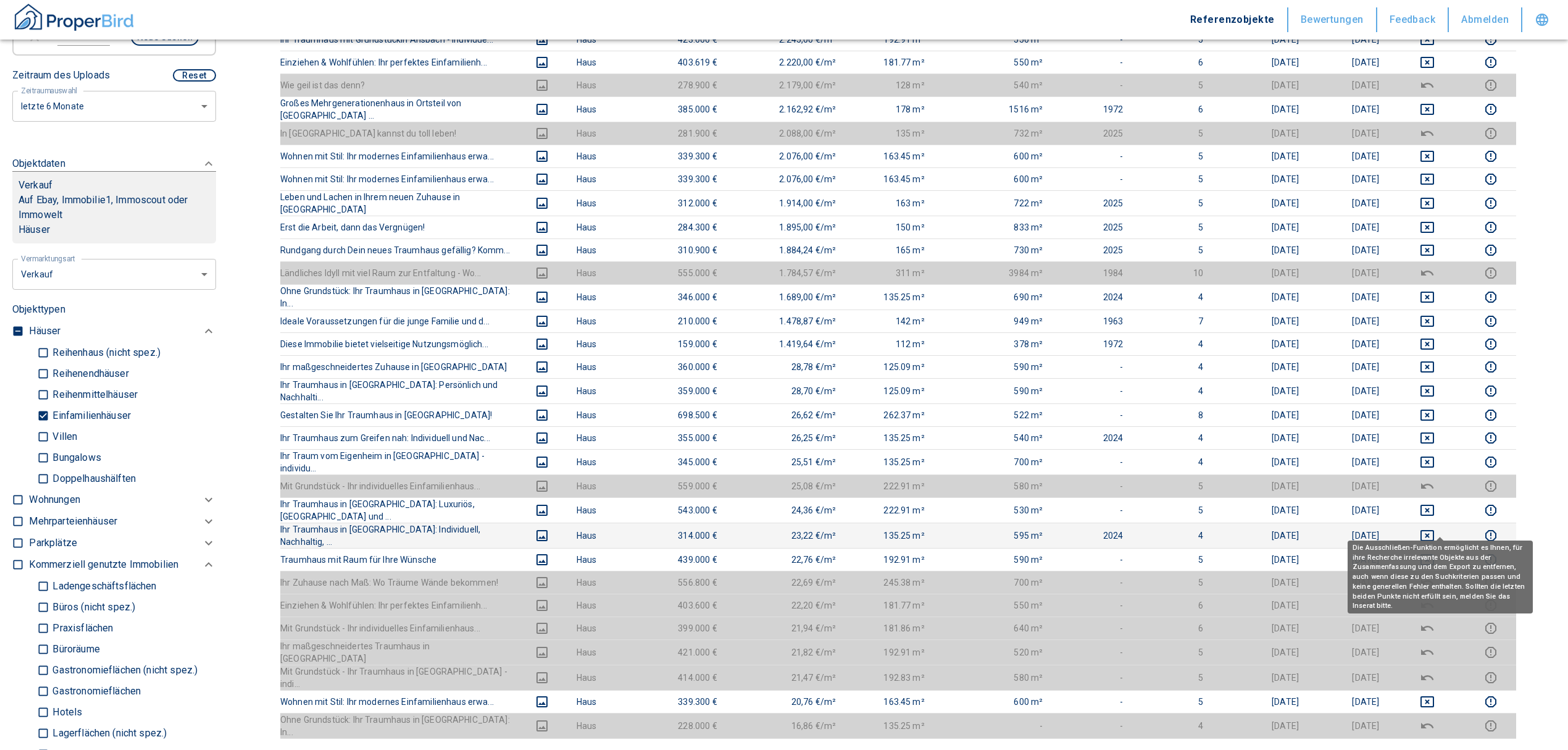
click at [1435, 554] on icon "deselect this listing" at bounding box center [1428, 559] width 14 height 11
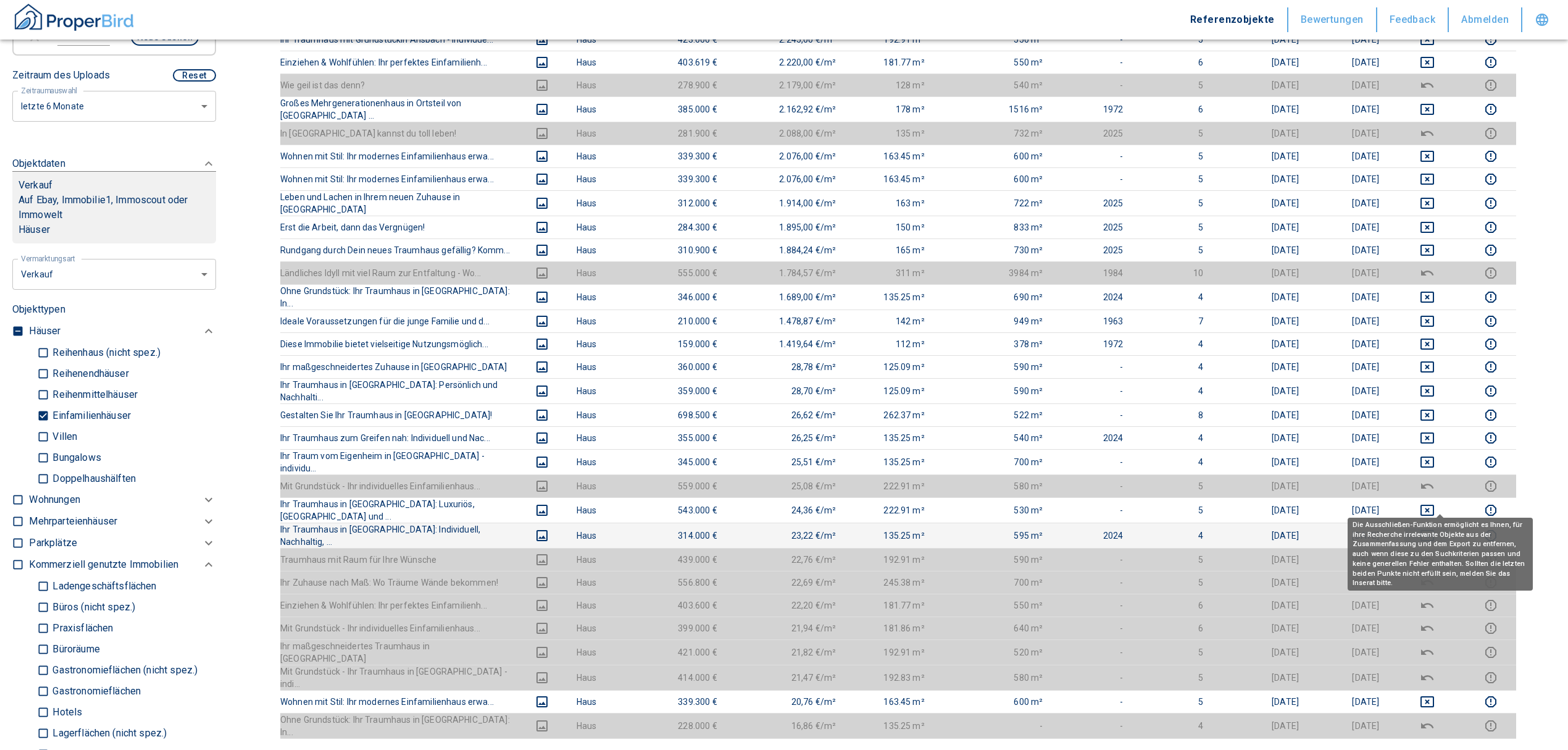
click at [1435, 528] on icon "deselect this listing" at bounding box center [1427, 535] width 15 height 15
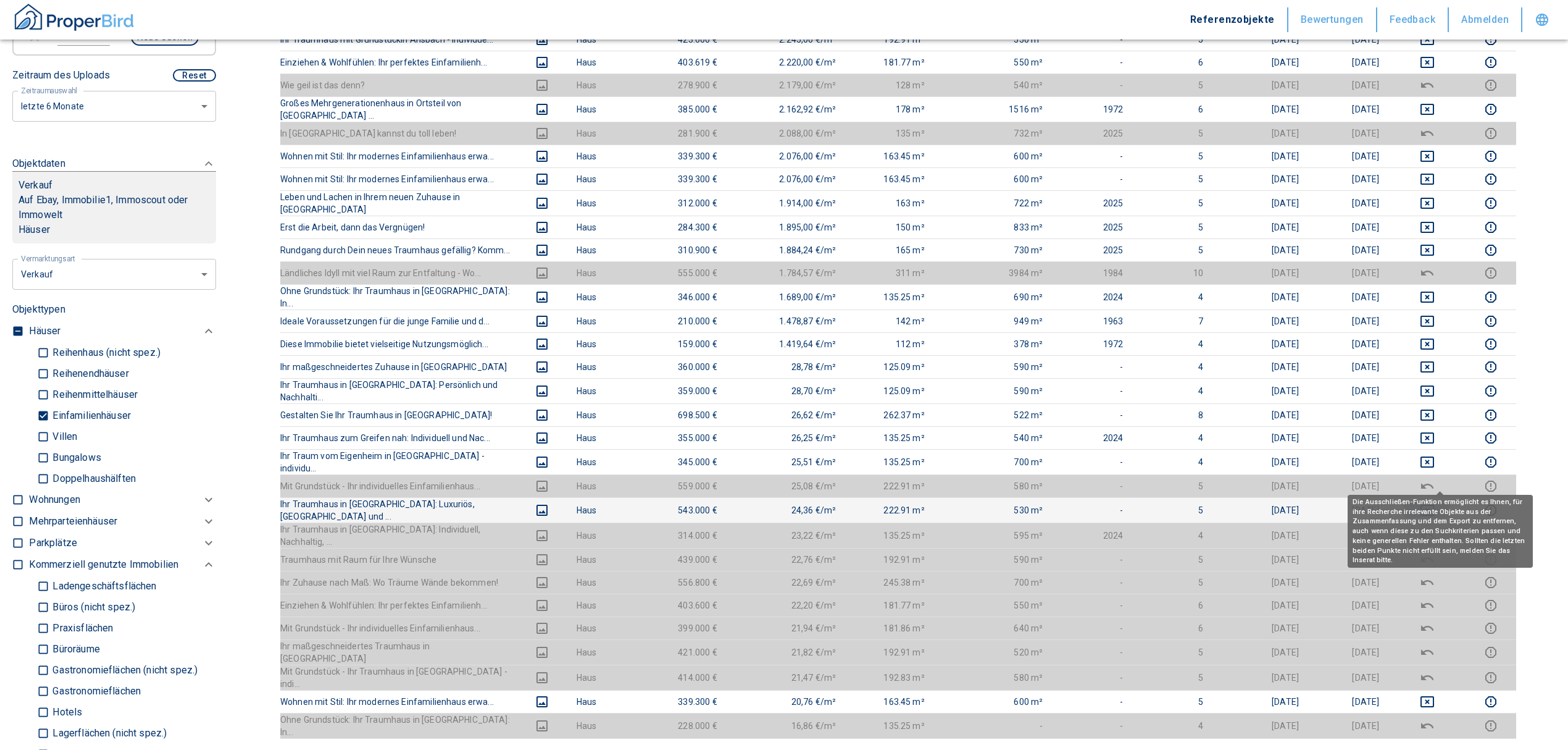
click at [1435, 505] on icon "deselect this listing" at bounding box center [1428, 510] width 14 height 11
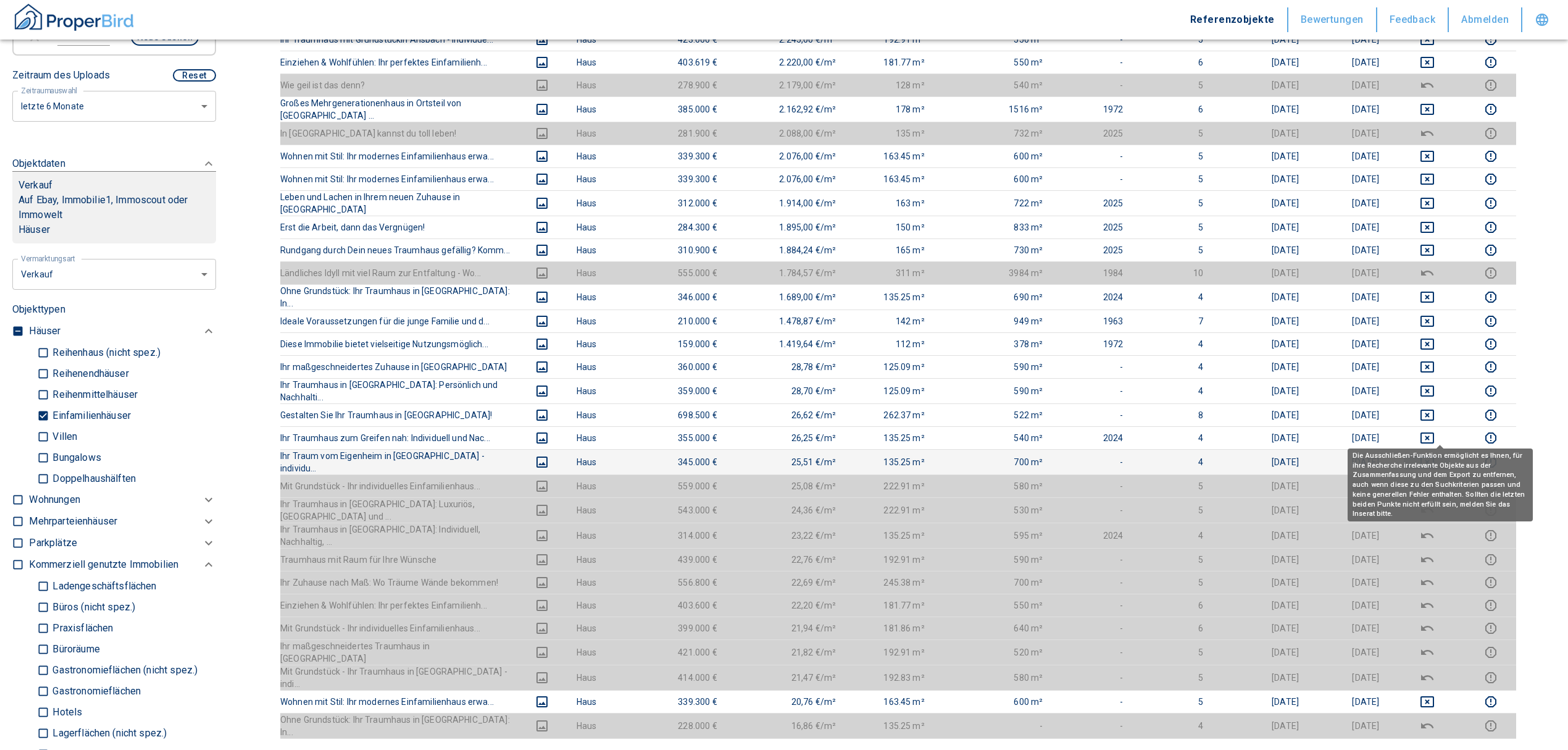
click at [1435, 455] on icon "deselect this listing" at bounding box center [1427, 462] width 15 height 15
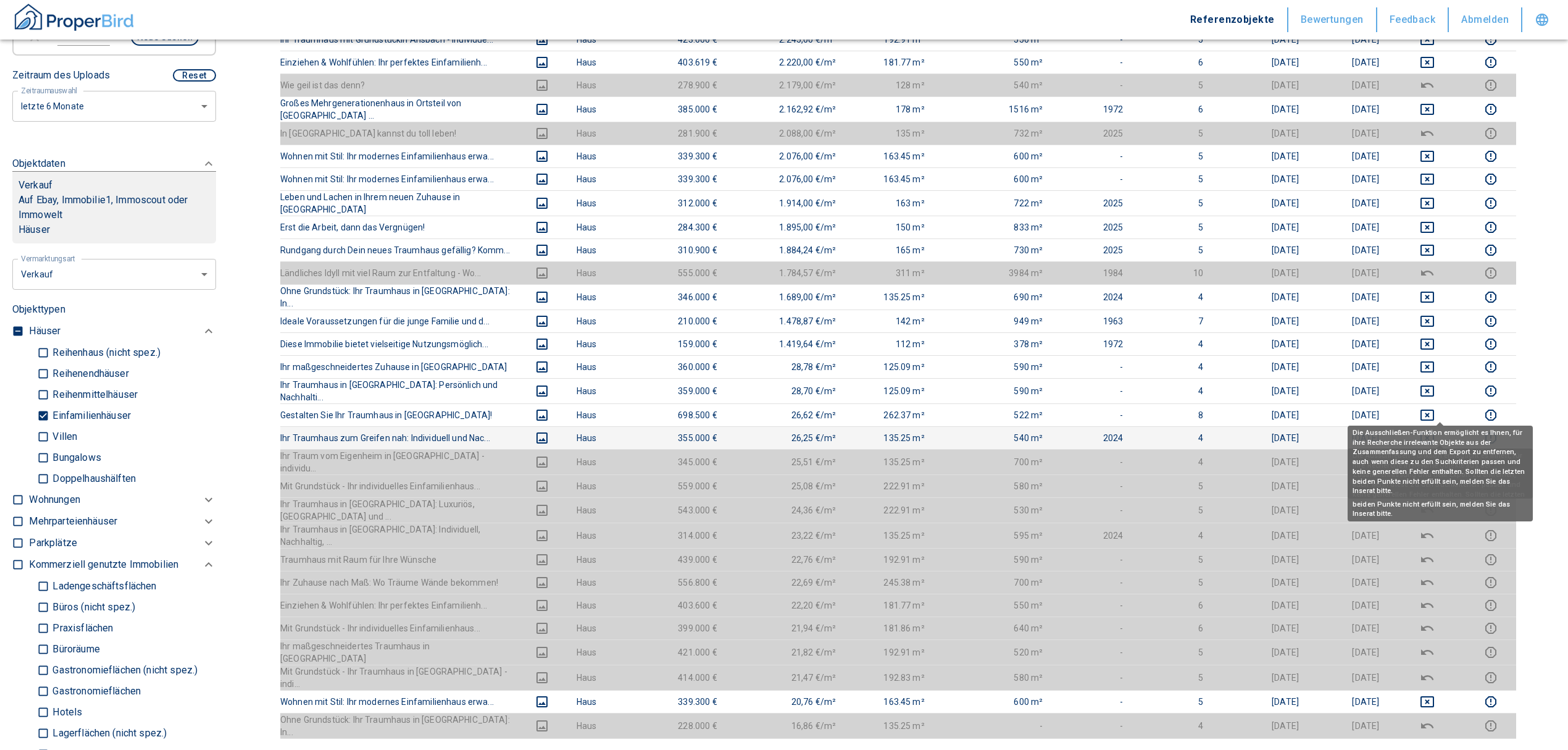
click at [1435, 431] on icon "deselect this listing" at bounding box center [1427, 438] width 15 height 15
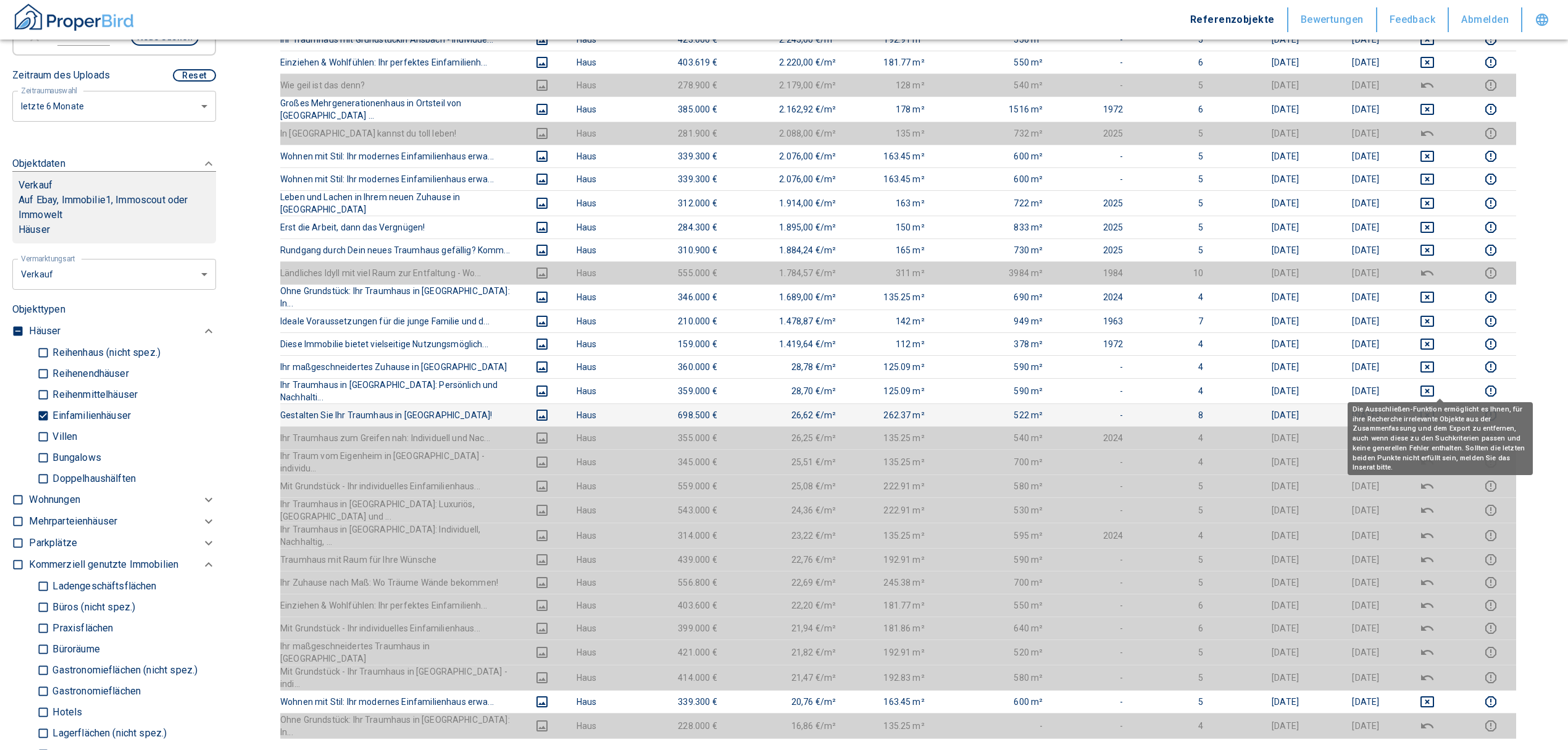
click at [1435, 408] on icon "deselect this listing" at bounding box center [1427, 415] width 15 height 15
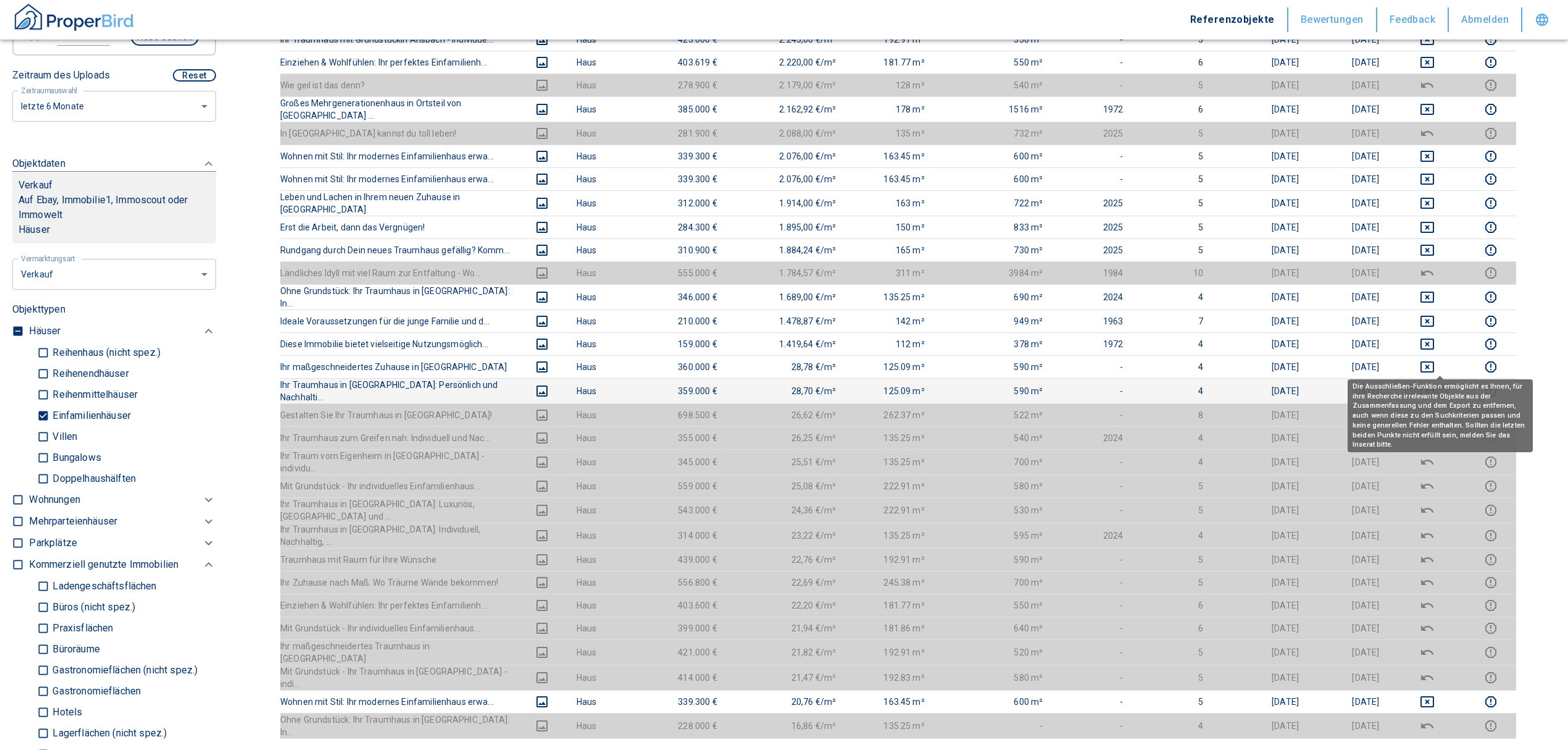
click at [1435, 385] on icon "deselect this listing" at bounding box center [1428, 390] width 14 height 11
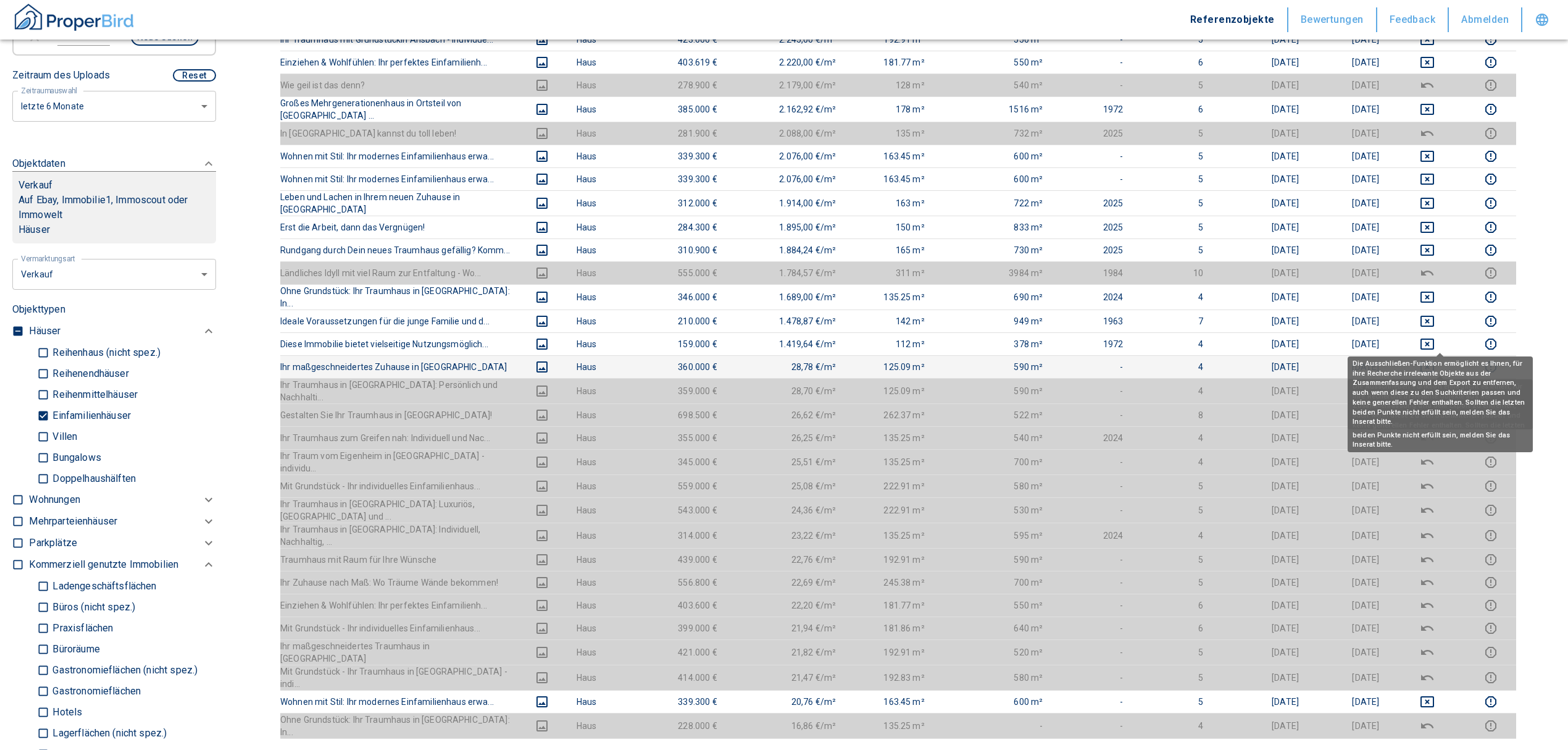
click at [1435, 360] on icon "deselect this listing" at bounding box center [1427, 366] width 15 height 15
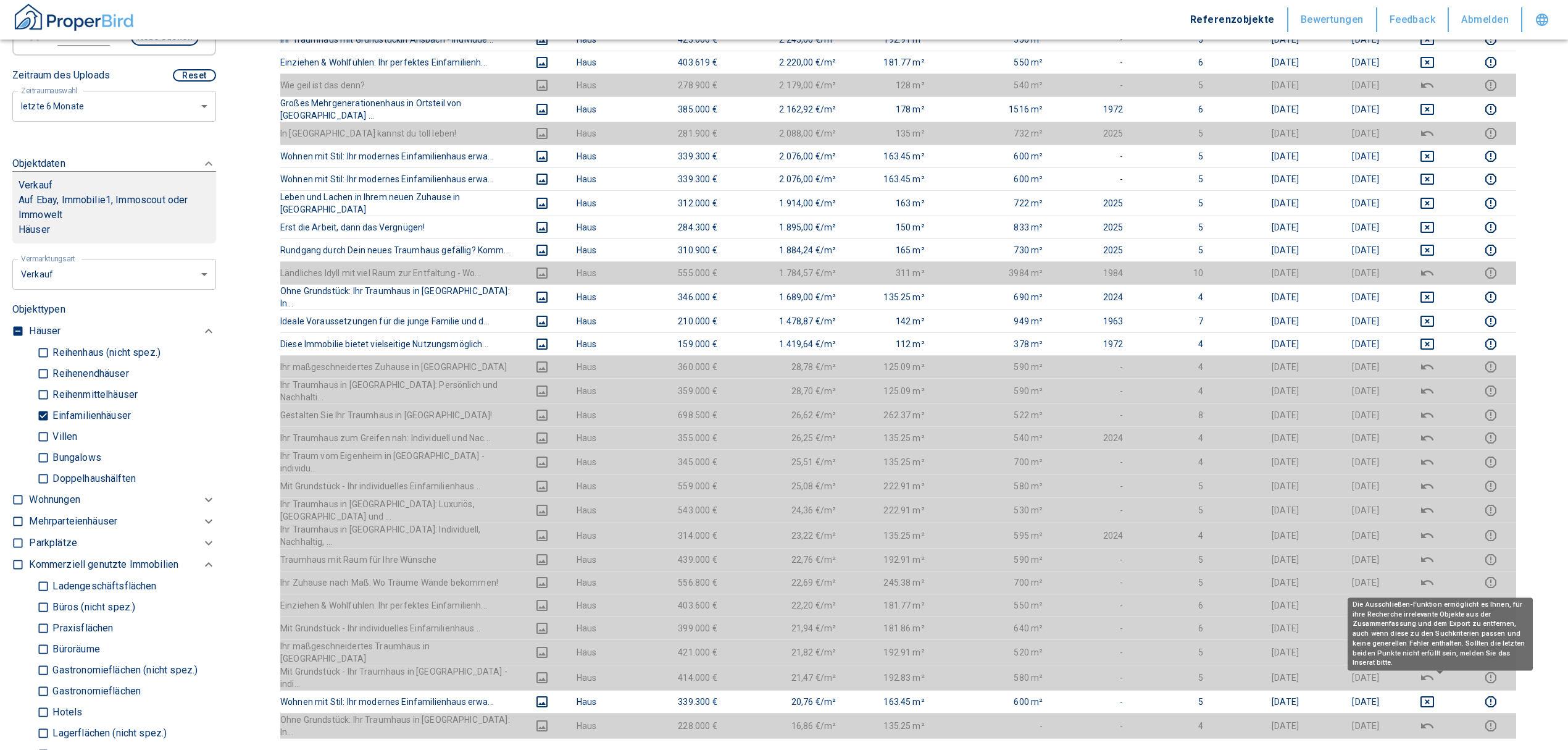
click at [1436, 670] on span at bounding box center [1440, 673] width 7 height 5
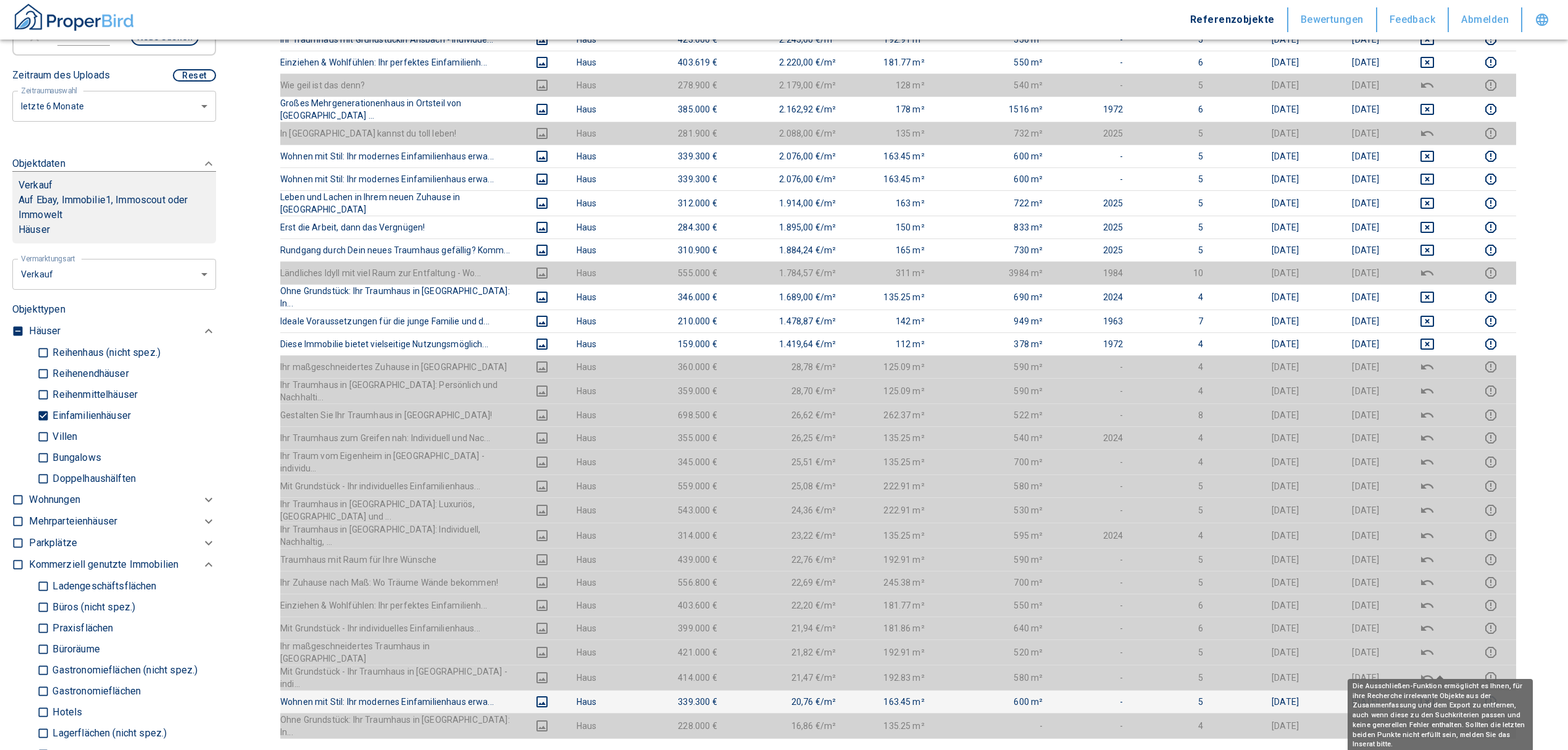
click at [1435, 694] on icon "deselect this listing" at bounding box center [1427, 701] width 15 height 15
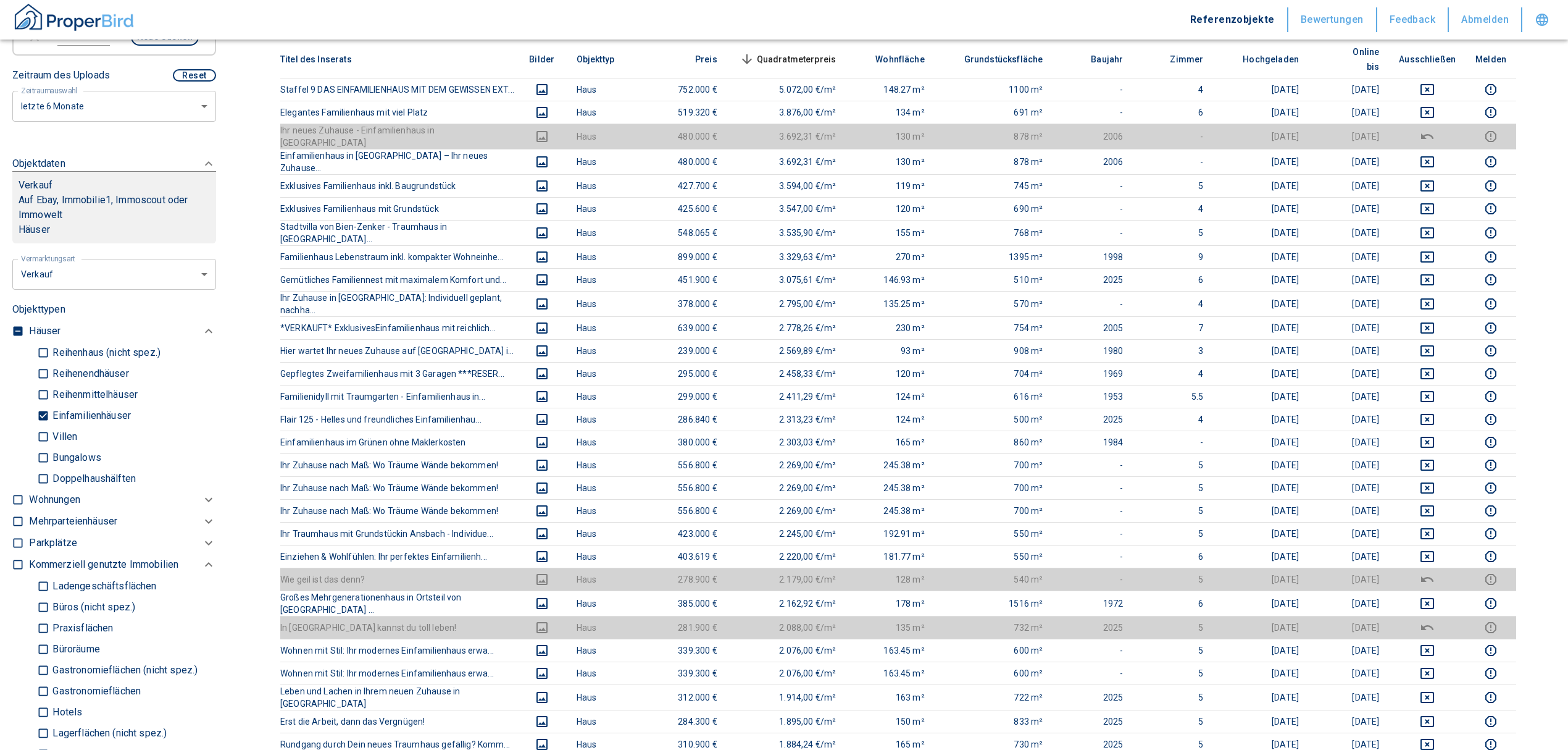
scroll to position [164, 0]
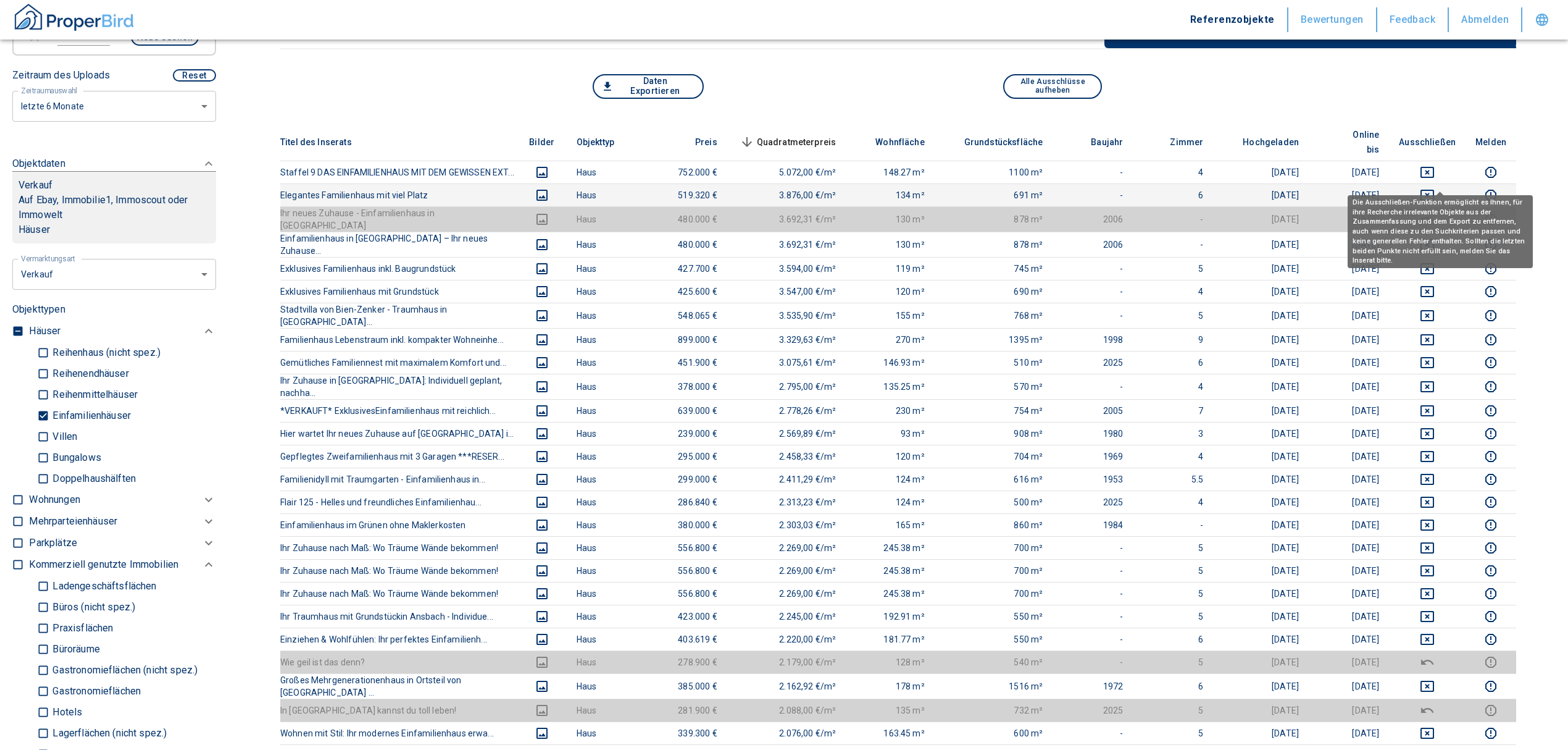
click at [1435, 188] on icon "deselect this listing" at bounding box center [1427, 194] width 15 height 15
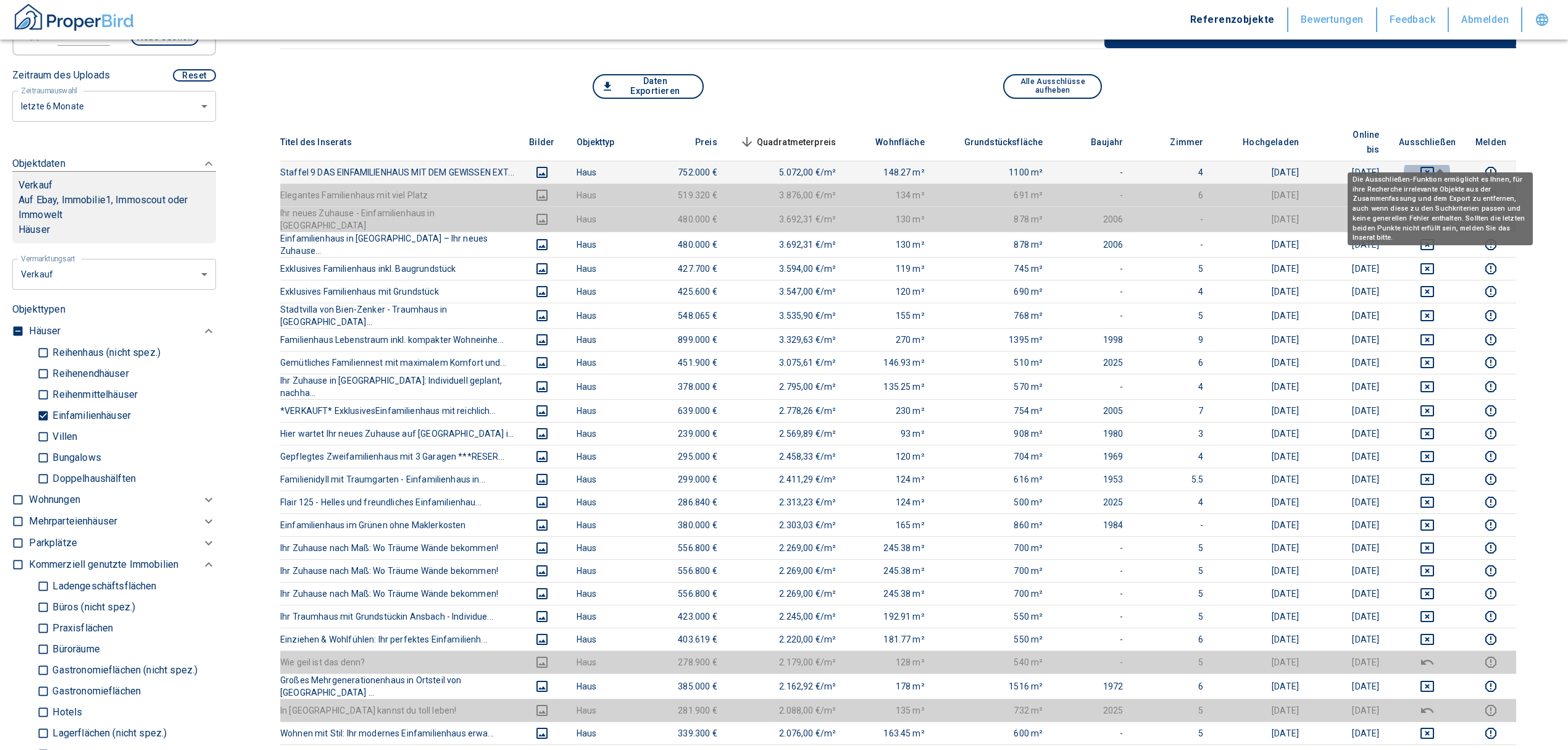
click at [1435, 167] on icon "deselect this listing" at bounding box center [1428, 172] width 14 height 11
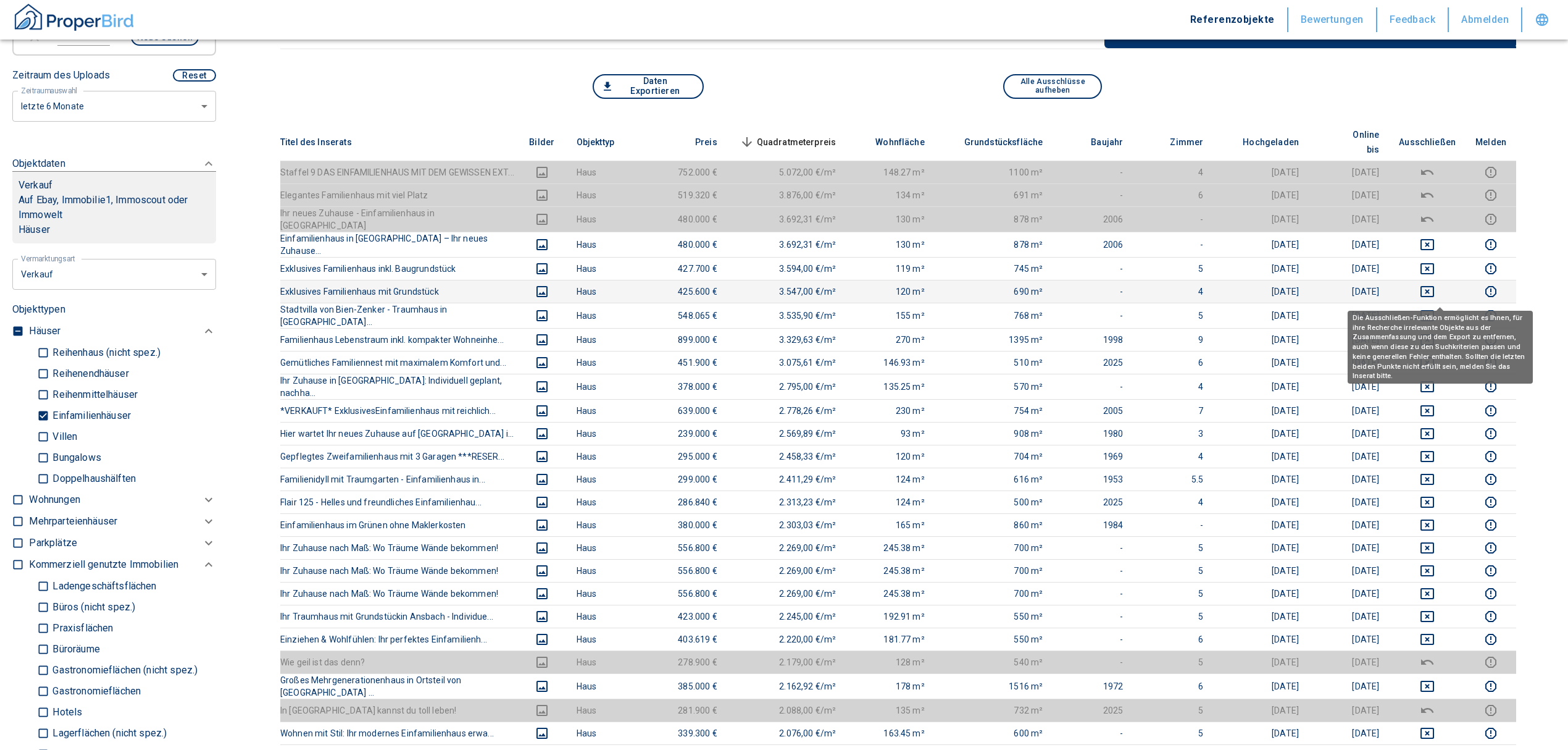
drag, startPoint x: 1446, startPoint y: 292, endPoint x: 1440, endPoint y: 280, distance: 13.4
click at [1435, 308] on icon "deselect this listing" at bounding box center [1427, 315] width 15 height 15
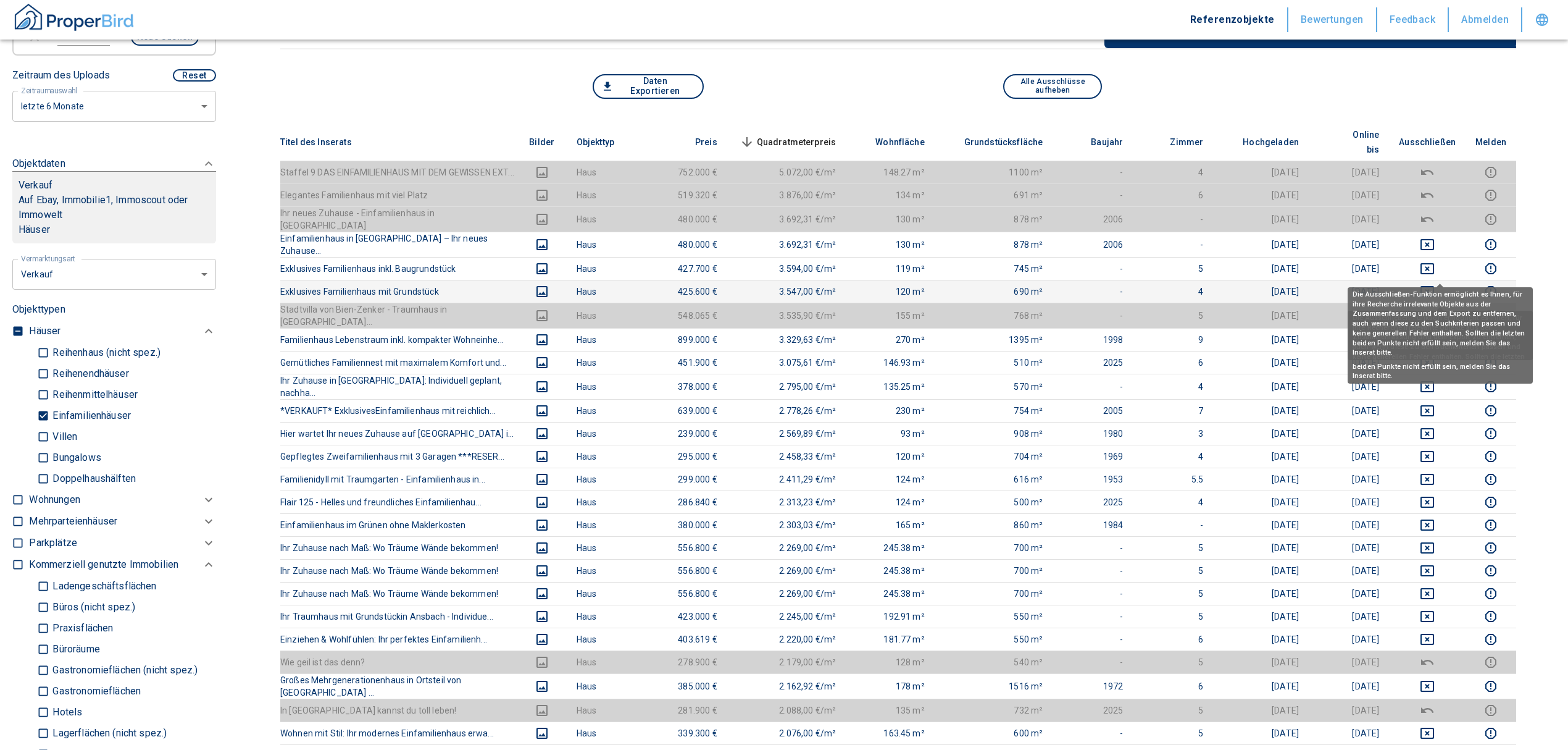
click at [1435, 286] on icon "deselect this listing" at bounding box center [1428, 292] width 14 height 11
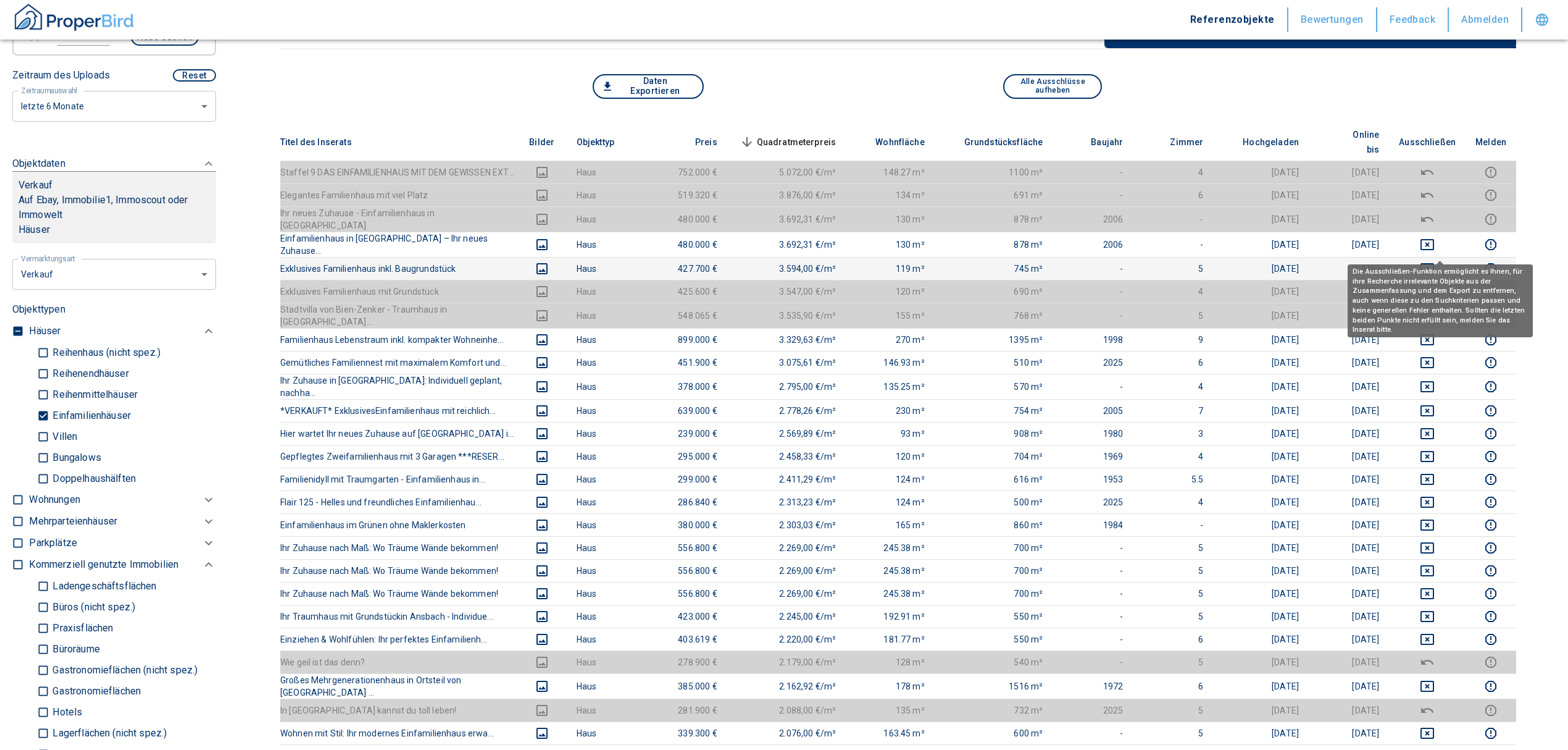
click at [1435, 261] on icon "deselect this listing" at bounding box center [1427, 268] width 15 height 15
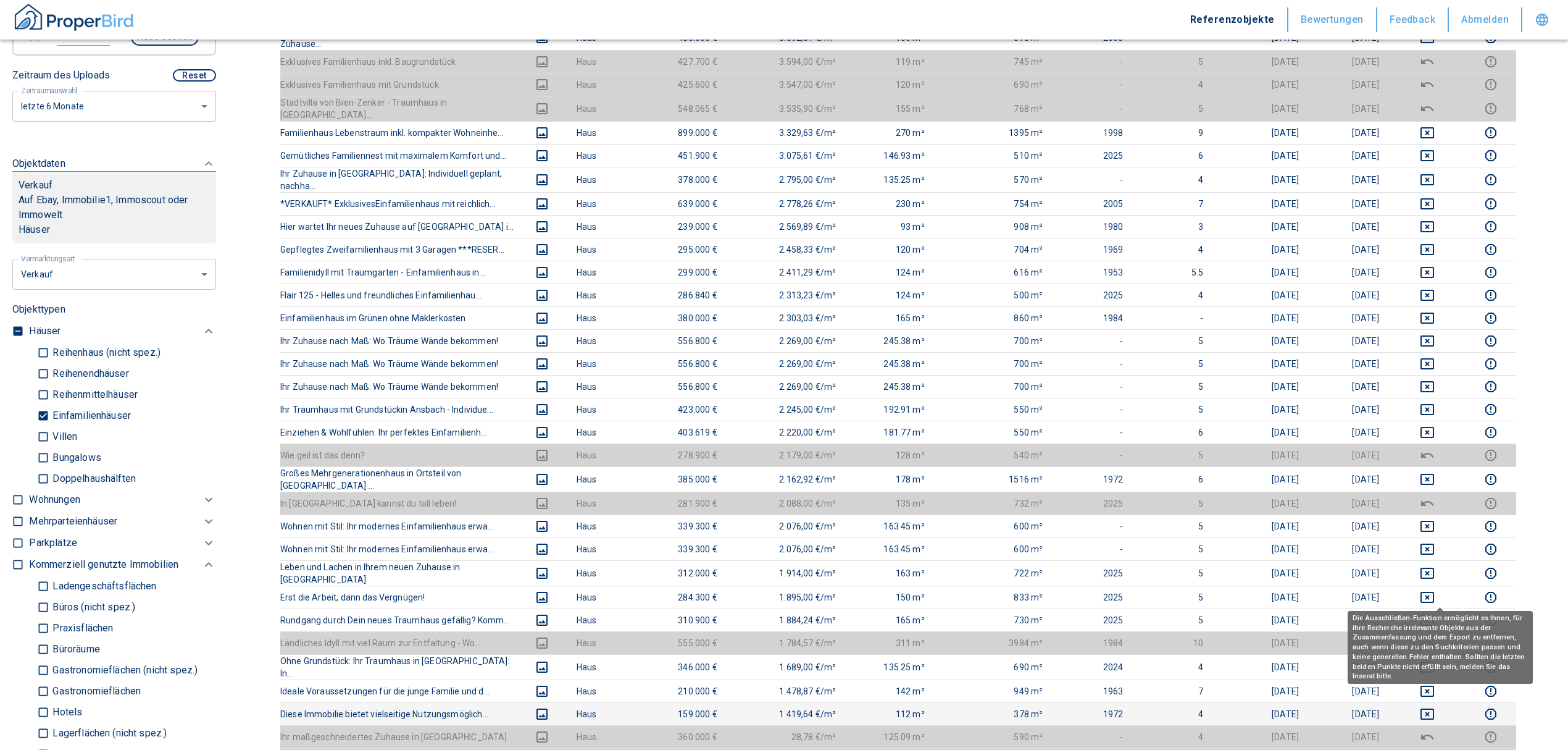
scroll to position [411, 0]
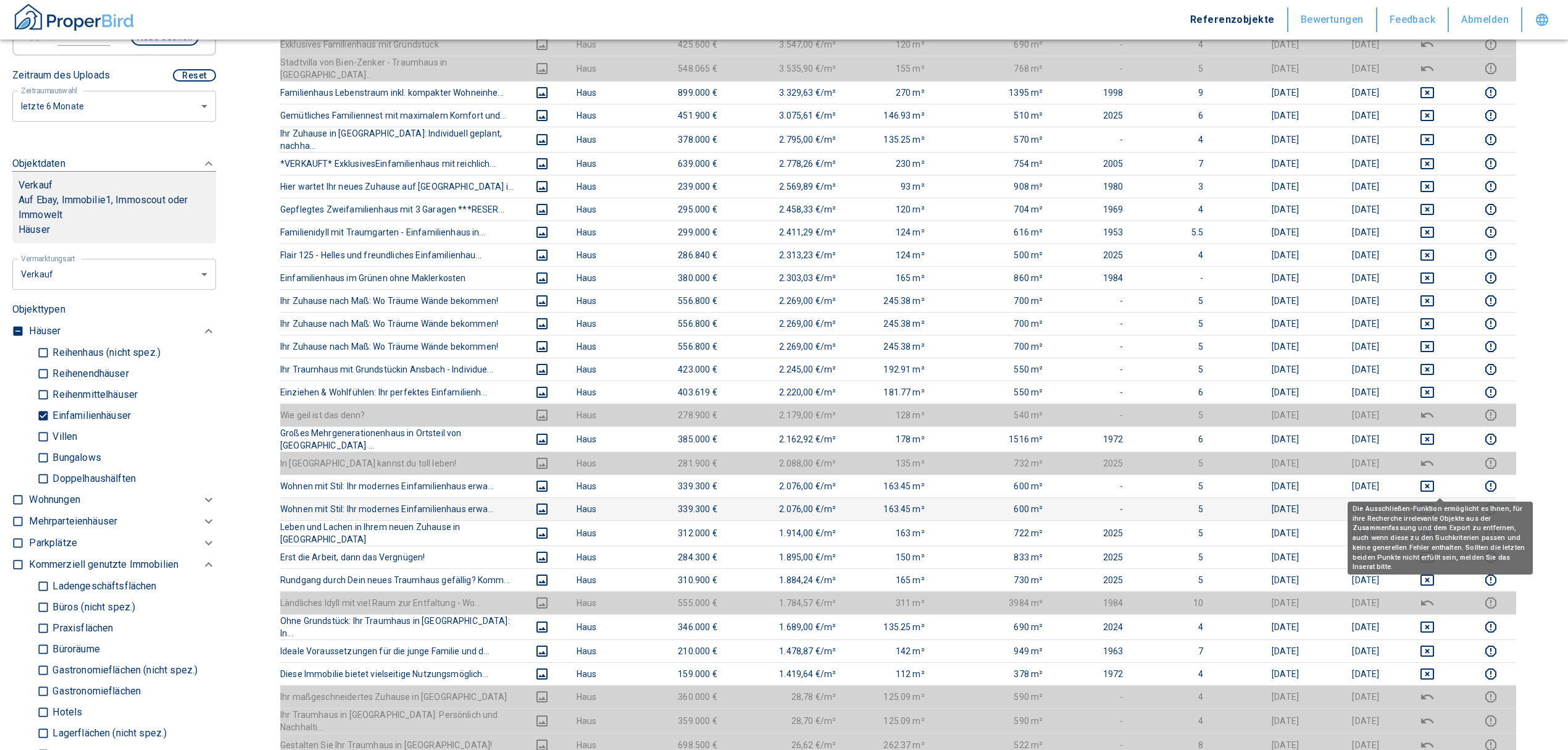
click at [1430, 501] on button "deselect this listing" at bounding box center [1428, 508] width 57 height 15
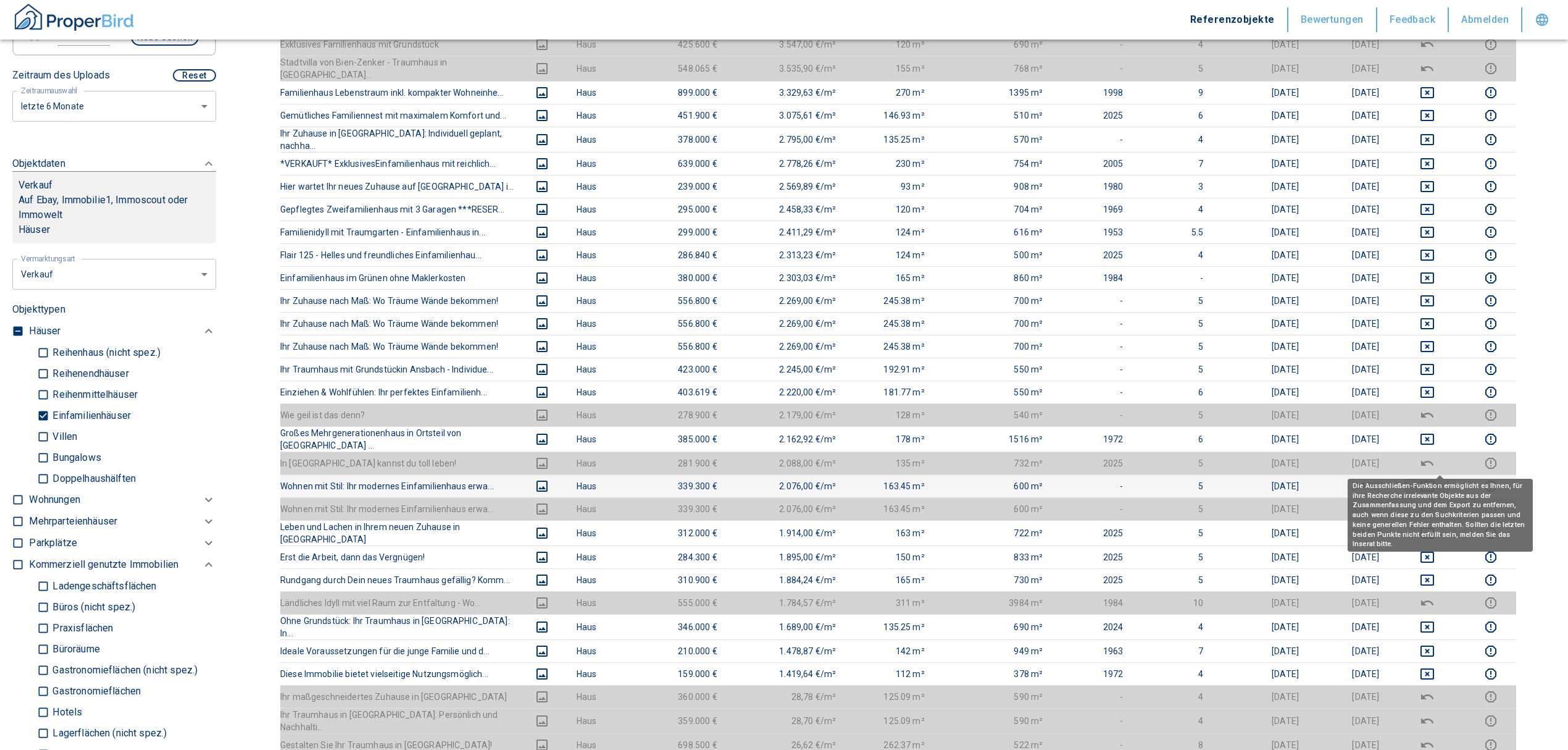
click at [1435, 479] on icon "deselect this listing" at bounding box center [1427, 486] width 15 height 15
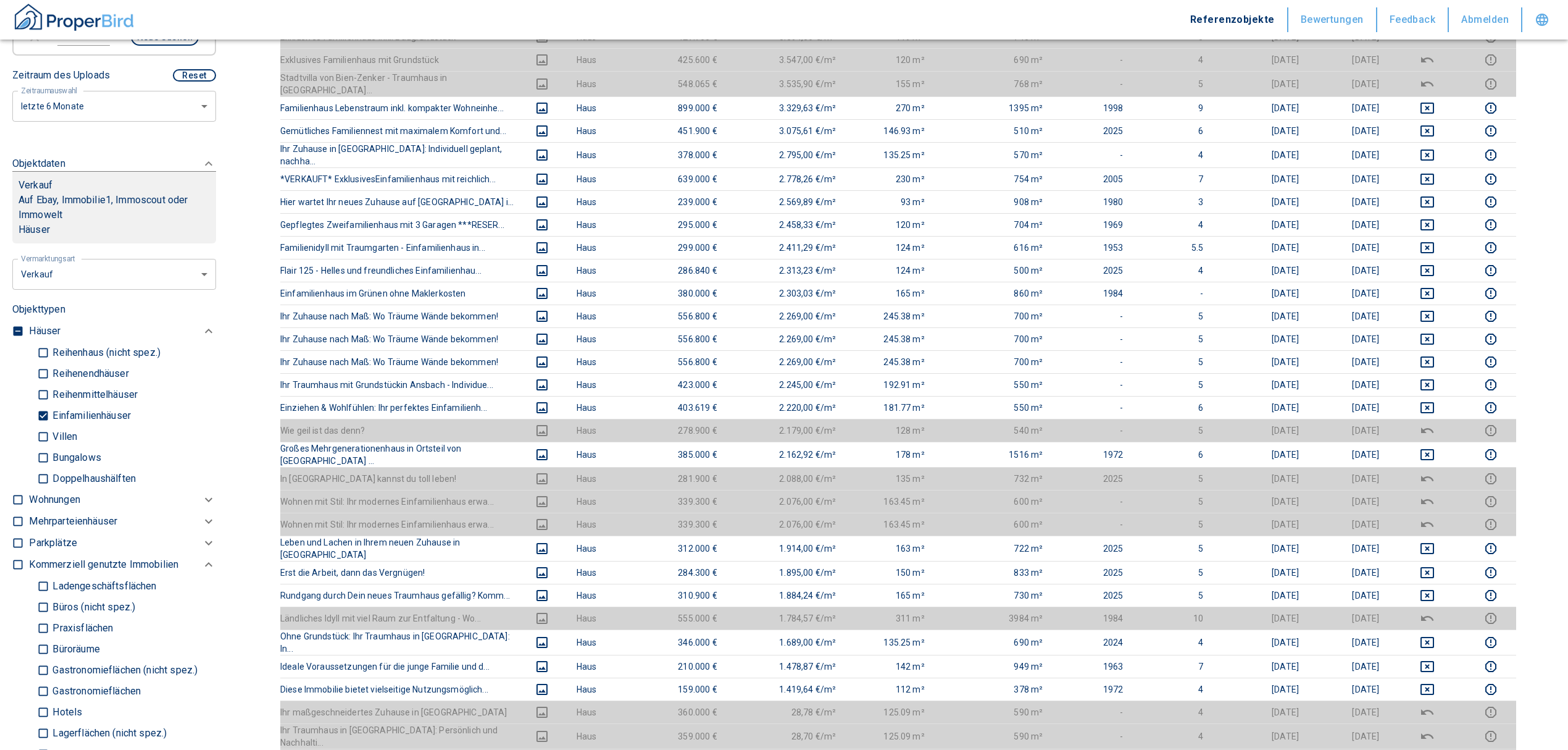
scroll to position [247, 0]
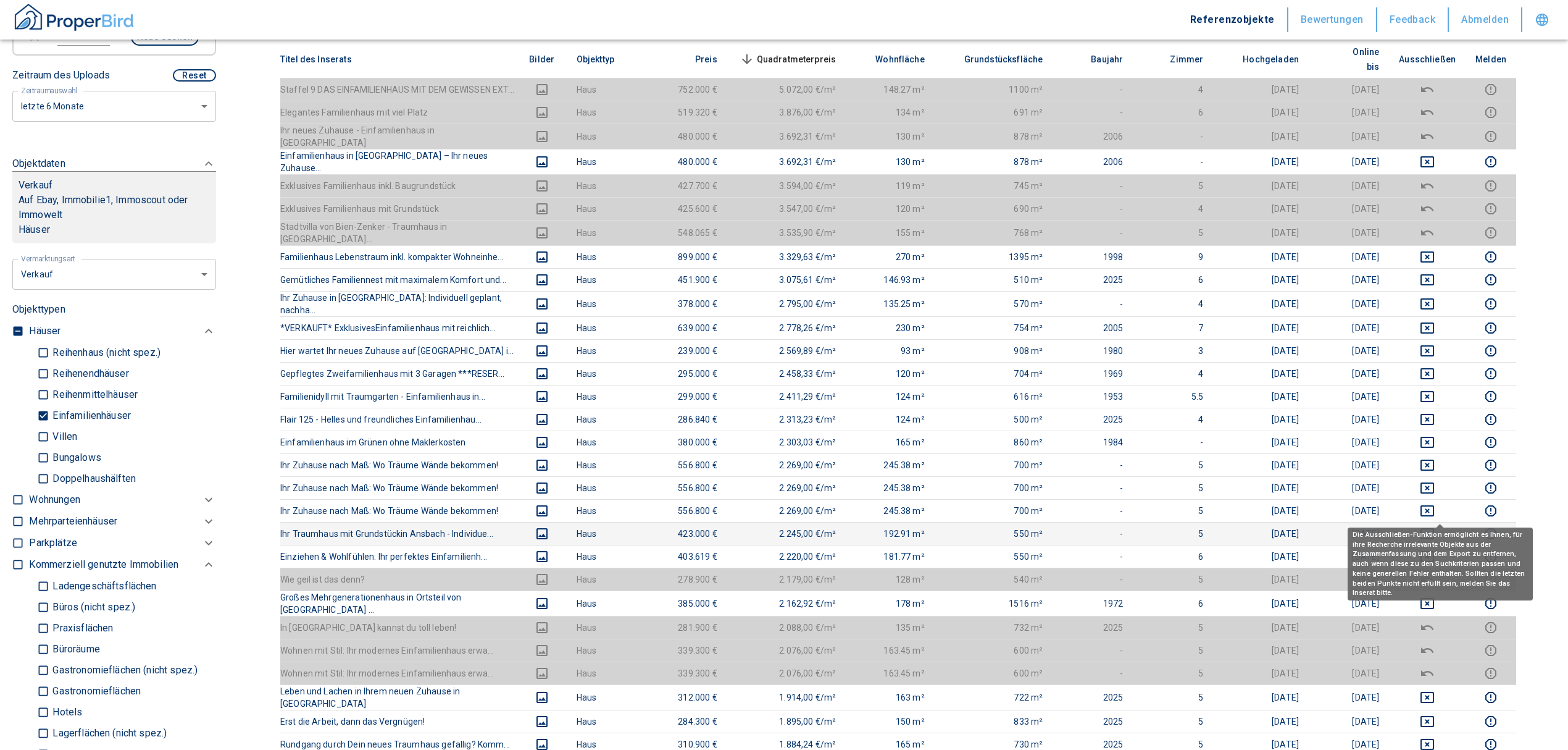
click at [1434, 528] on icon "deselect this listing" at bounding box center [1428, 533] width 14 height 11
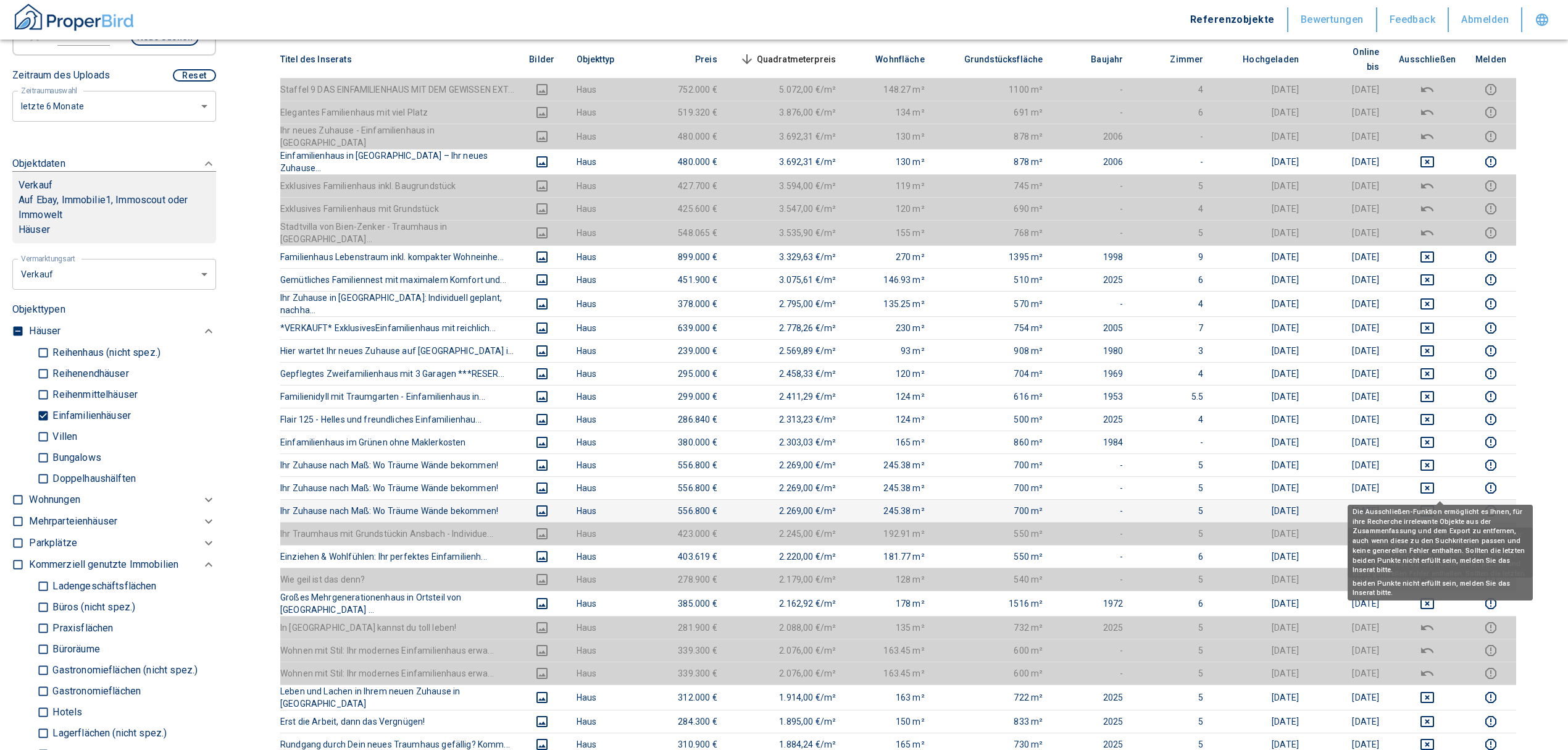
click at [1435, 506] on icon "deselect this listing" at bounding box center [1428, 511] width 14 height 11
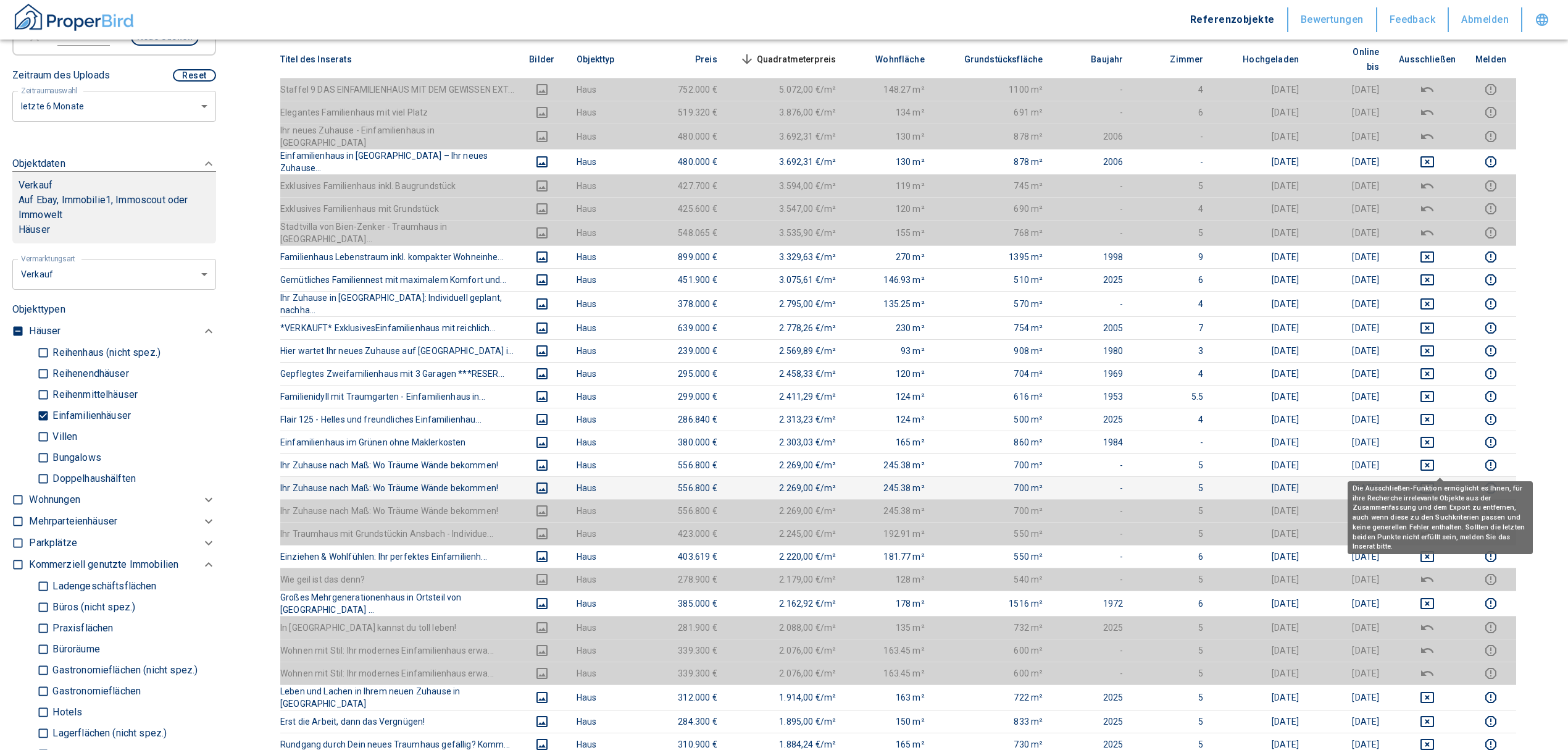
click at [1435, 481] on icon "deselect this listing" at bounding box center [1427, 488] width 15 height 15
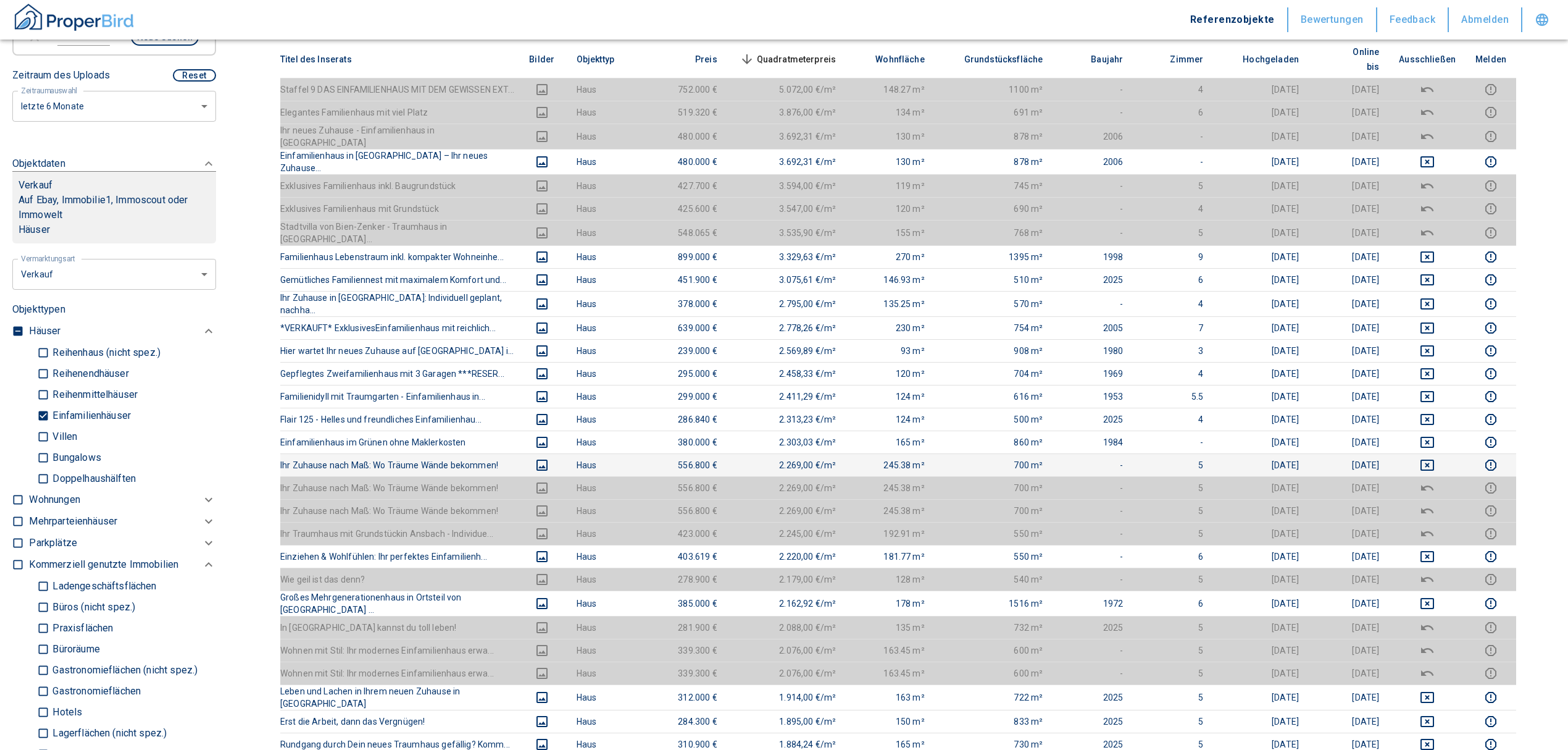
click at [1435, 458] on icon "deselect this listing" at bounding box center [1427, 464] width 15 height 15
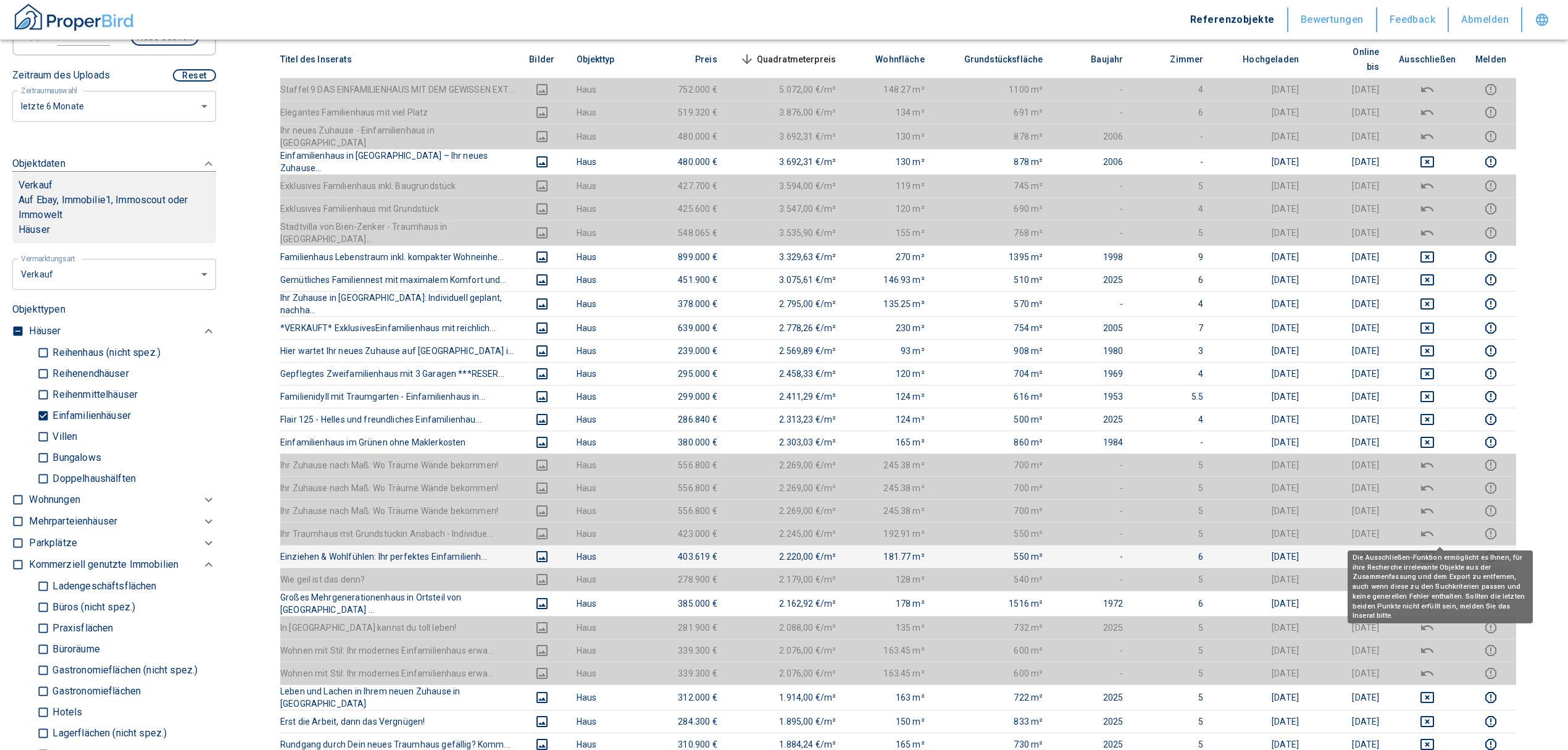
click at [1435, 551] on icon "deselect this listing" at bounding box center [1428, 556] width 14 height 11
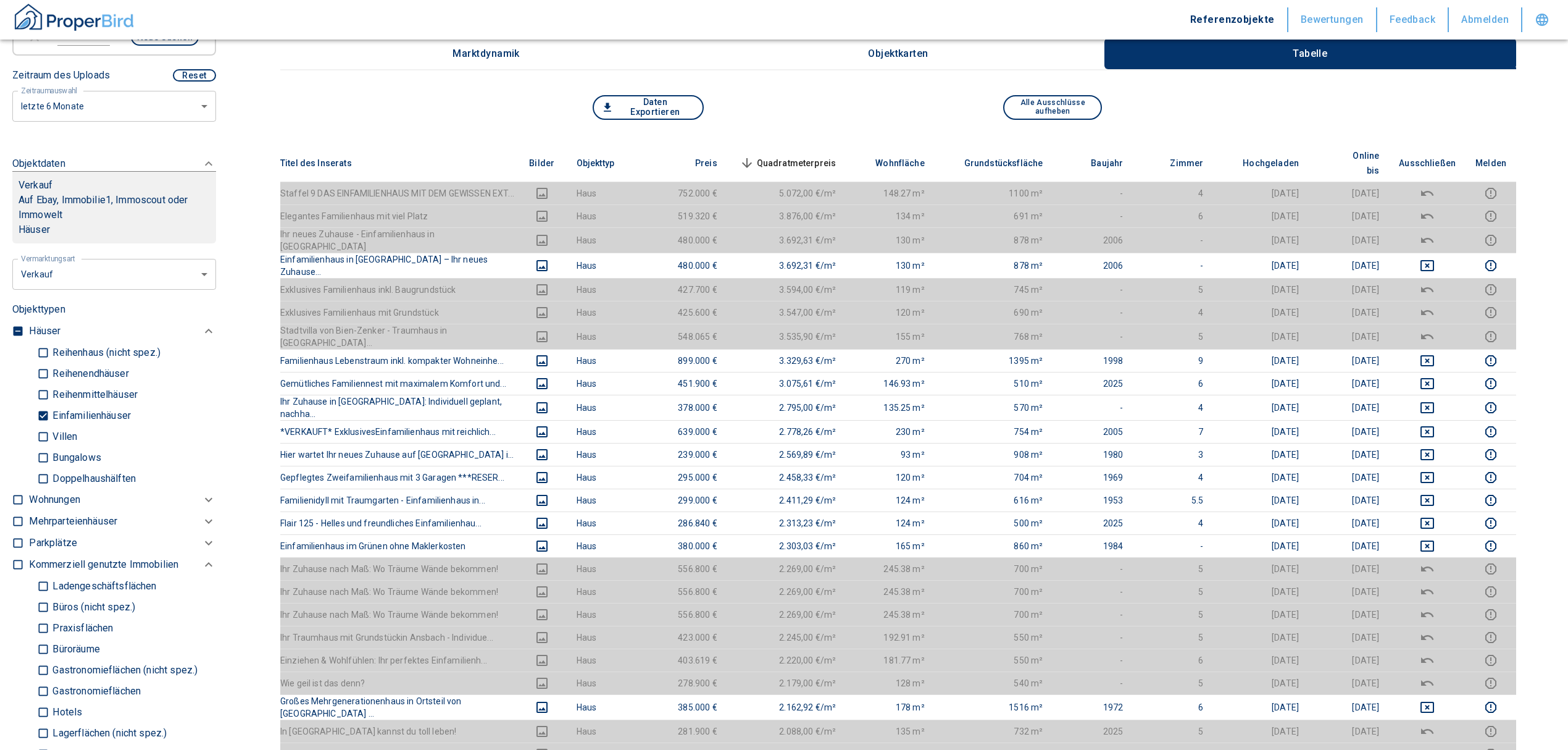
scroll to position [0, 0]
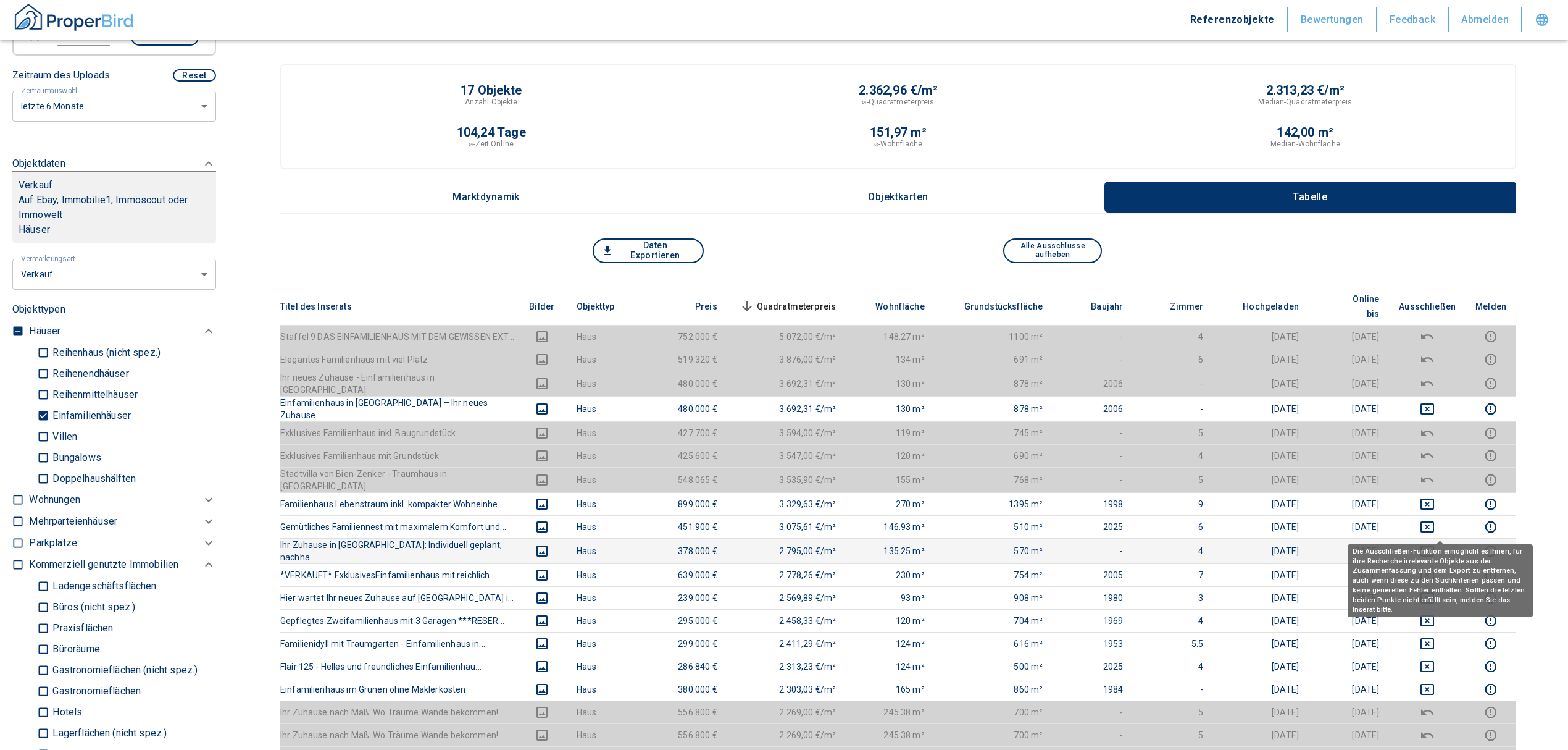
click at [1435, 544] on icon "deselect this listing" at bounding box center [1427, 550] width 15 height 15
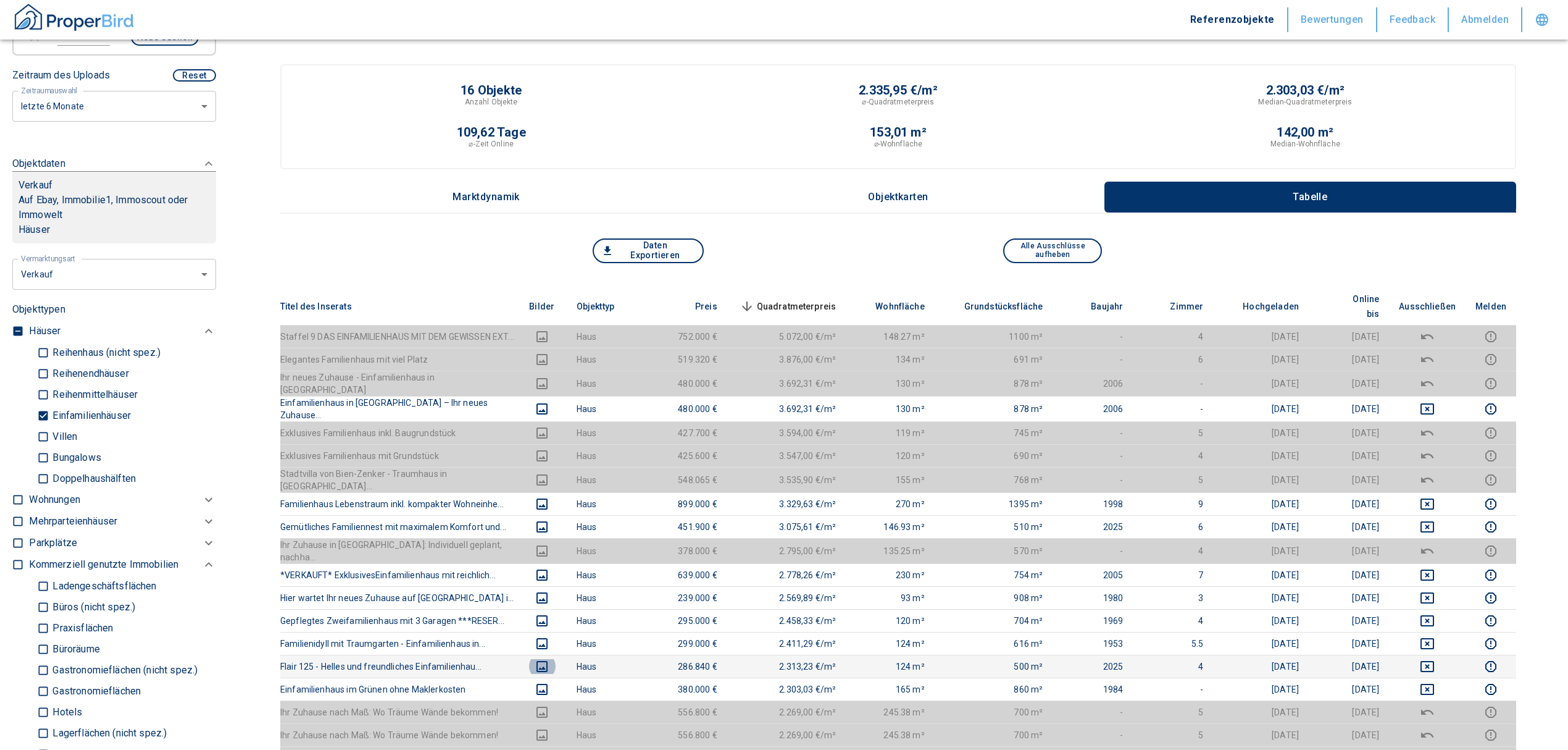
click at [549, 659] on icon "images" at bounding box center [542, 666] width 15 height 15
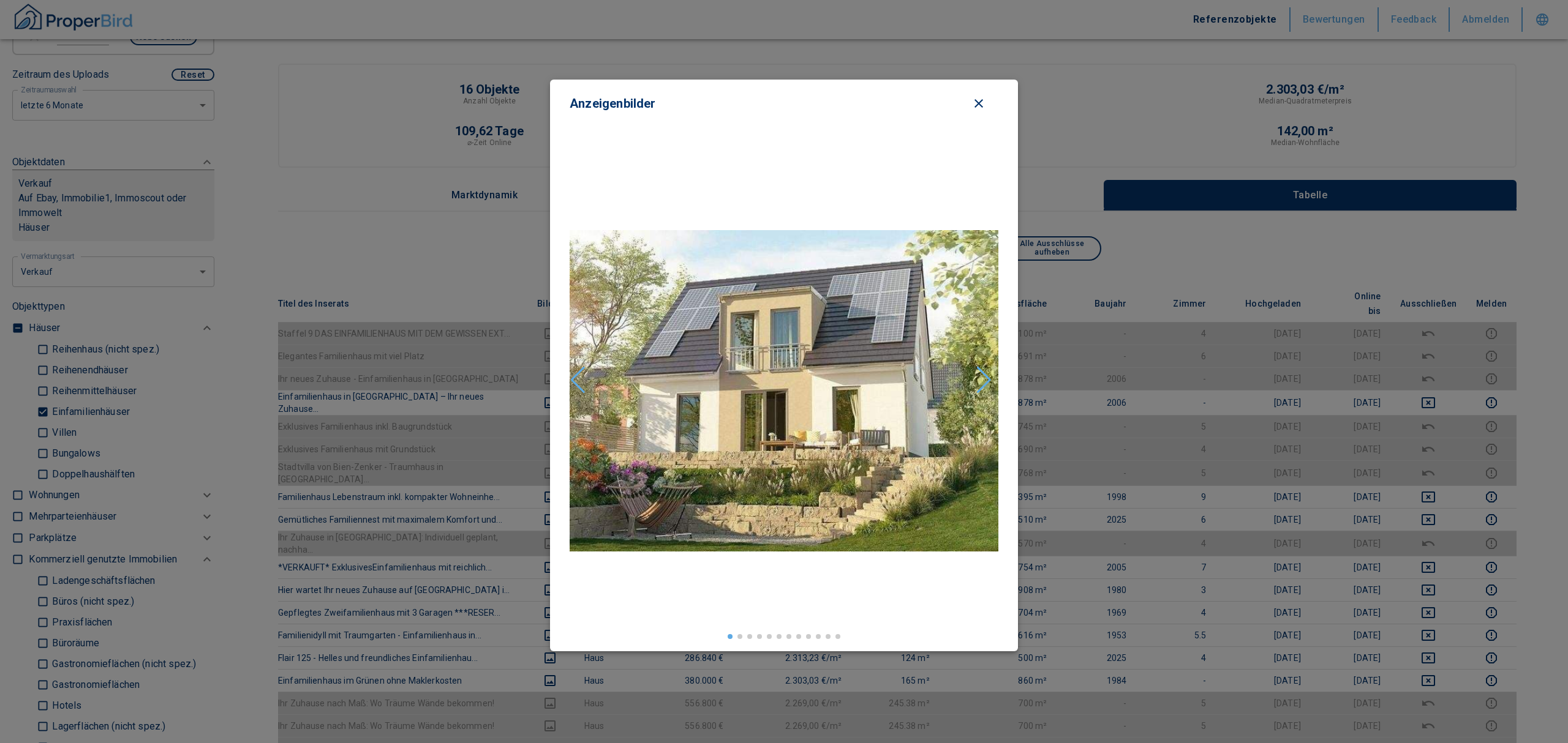
click at [988, 379] on div "Next slide" at bounding box center [983, 380] width 16 height 27
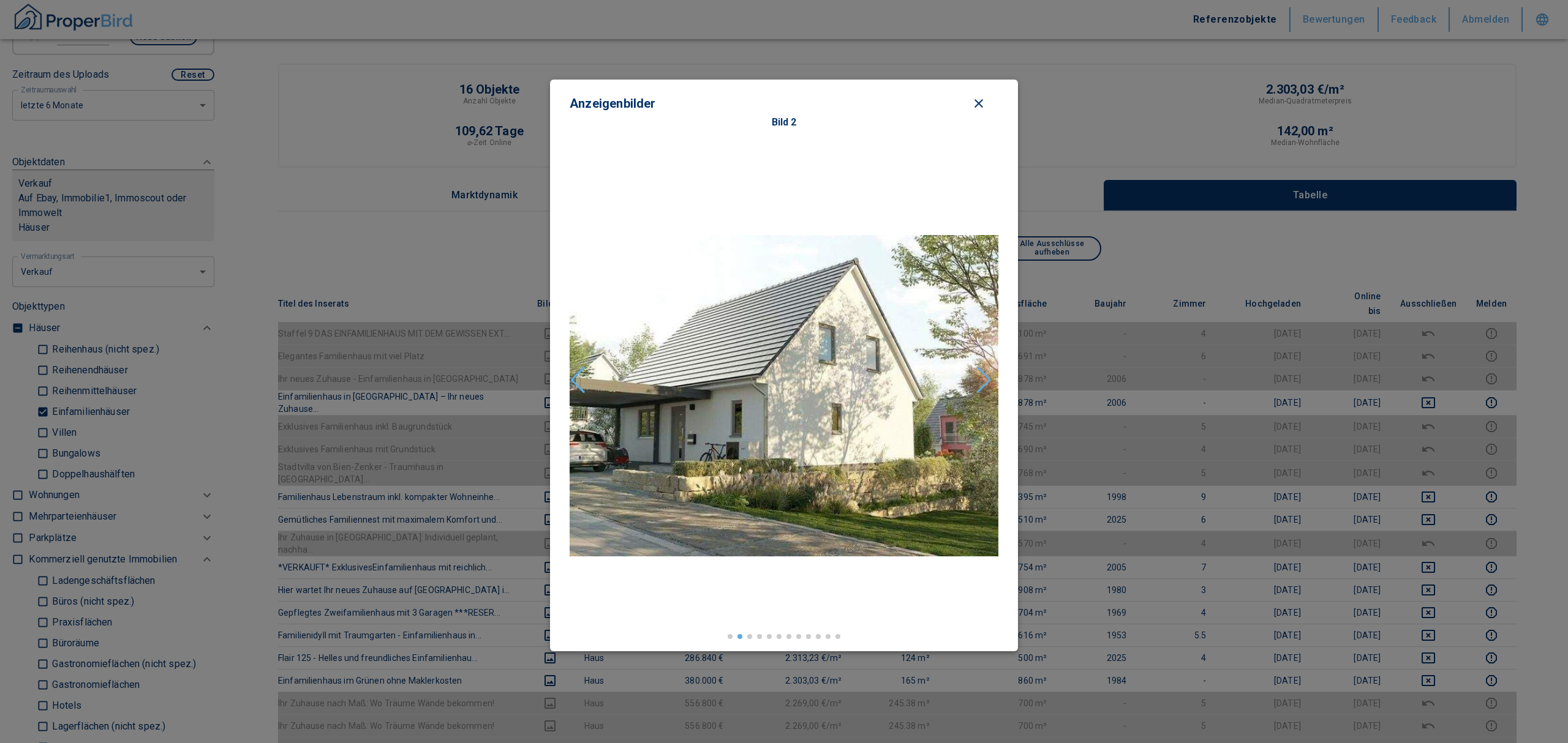
click at [975, 380] on div "Next slide" at bounding box center [983, 380] width 16 height 27
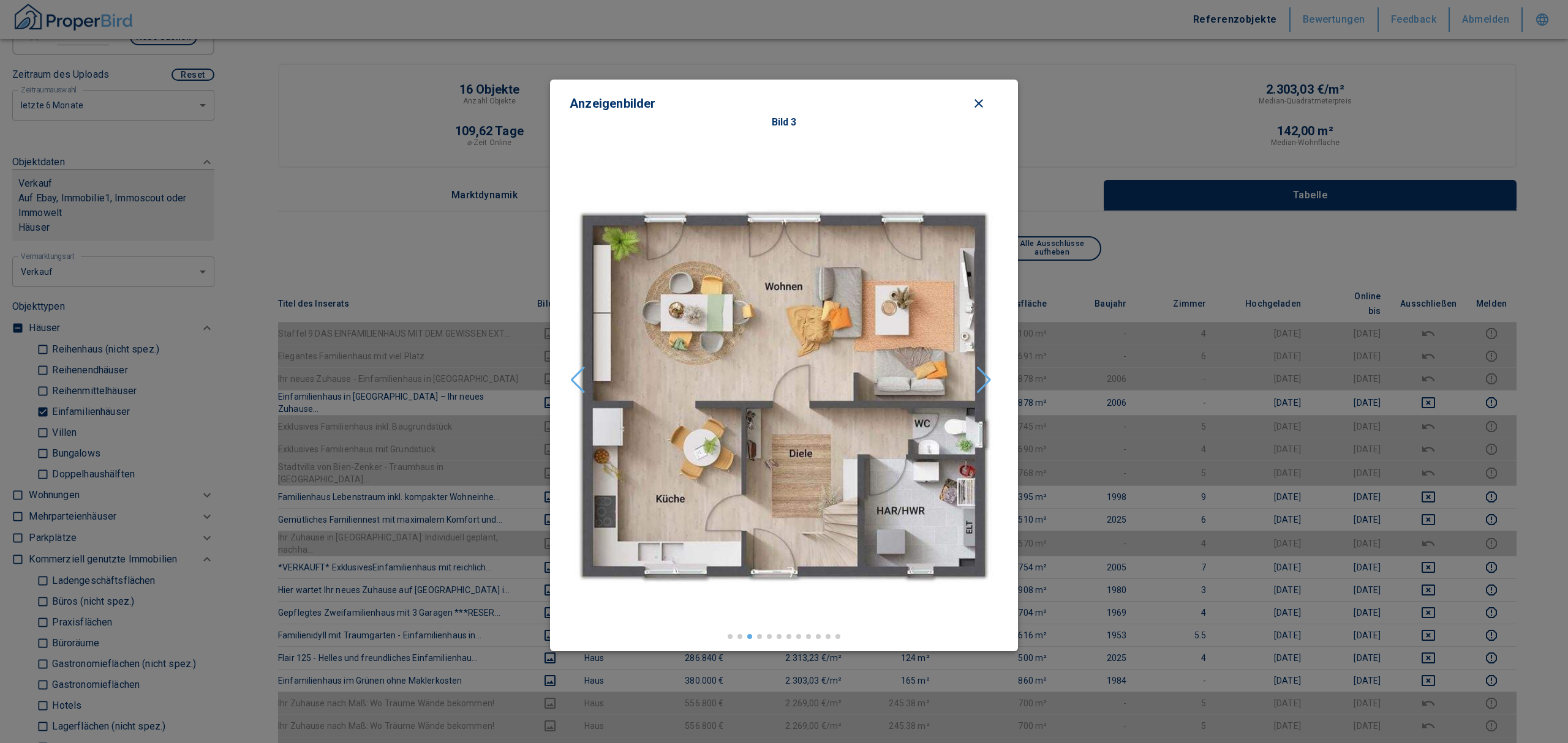
click at [981, 377] on div "Next slide" at bounding box center [983, 380] width 16 height 27
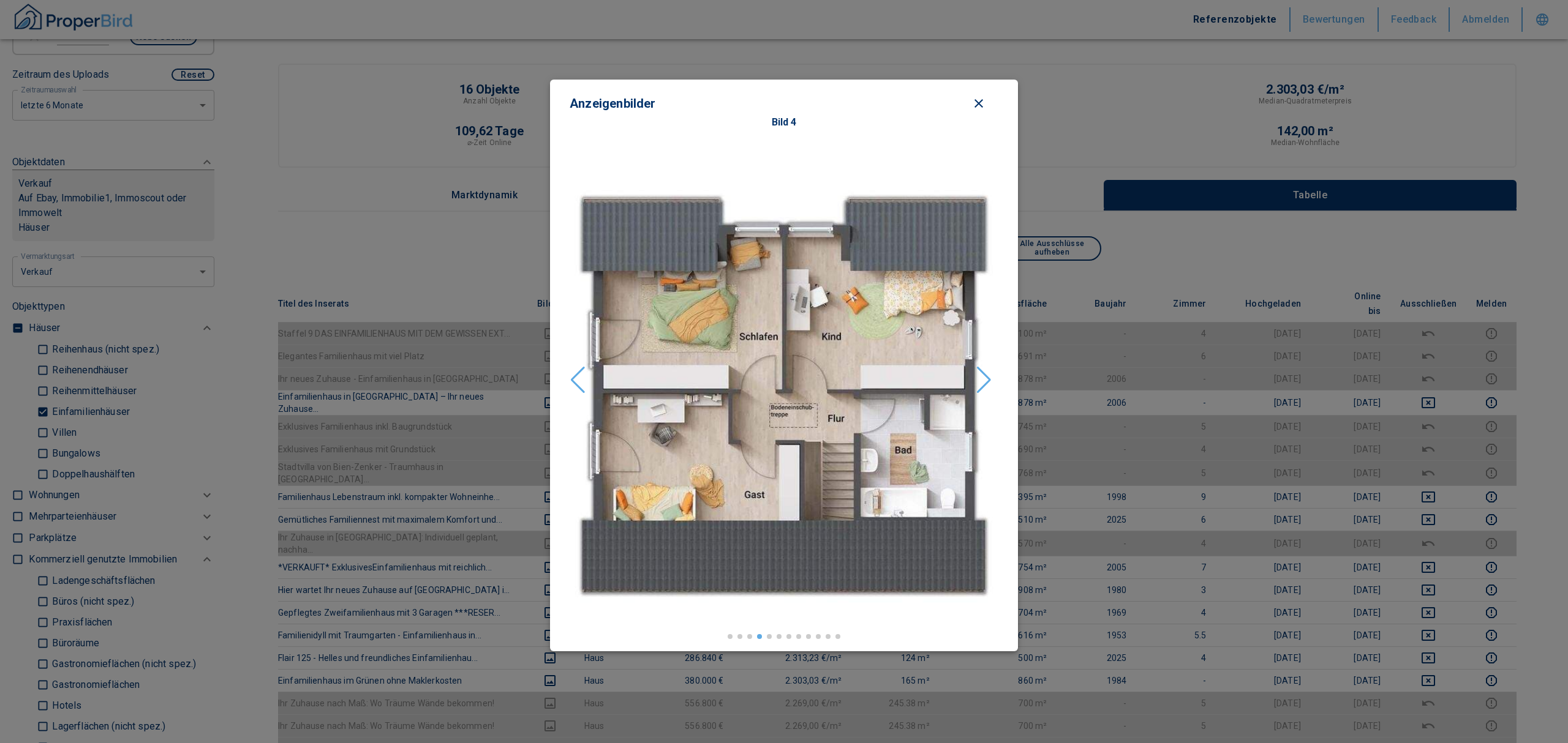
click at [980, 377] on div "Next slide" at bounding box center [983, 380] width 16 height 27
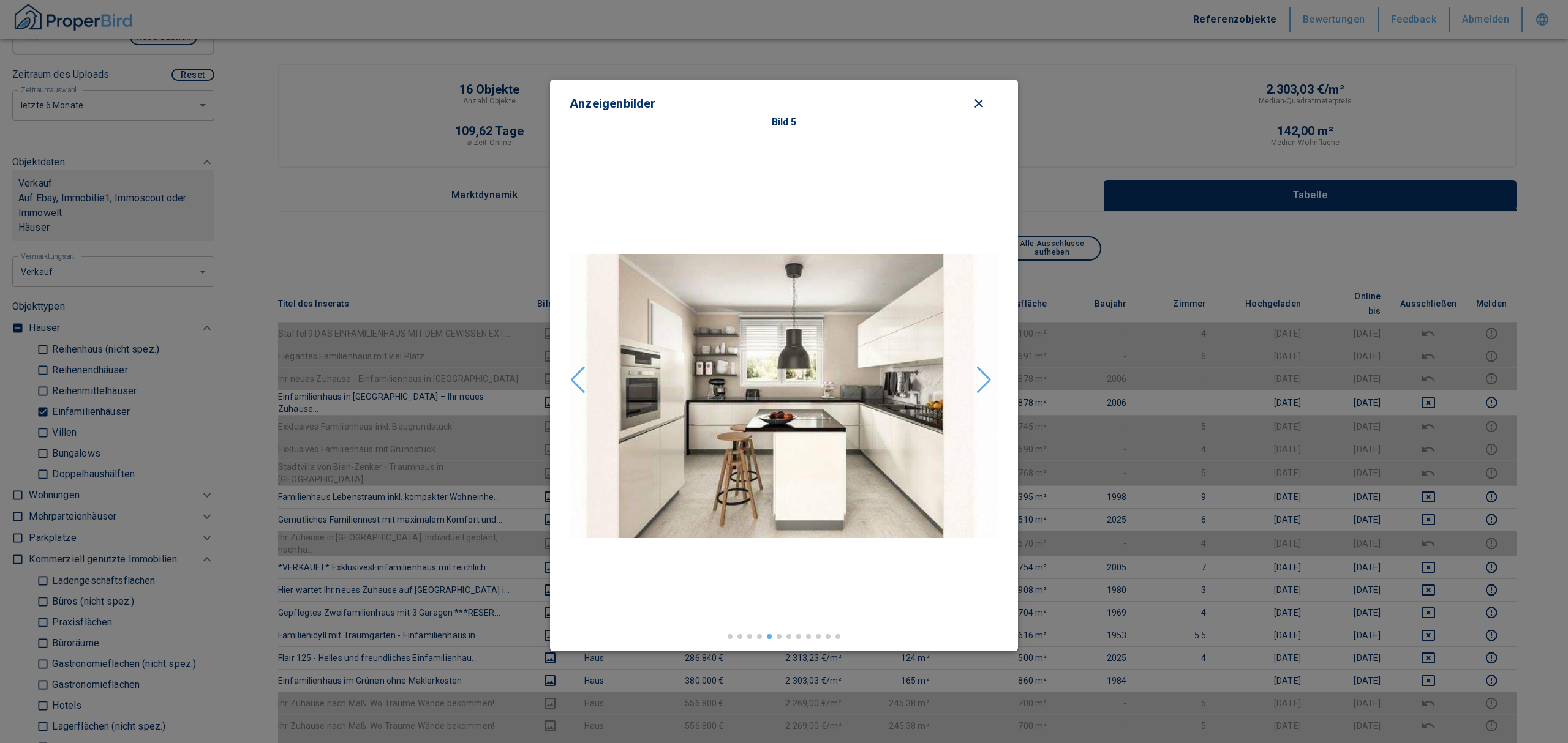
click at [986, 375] on div "Next slide" at bounding box center [983, 380] width 16 height 27
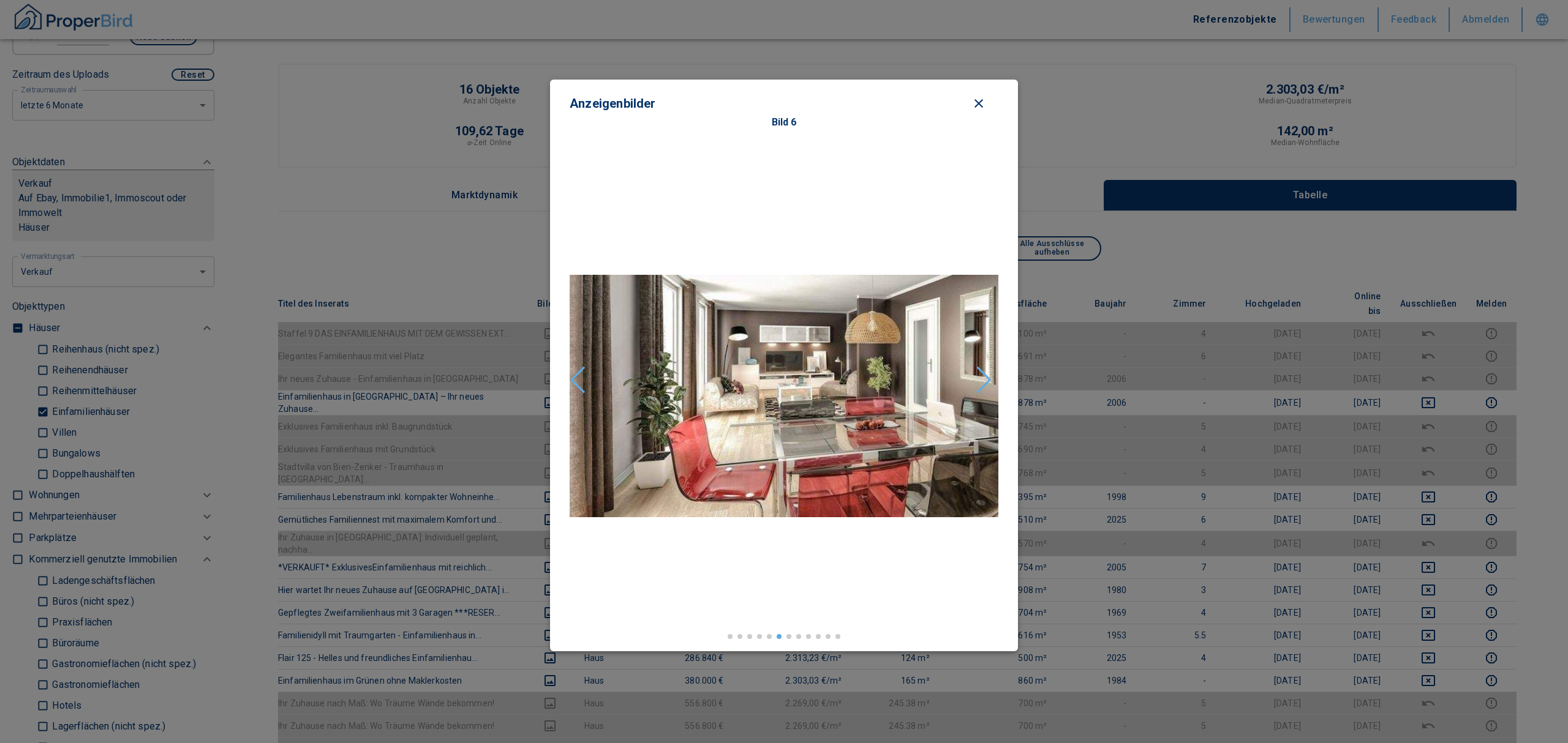
click at [986, 375] on div "Next slide" at bounding box center [983, 380] width 16 height 27
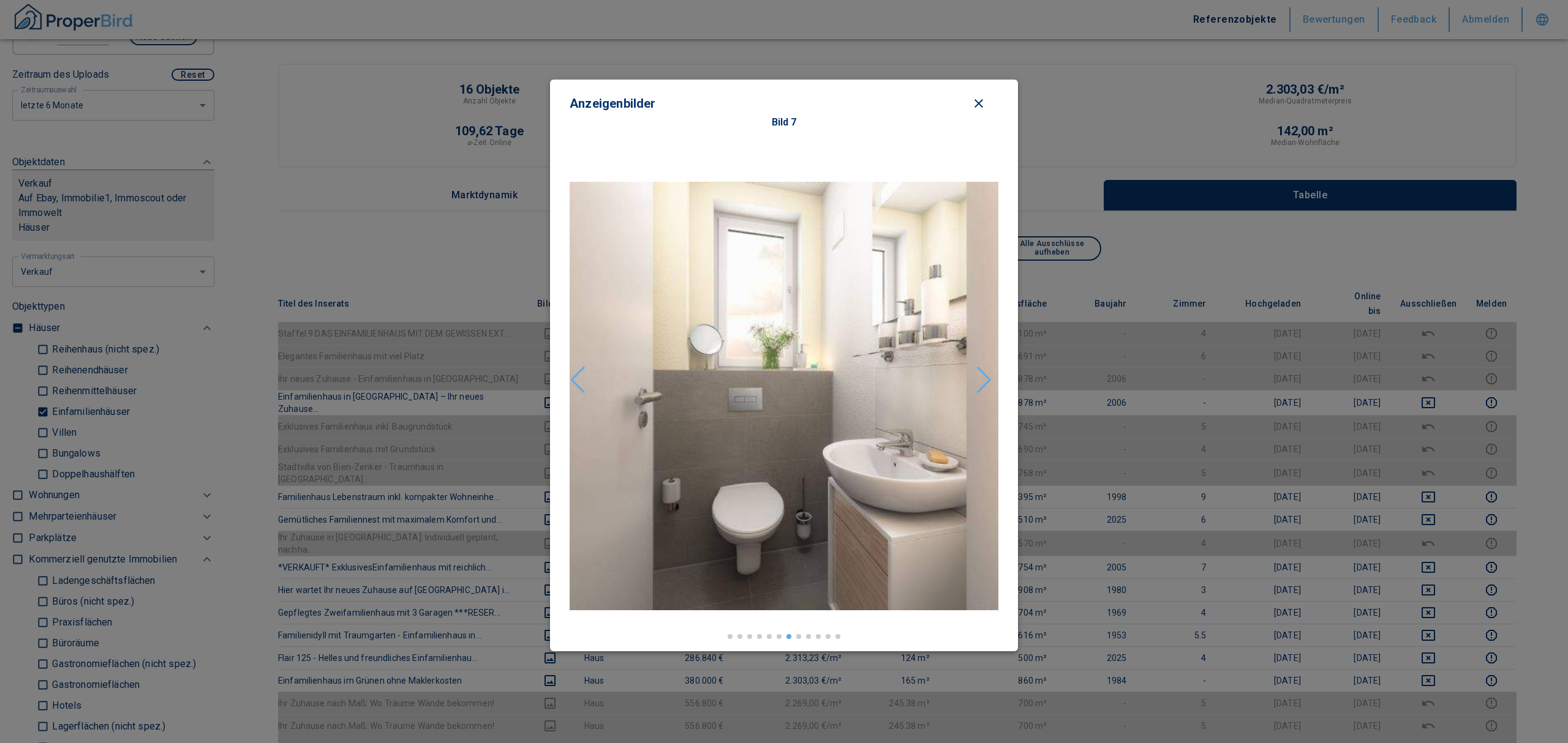
click at [986, 375] on div "Next slide" at bounding box center [983, 380] width 16 height 27
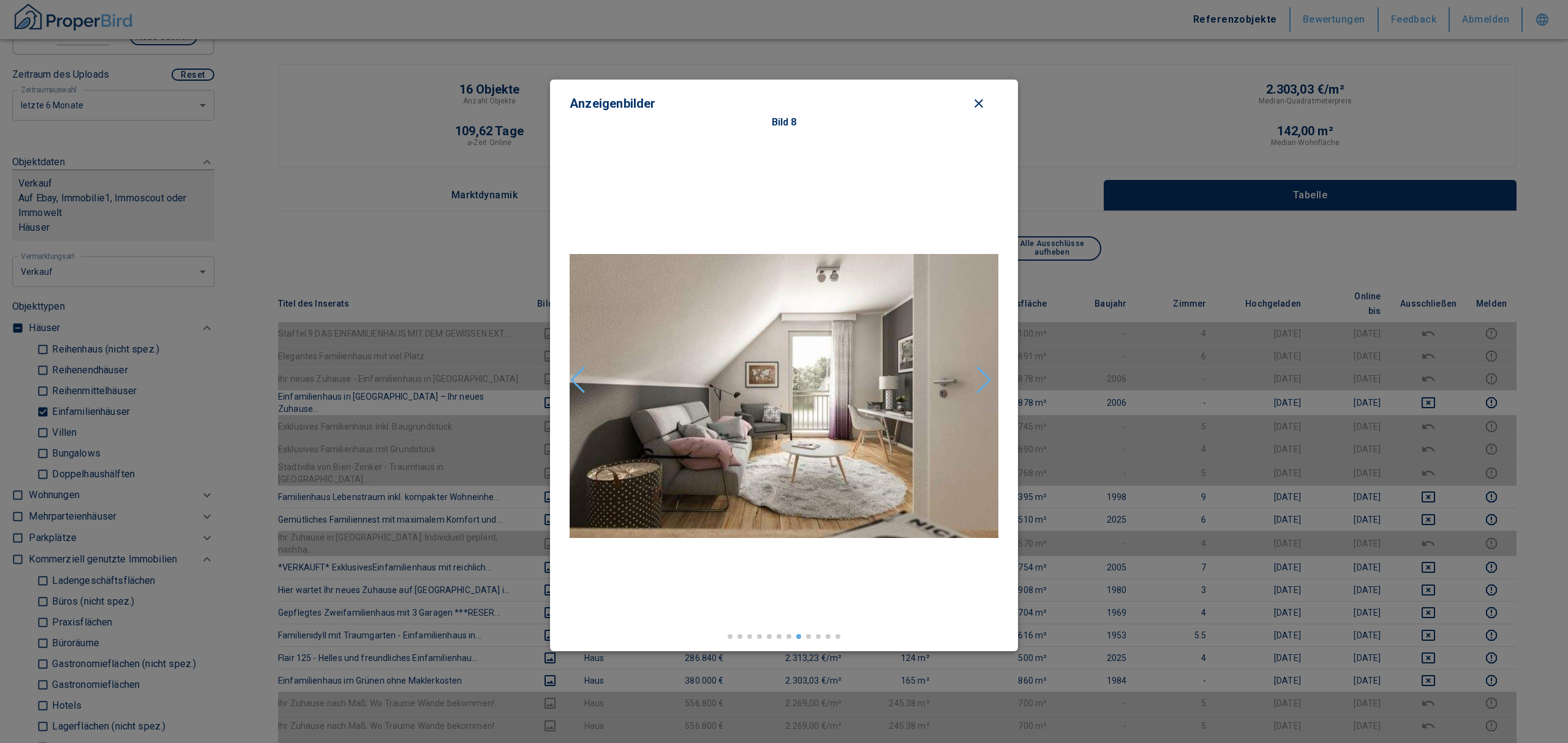
click at [986, 375] on div "Next slide" at bounding box center [983, 380] width 16 height 27
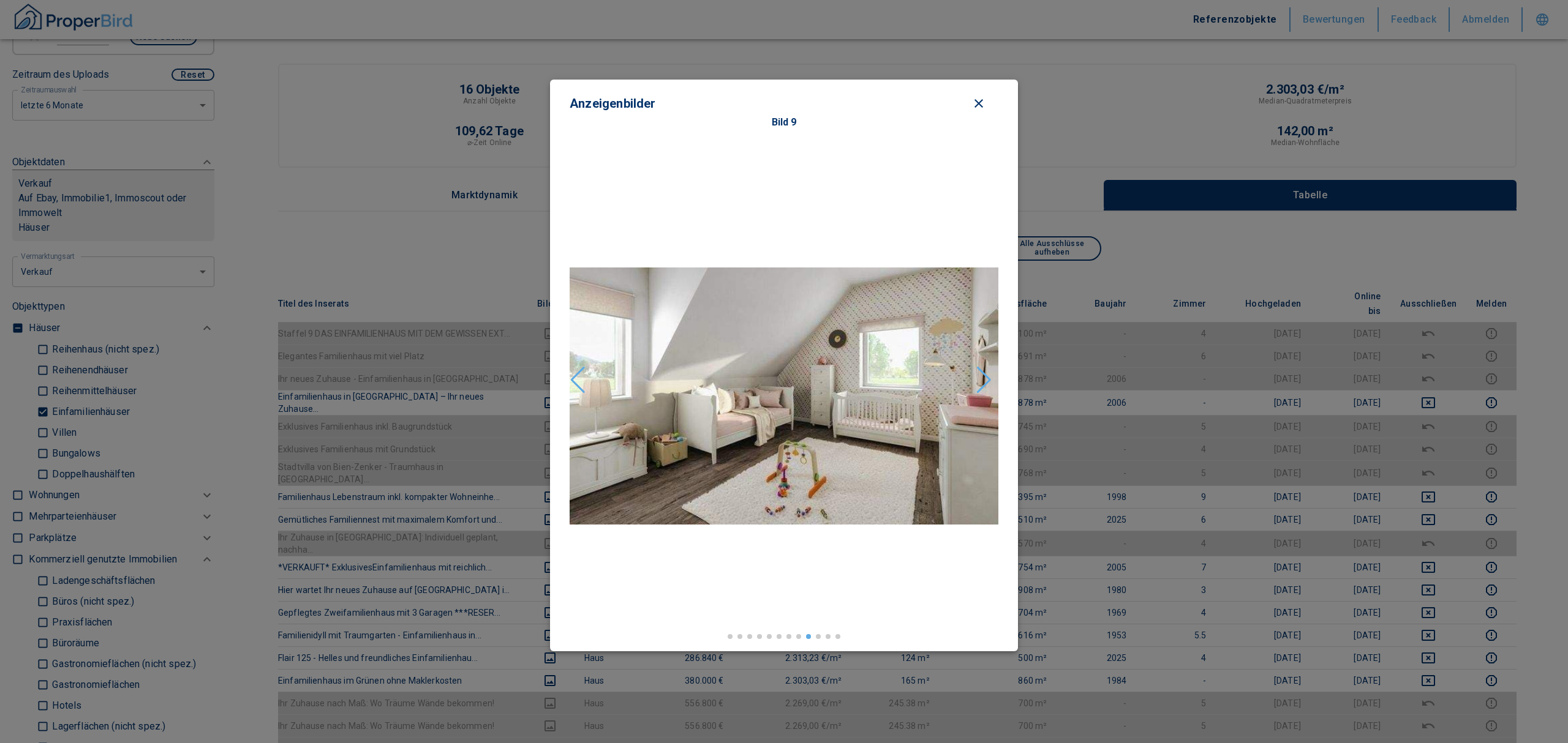
click at [981, 375] on div "Next slide" at bounding box center [983, 380] width 16 height 27
click at [986, 375] on div "Next slide" at bounding box center [983, 380] width 16 height 27
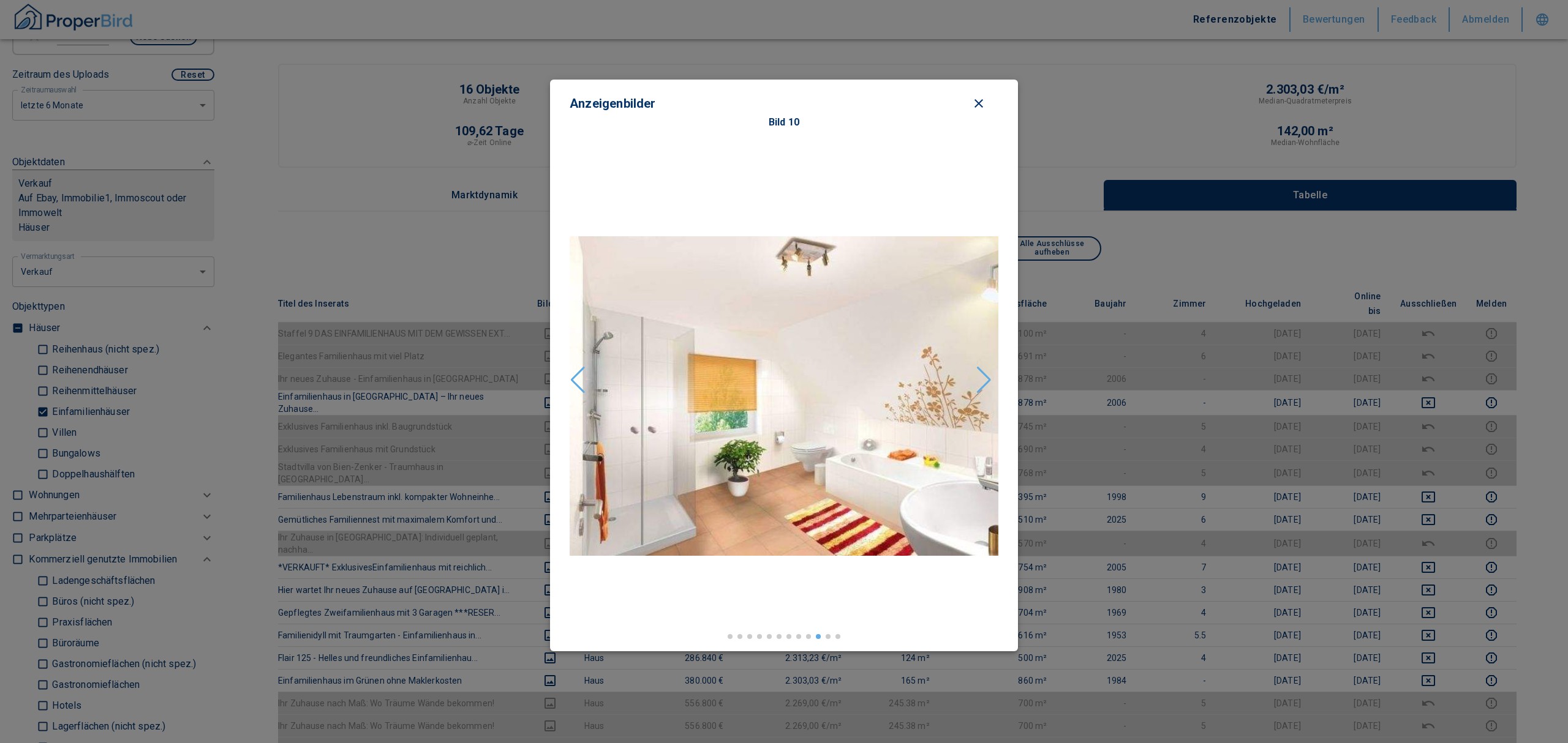
click at [986, 375] on div "Next slide" at bounding box center [983, 380] width 16 height 27
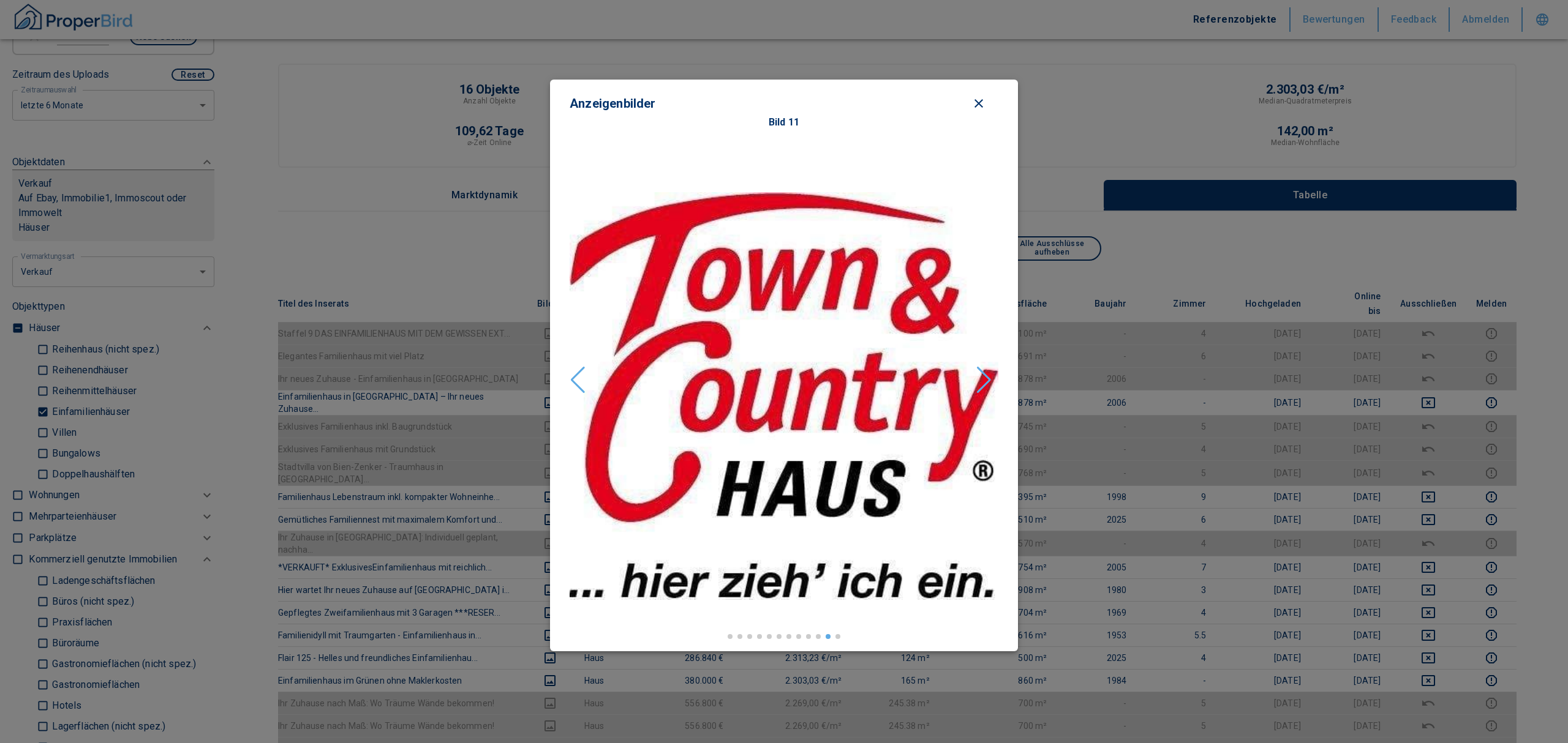
click at [986, 375] on div "Next slide" at bounding box center [983, 380] width 16 height 27
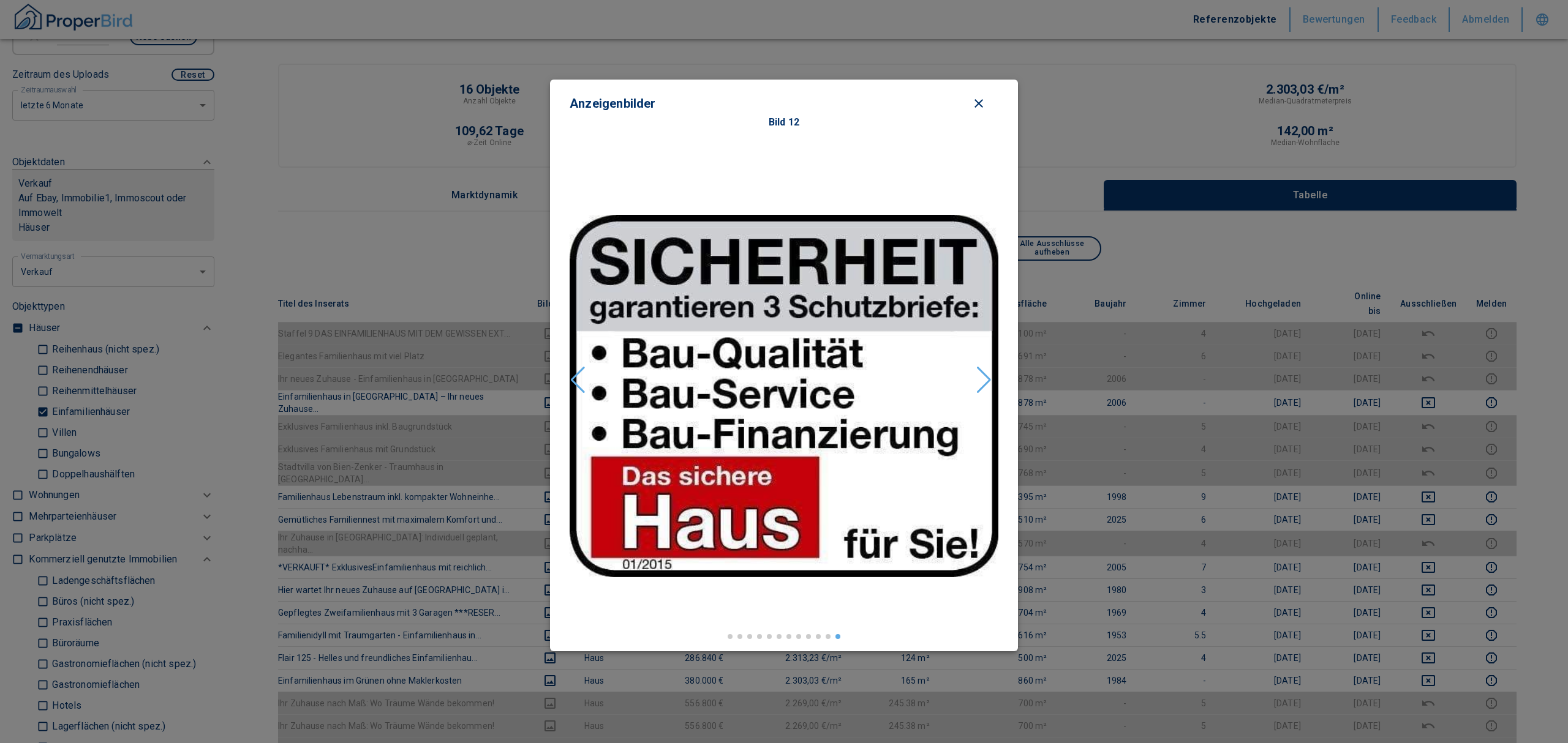
click at [969, 95] on button "close modal" at bounding box center [979, 104] width 39 height 19
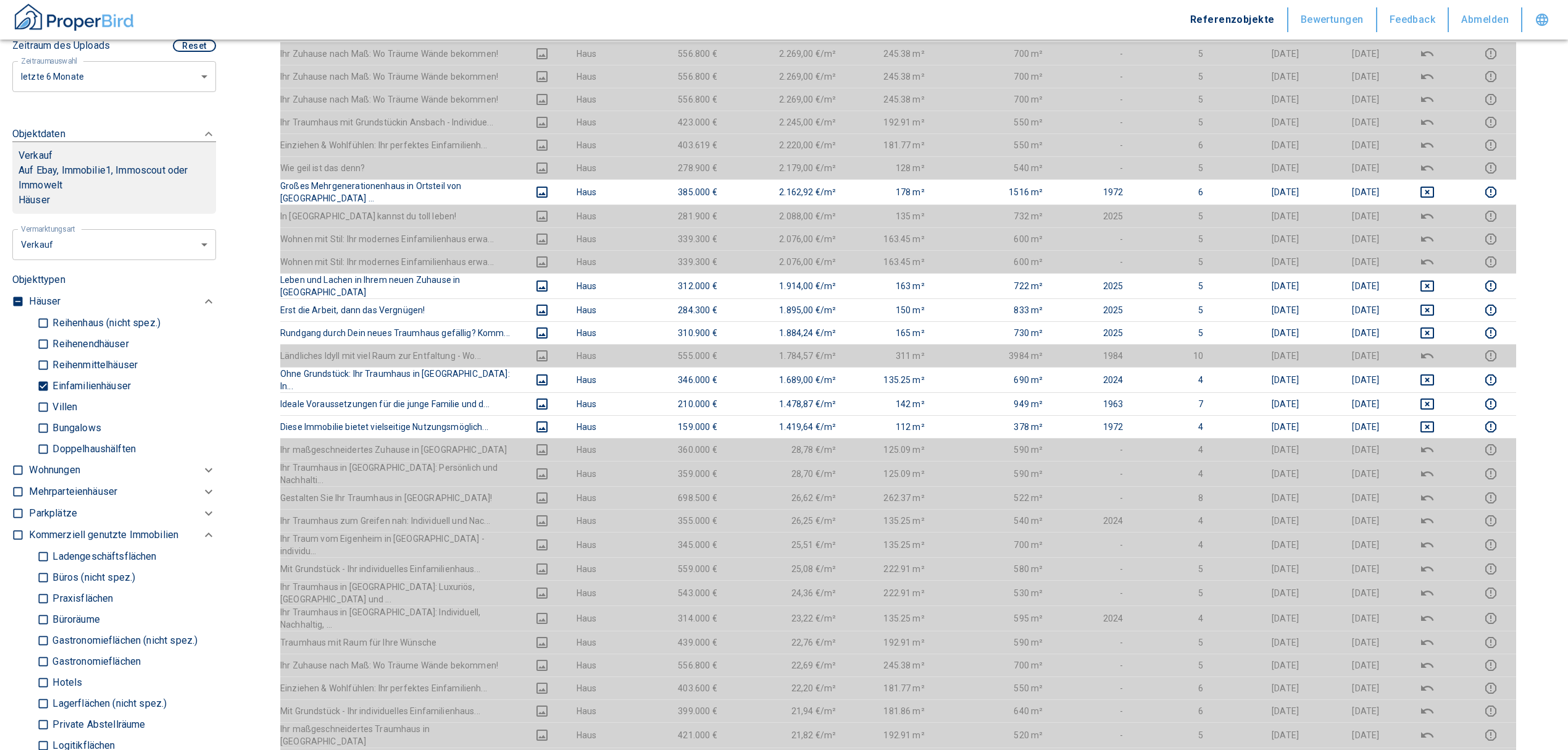
scroll to position [411, 0]
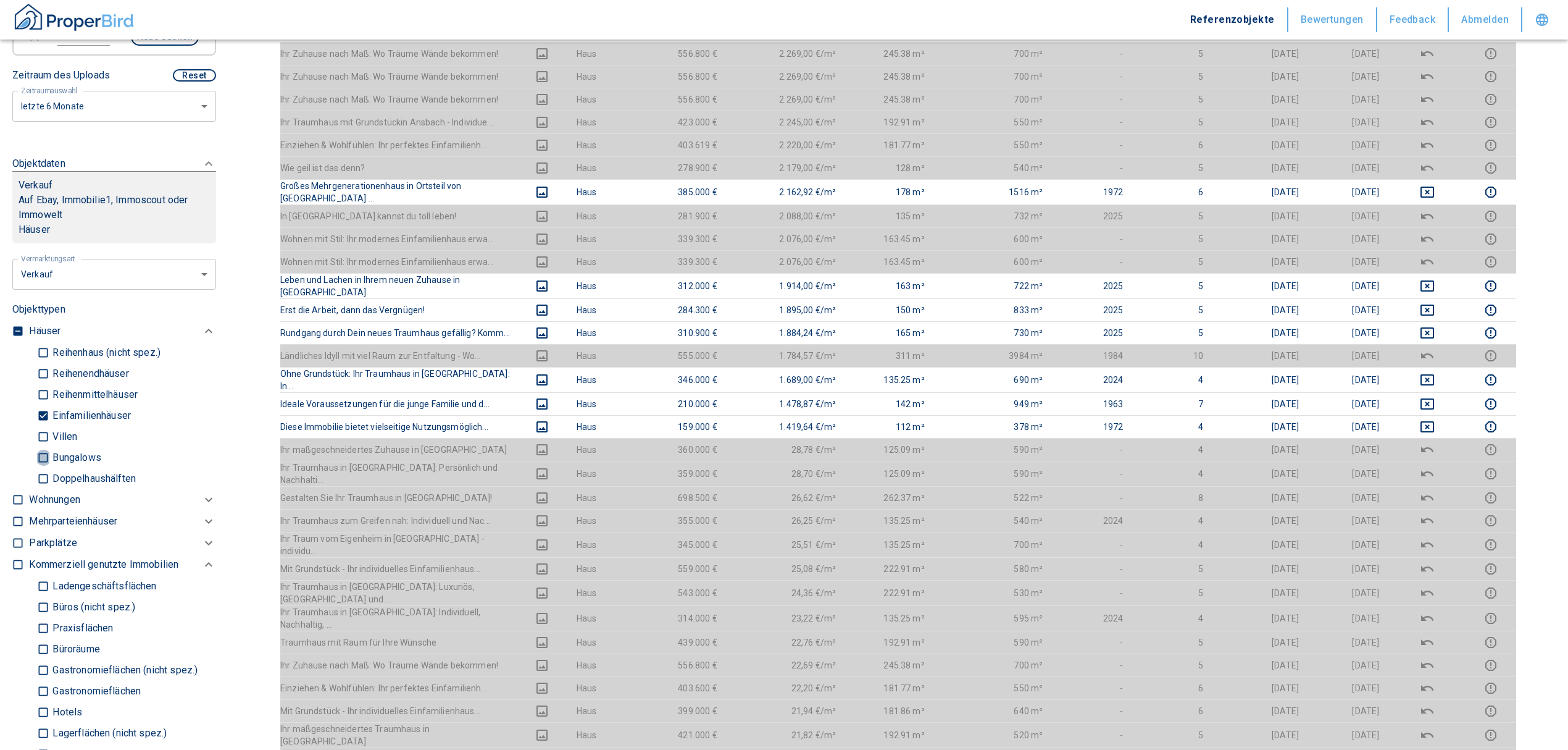
click at [40, 453] on input "Bungalows" at bounding box center [43, 457] width 12 height 22
checkbox input "true"
type input "2020"
type input "999999990"
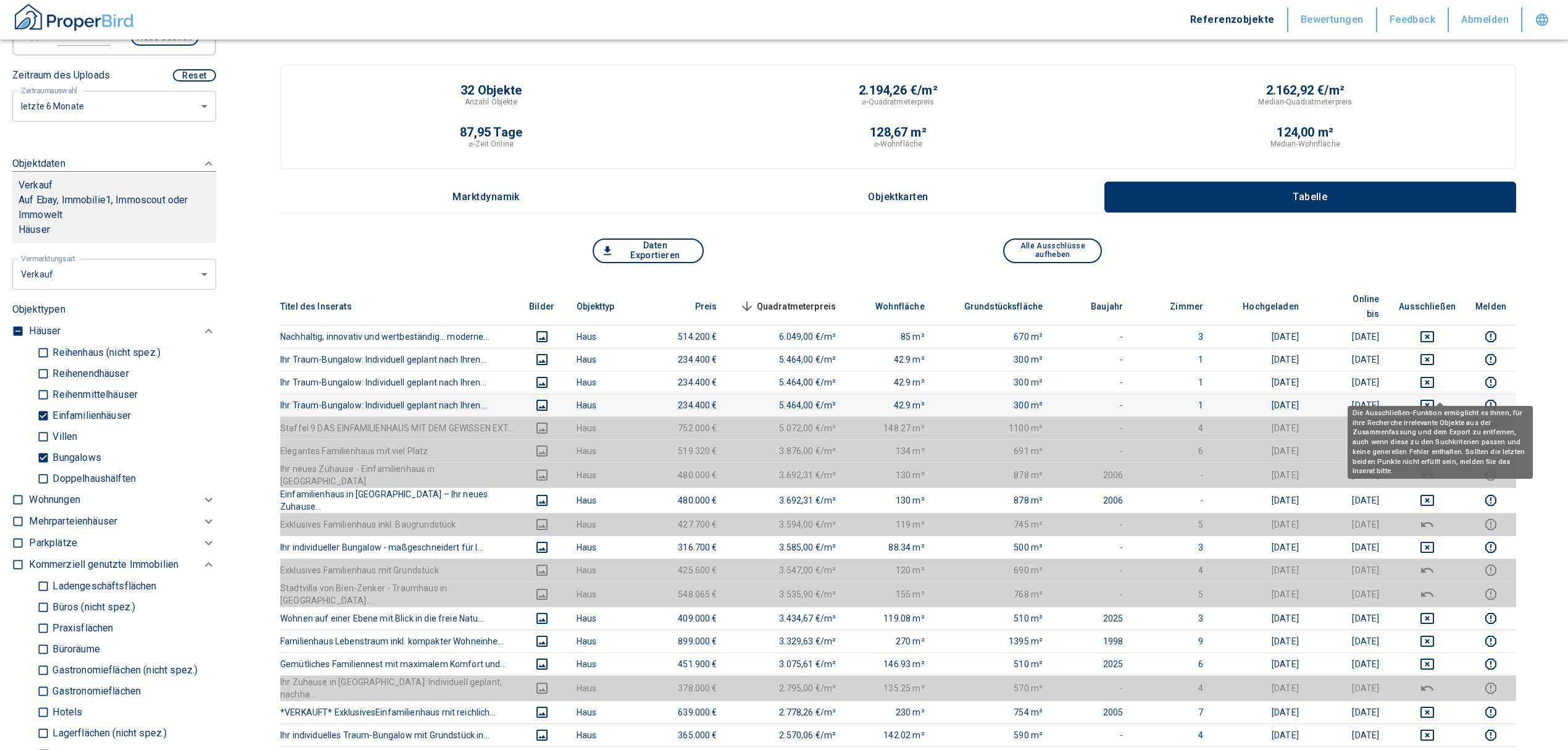
drag, startPoint x: 1437, startPoint y: 390, endPoint x: 1442, endPoint y: 378, distance: 13.0
click at [1435, 398] on icon "deselect this listing" at bounding box center [1427, 405] width 15 height 15
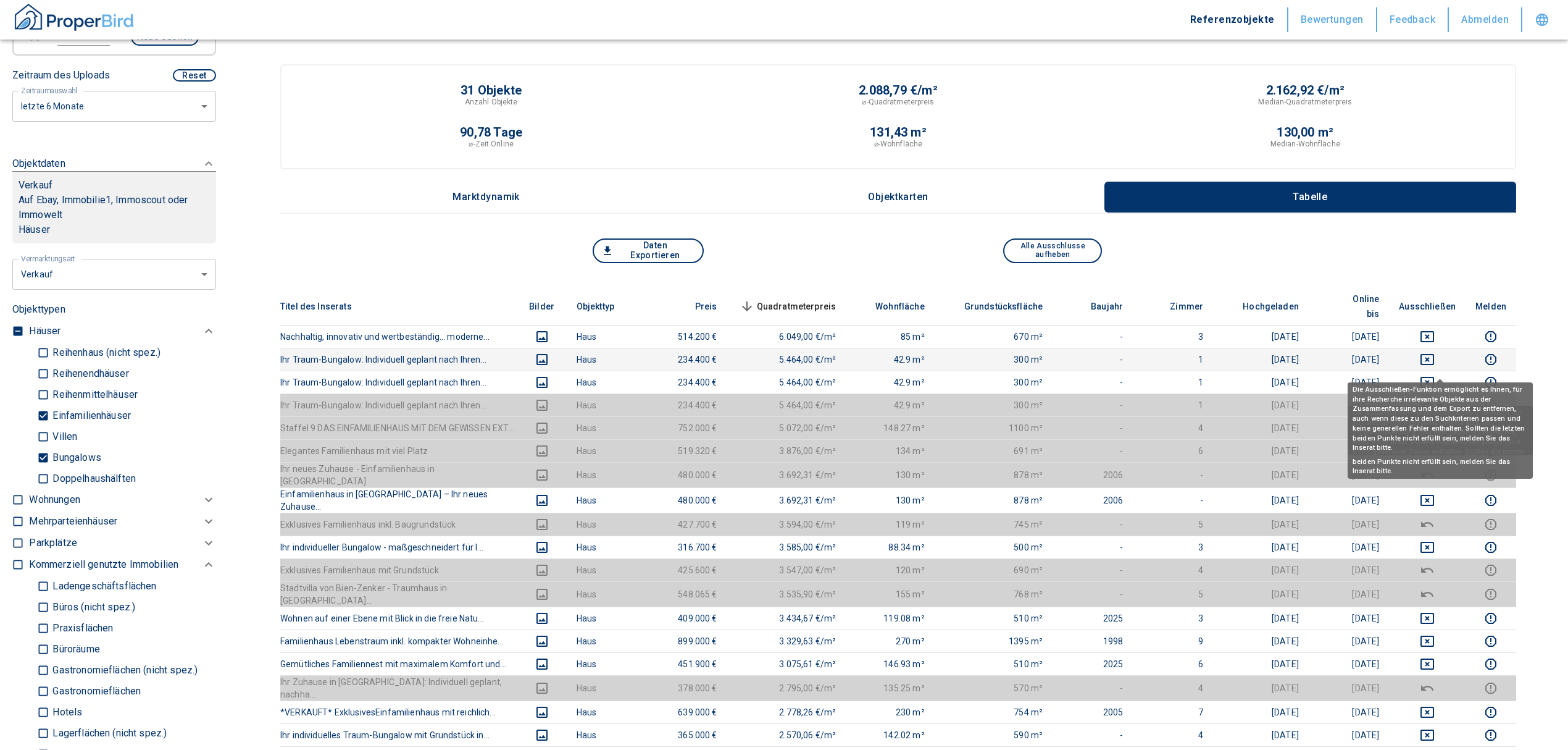
drag, startPoint x: 1441, startPoint y: 369, endPoint x: 1440, endPoint y: 352, distance: 17.0
click at [1435, 375] on icon "deselect this listing" at bounding box center [1427, 382] width 15 height 15
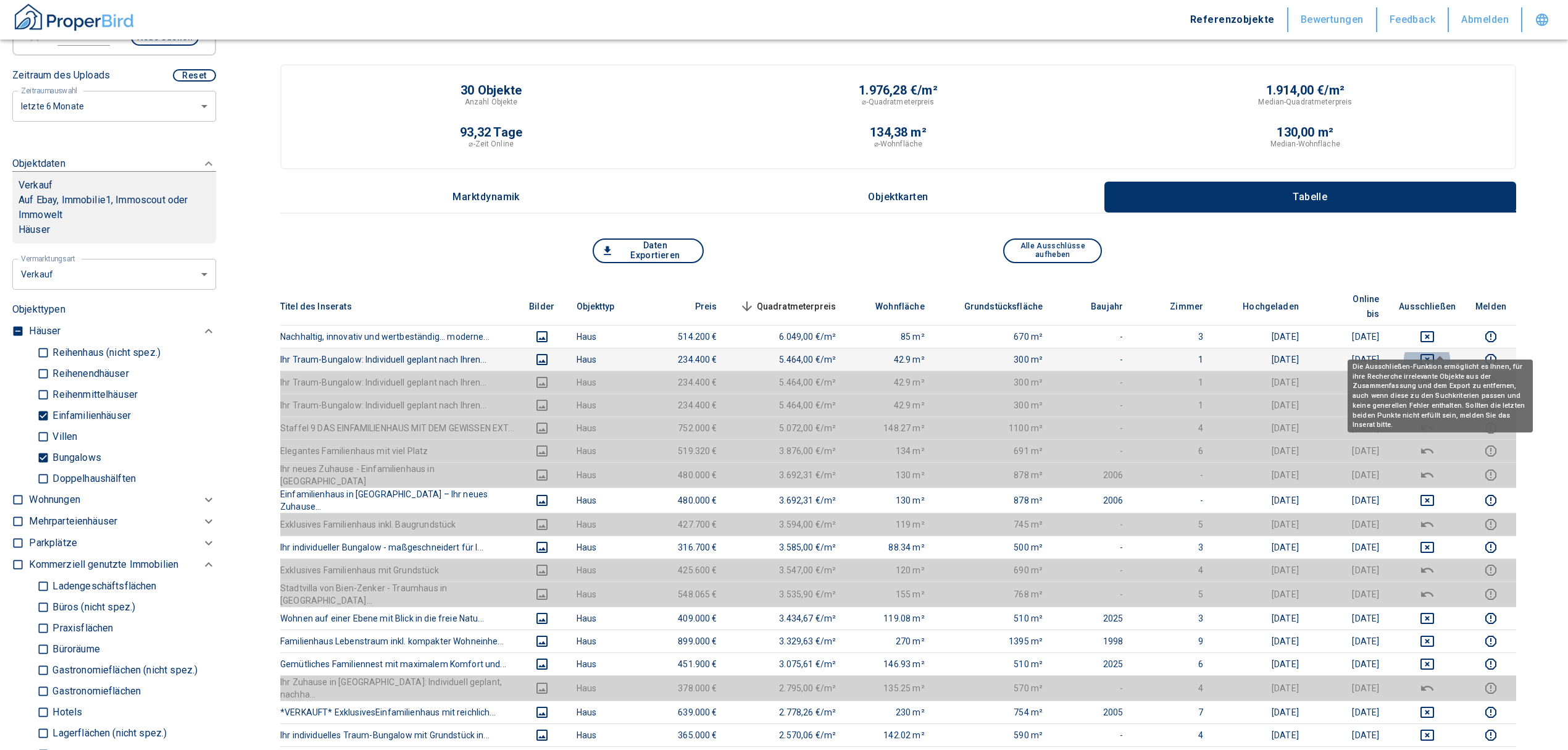
drag, startPoint x: 1440, startPoint y: 341, endPoint x: 1441, endPoint y: 322, distance: 19.0
click at [1435, 352] on icon "deselect this listing" at bounding box center [1427, 359] width 15 height 15
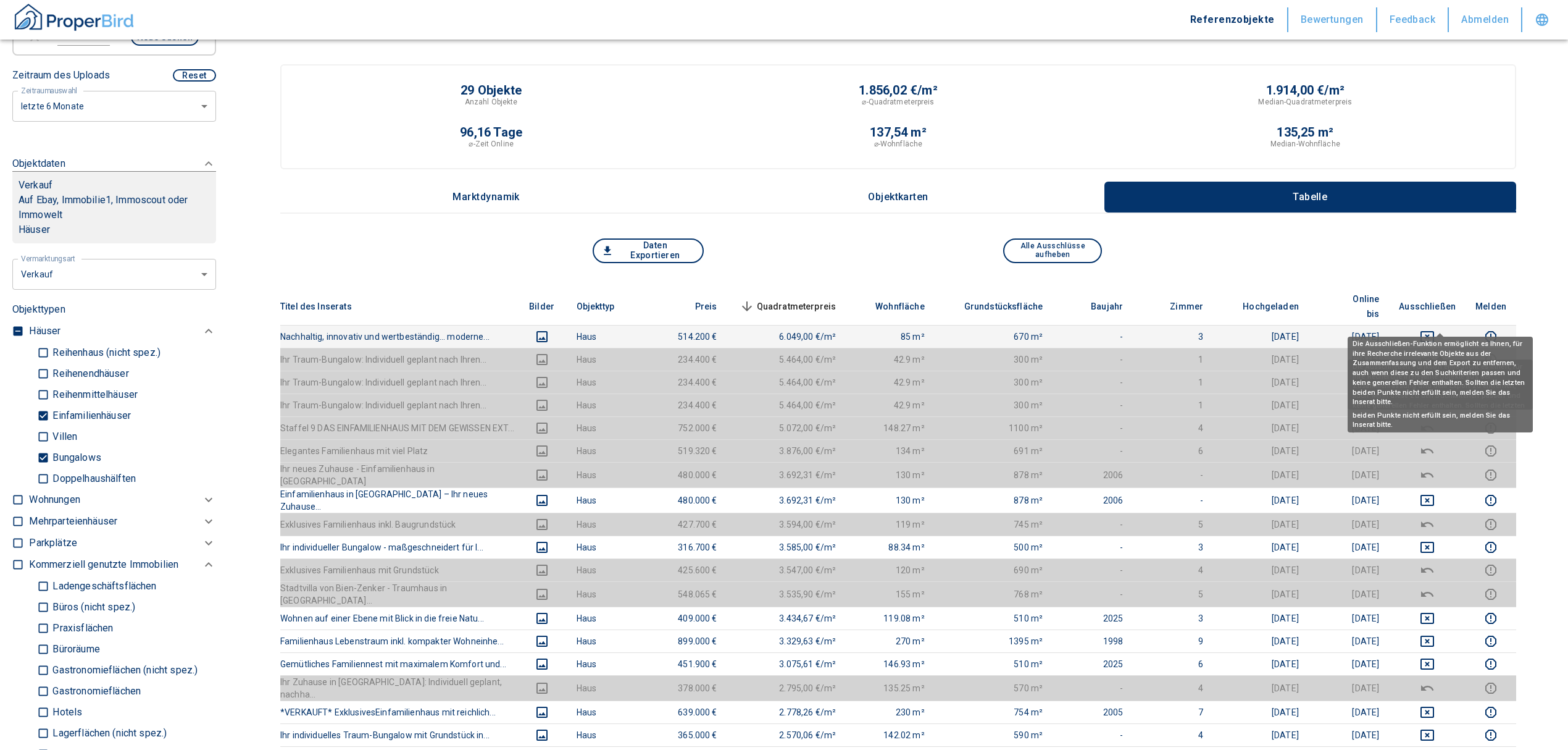
click at [1435, 329] on icon "deselect this listing" at bounding box center [1427, 336] width 15 height 15
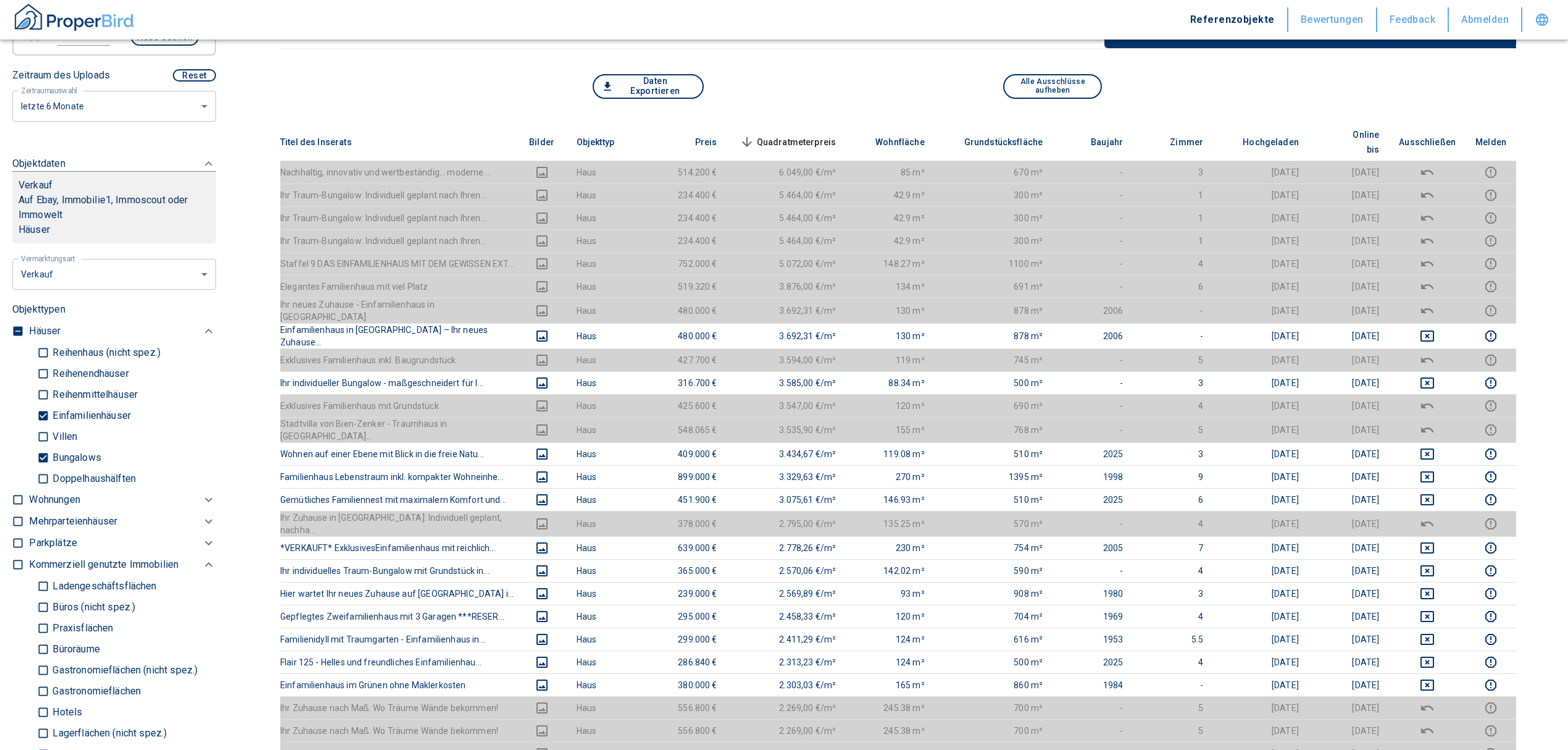
scroll to position [83, 0]
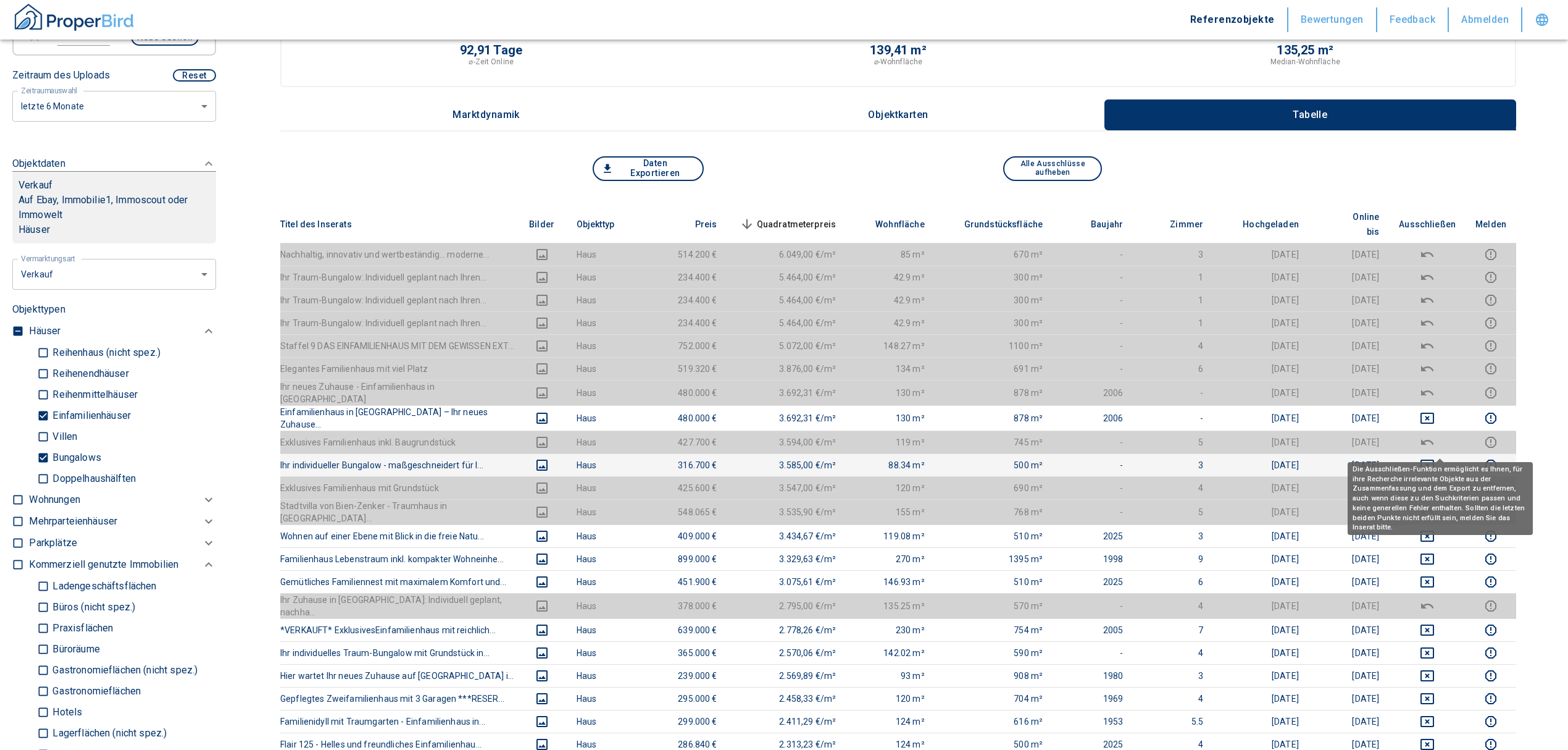
click at [1435, 459] on icon "deselect this listing" at bounding box center [1428, 464] width 14 height 11
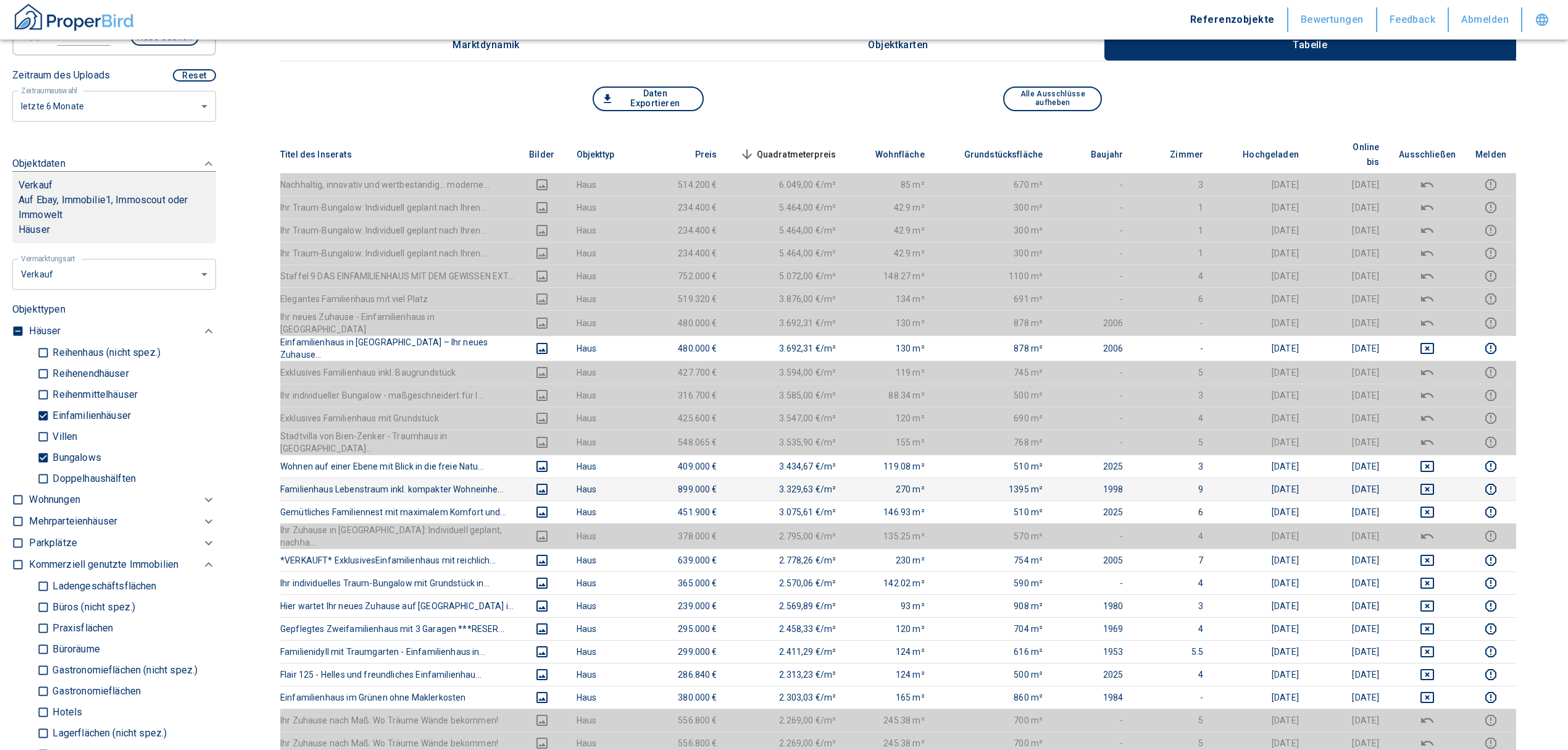
scroll to position [247, 0]
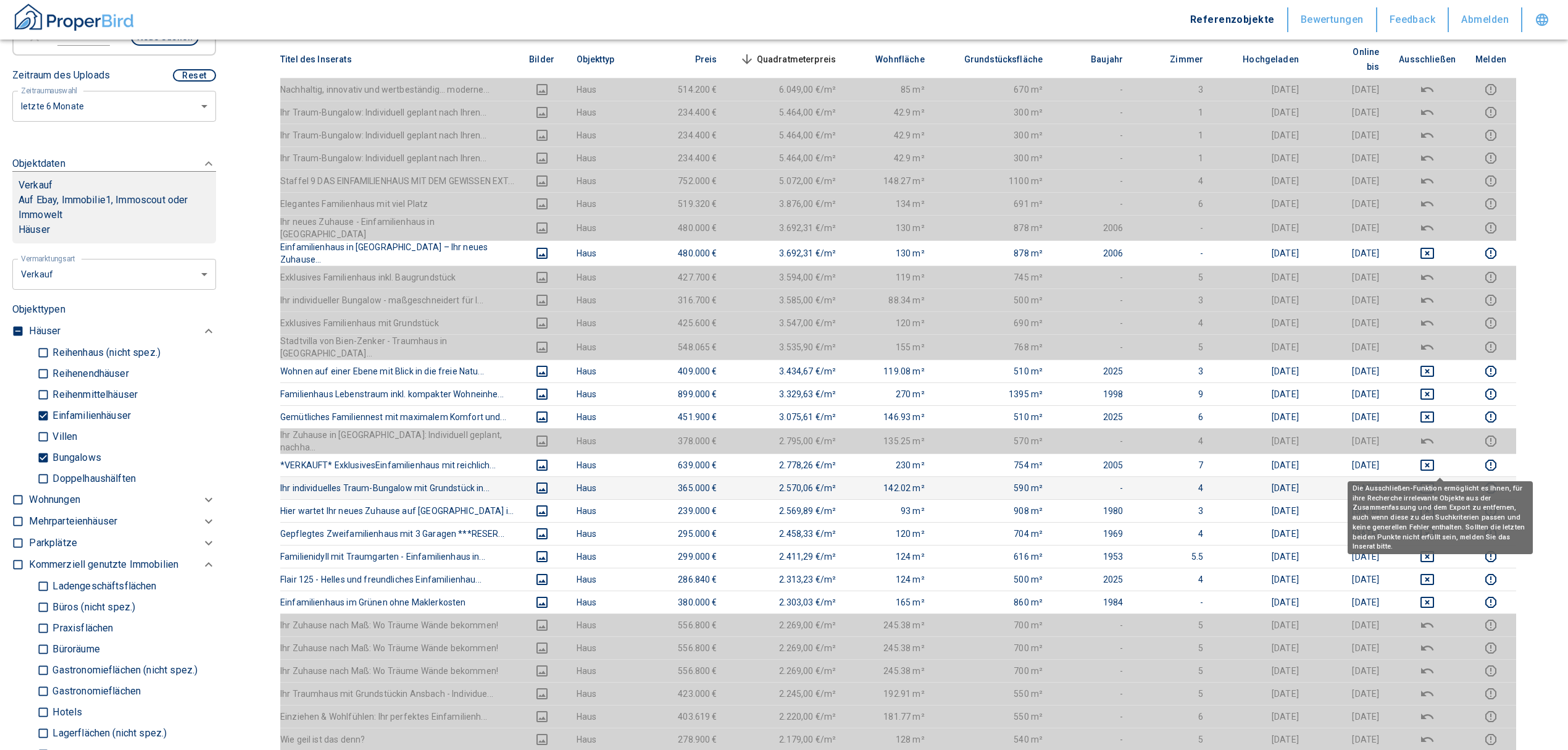
click at [1435, 481] on icon "deselect this listing" at bounding box center [1427, 488] width 15 height 15
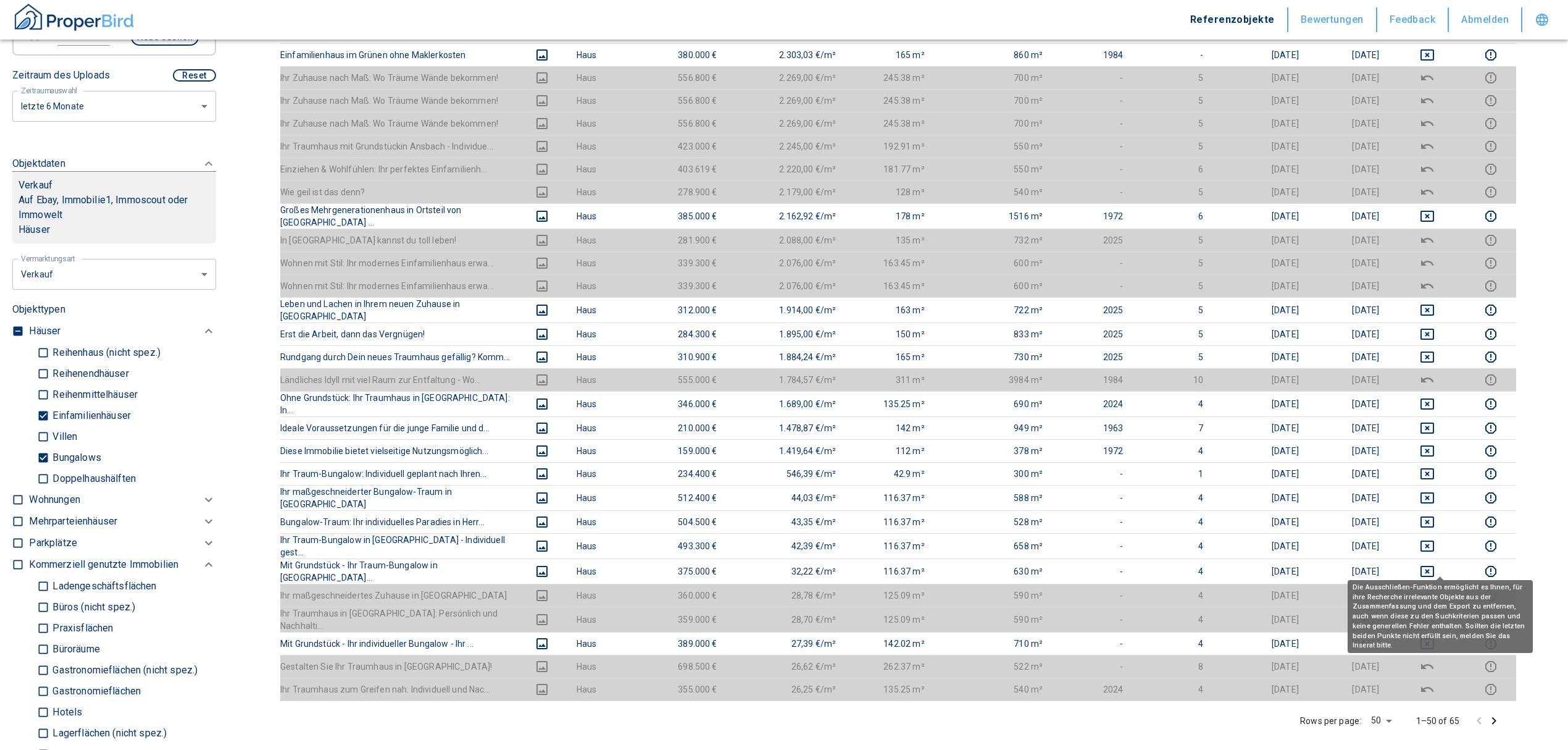
scroll to position [824, 0]
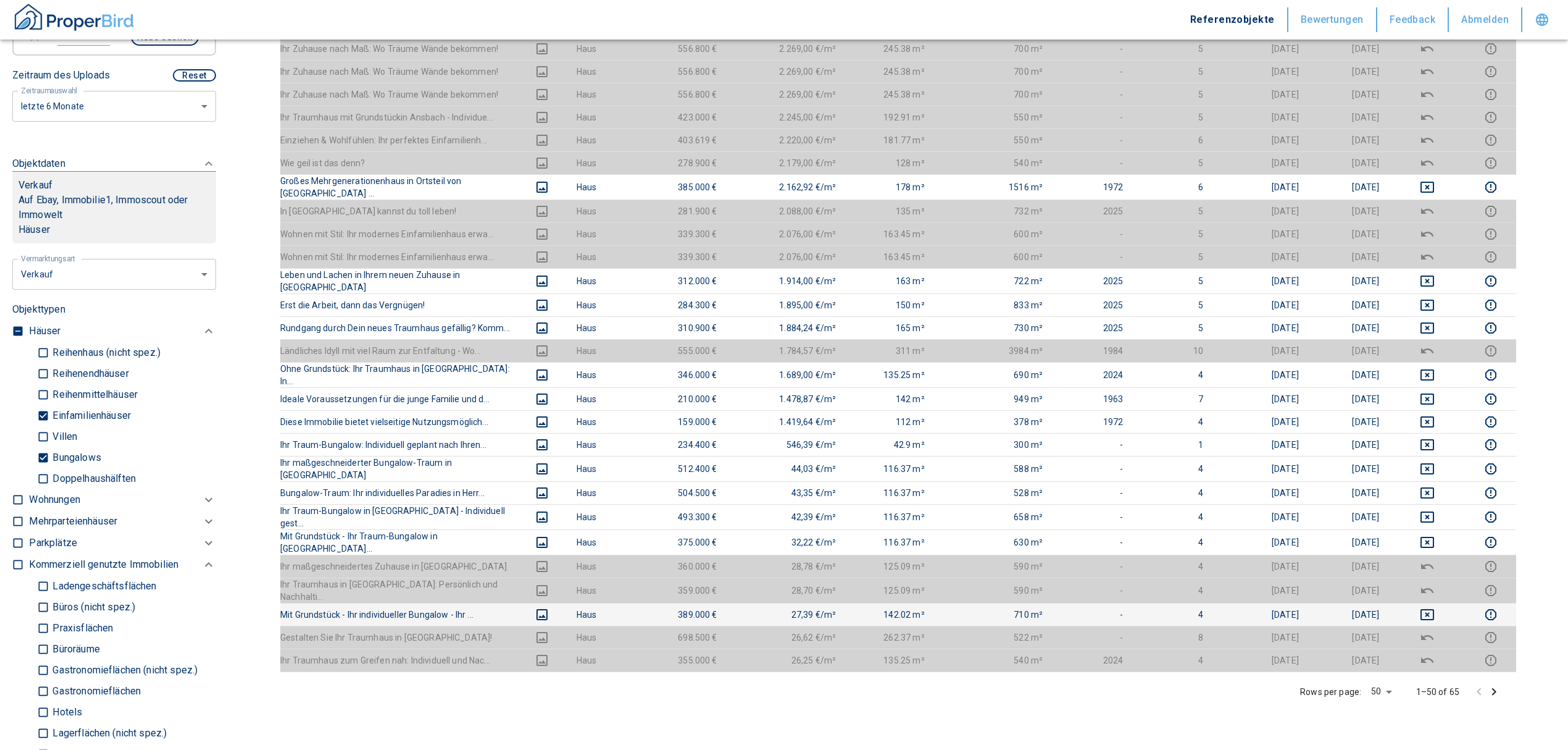
click at [1443, 603] on td at bounding box center [1427, 614] width 77 height 23
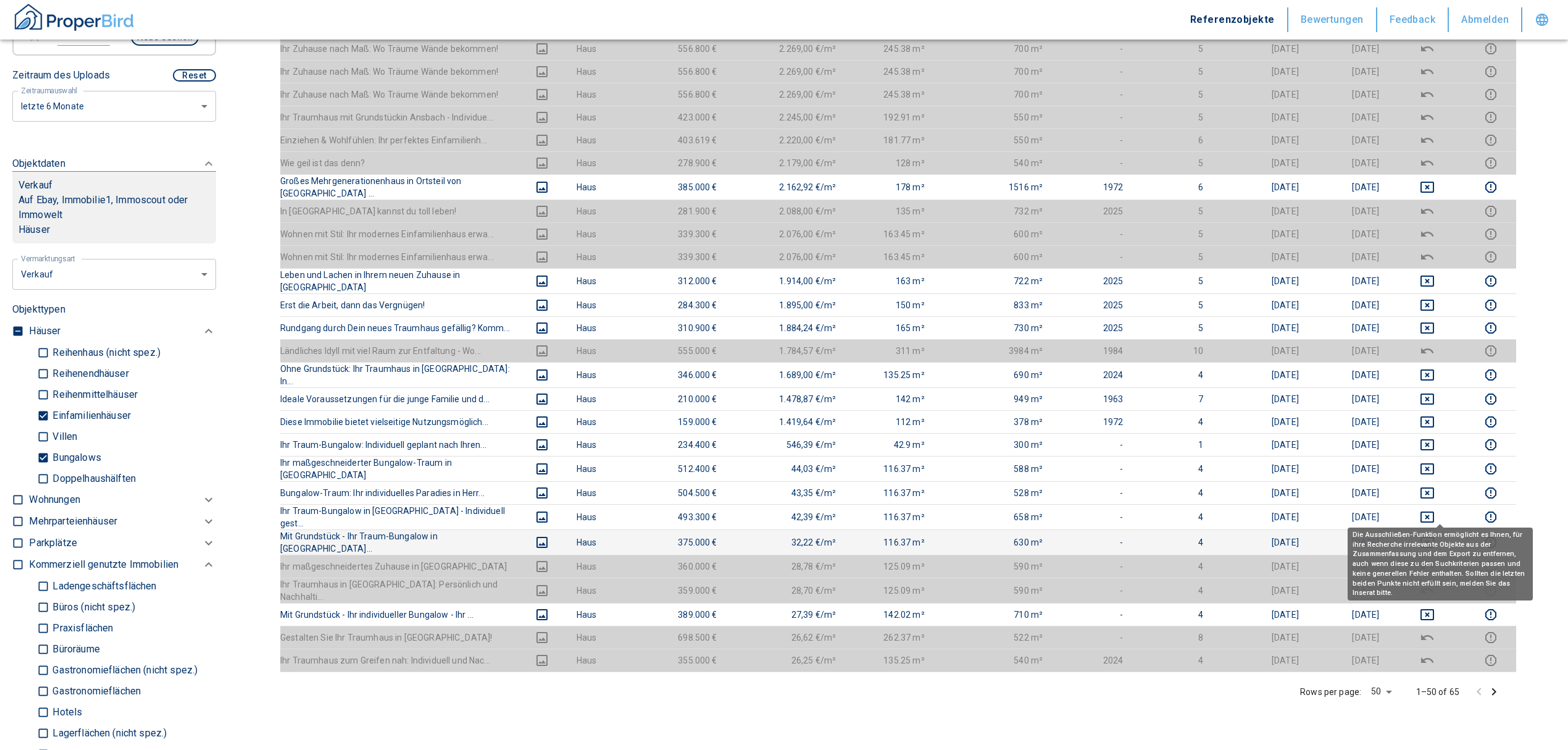
click at [1435, 537] on icon "deselect this listing" at bounding box center [1428, 542] width 14 height 11
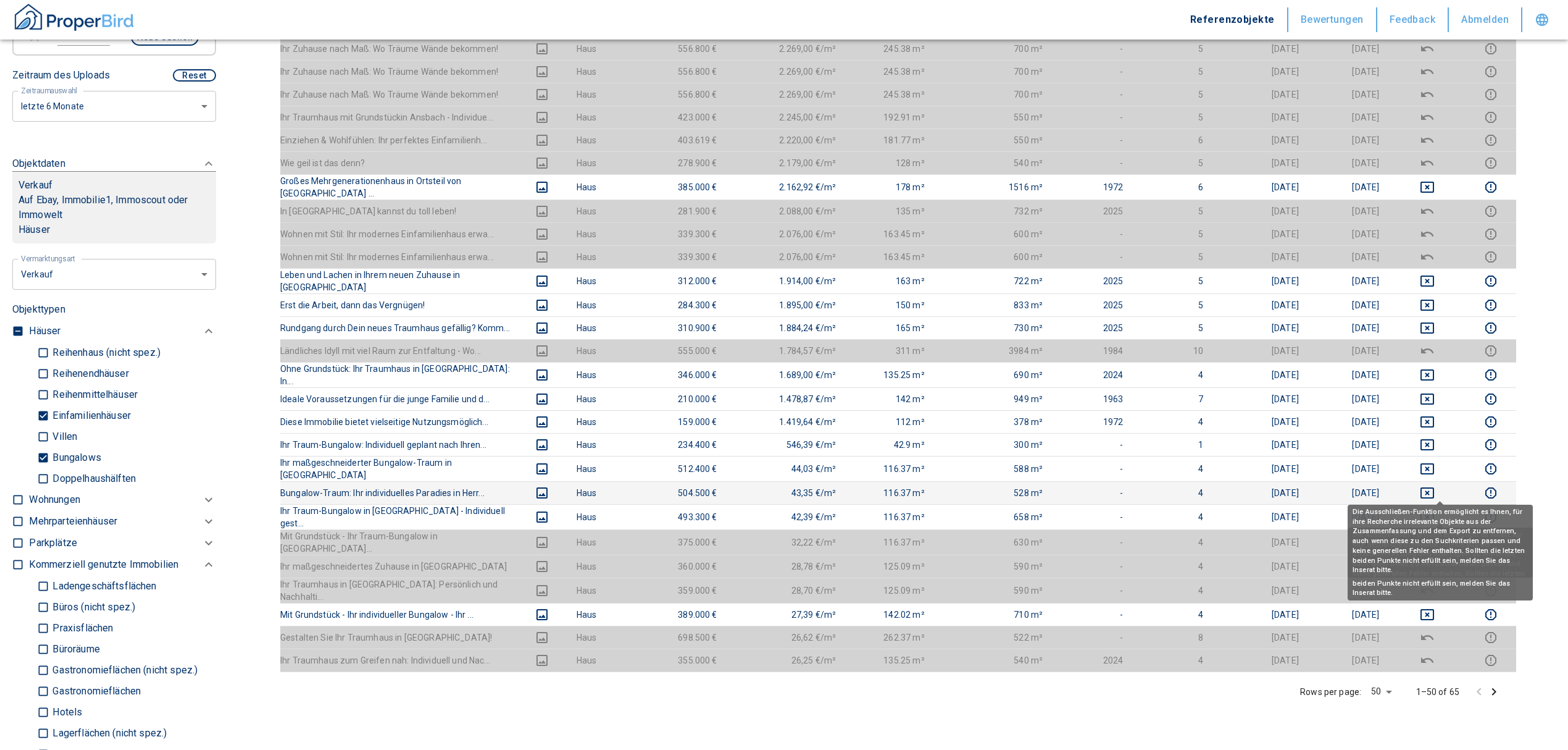
drag, startPoint x: 1442, startPoint y: 484, endPoint x: 1440, endPoint y: 473, distance: 11.2
click at [1435, 512] on icon "deselect this listing" at bounding box center [1428, 517] width 14 height 11
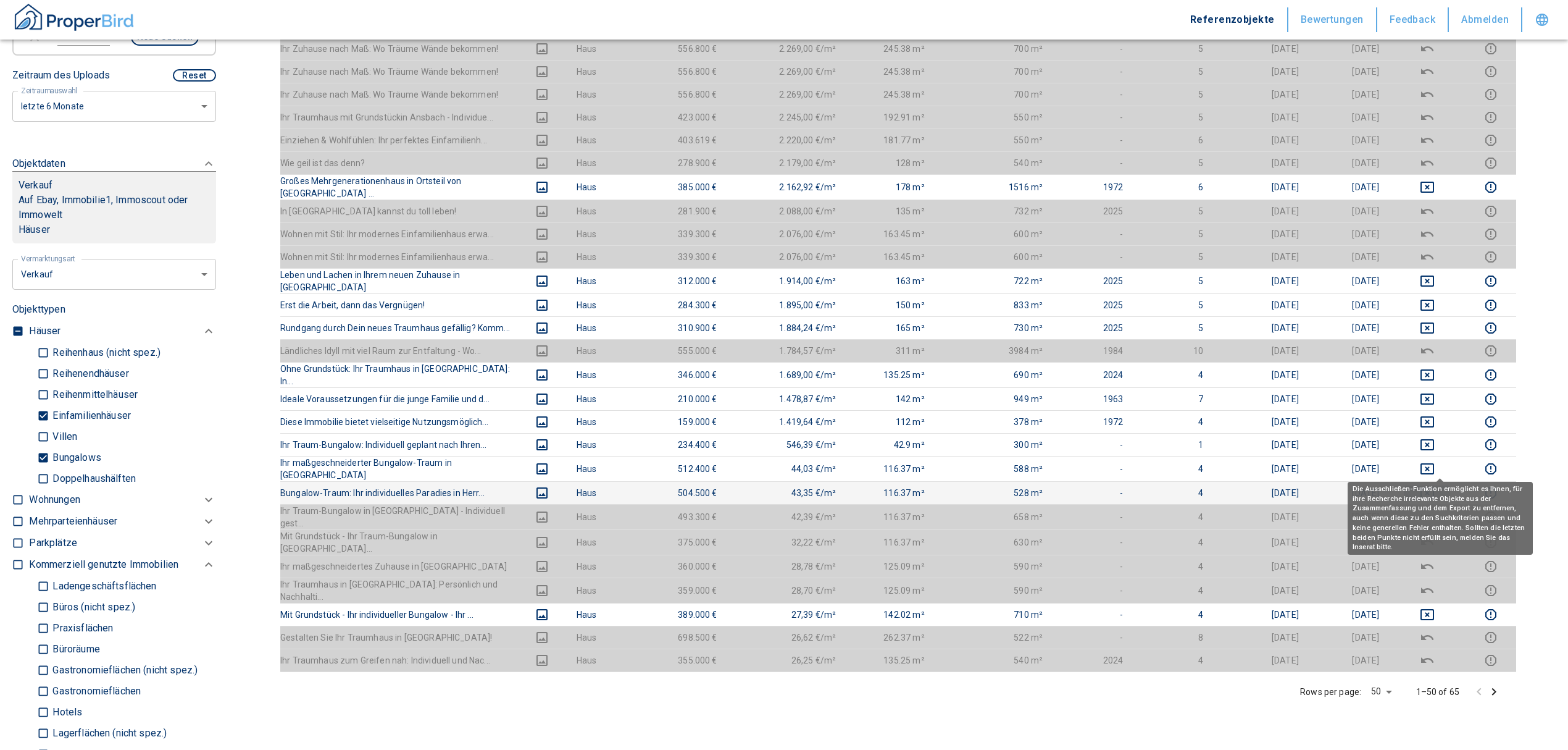
click at [1435, 486] on icon "deselect this listing" at bounding box center [1427, 493] width 15 height 15
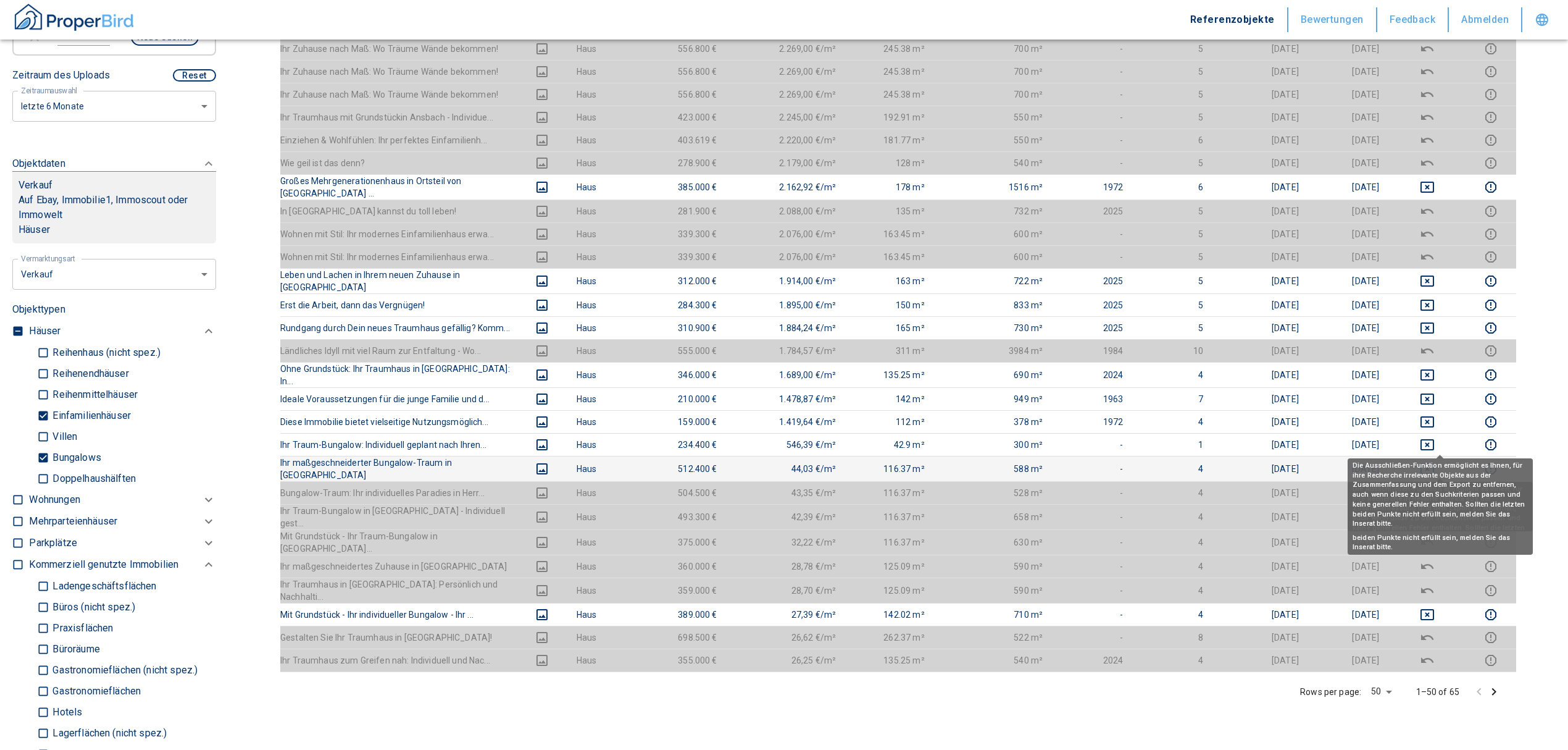
click at [1435, 462] on icon "deselect this listing" at bounding box center [1427, 469] width 15 height 15
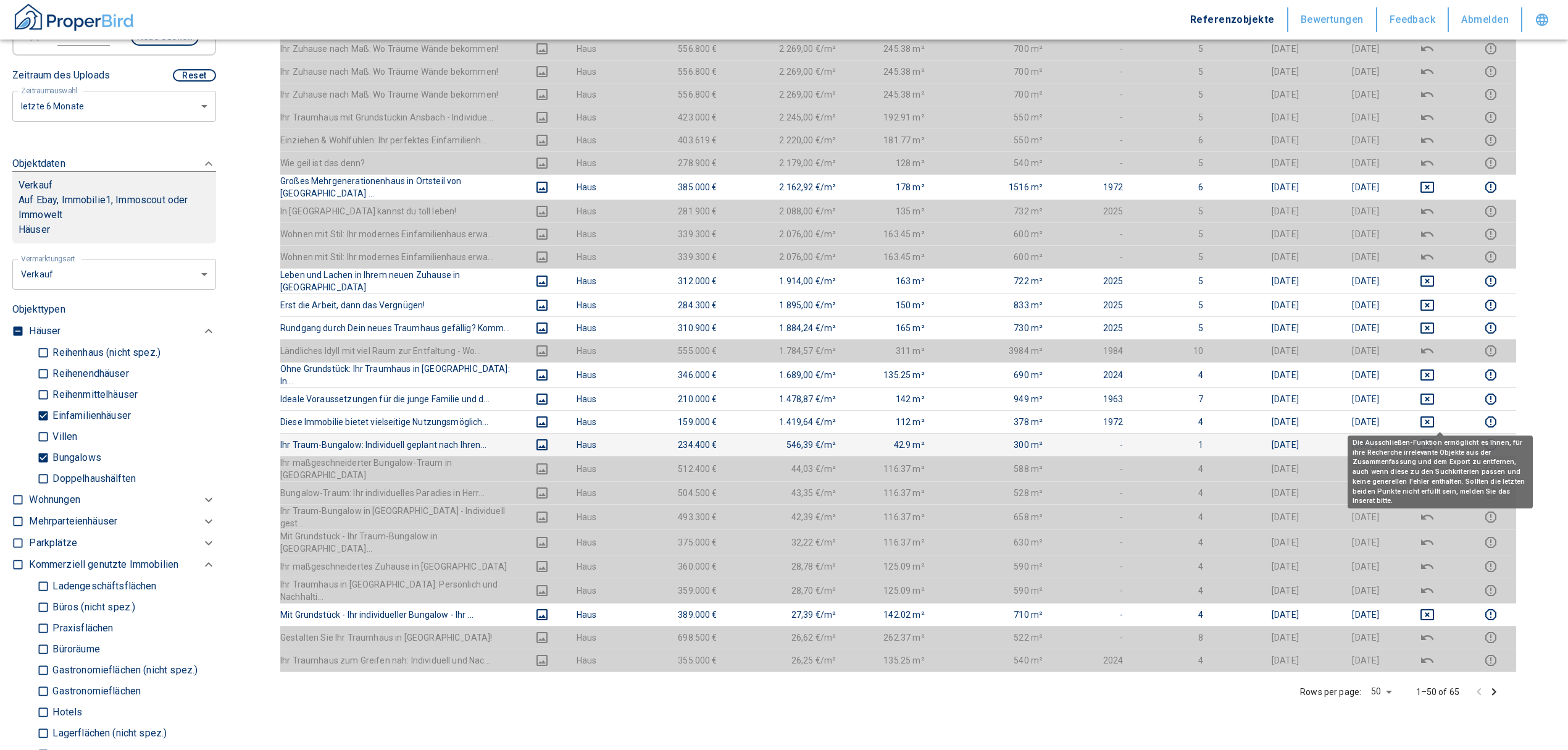
click at [1433, 438] on icon "deselect this listing" at bounding box center [1427, 445] width 15 height 15
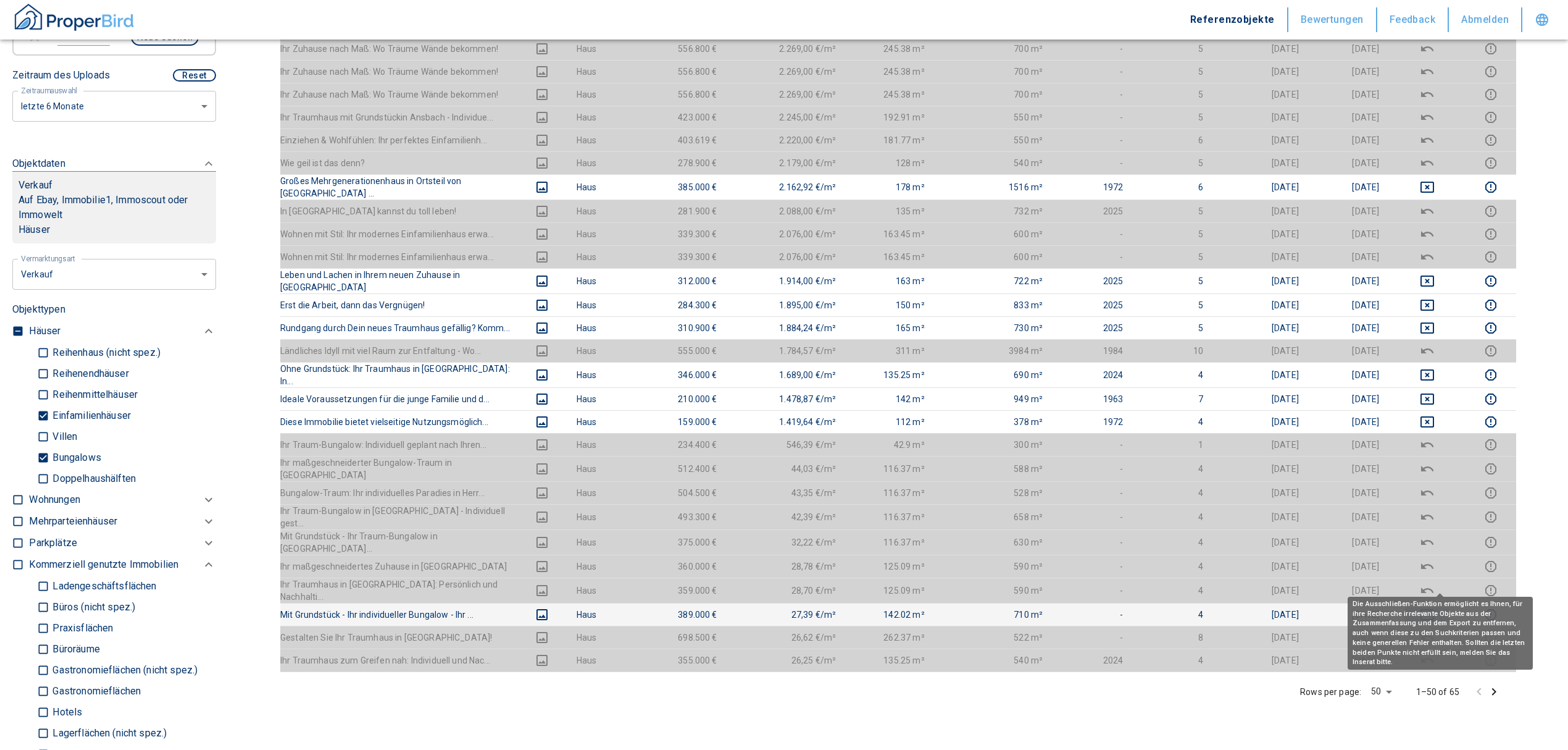
click at [1435, 609] on icon "deselect this listing" at bounding box center [1428, 614] width 14 height 11
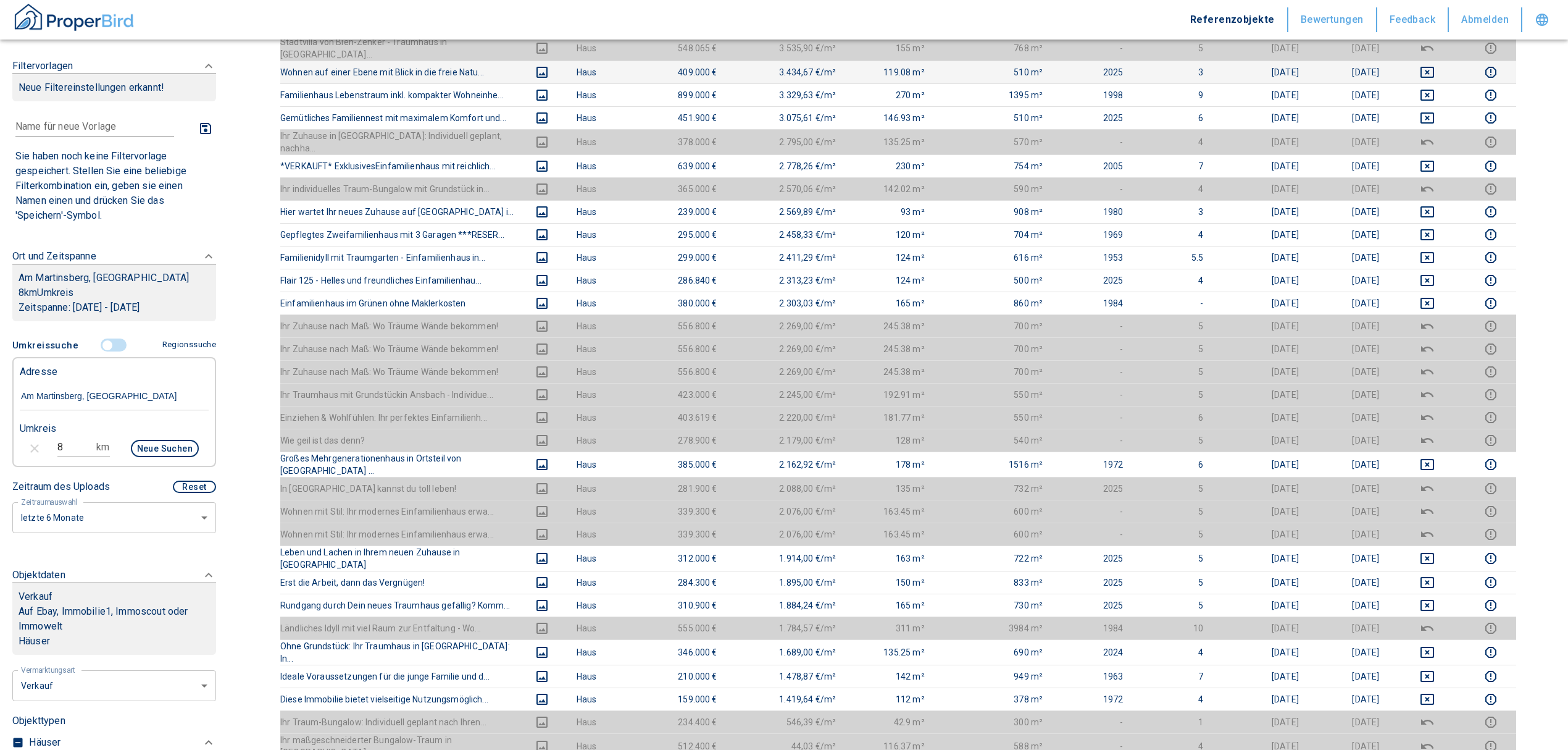
scroll to position [396, 0]
